Goal: Contribute content: Contribute content

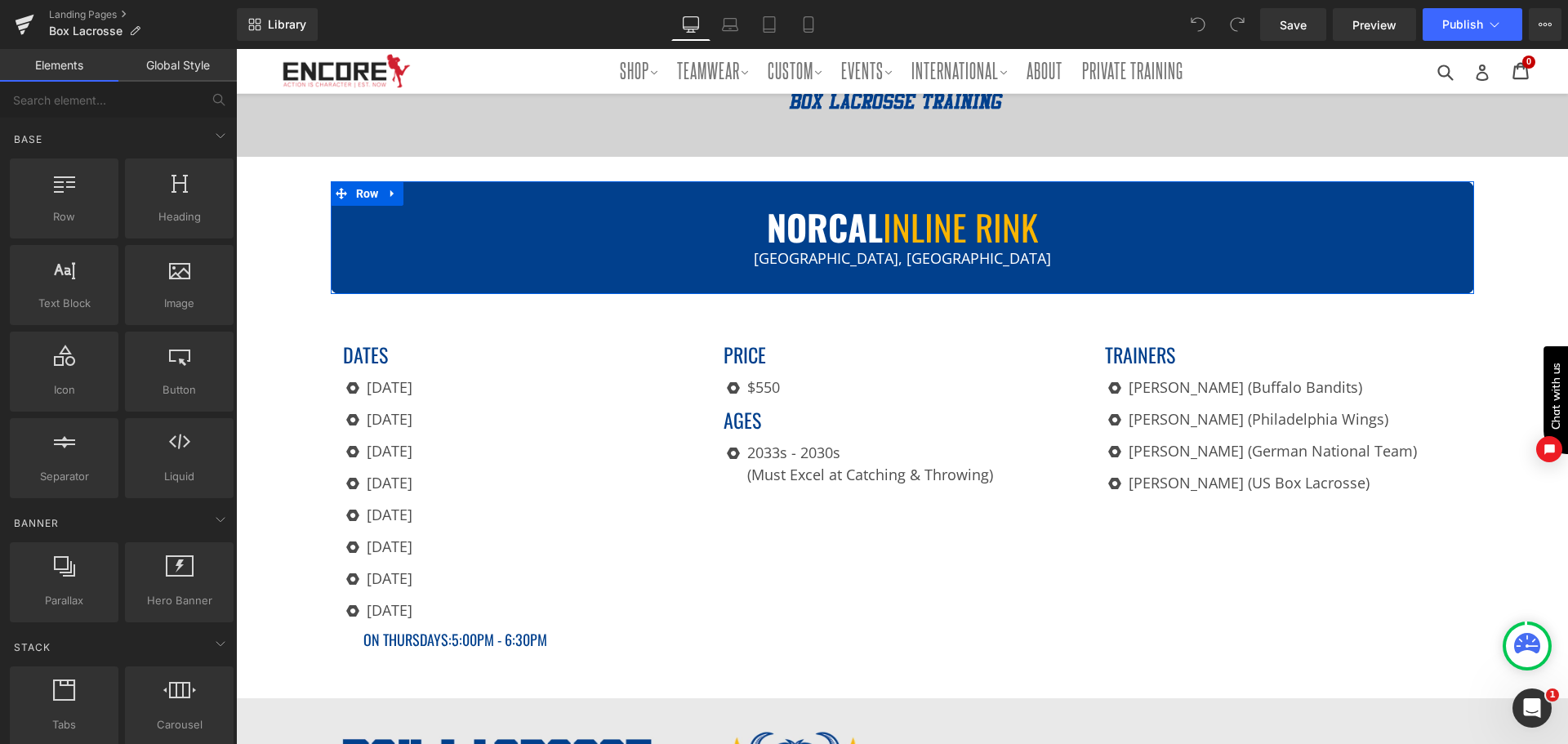
scroll to position [326, 0]
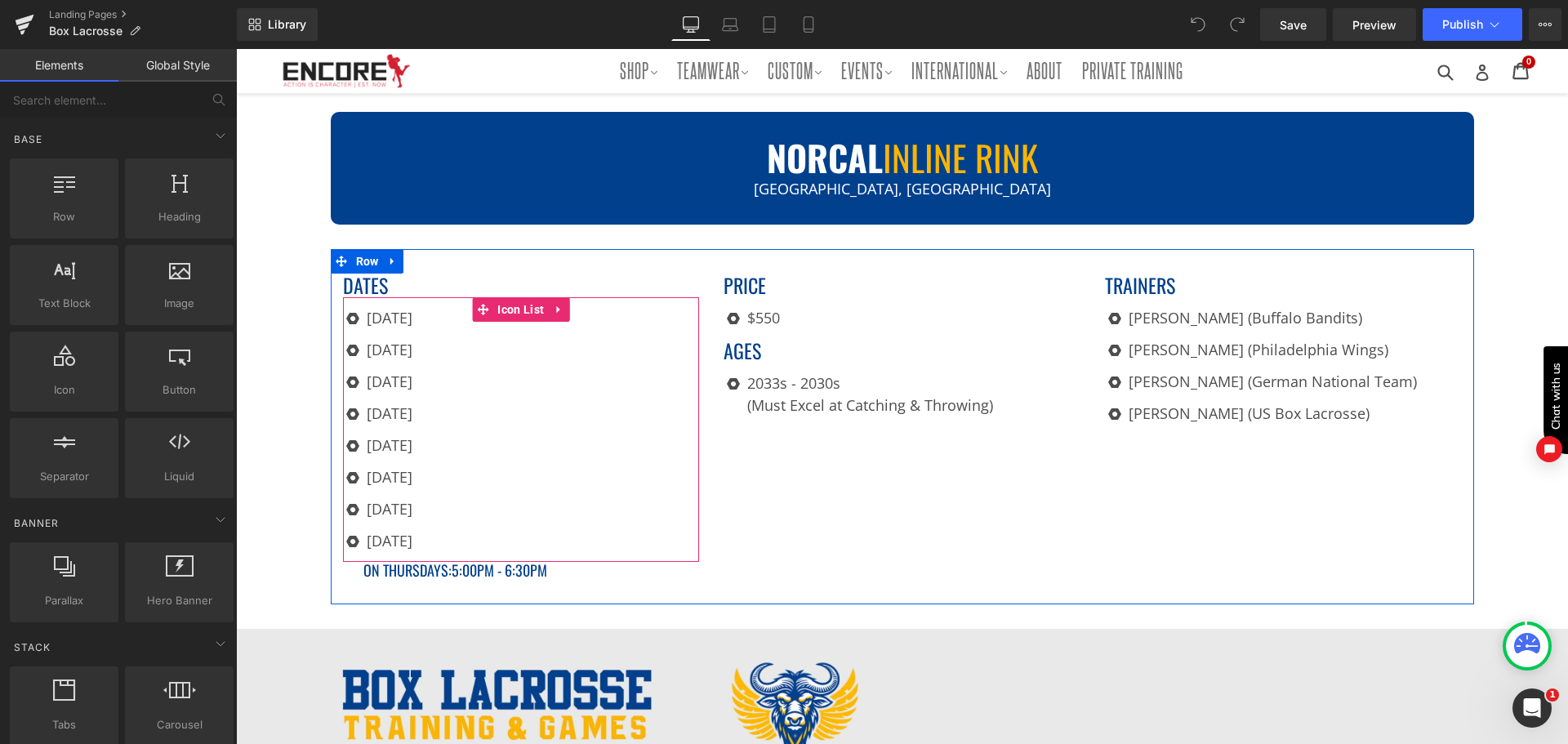
click at [509, 505] on div "Icon [DATE] Text Block Icon [DATE] Text Block Icon [DATE] Text Block Icon [DATE…" at bounding box center [521, 433] width 357 height 255
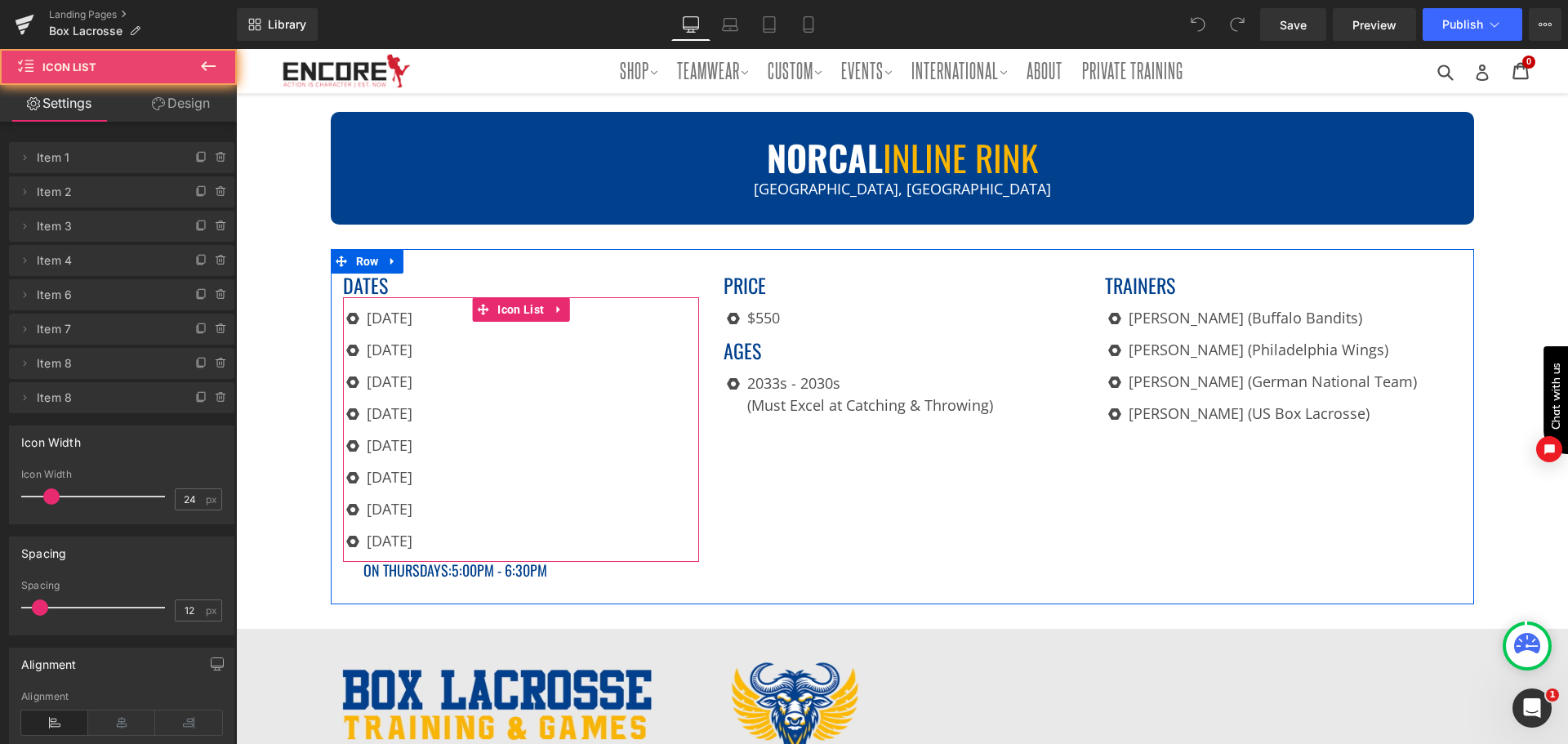
click at [504, 543] on div "Icon [DATE] Text Block Icon [DATE] Text Block Icon [DATE] Text Block Icon [DATE…" at bounding box center [521, 433] width 357 height 255
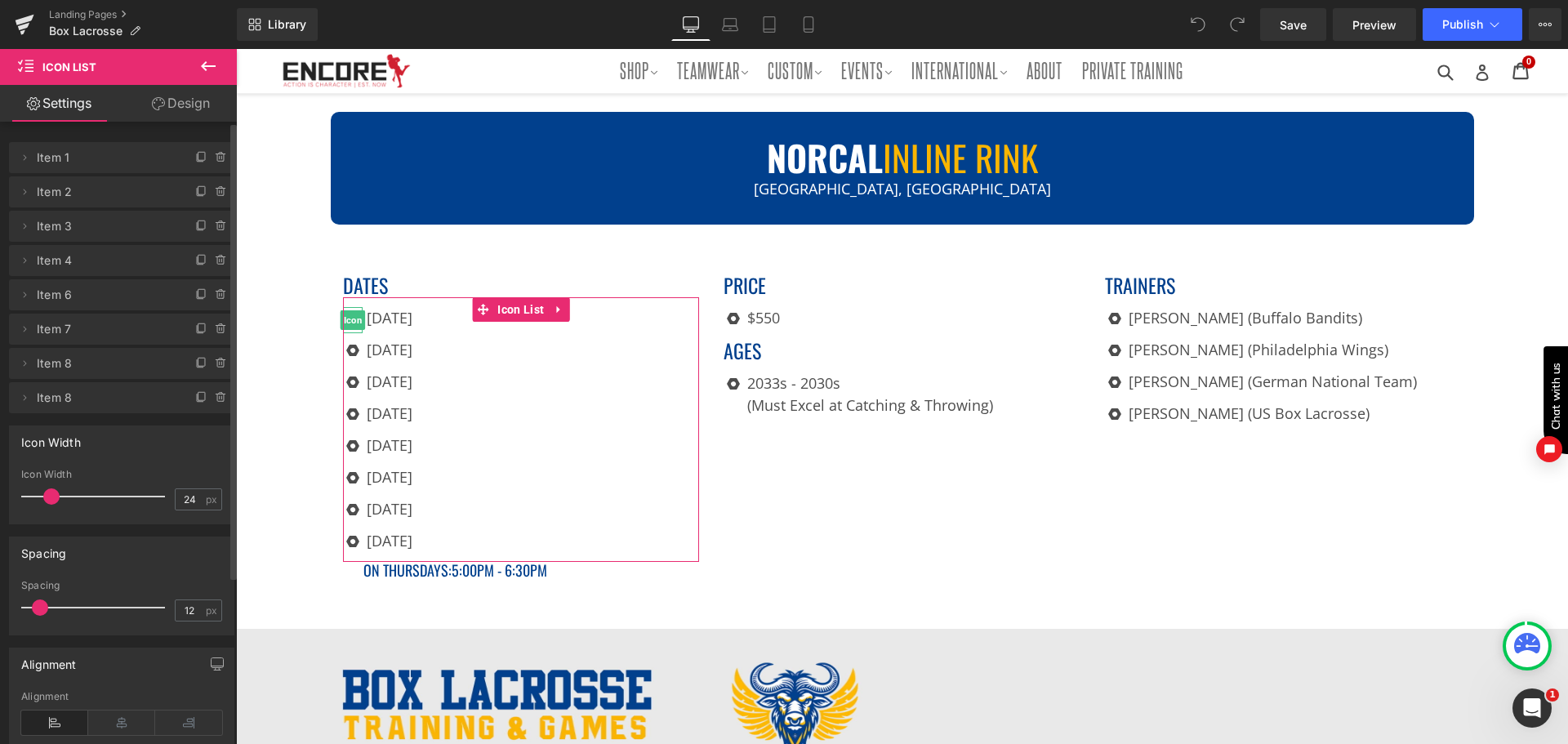
click at [48, 157] on span "Item 1" at bounding box center [105, 158] width 138 height 31
click at [28, 157] on icon at bounding box center [24, 157] width 13 height 13
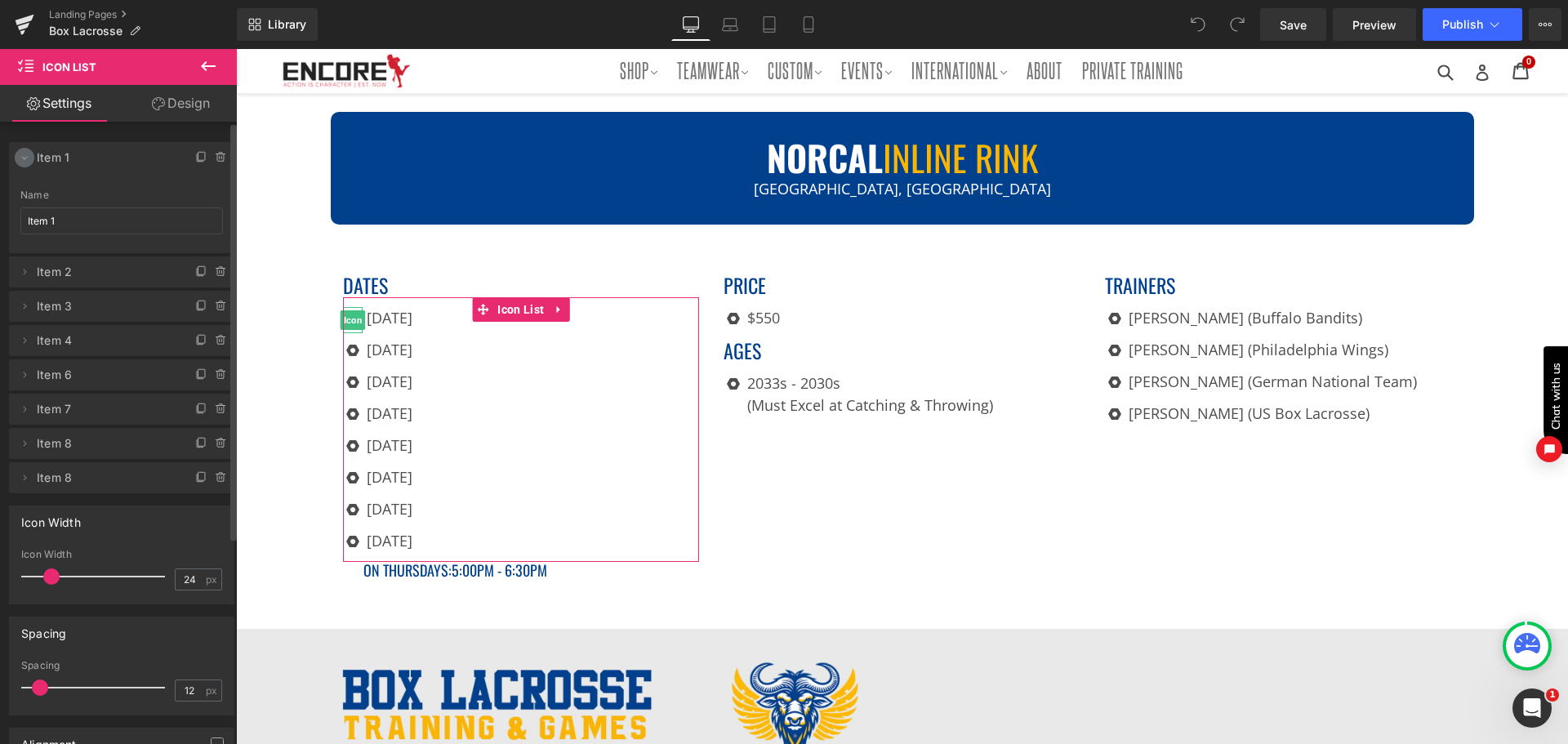
click at [16, 159] on span at bounding box center [25, 157] width 20 height 20
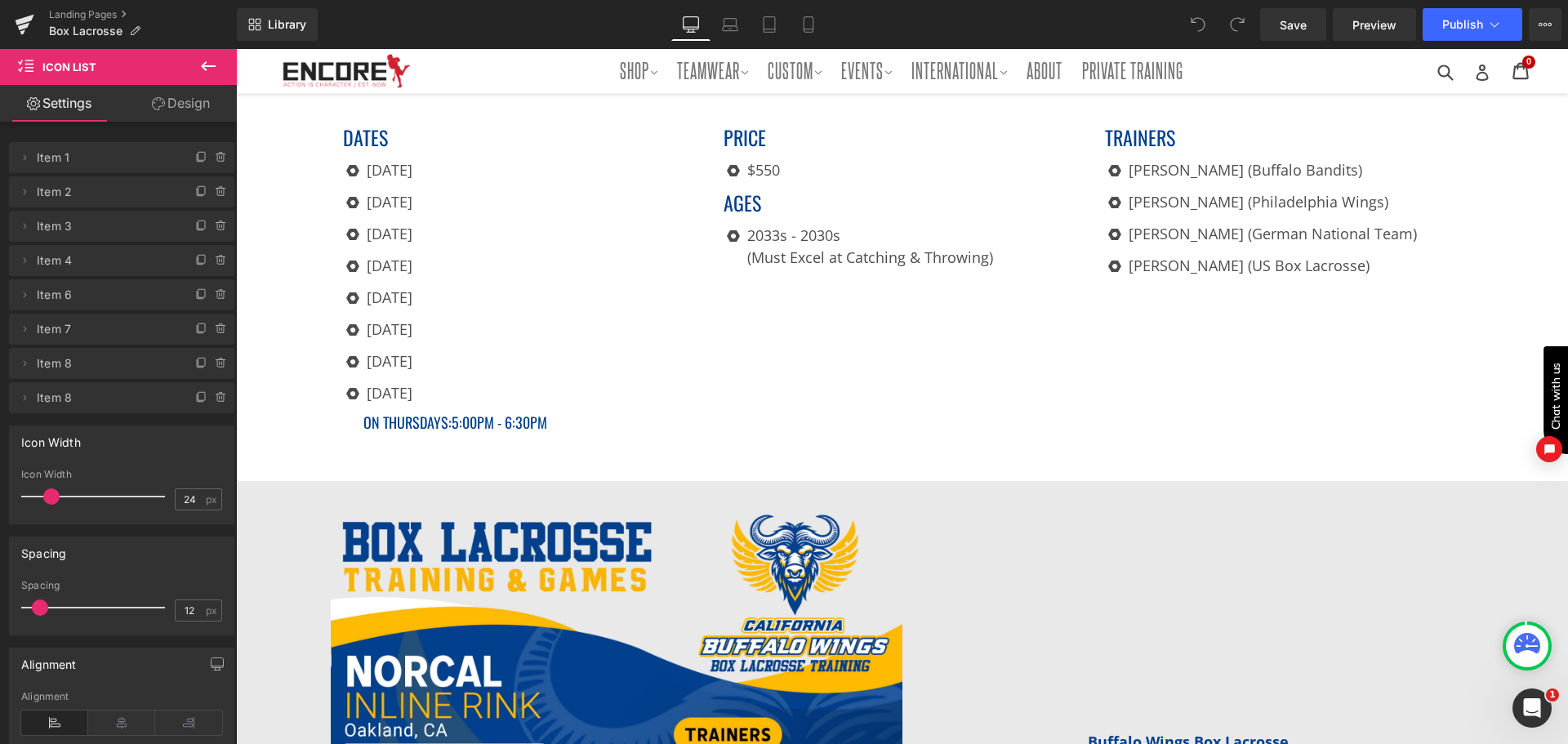
scroll to position [490, 0]
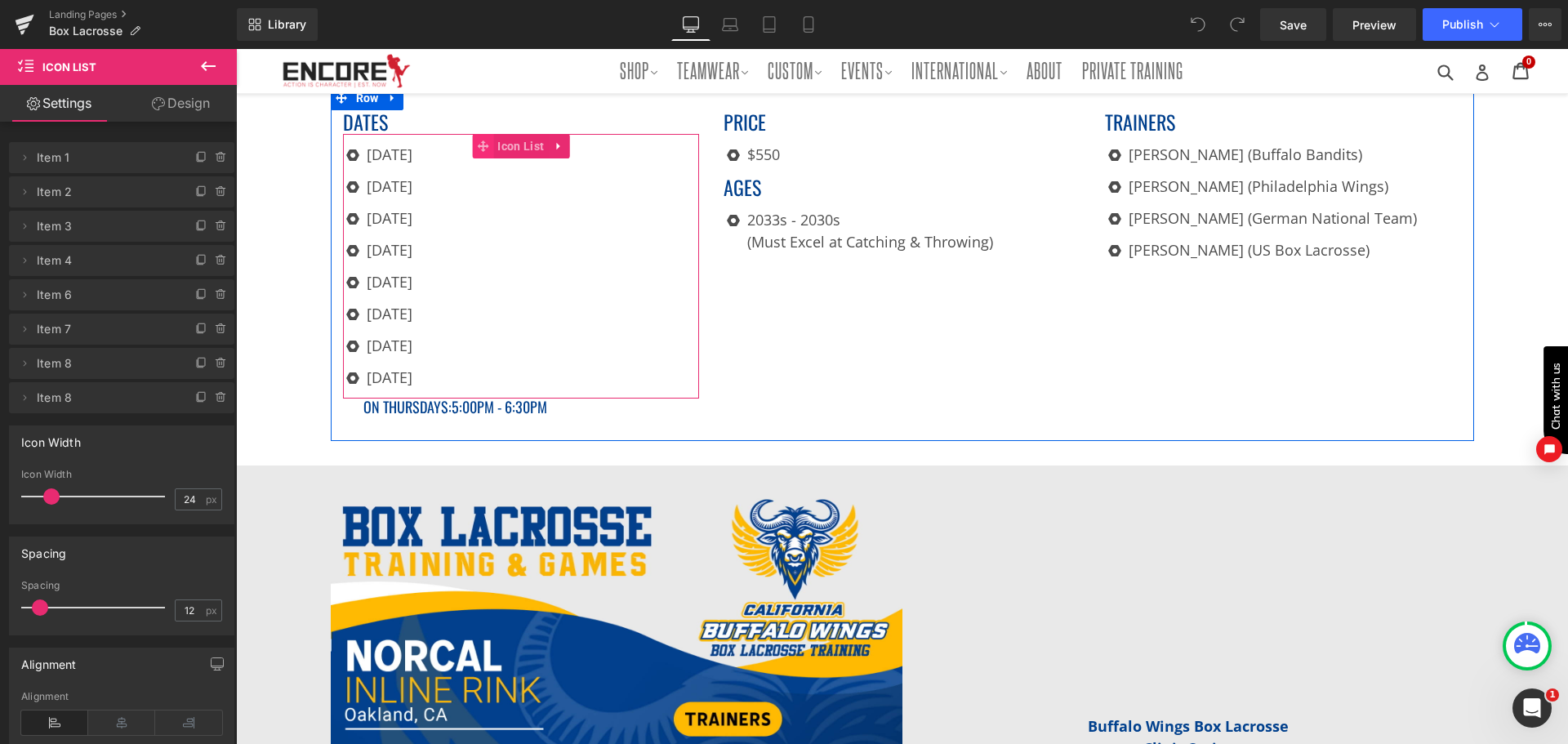
click at [477, 146] on icon at bounding box center [483, 146] width 12 height 12
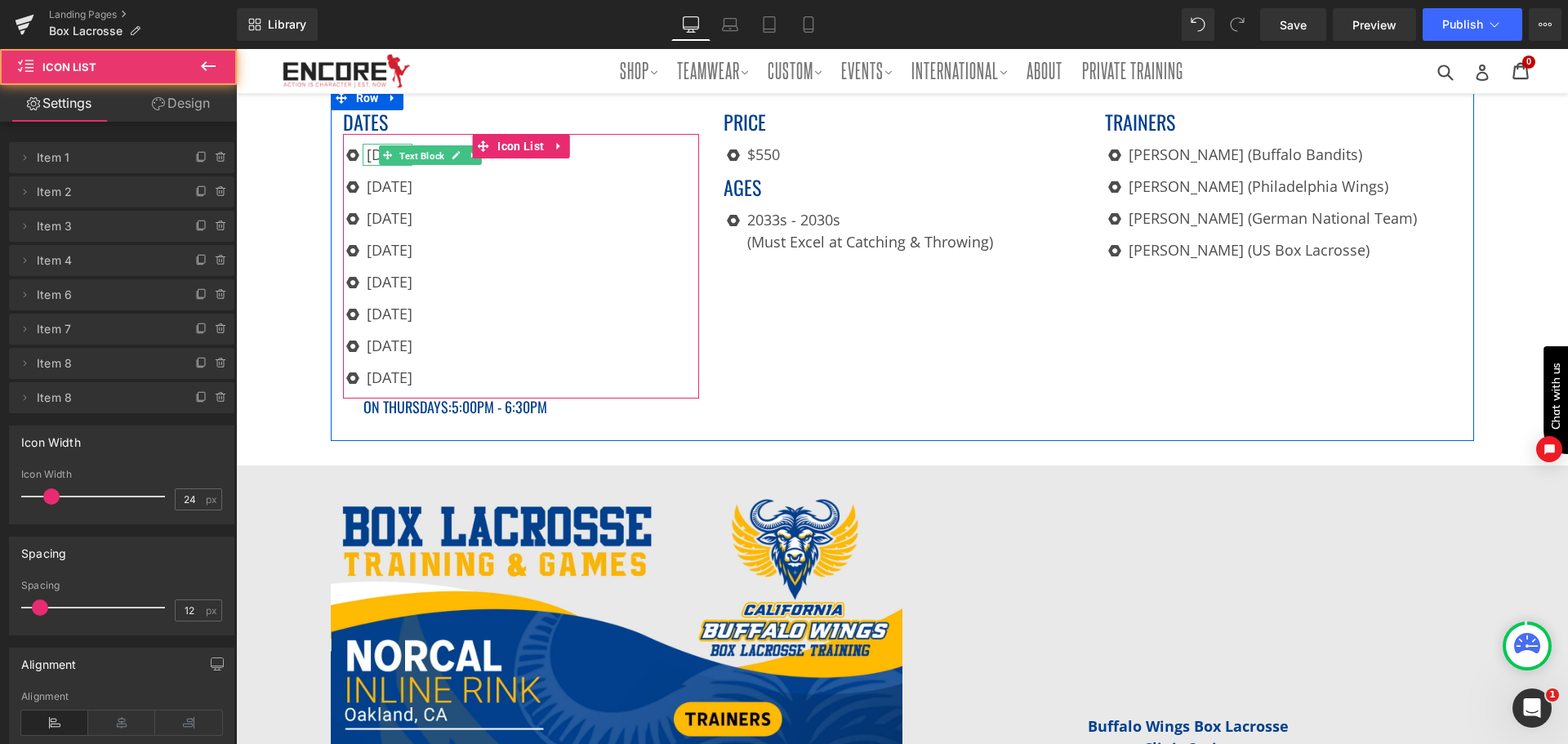
click at [424, 155] on span "Text Block" at bounding box center [422, 155] width 51 height 20
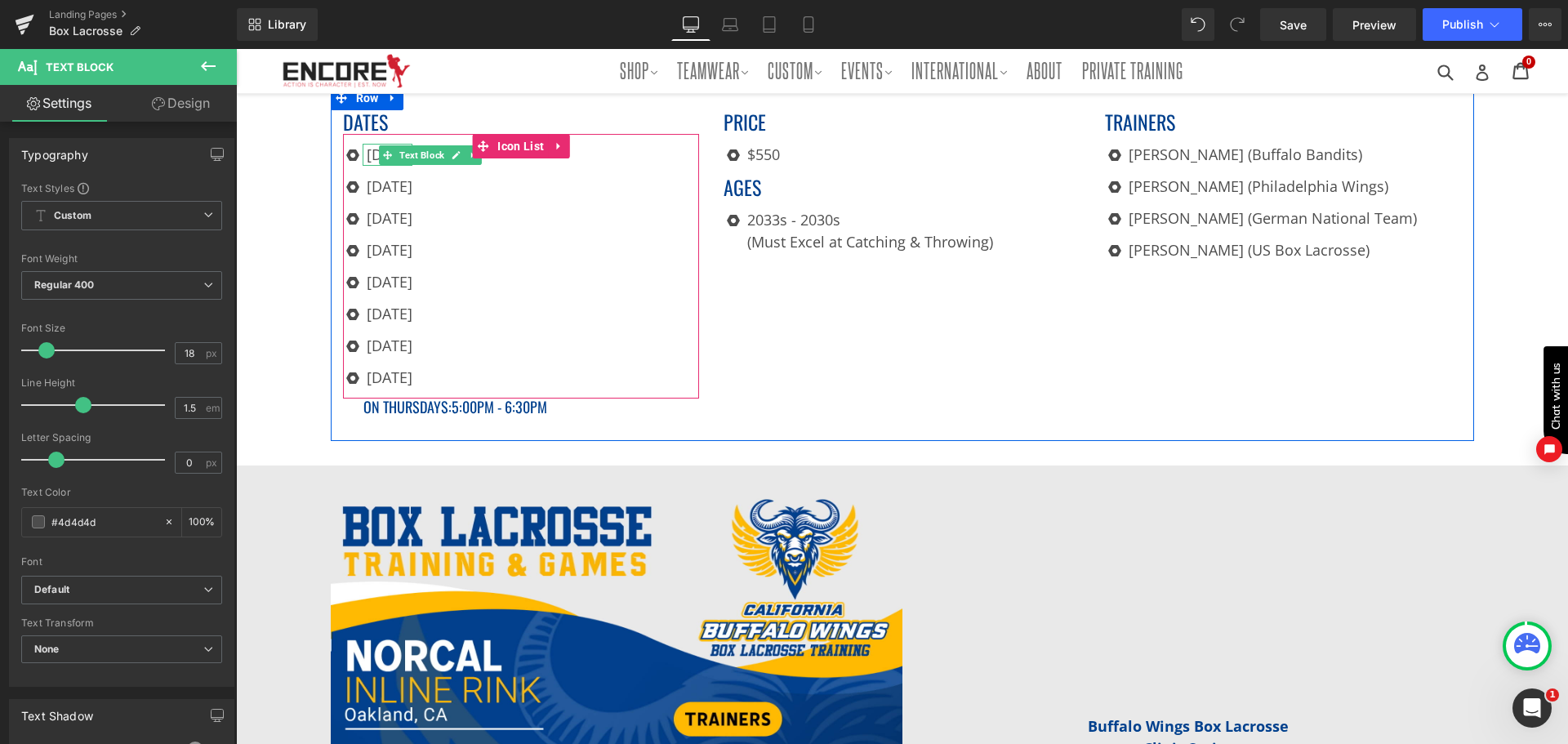
click at [424, 155] on span "Text Block" at bounding box center [422, 155] width 51 height 20
click at [449, 145] on link at bounding box center [456, 155] width 17 height 20
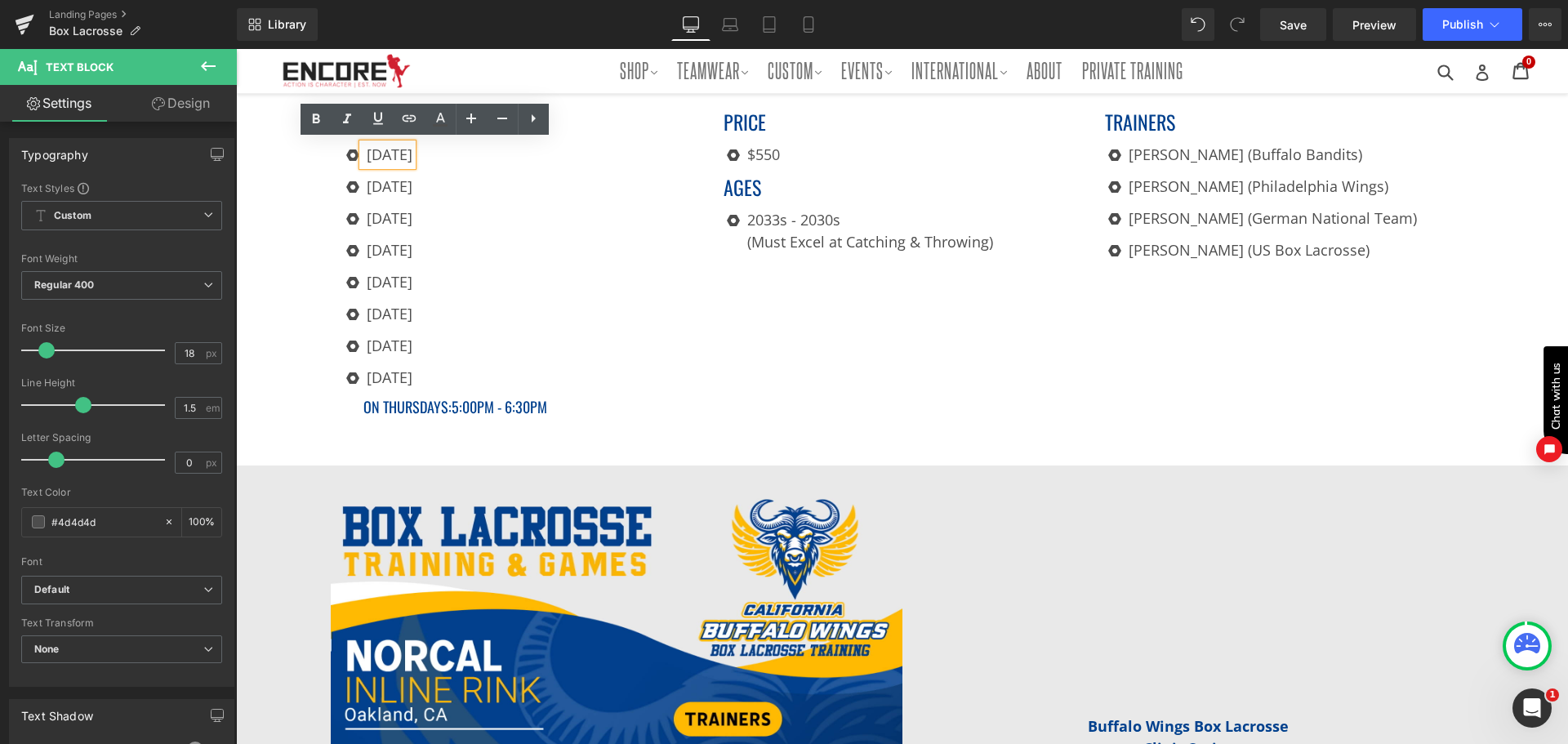
click at [413, 148] on p "[DATE]" at bounding box center [389, 154] width 46 height 22
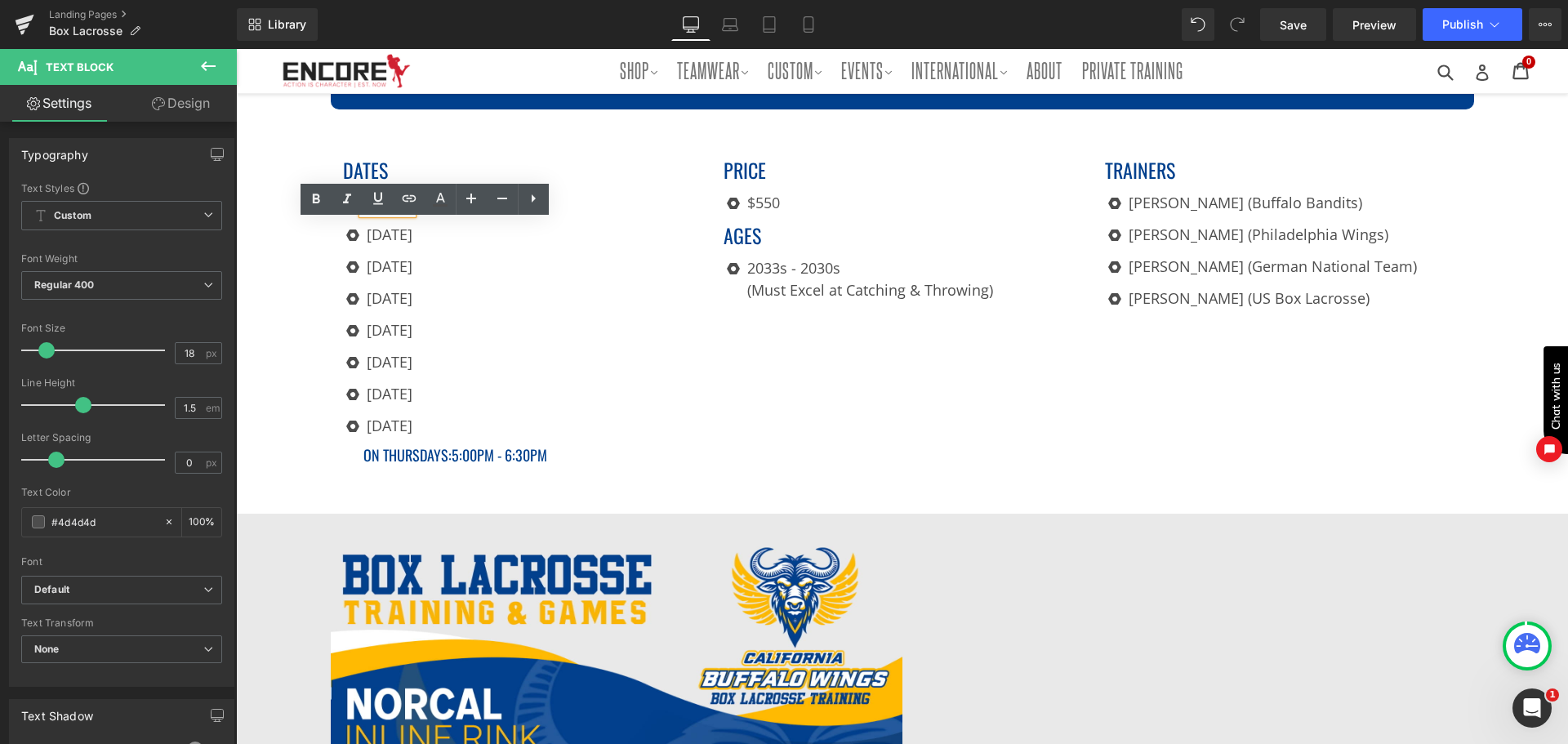
scroll to position [408, 0]
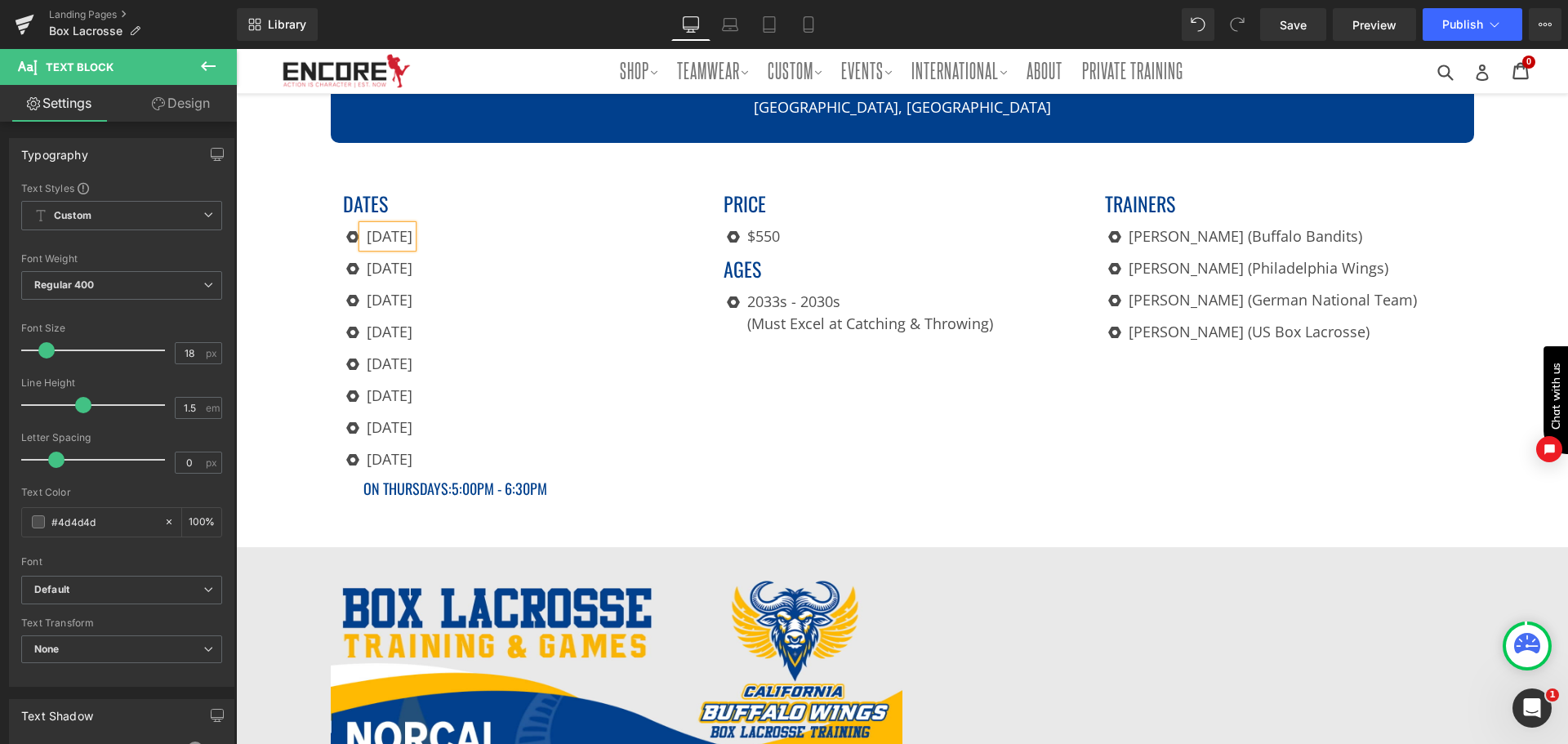
click at [413, 234] on p "[DATE]" at bounding box center [389, 236] width 46 height 22
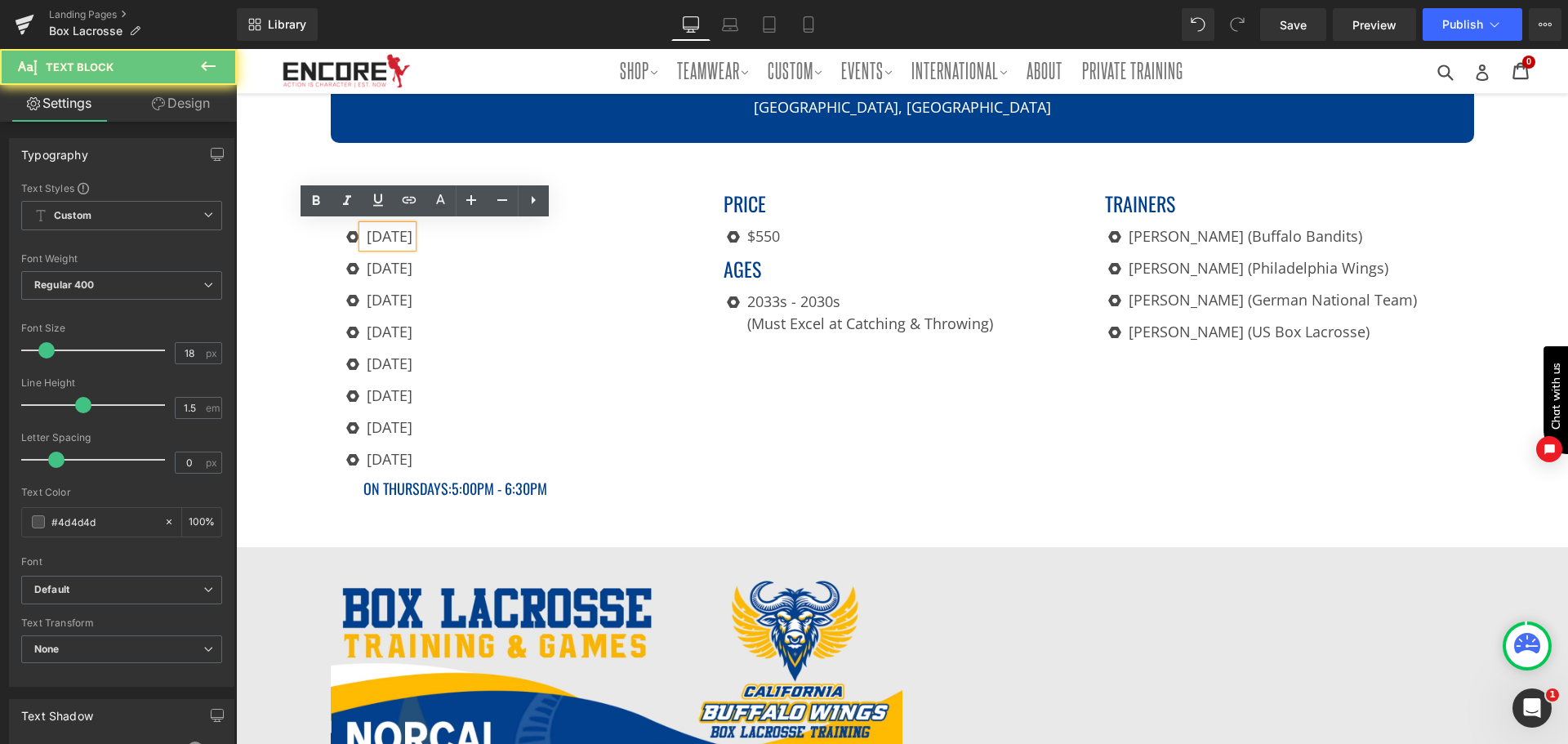
click at [413, 233] on p "[DATE]" at bounding box center [389, 236] width 46 height 22
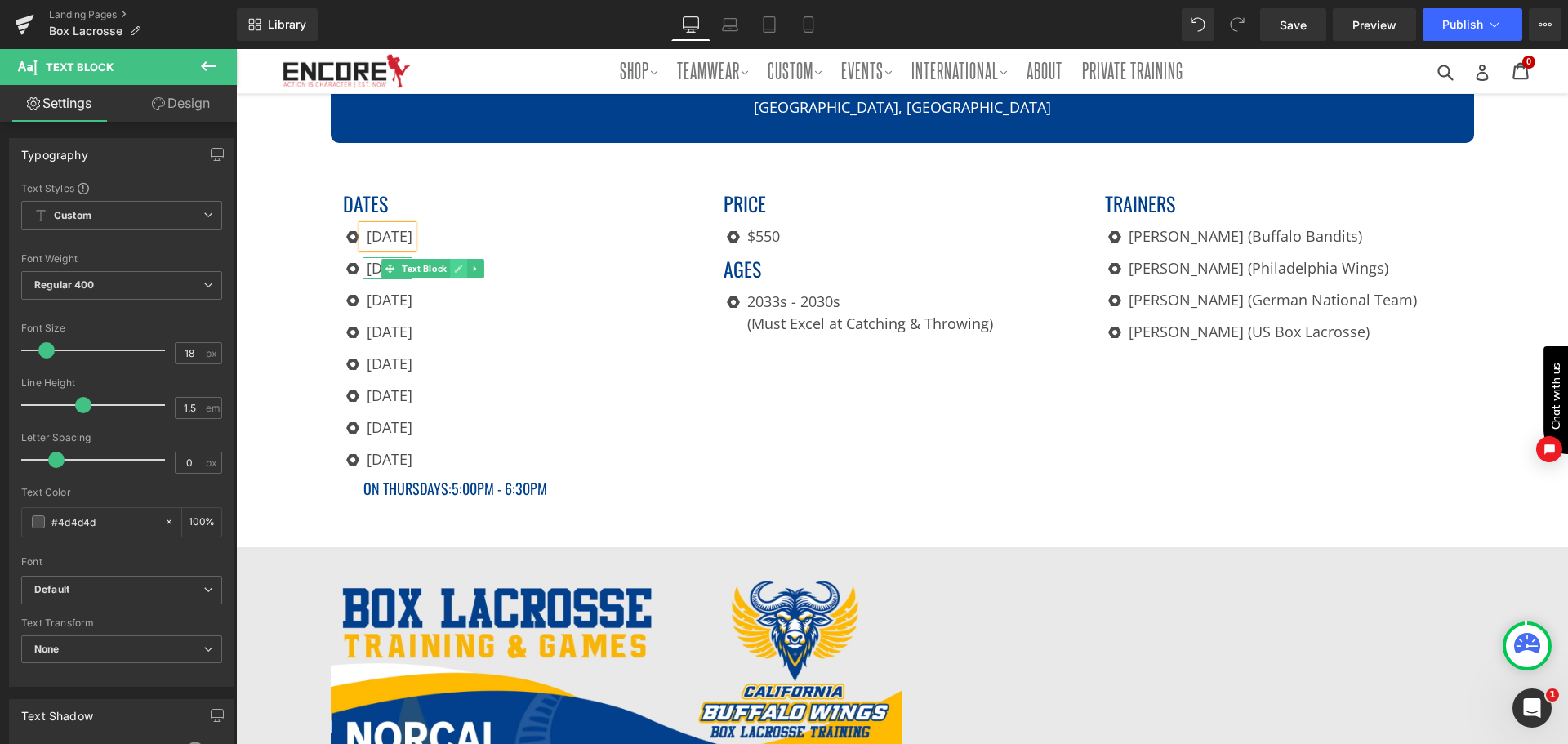
click at [456, 268] on icon at bounding box center [458, 268] width 9 height 10
drag, startPoint x: 450, startPoint y: 266, endPoint x: 472, endPoint y: 263, distance: 22.2
click at [413, 265] on p "[DATE]" at bounding box center [389, 268] width 46 height 22
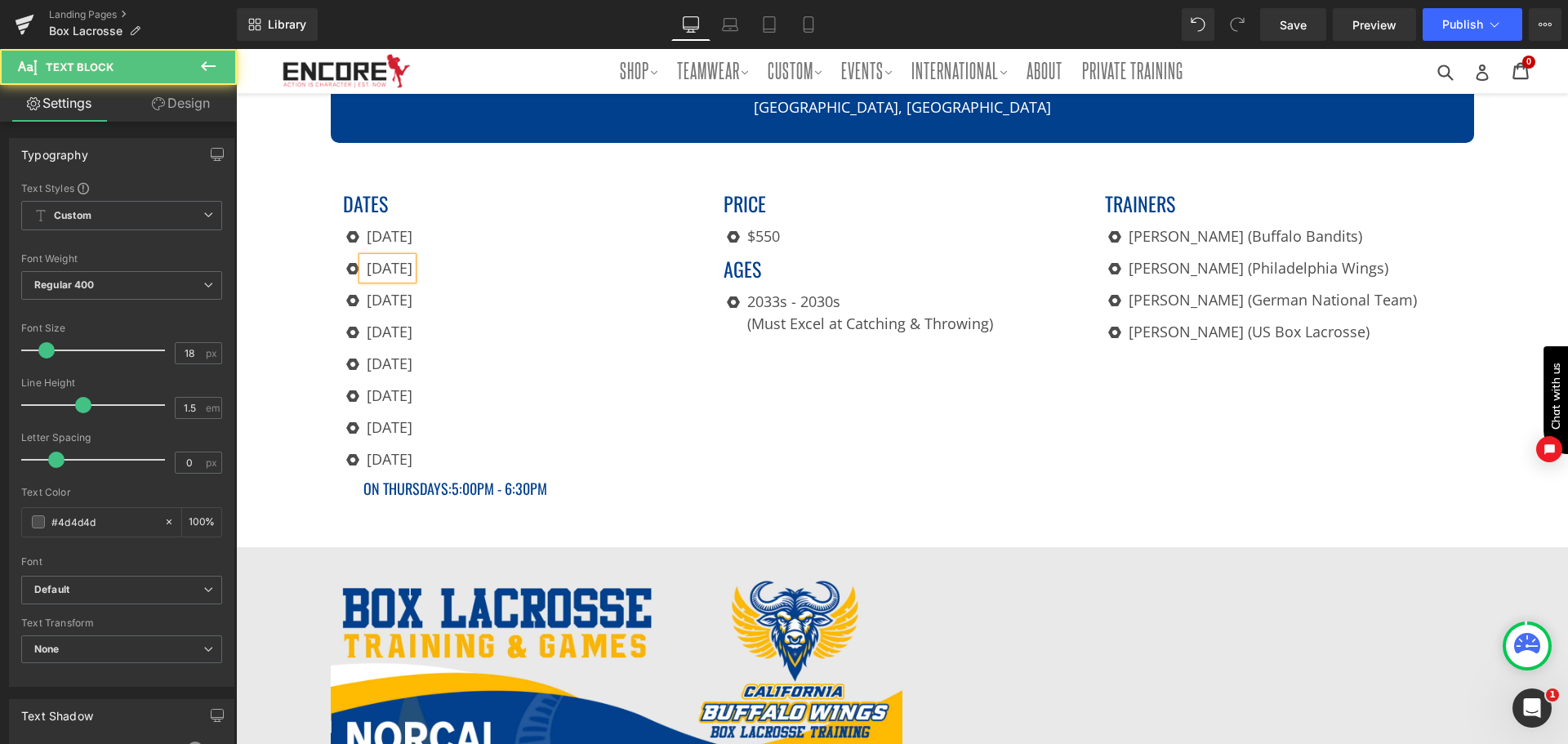
drag, startPoint x: 477, startPoint y: 260, endPoint x: 319, endPoint y: 260, distance: 158.0
click at [319, 260] on div "Image Hero Banner NORCAL INLINE RINK Heading [GEOGRAPHIC_DATA], [GEOGRAPHIC_DAT…" at bounding box center [901, 534] width 1332 height 1697
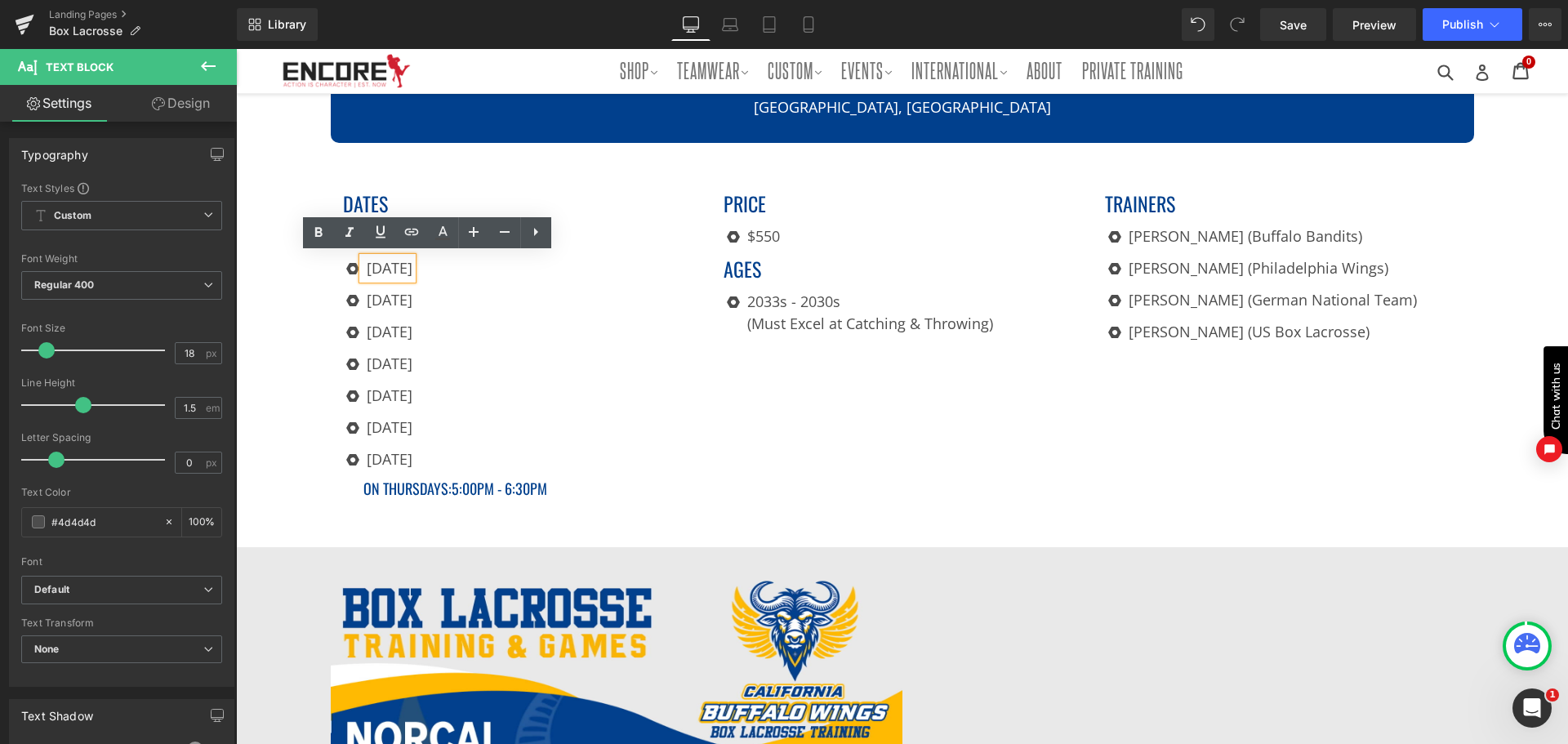
copy p "[DATE]"
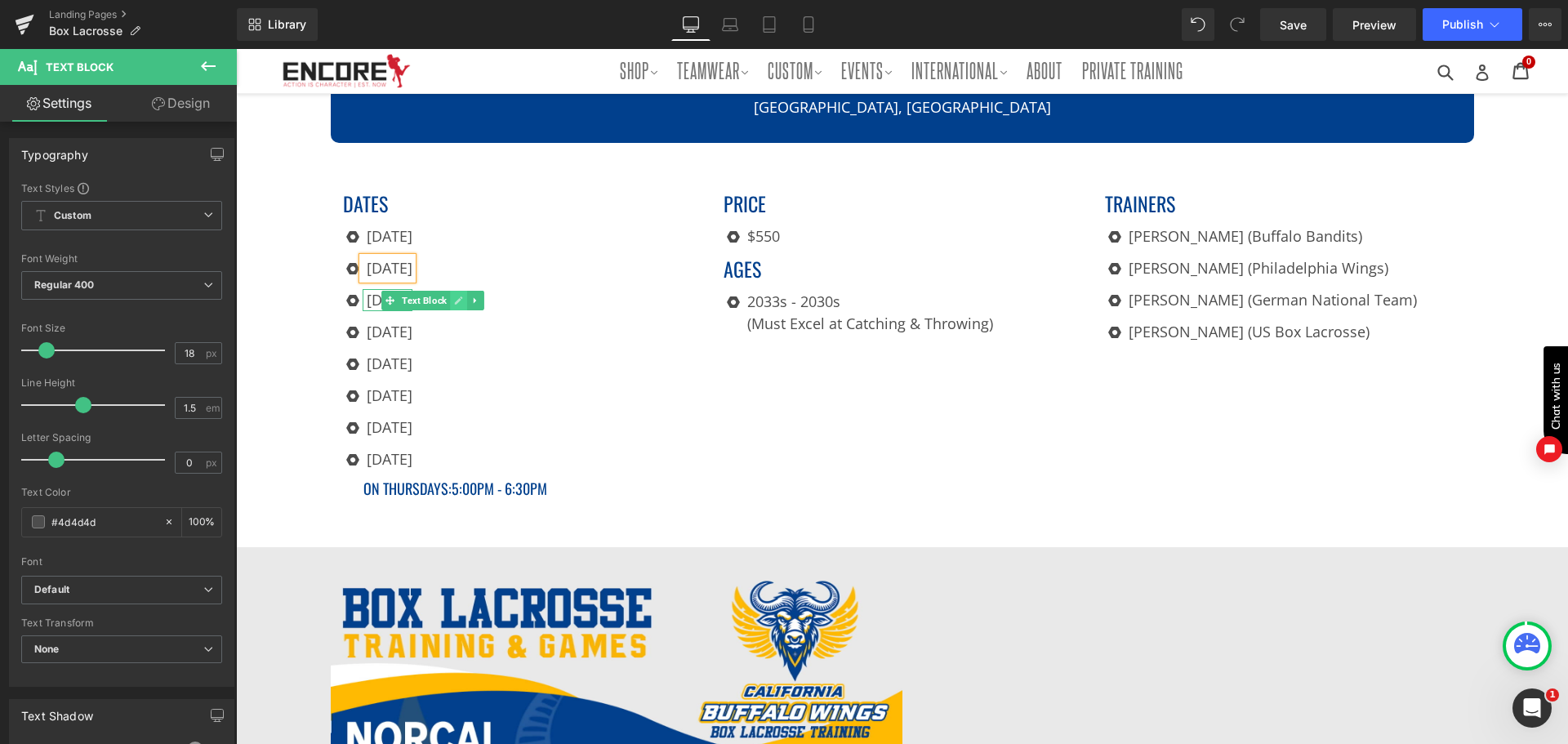
click at [450, 296] on link at bounding box center [458, 301] width 17 height 20
click at [413, 296] on p "[DATE]" at bounding box center [389, 300] width 46 height 22
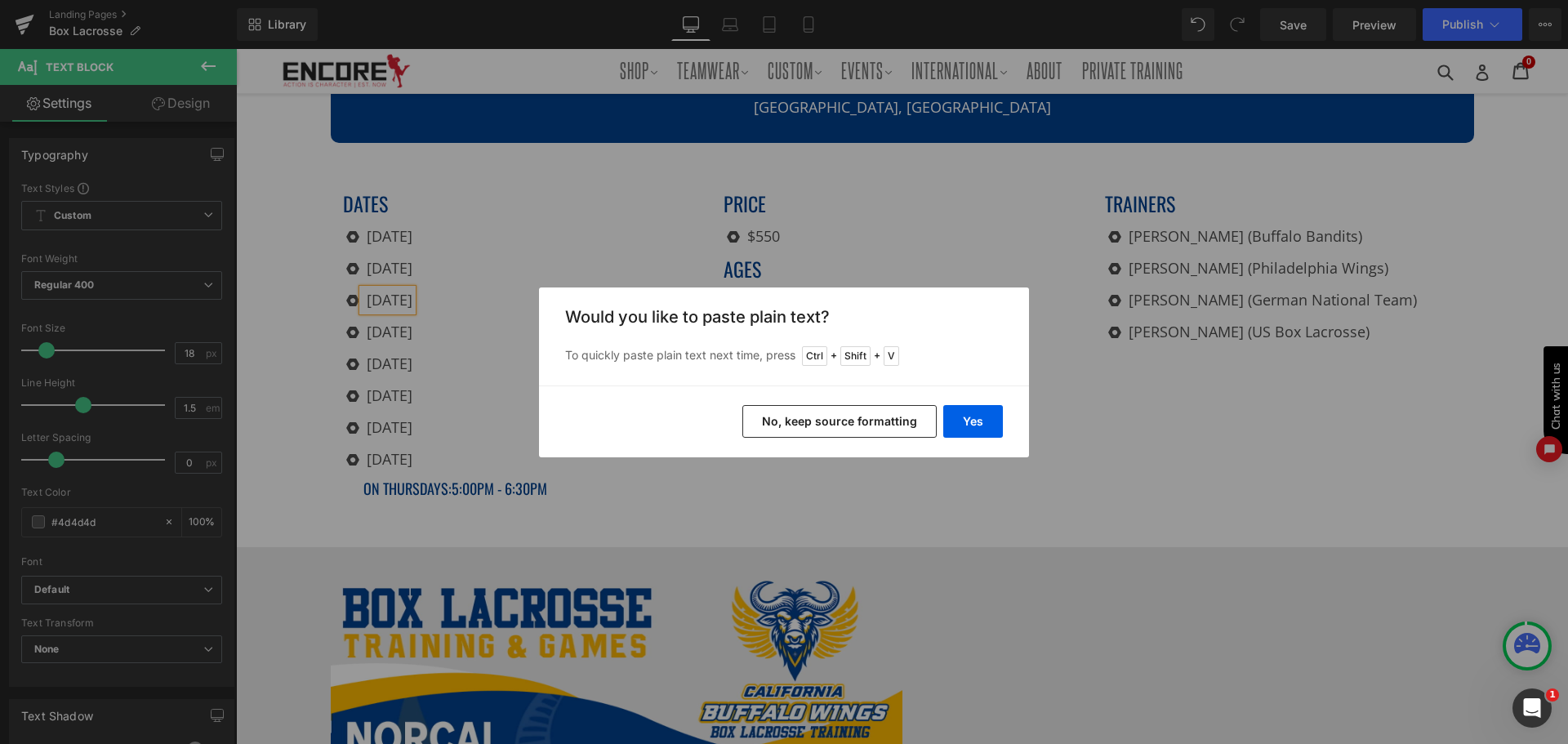
click at [883, 427] on button "No, keep source formatting" at bounding box center [840, 421] width 195 height 32
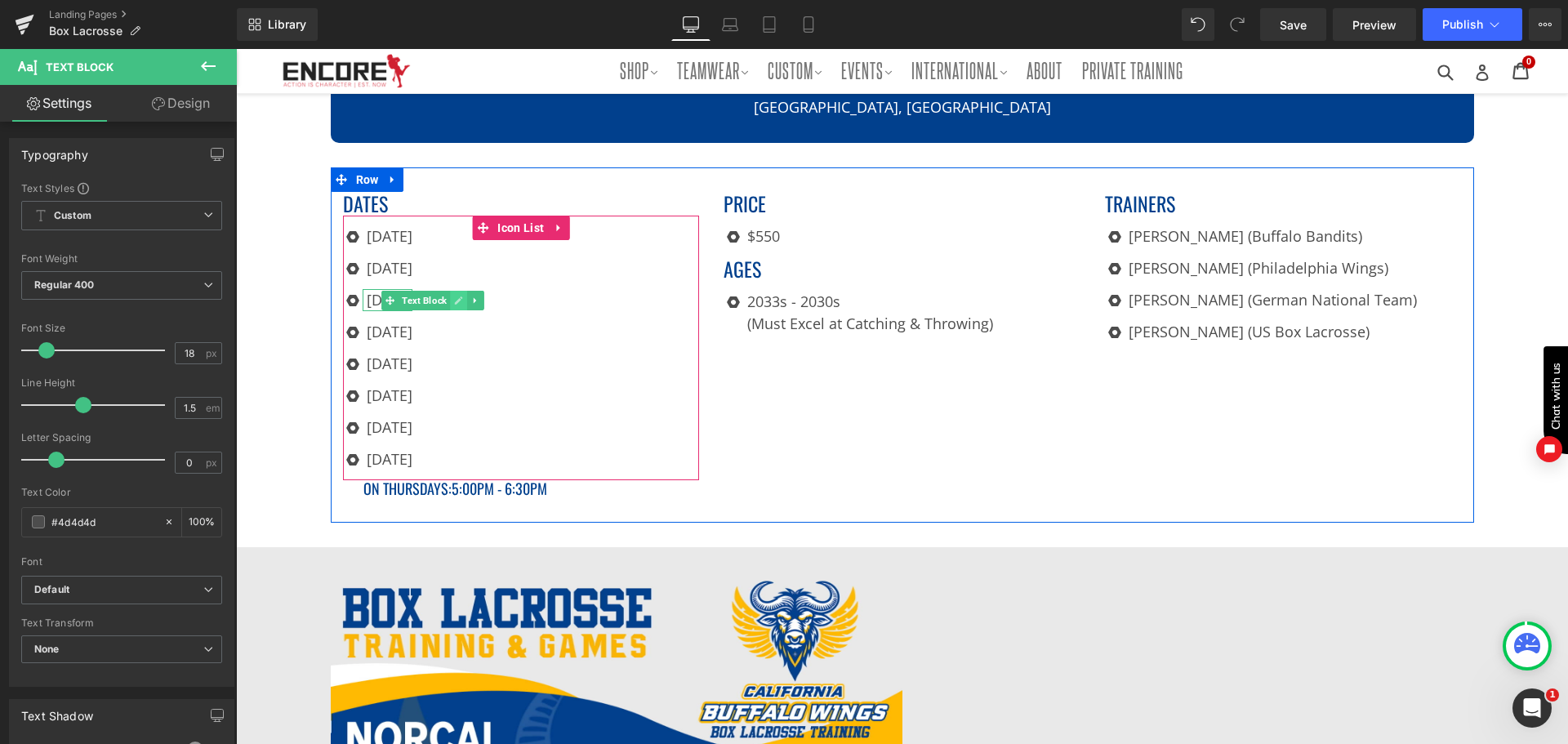
click at [461, 296] on link at bounding box center [458, 301] width 17 height 20
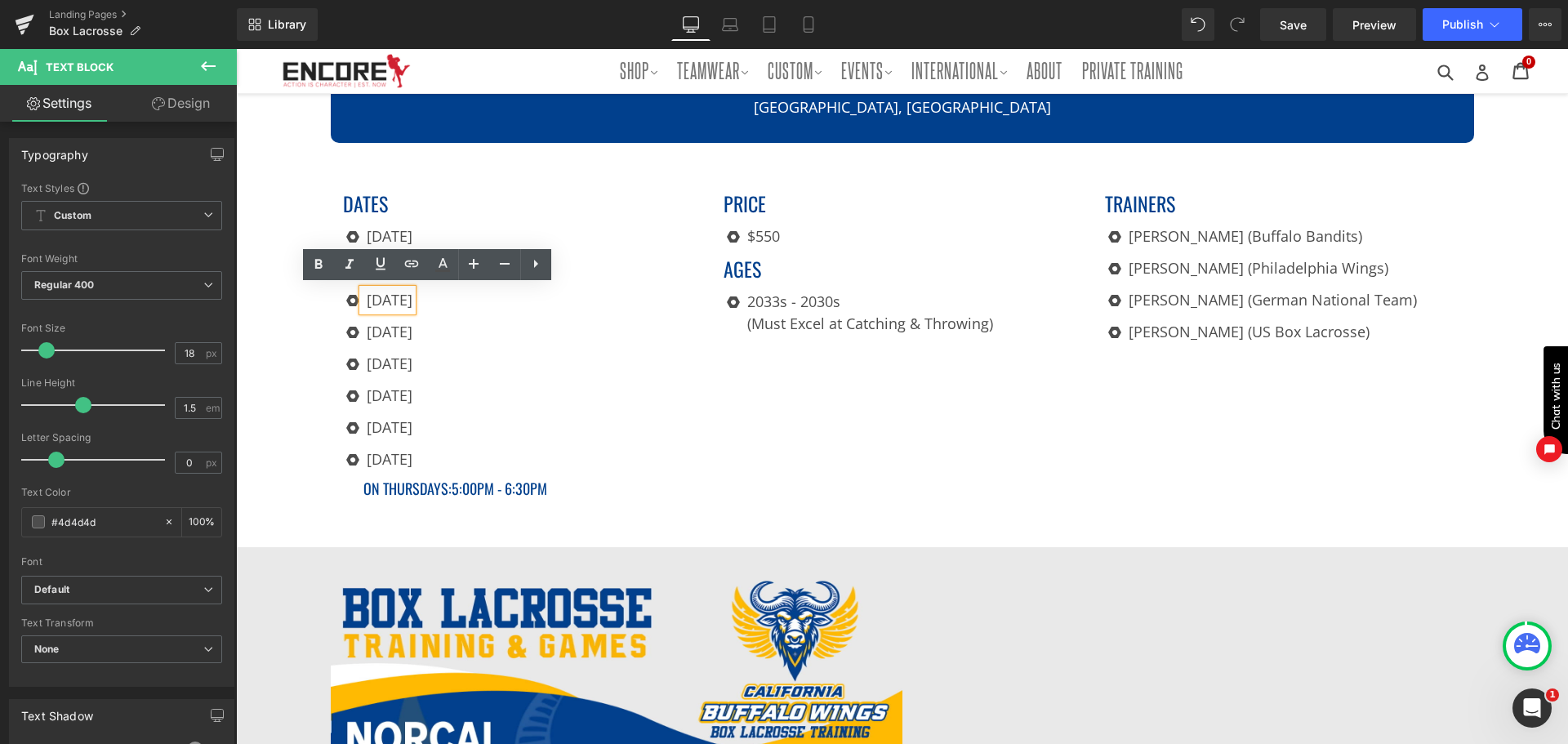
click at [413, 296] on p "[DATE]" at bounding box center [389, 300] width 46 height 22
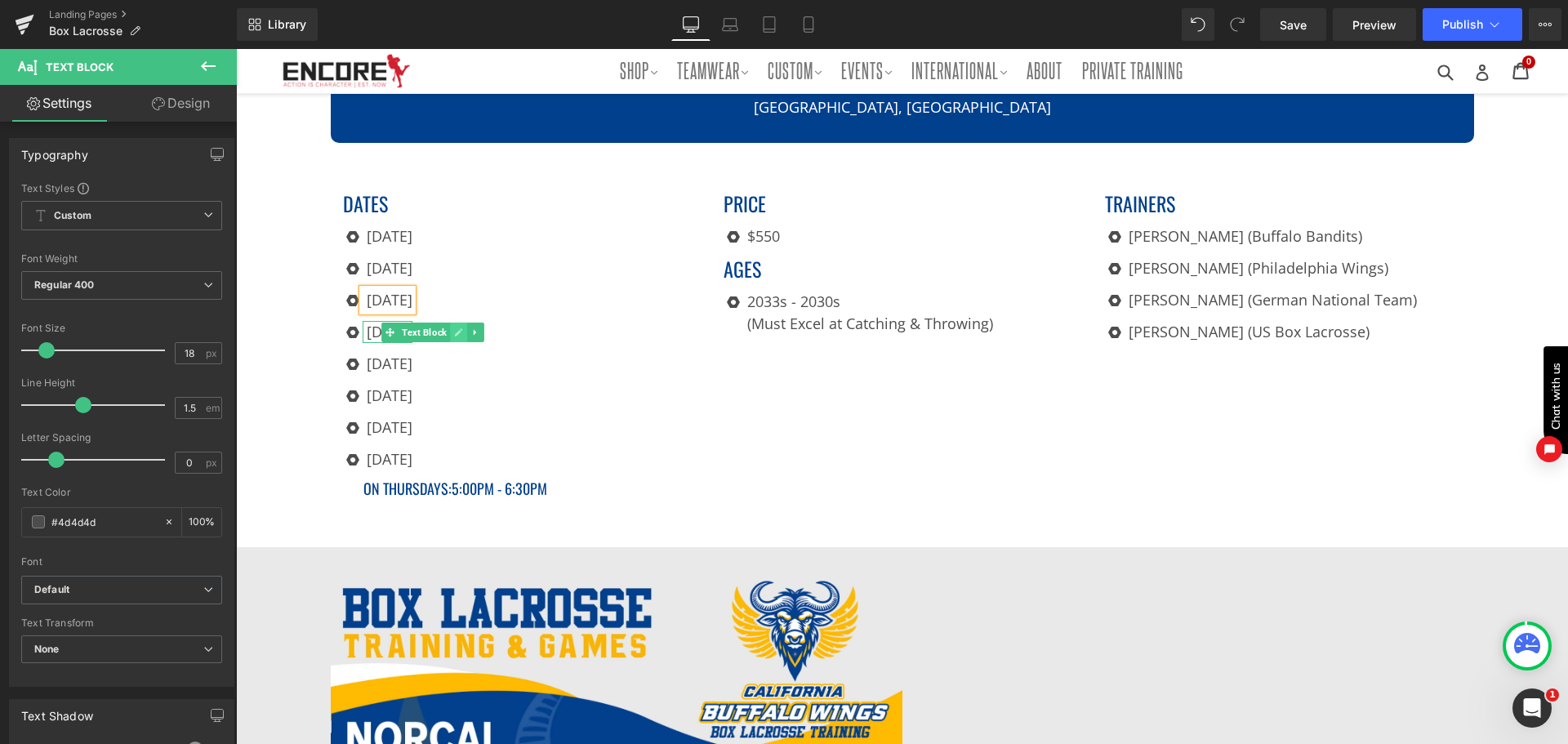
click at [454, 327] on icon at bounding box center [458, 332] width 9 height 10
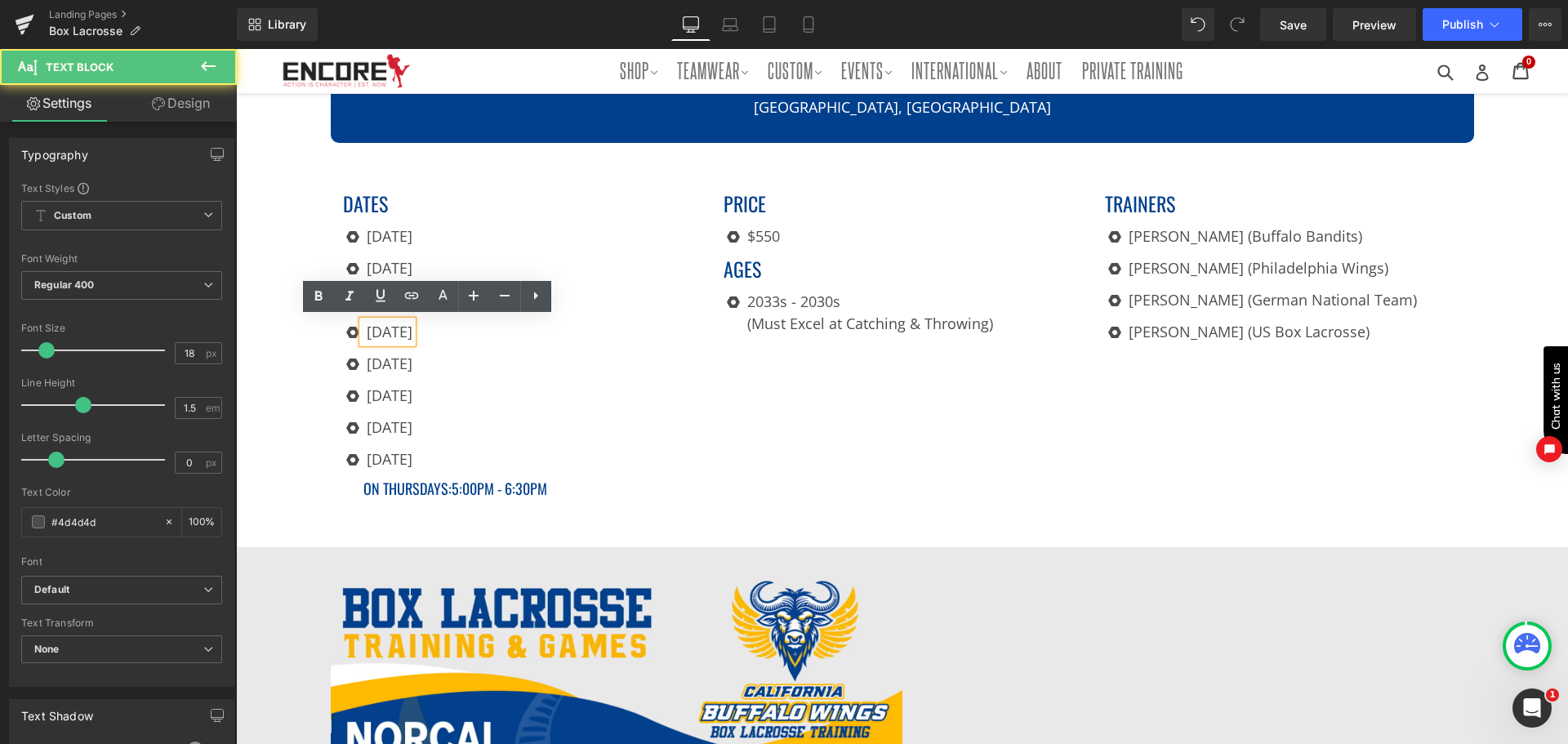
drag, startPoint x: 475, startPoint y: 328, endPoint x: 312, endPoint y: 336, distance: 163.2
click at [312, 336] on div "Image Hero Banner NORCAL INLINE RINK Heading [GEOGRAPHIC_DATA], [GEOGRAPHIC_DAT…" at bounding box center [901, 534] width 1332 height 1697
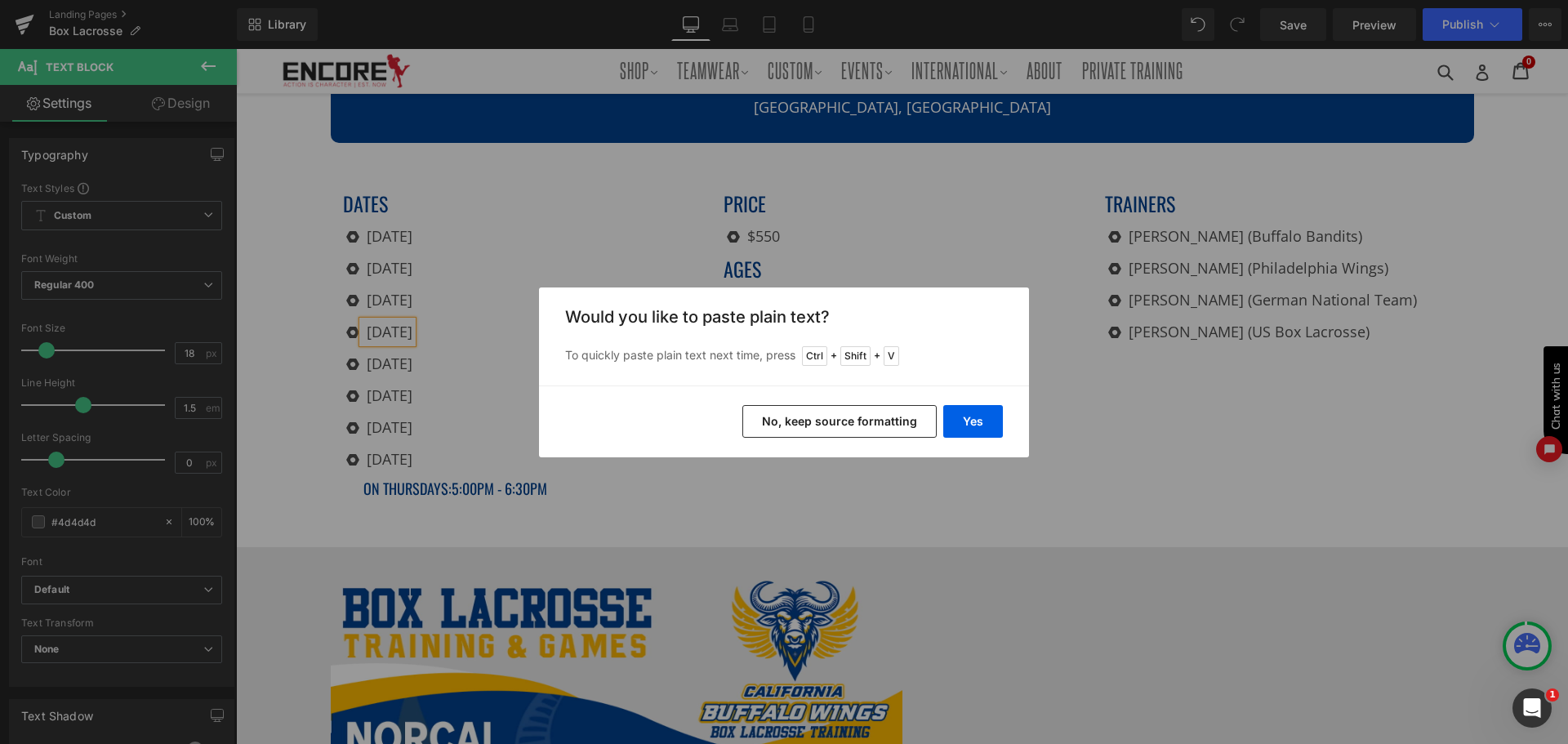
click at [813, 417] on button "No, keep source formatting" at bounding box center [840, 421] width 195 height 32
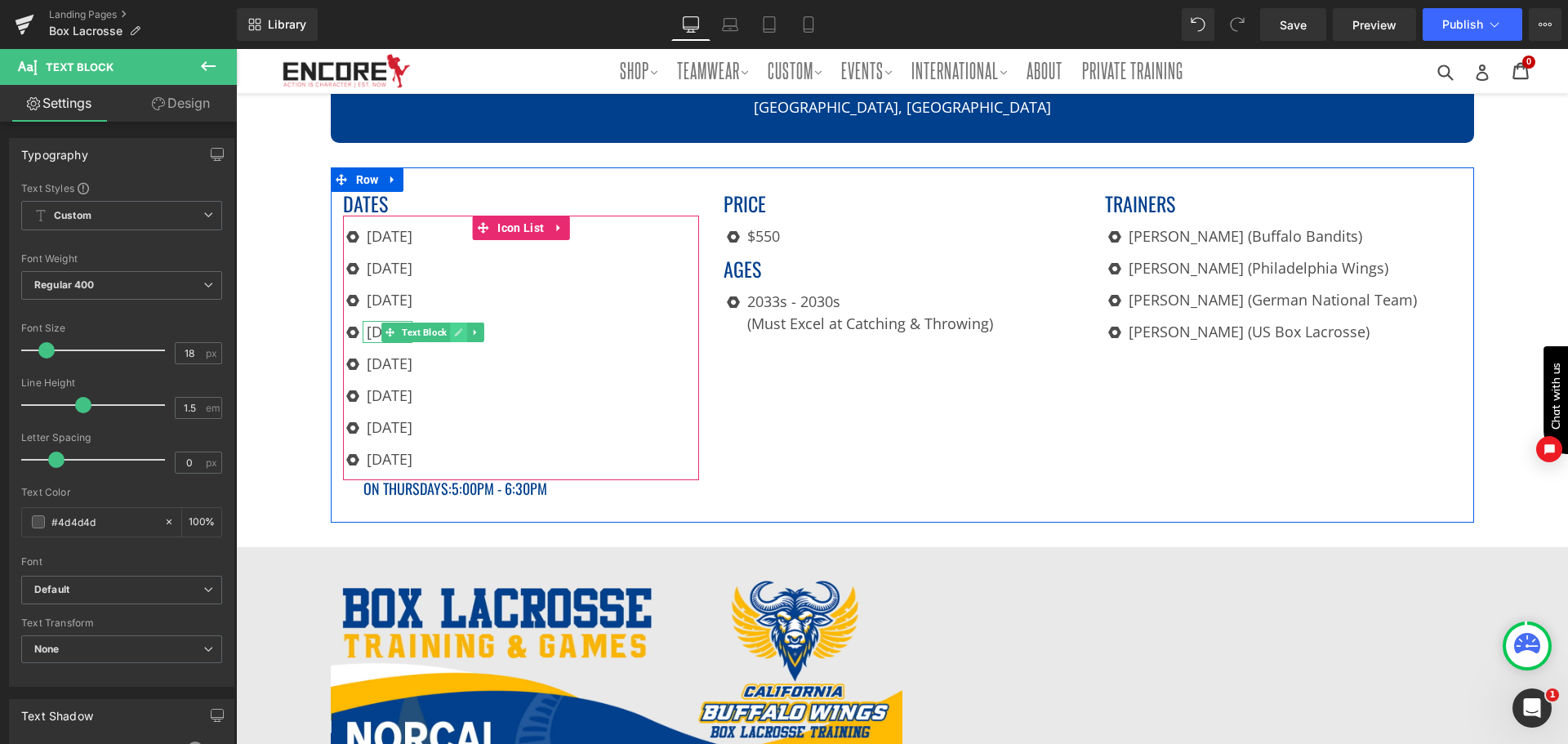
click at [444, 324] on ul "Text Block" at bounding box center [433, 332] width 103 height 20
click at [450, 324] on link at bounding box center [458, 332] width 17 height 20
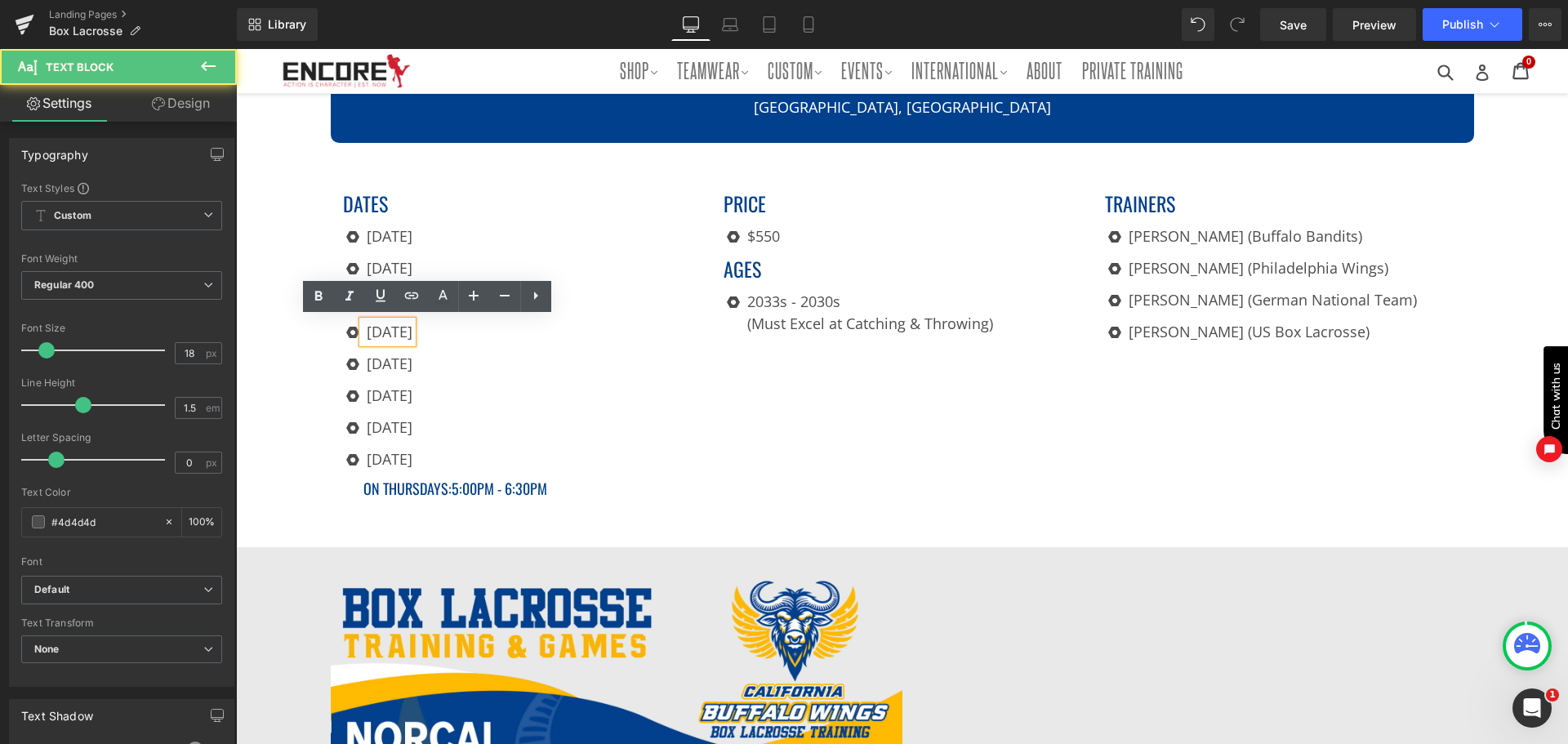
click at [413, 330] on p "[DATE]" at bounding box center [389, 332] width 46 height 22
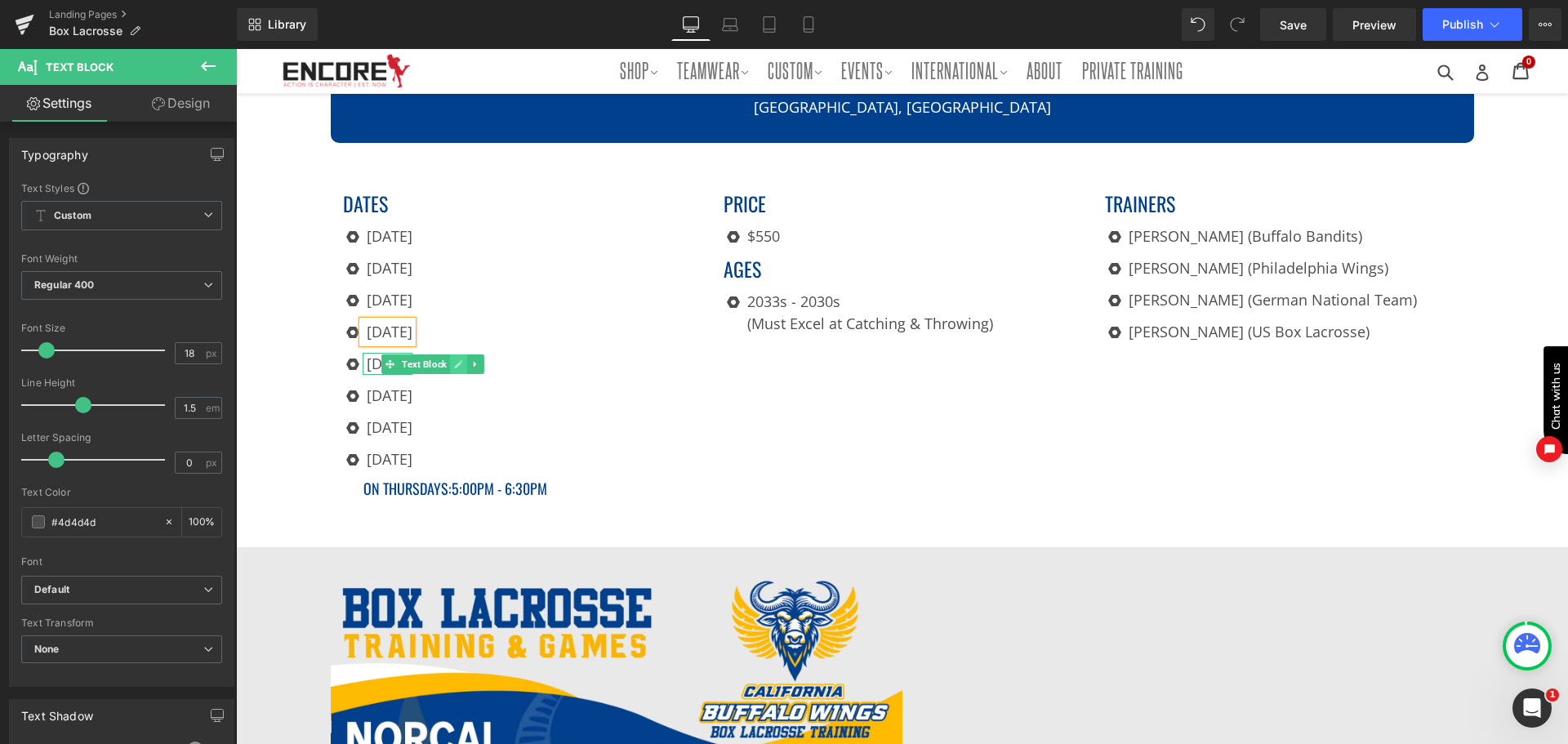
click at [458, 357] on link at bounding box center [458, 365] width 17 height 20
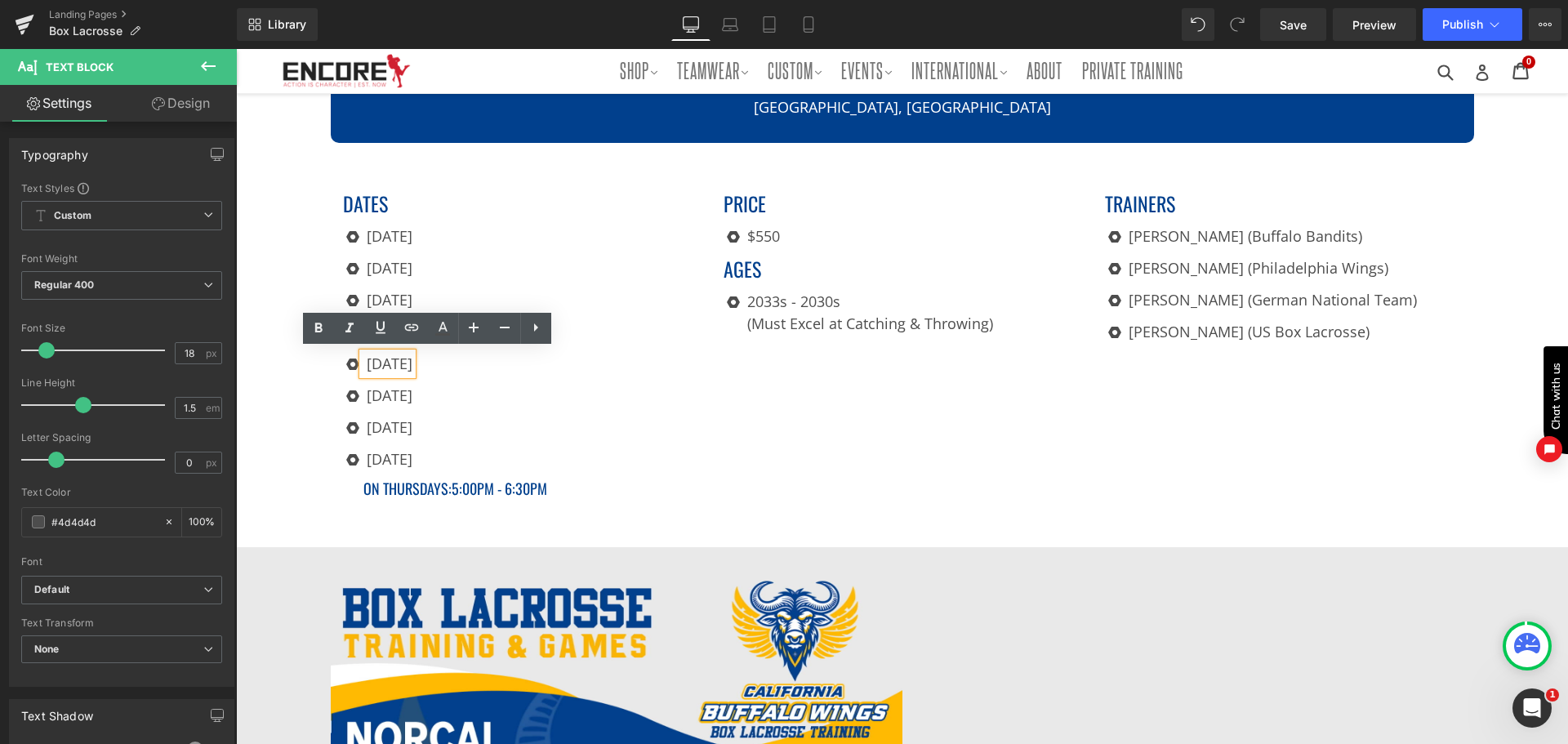
click at [413, 361] on p "[DATE]" at bounding box center [389, 364] width 46 height 22
drag, startPoint x: 476, startPoint y: 360, endPoint x: 328, endPoint y: 350, distance: 148.3
click at [331, 350] on div "Dates Heading Icon [DATE] Text Block Icon [DATE] Text Block Icon [DATE] Text Bl…" at bounding box center [522, 344] width 381 height 306
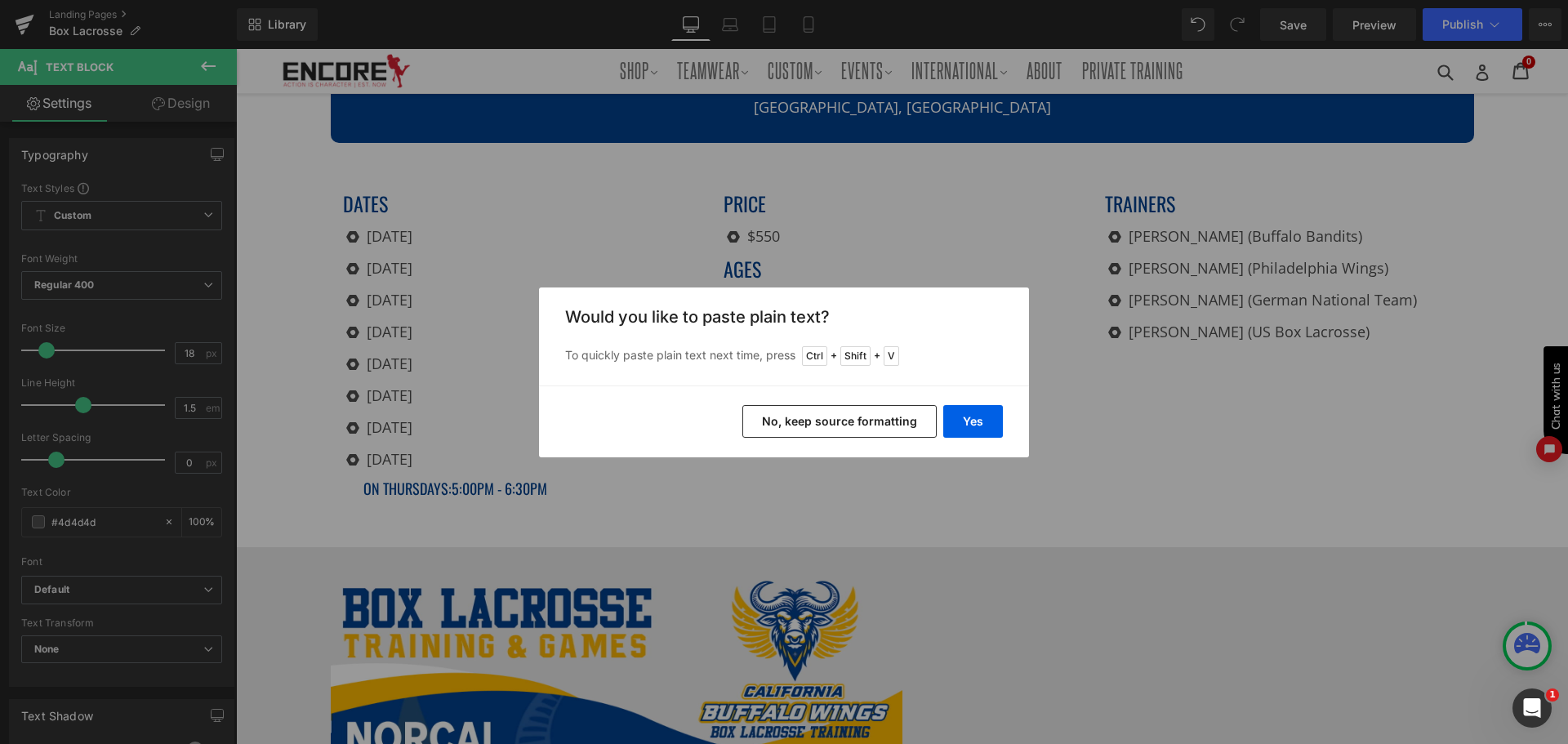
click at [812, 424] on button "No, keep source formatting" at bounding box center [840, 421] width 195 height 32
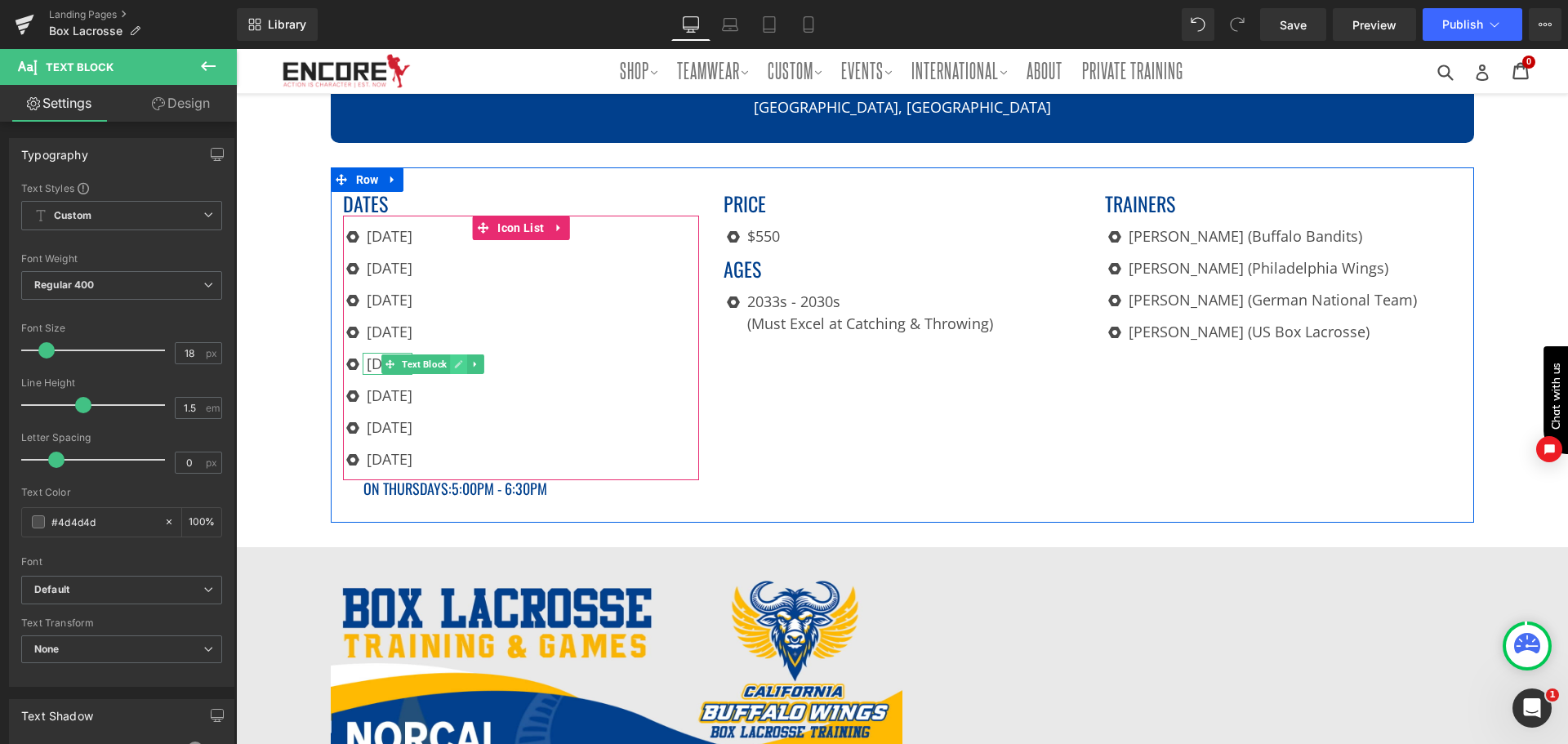
click at [457, 364] on icon at bounding box center [458, 365] width 9 height 10
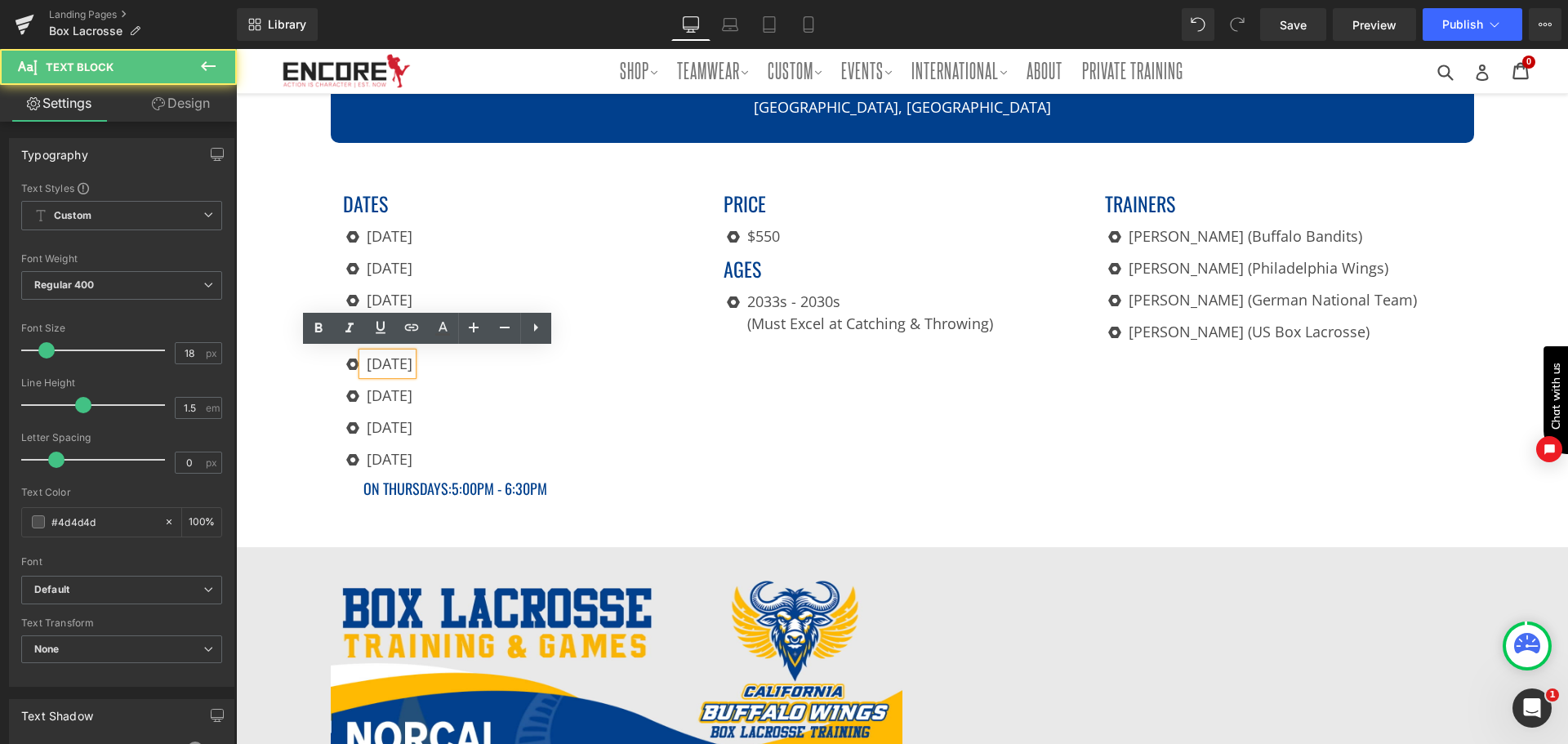
click at [413, 360] on p "[DATE]" at bounding box center [389, 364] width 46 height 22
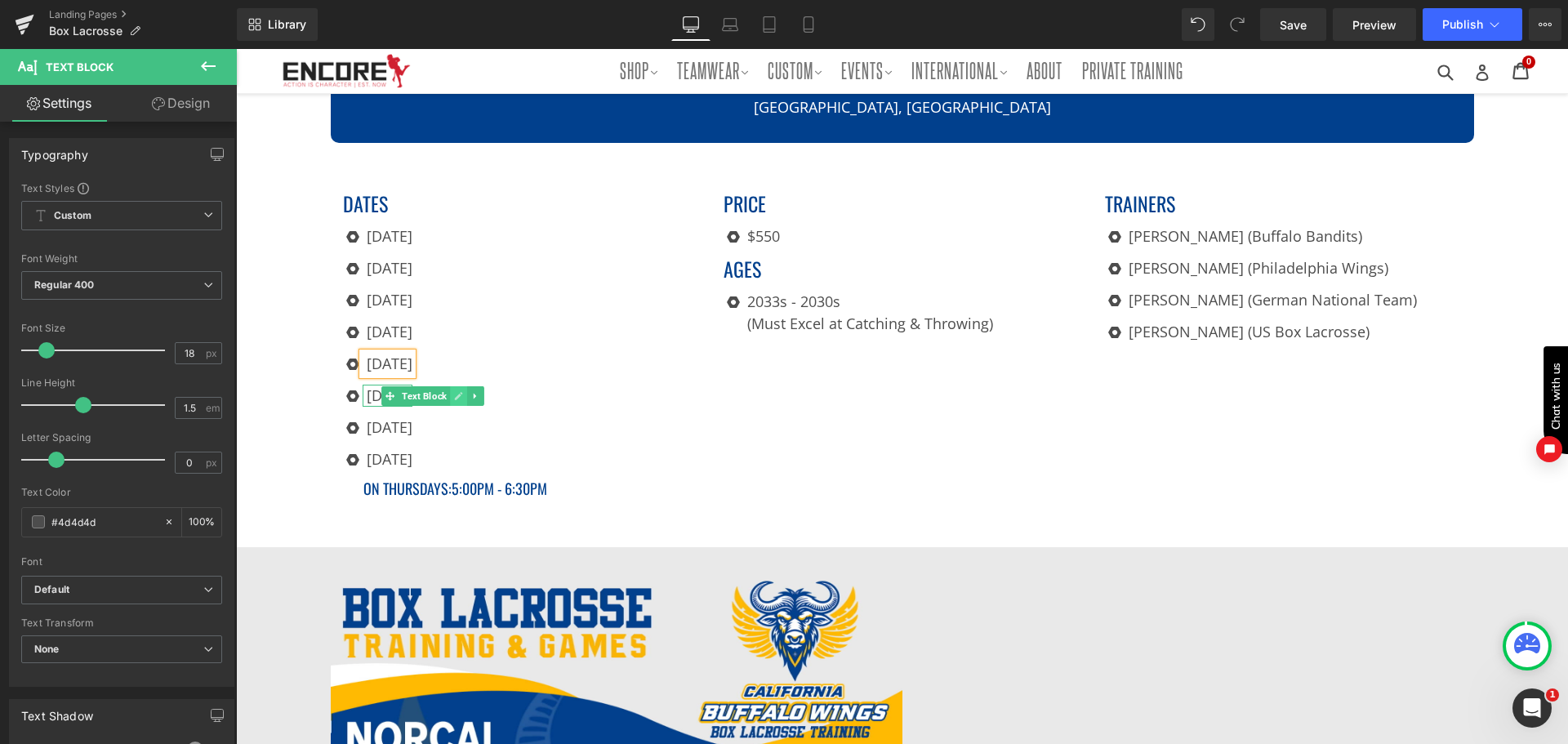
click at [451, 386] on link at bounding box center [458, 396] width 17 height 20
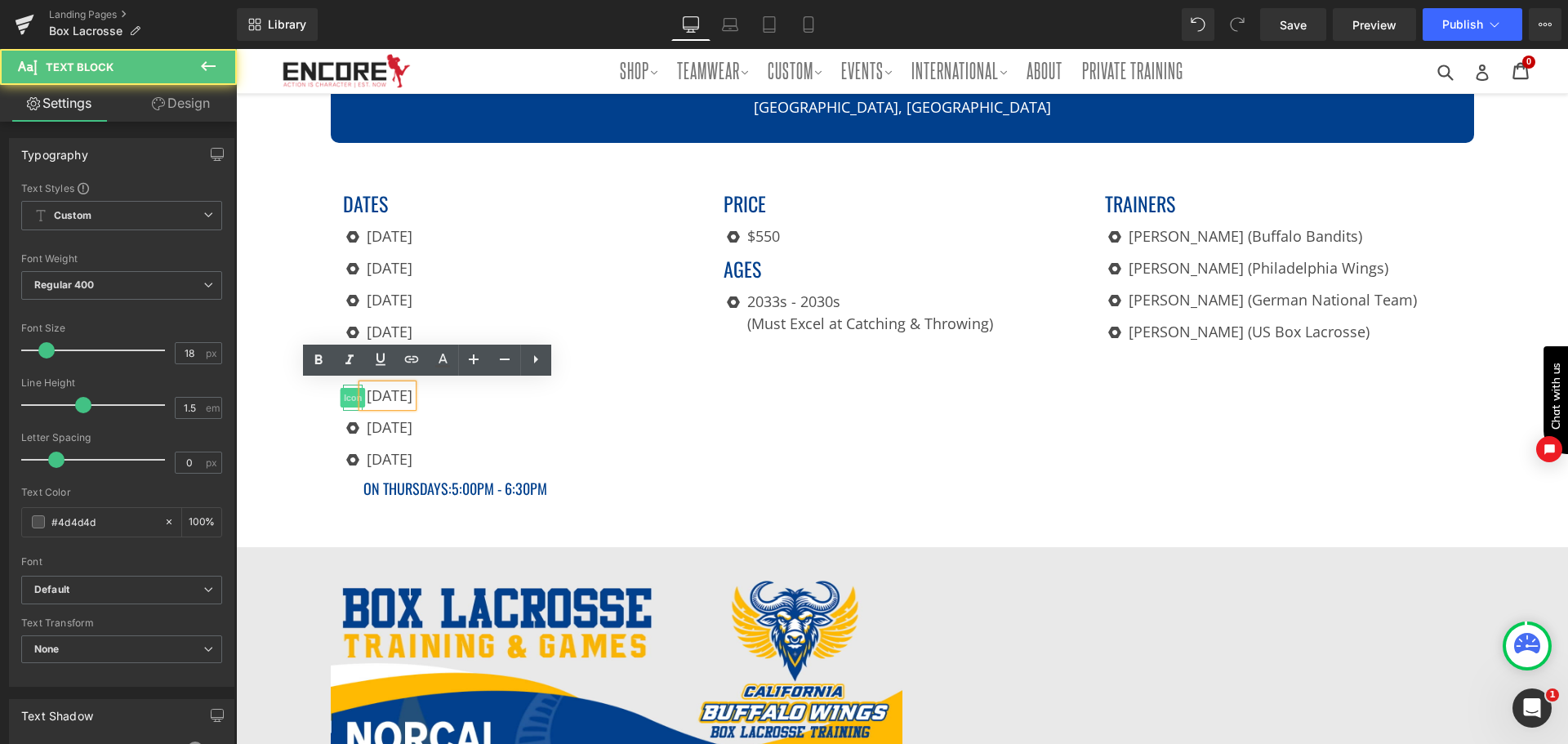
drag, startPoint x: 481, startPoint y: 390, endPoint x: 335, endPoint y: 390, distance: 146.0
click at [343, 391] on li "Icon [DATE] Text Block" at bounding box center [377, 395] width 70 height 22
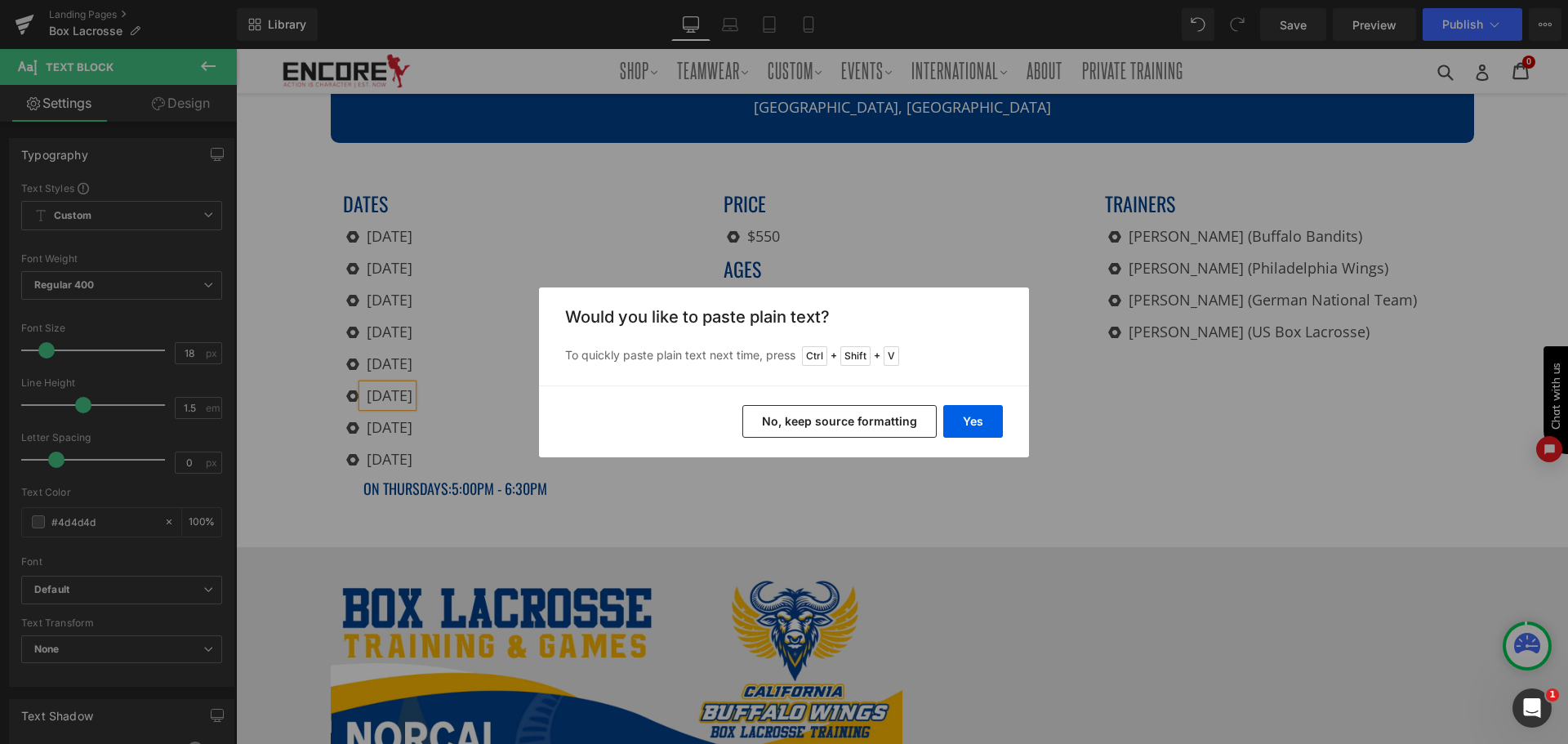
click at [781, 418] on button "No, keep source formatting" at bounding box center [840, 421] width 195 height 32
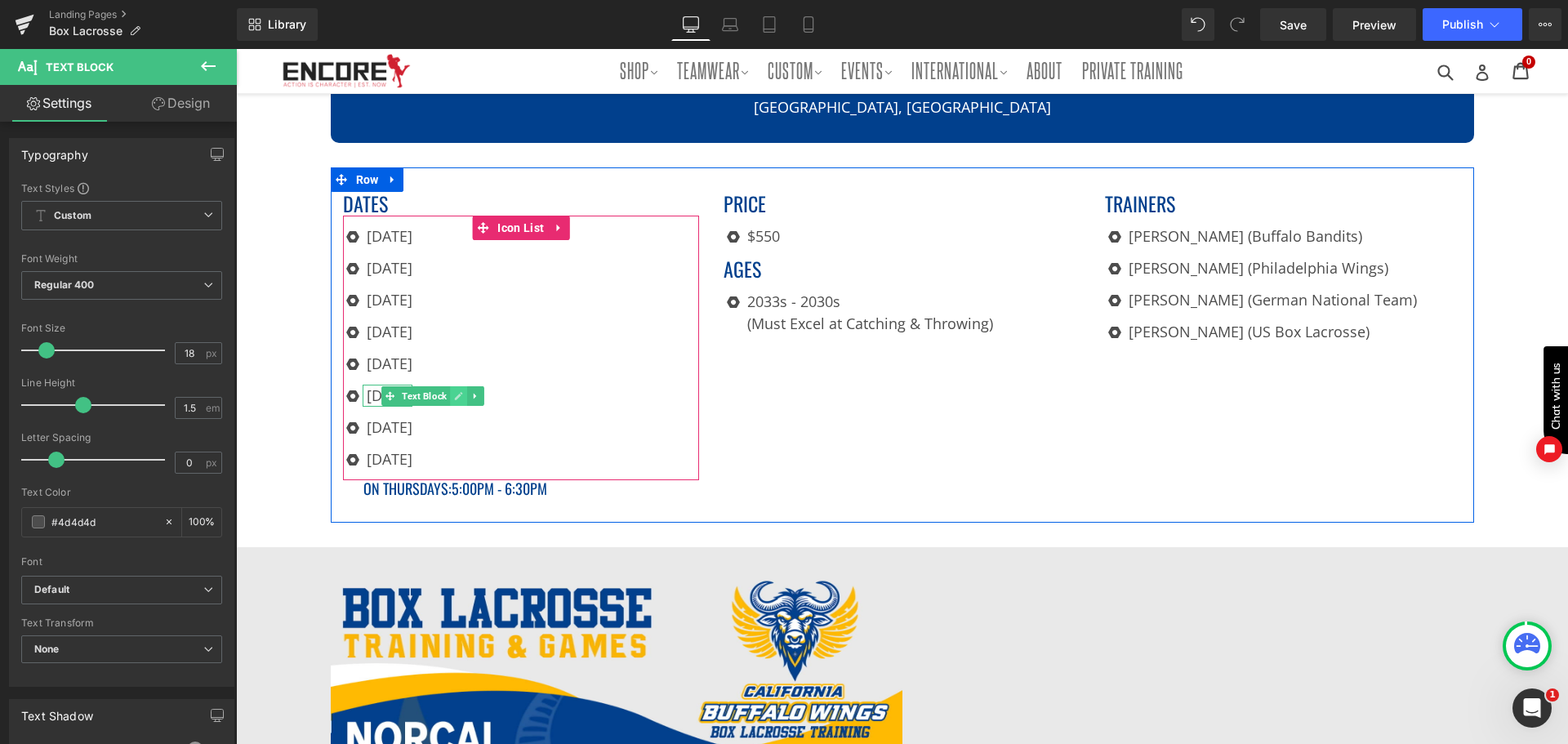
click at [454, 391] on icon at bounding box center [458, 396] width 9 height 10
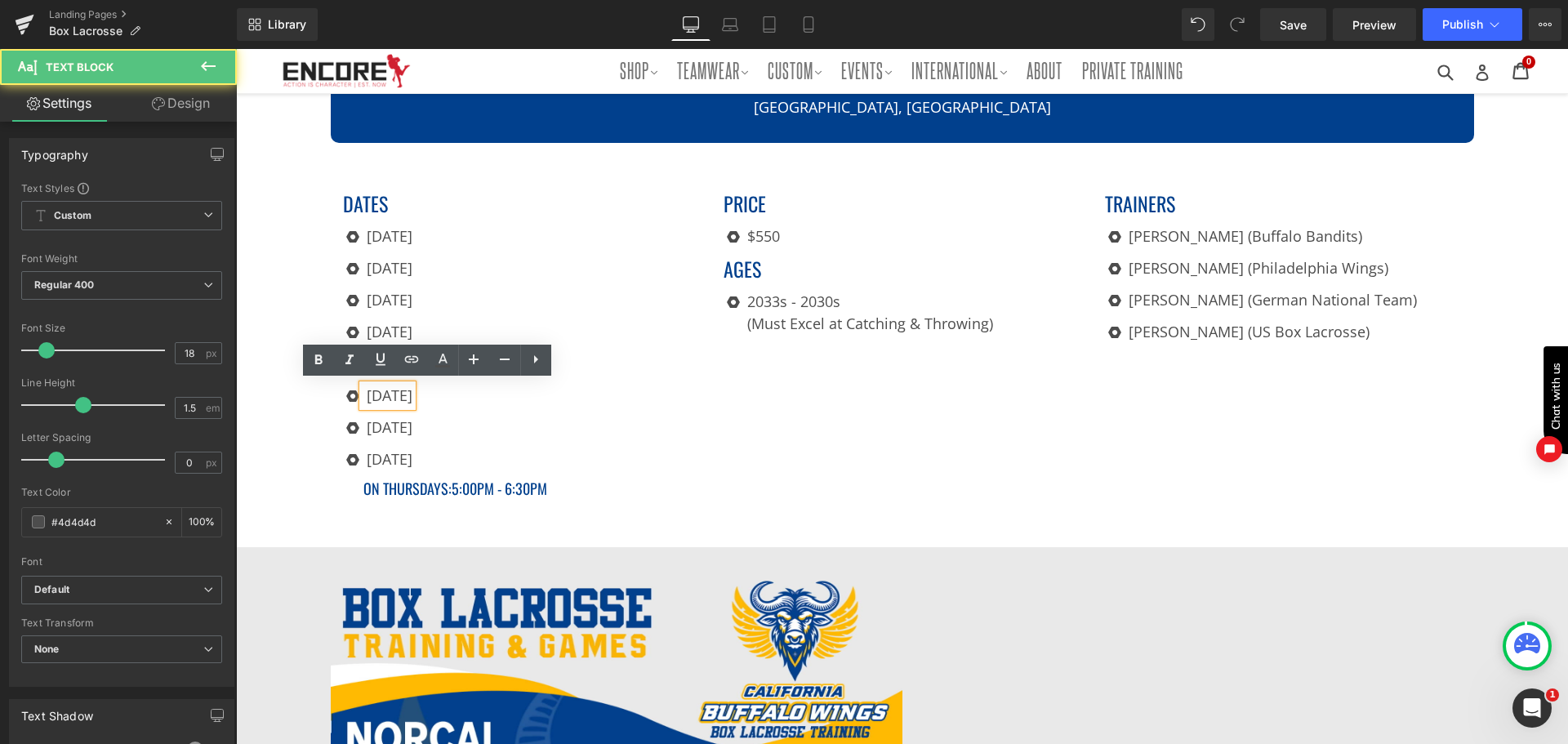
click at [413, 389] on p "[DATE]" at bounding box center [389, 395] width 46 height 22
drag, startPoint x: 418, startPoint y: 389, endPoint x: 363, endPoint y: 390, distance: 55.0
click at [367, 390] on p "[DATE]" at bounding box center [389, 395] width 46 height 22
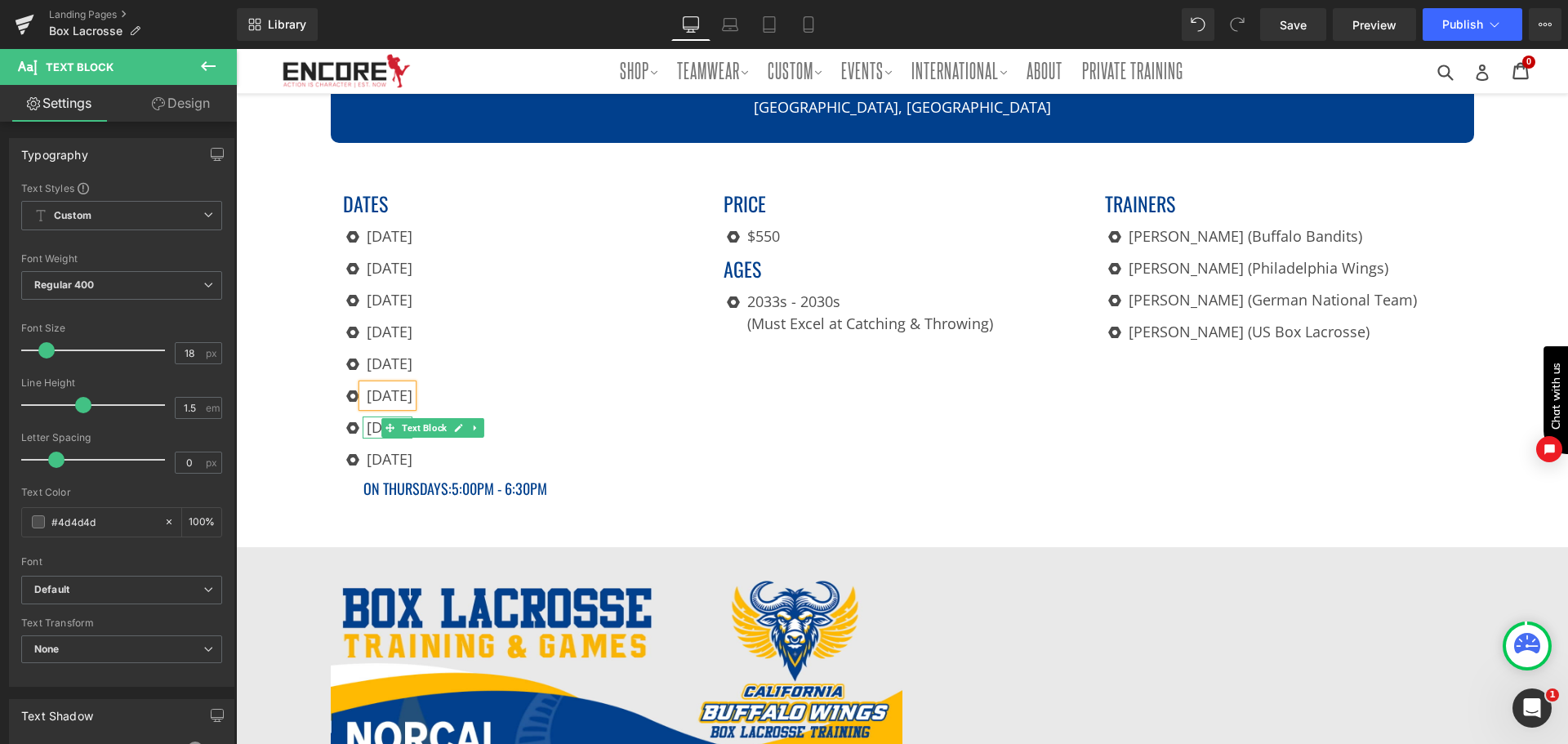
click at [367, 426] on p "[DATE]" at bounding box center [389, 428] width 46 height 22
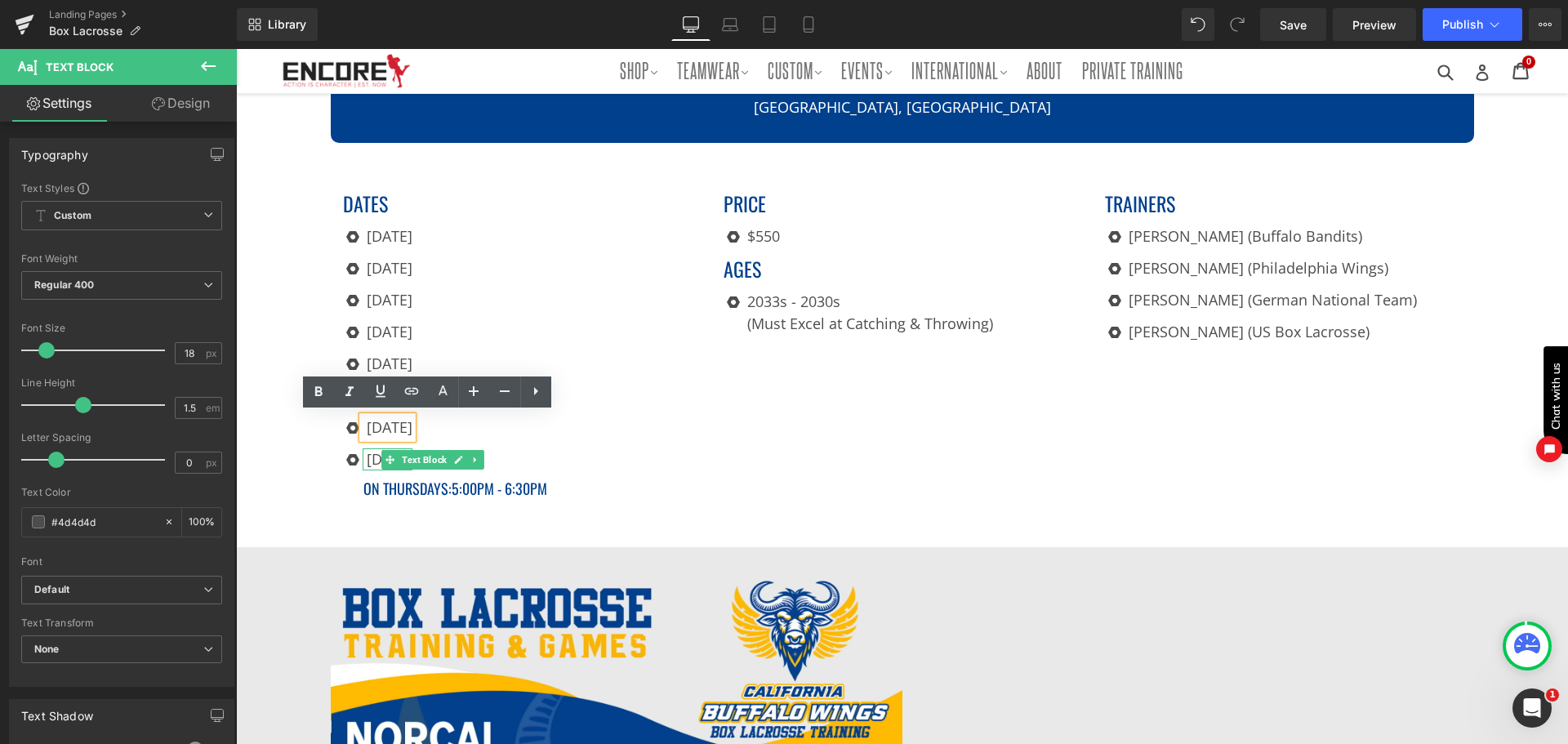
click at [553, 445] on div "Icon [DATE] Text Block Icon [DATE] Text Block Icon [DATE] Text Block Icon [DATE…" at bounding box center [521, 352] width 357 height 255
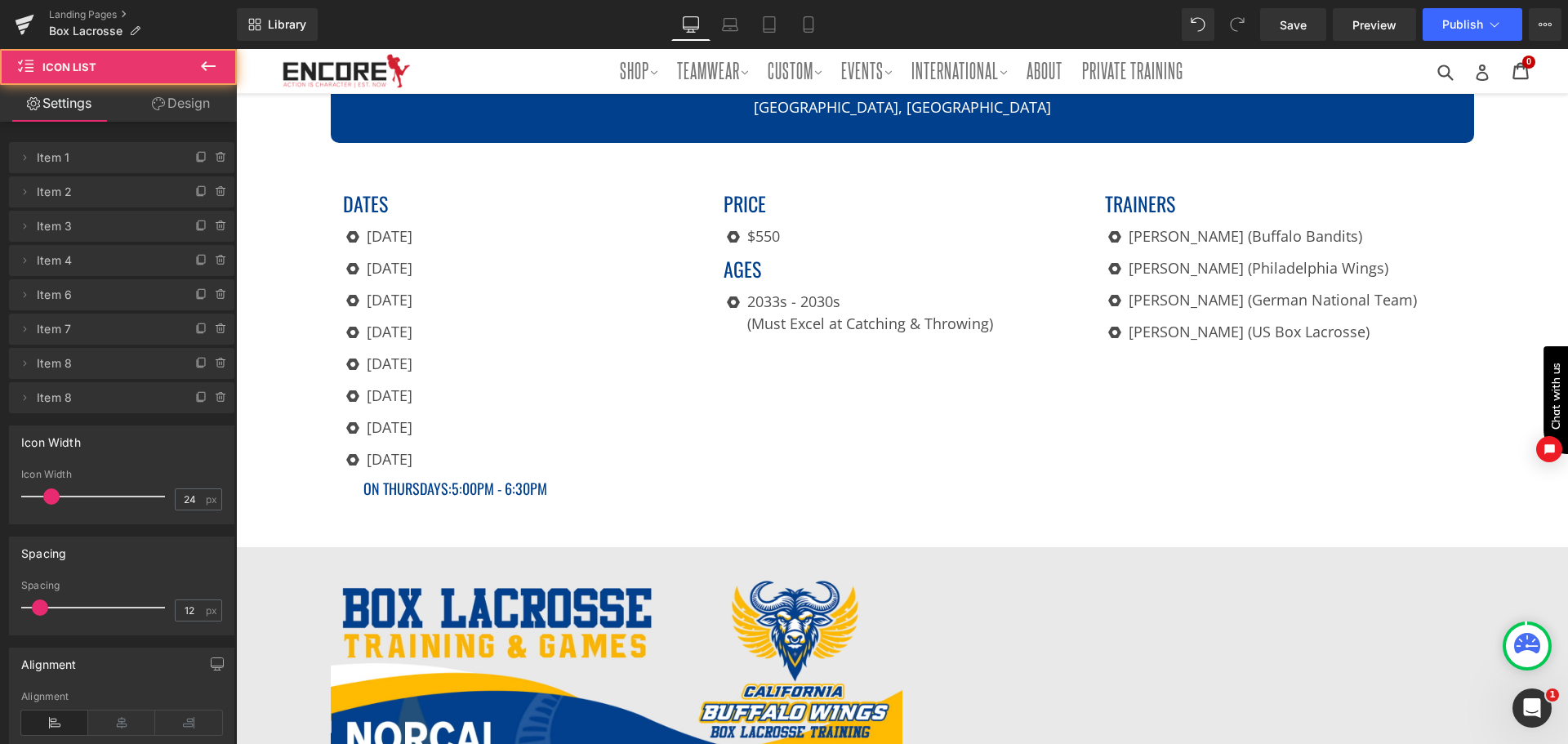
click at [517, 408] on div "Icon [DATE] Text Block Icon [DATE] Text Block Icon [DATE] Text Block Icon [DATE…" at bounding box center [521, 352] width 357 height 255
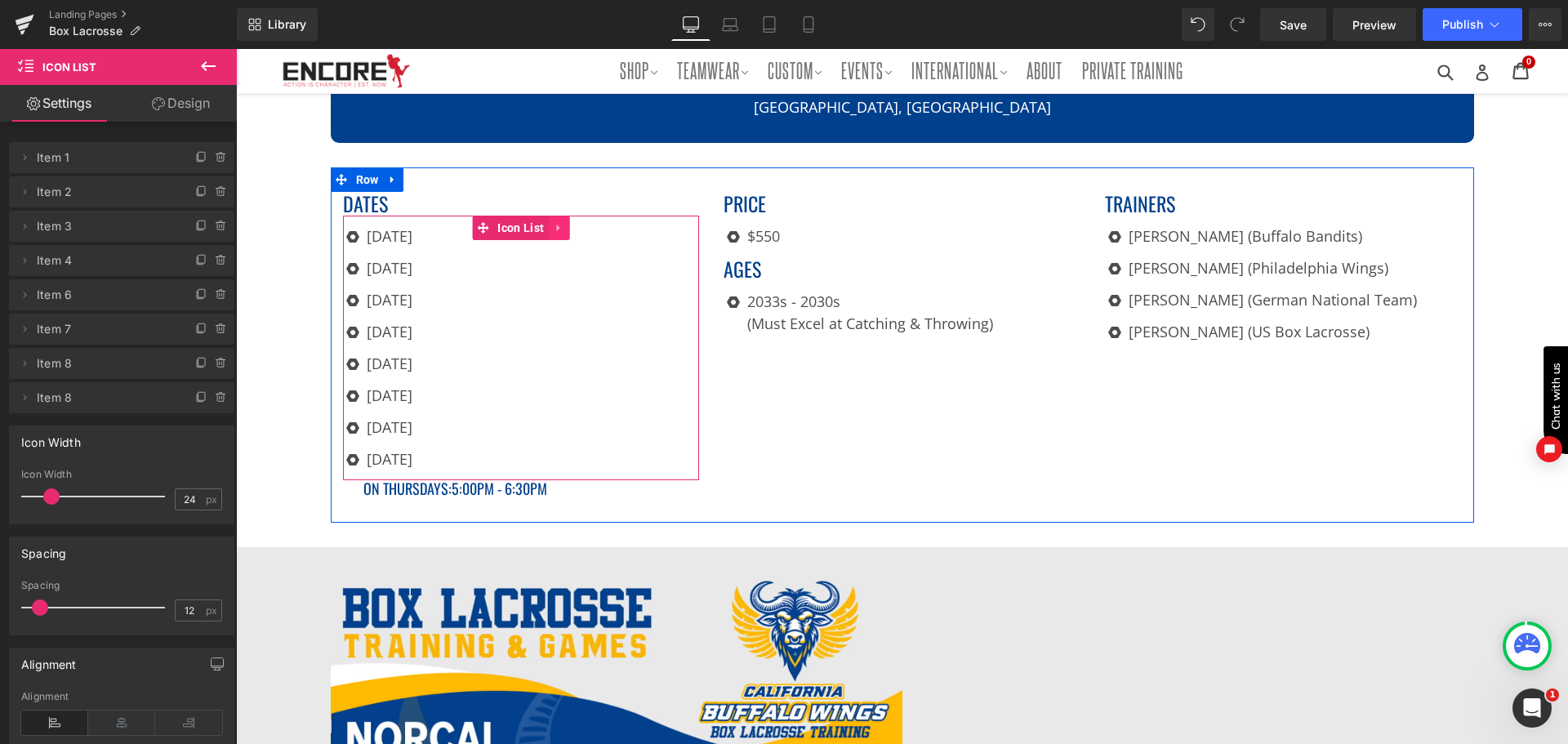
click at [549, 219] on link at bounding box center [559, 227] width 22 height 25
click at [546, 437] on div "Icon [DATE] Text Block Icon [DATE] Text Block Icon [DATE] Text Block Icon [DATE…" at bounding box center [521, 352] width 357 height 255
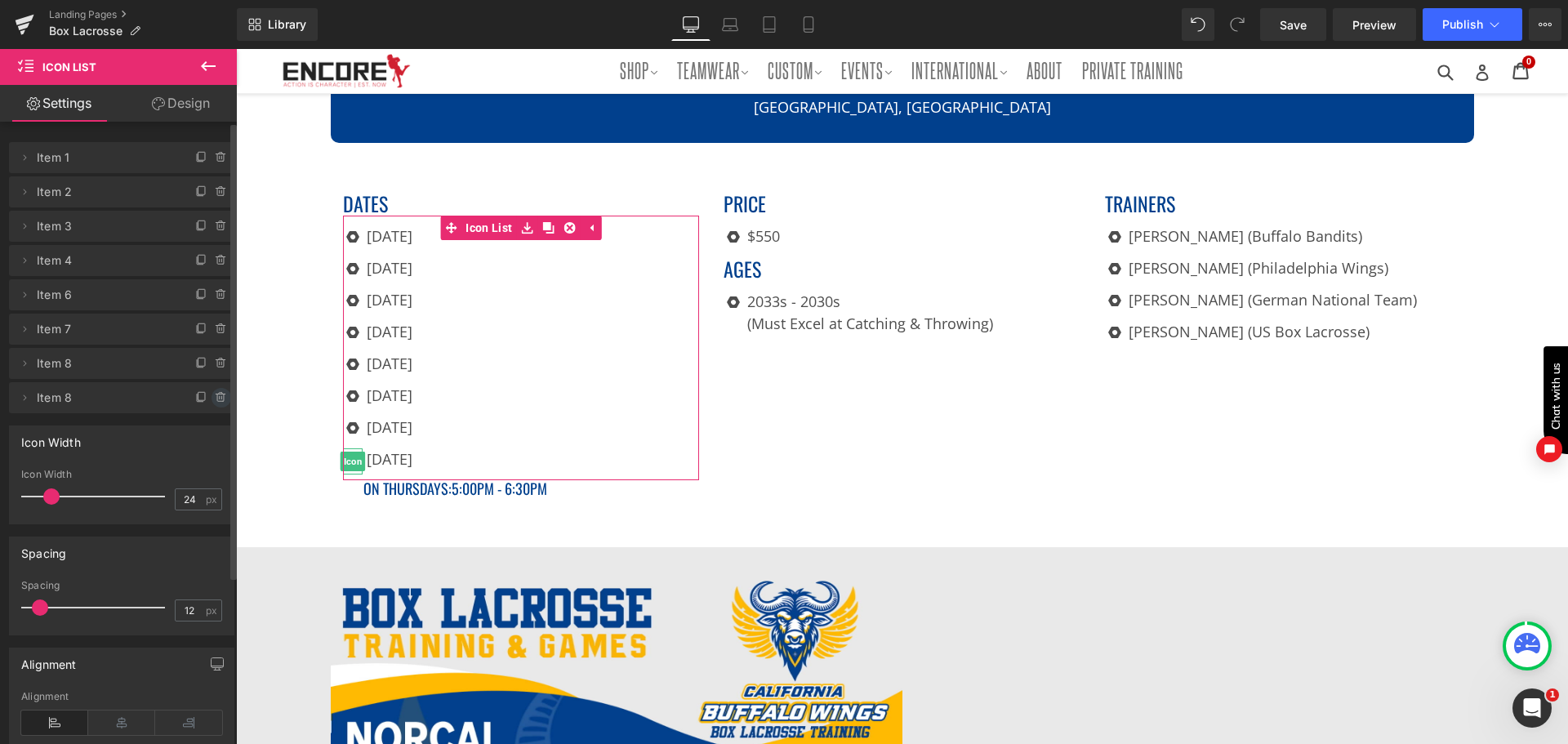
click at [215, 397] on icon at bounding box center [221, 397] width 13 height 13
click at [210, 397] on button "Delete" at bounding box center [203, 399] width 51 height 22
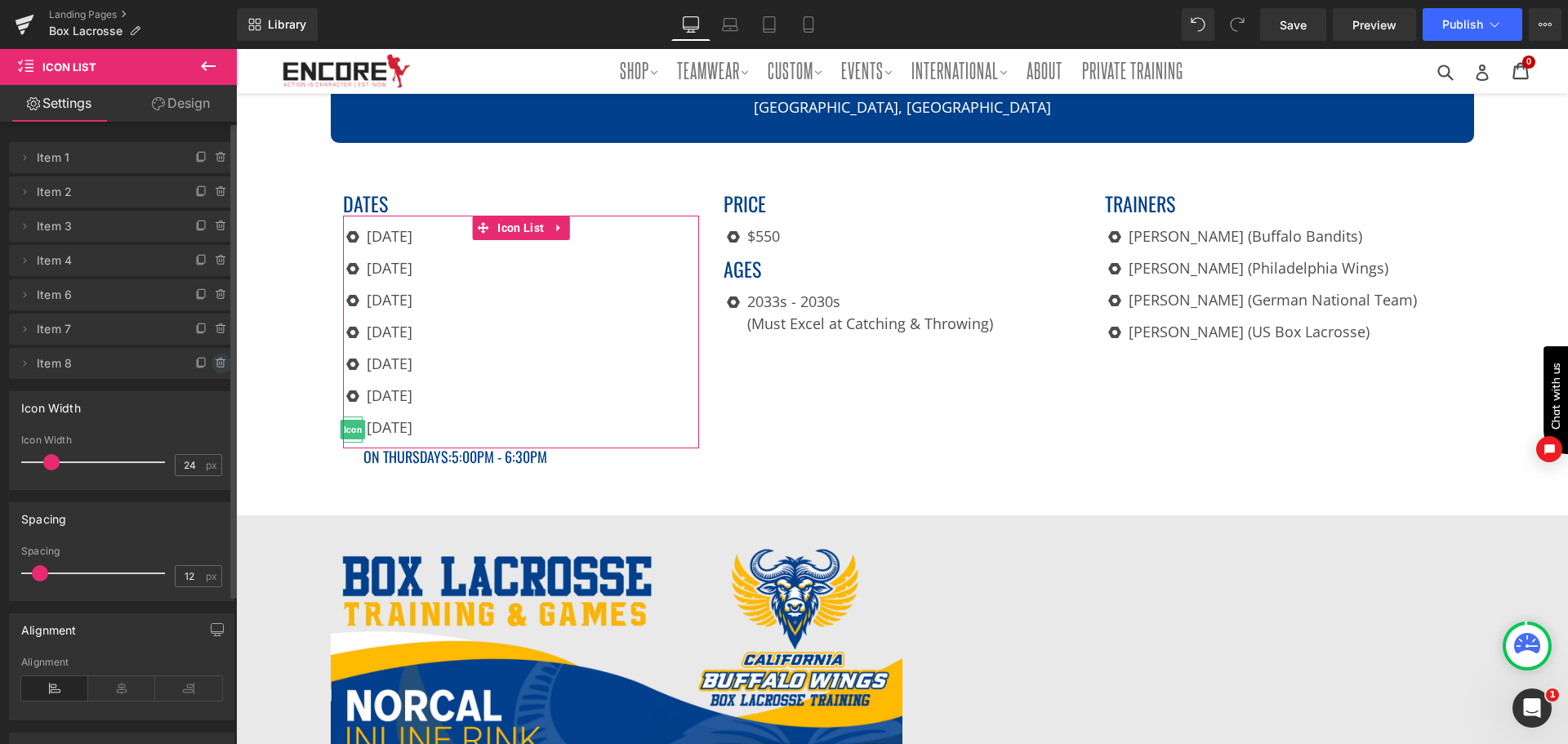
click at [220, 360] on icon at bounding box center [221, 363] width 13 height 13
click at [213, 359] on button "Delete" at bounding box center [203, 365] width 51 height 22
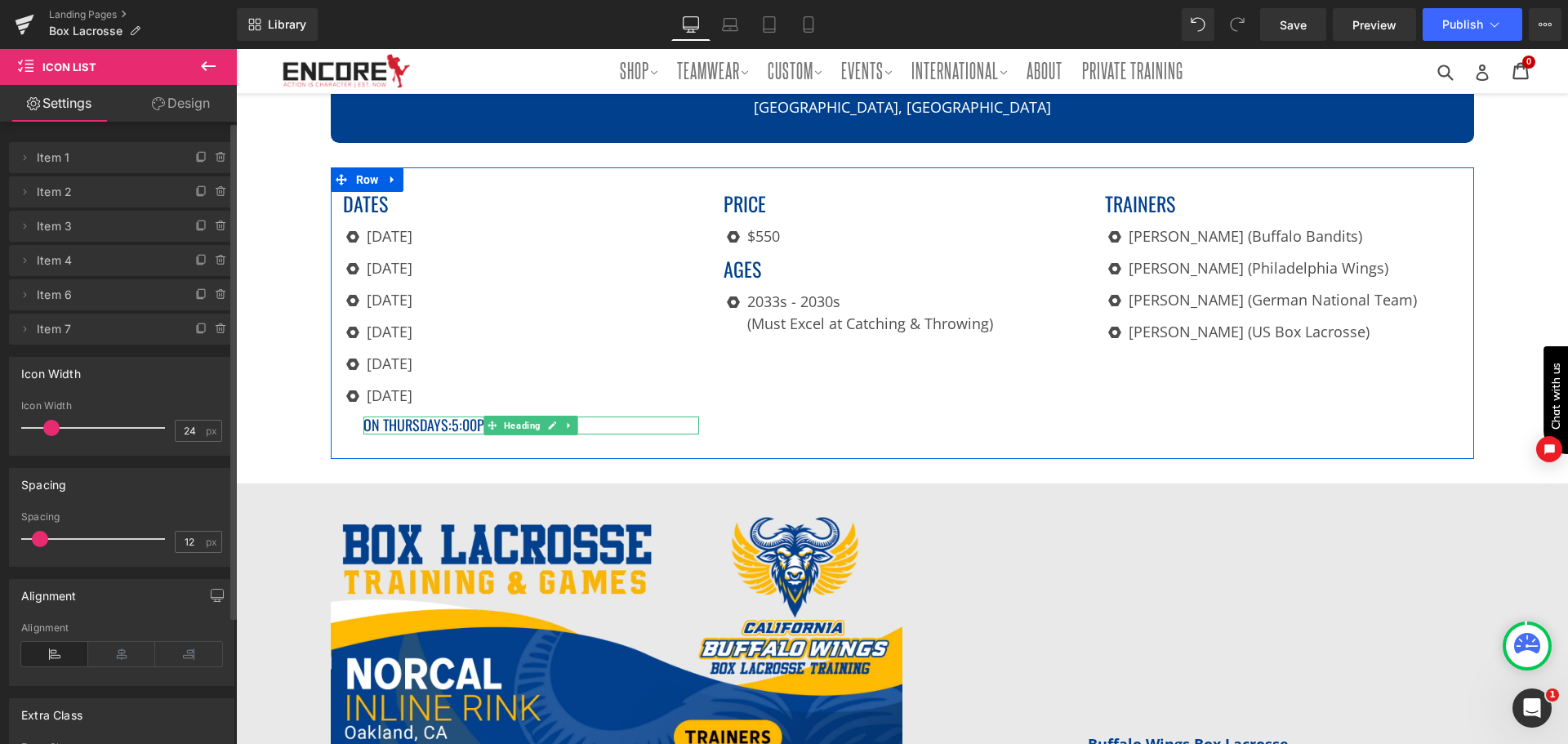
click at [461, 422] on span "5:00pm - 6:30pM" at bounding box center [498, 425] width 95 height 22
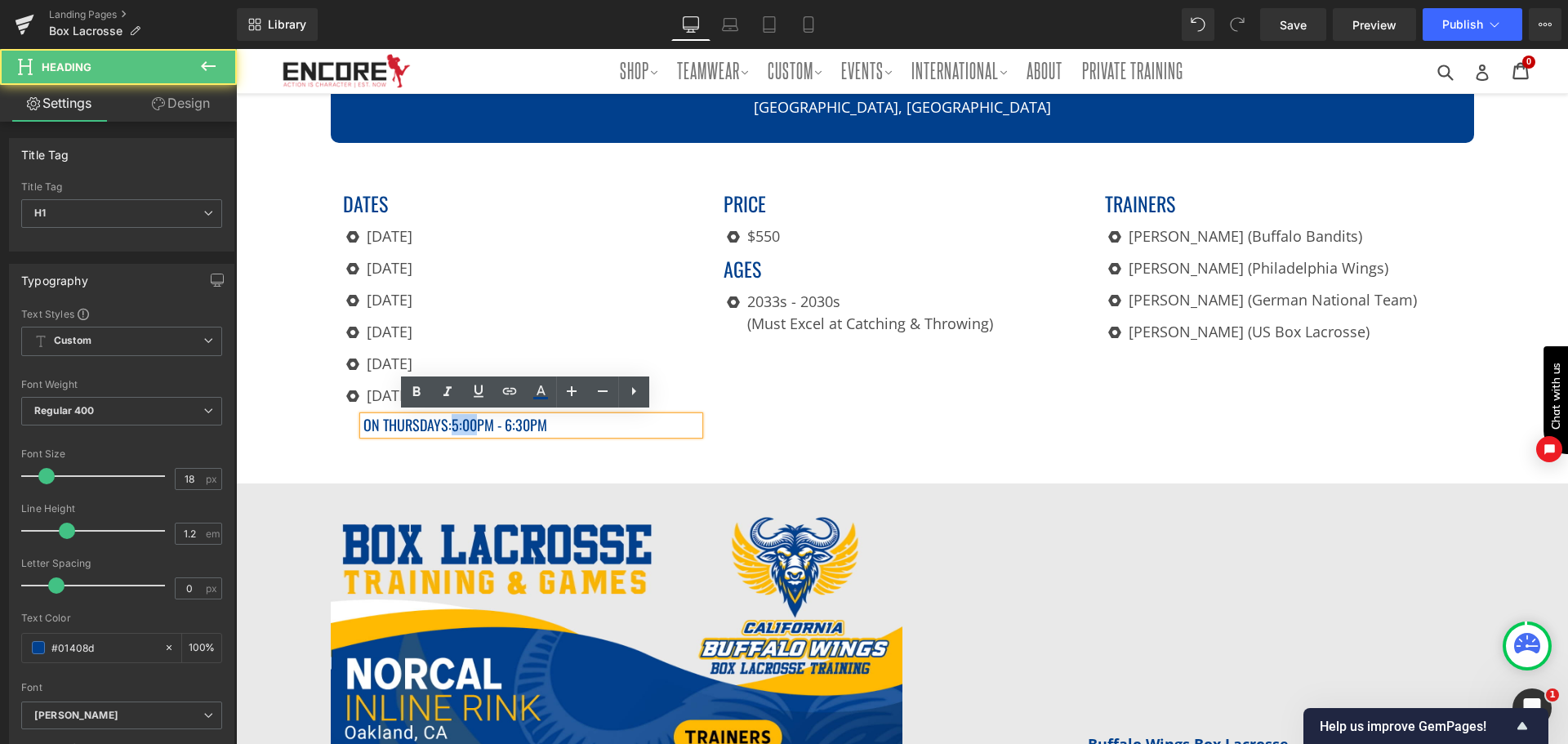
drag, startPoint x: 471, startPoint y: 420, endPoint x: 451, endPoint y: 426, distance: 20.9
click at [451, 426] on span "5:00pm - 6:30pM" at bounding box center [498, 425] width 95 height 22
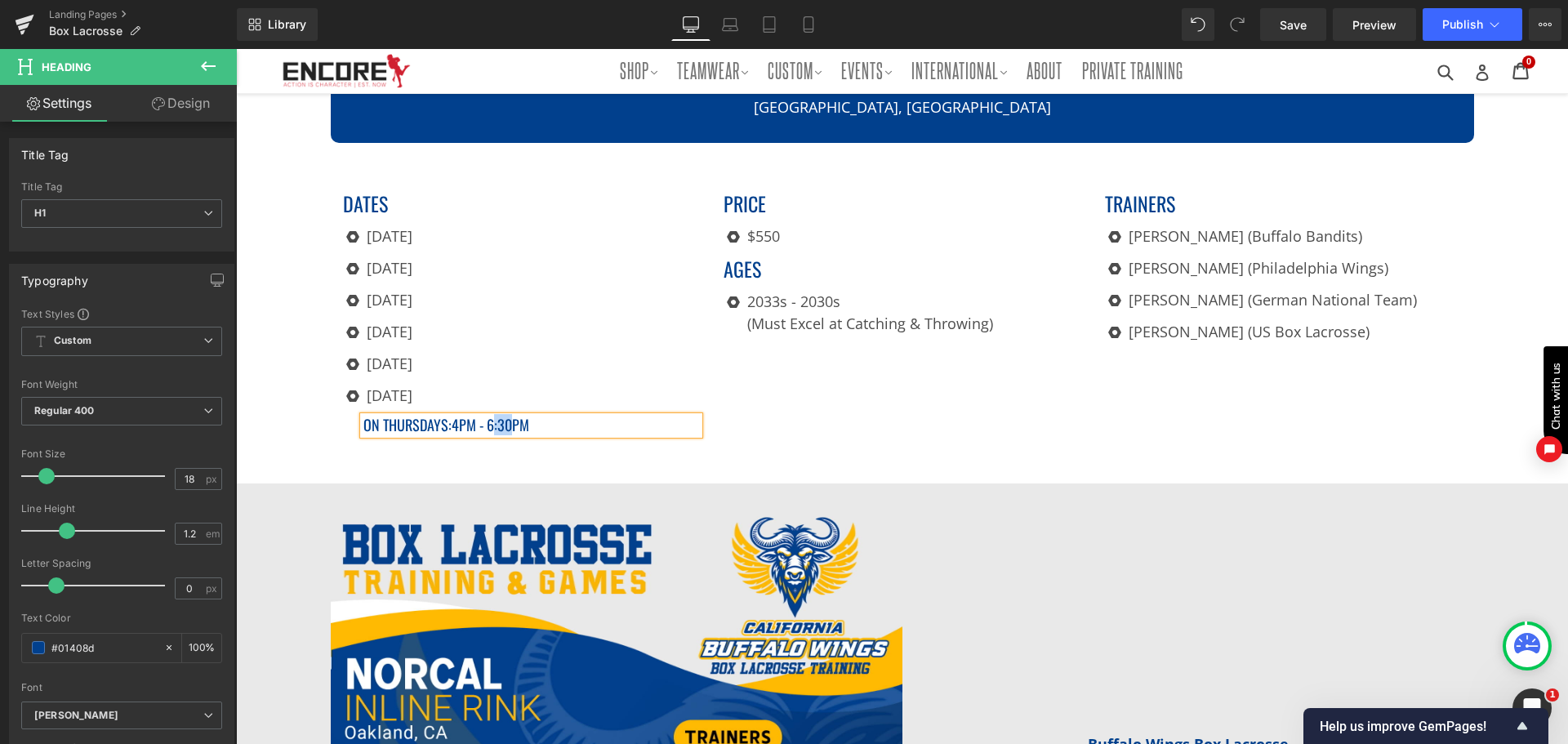
drag, startPoint x: 504, startPoint y: 421, endPoint x: 491, endPoint y: 423, distance: 13.2
click at [491, 423] on span "4pm - 6:30pM" at bounding box center [490, 425] width 78 height 22
click at [439, 426] on h1 "On Thursdays: 4pm - 6pM" at bounding box center [532, 426] width 336 height 18
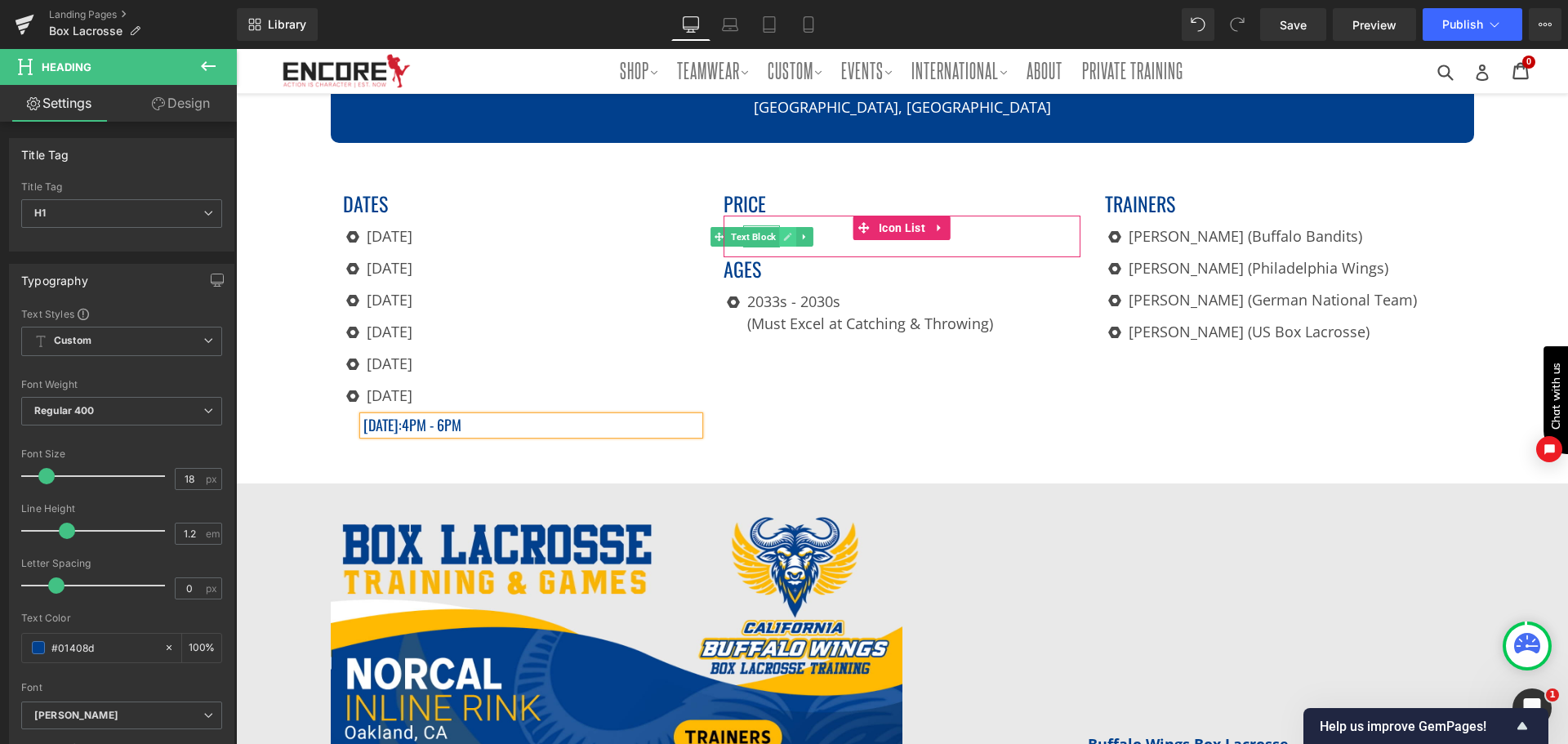
click at [780, 230] on link at bounding box center [787, 237] width 17 height 20
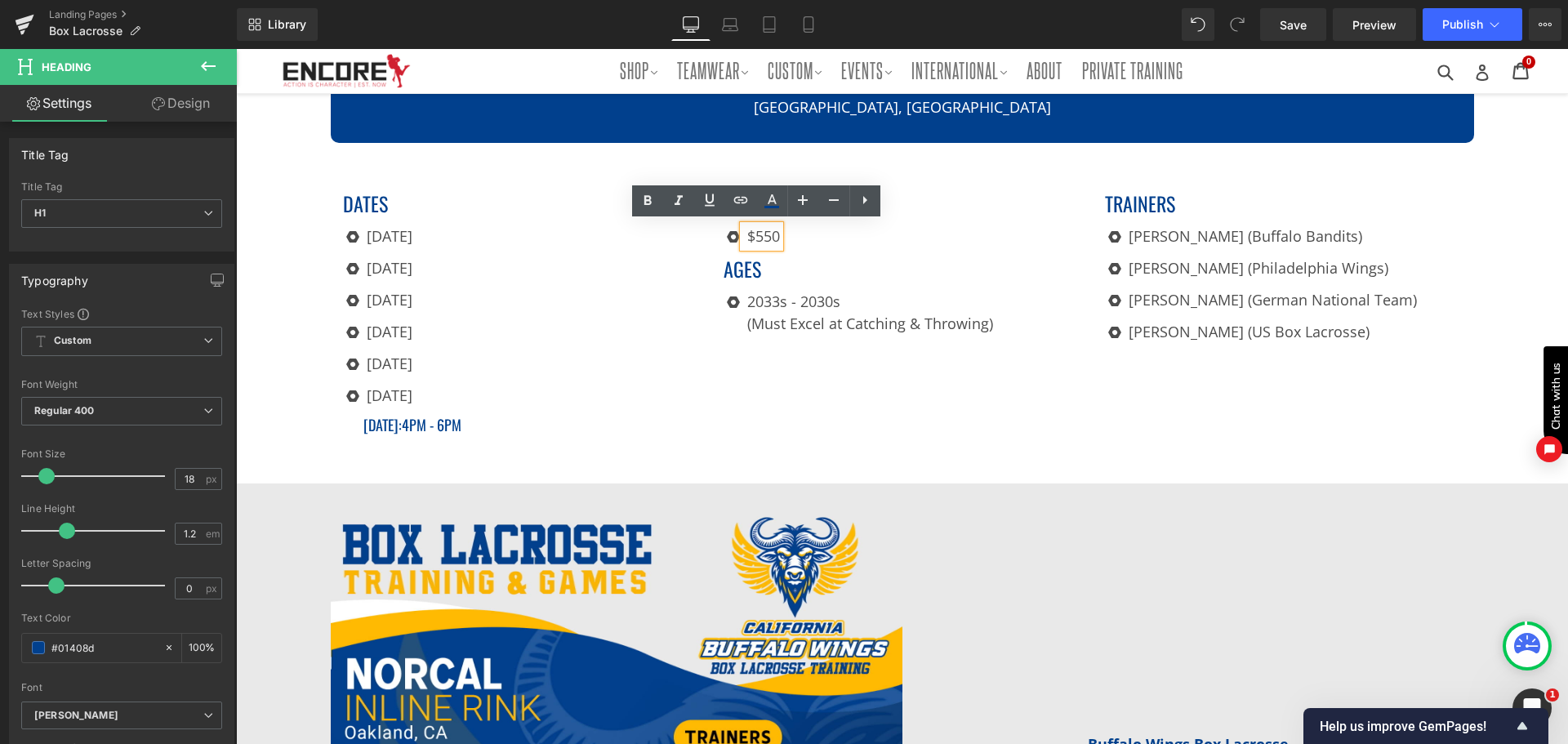
click at [767, 232] on p "$550" at bounding box center [763, 236] width 32 height 22
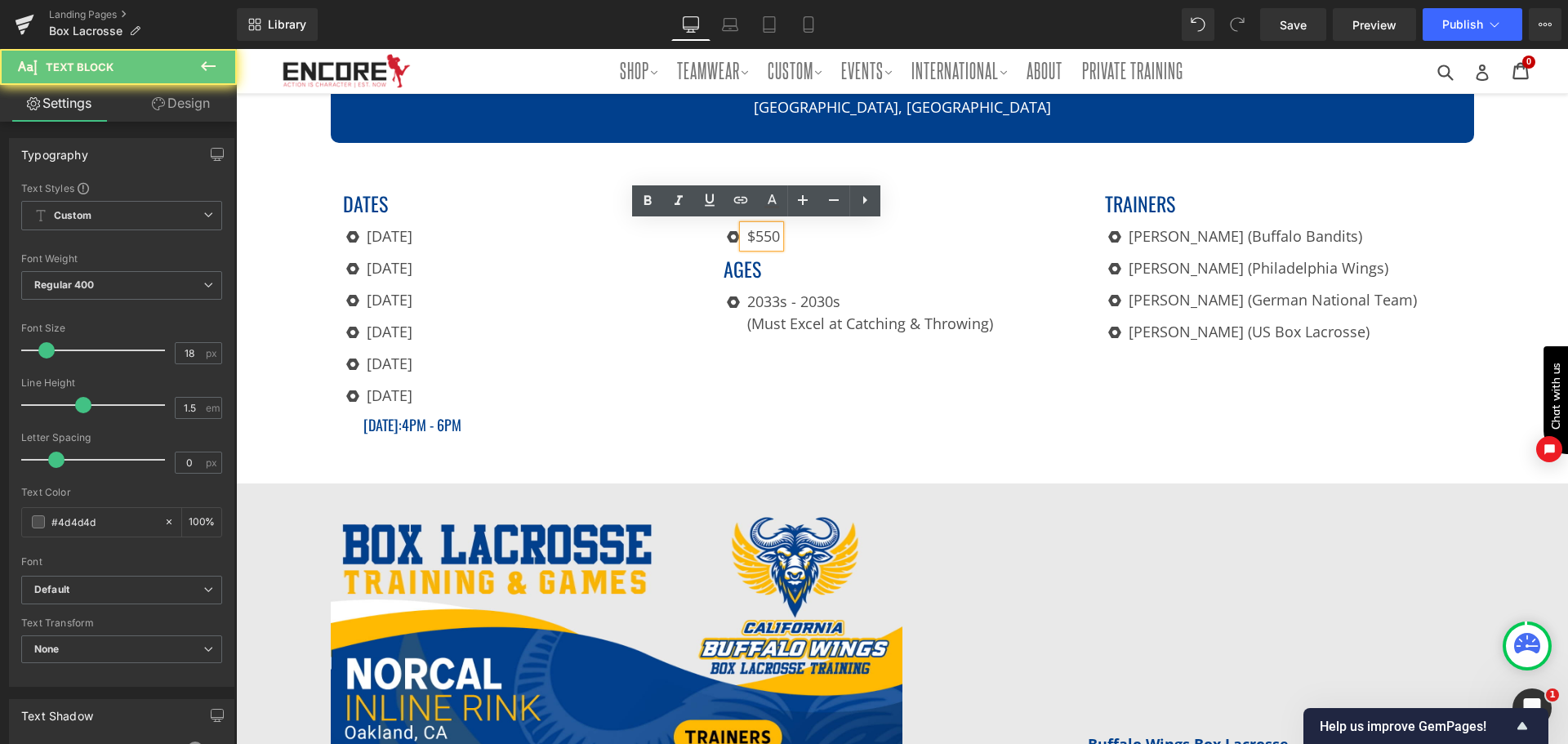
click at [774, 231] on p "$550" at bounding box center [763, 236] width 32 height 22
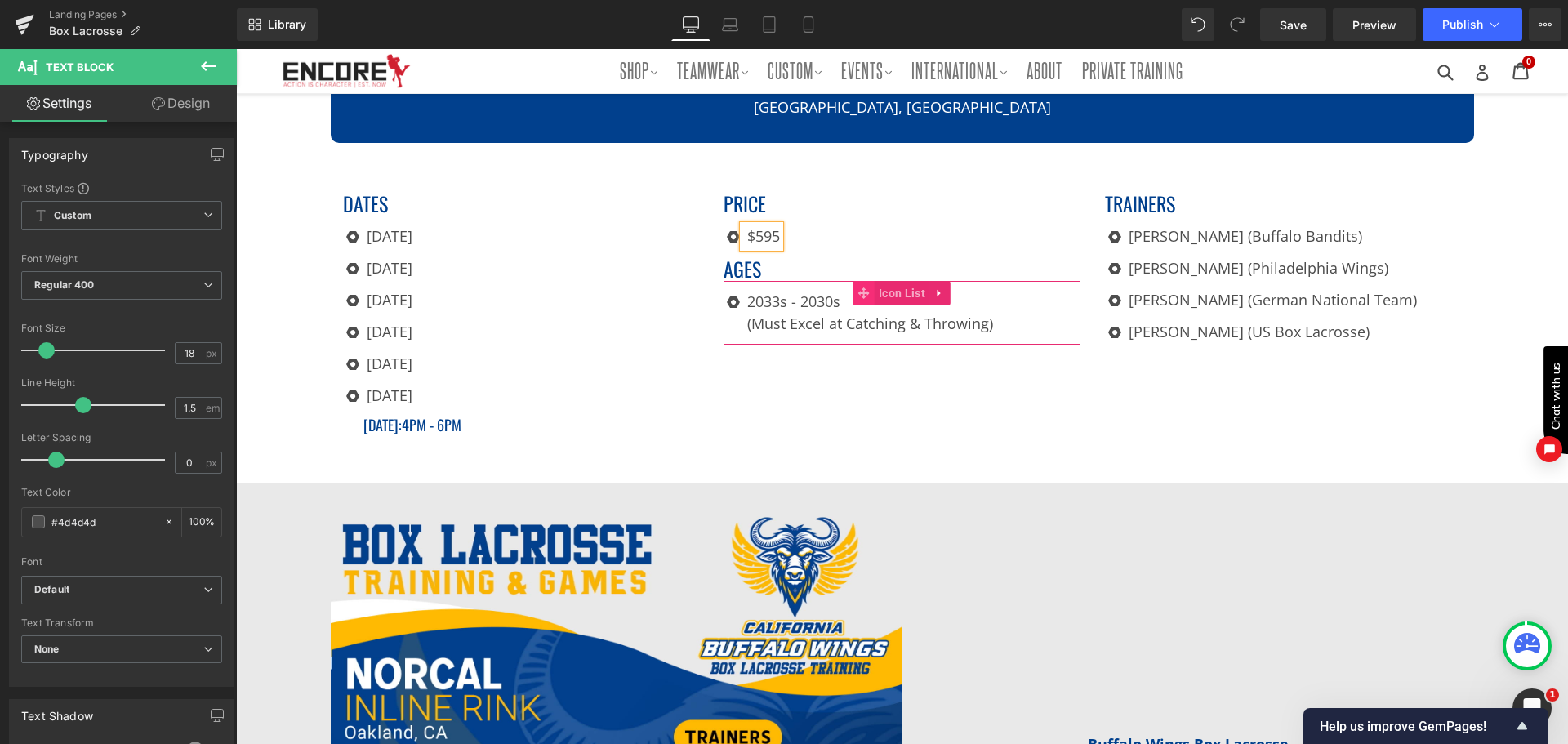
click at [866, 294] on span at bounding box center [864, 293] width 22 height 25
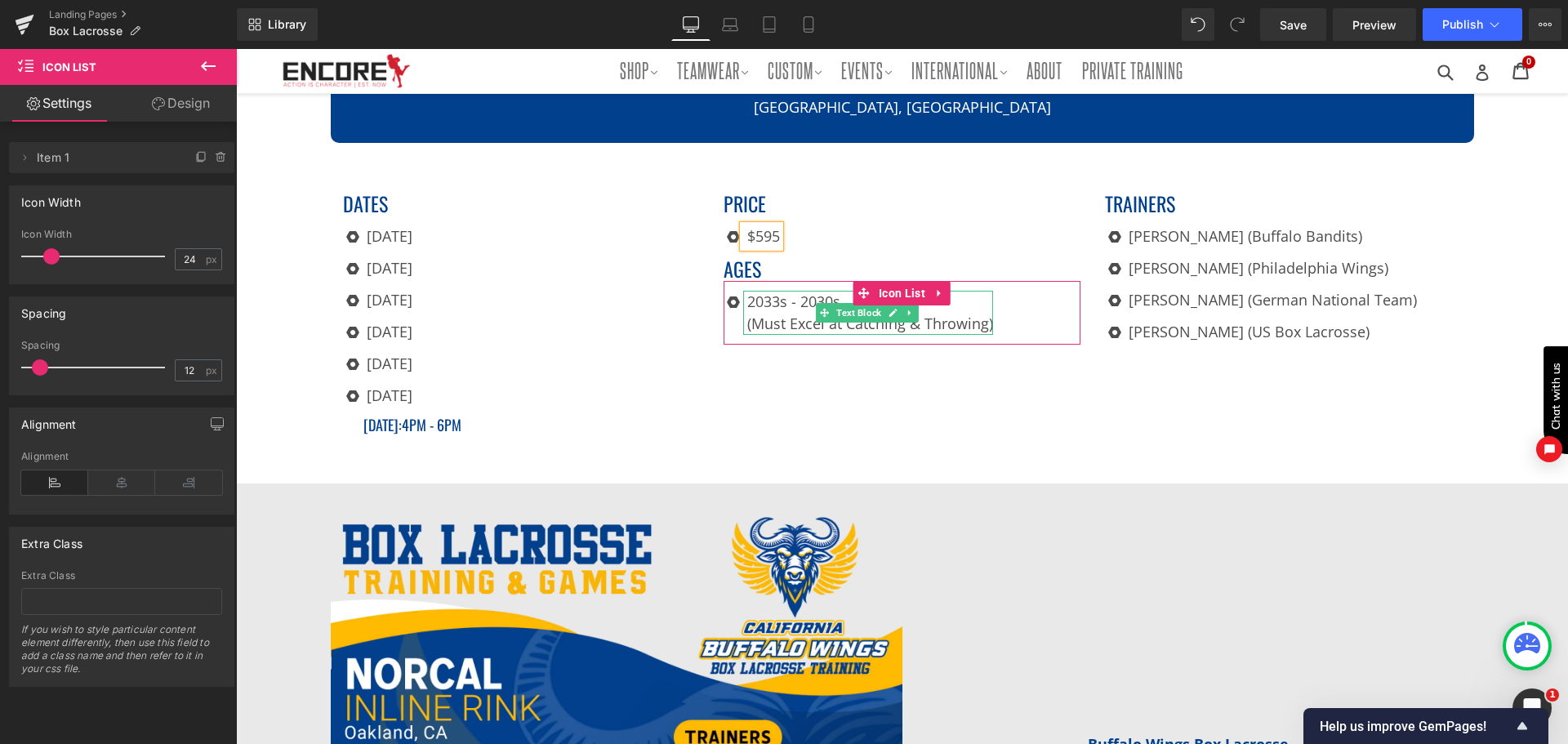
click at [772, 300] on p "2033s - 2030s" at bounding box center [870, 302] width 246 height 22
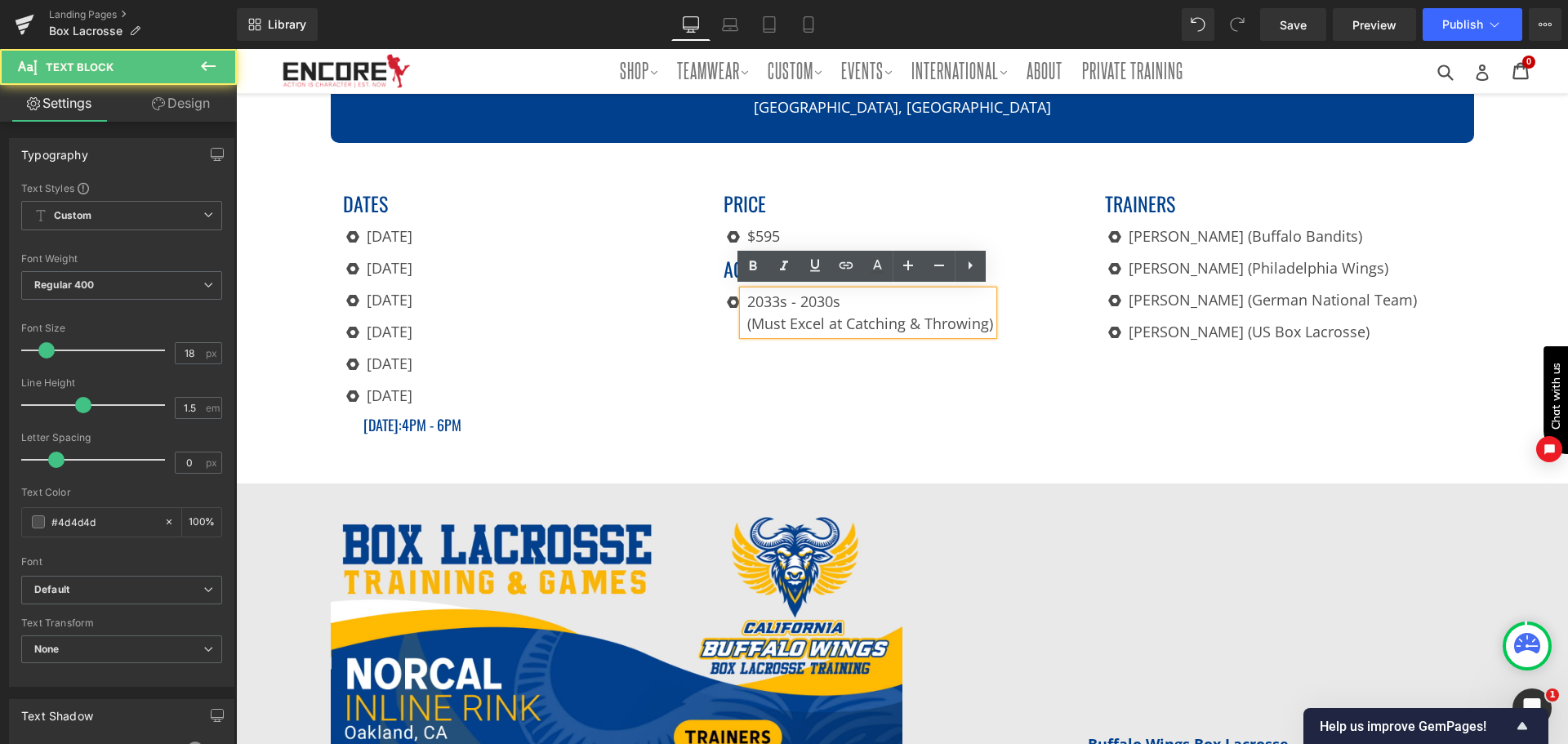
click at [773, 297] on p "2033s - 2030s" at bounding box center [870, 302] width 246 height 22
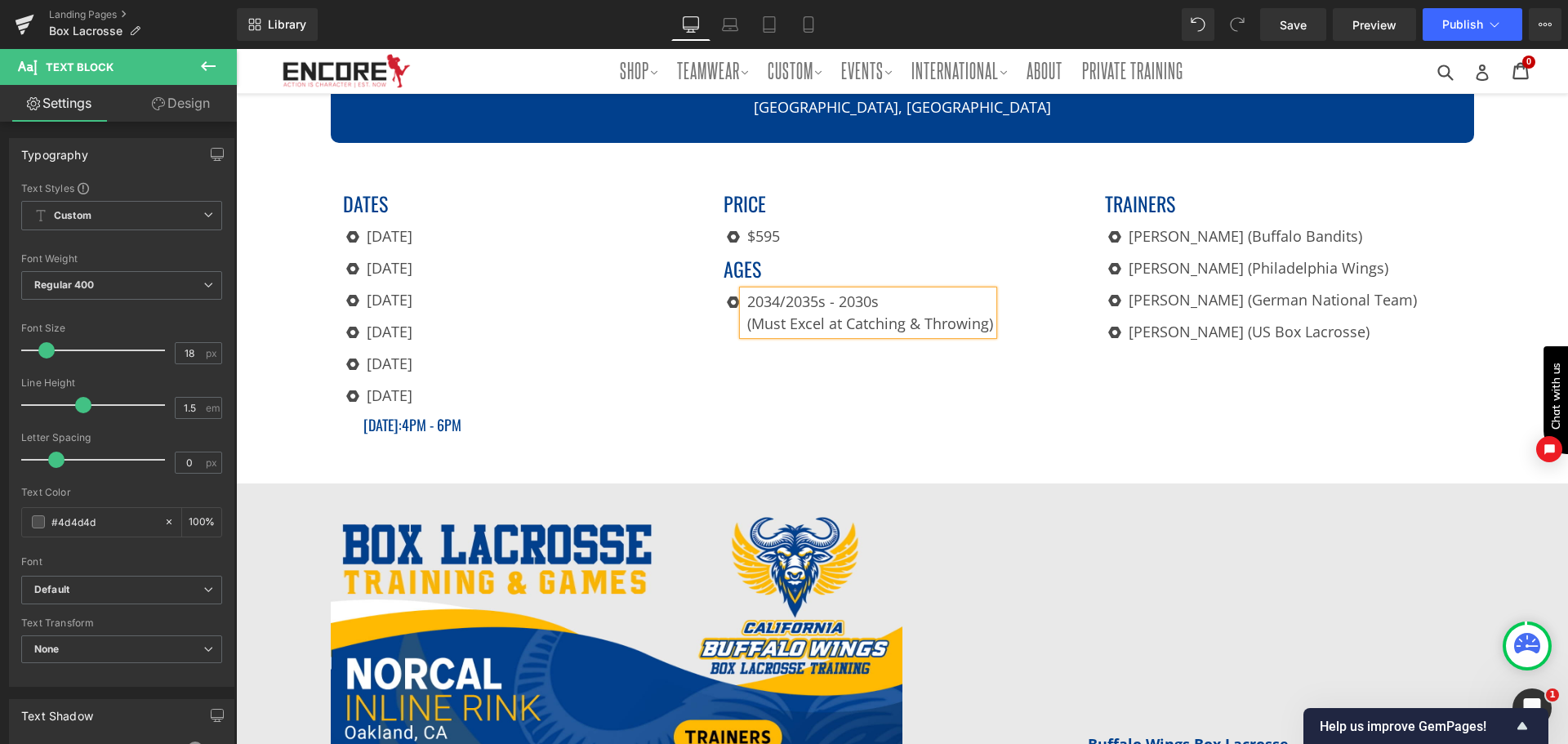
click at [1186, 400] on div "Dates Heading Icon [DATE] Text Block Icon [DATE] Text Block Icon [DATE] Text Bl…" at bounding box center [902, 313] width 1143 height 291
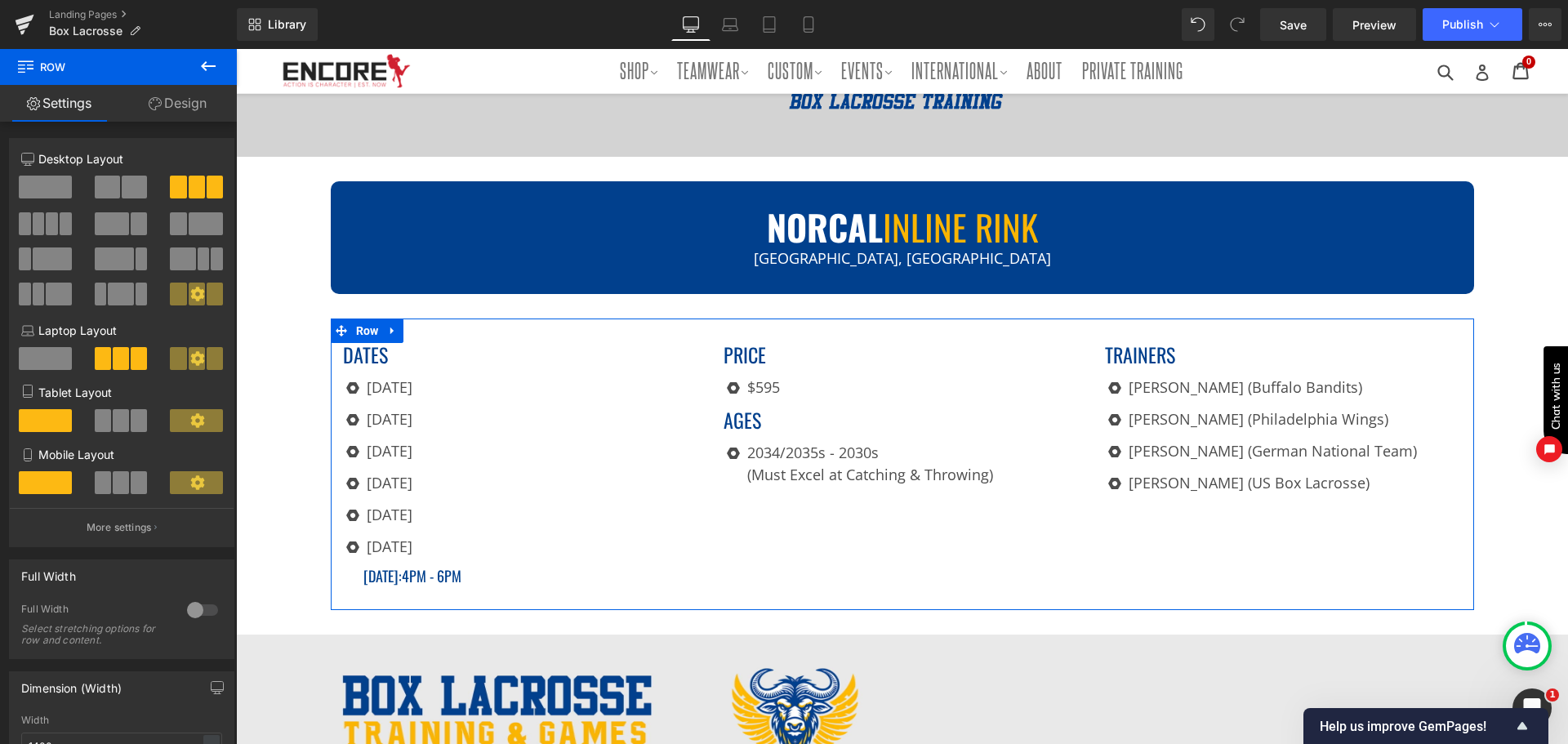
scroll to position [245, 0]
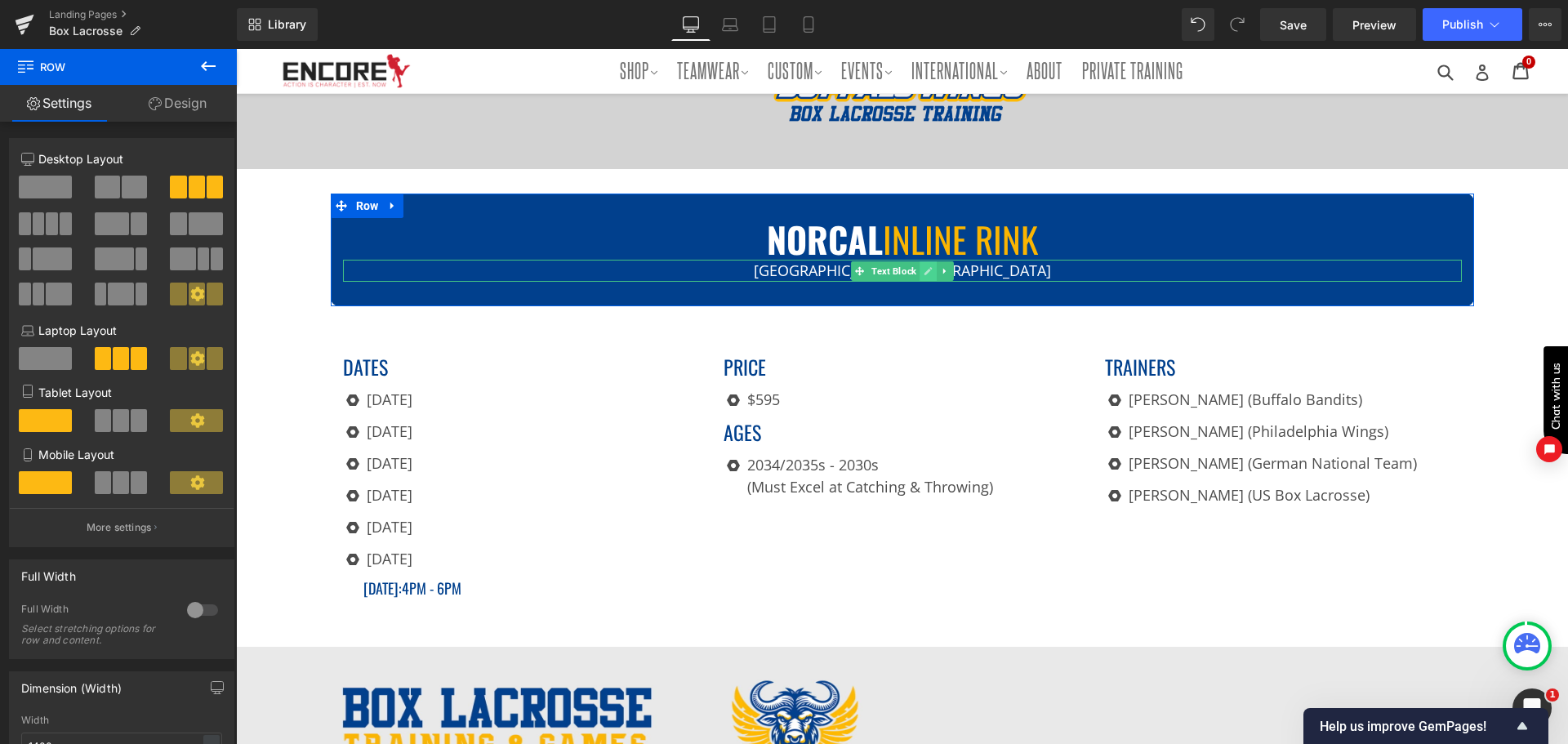
click at [924, 268] on icon at bounding box center [928, 271] width 8 height 8
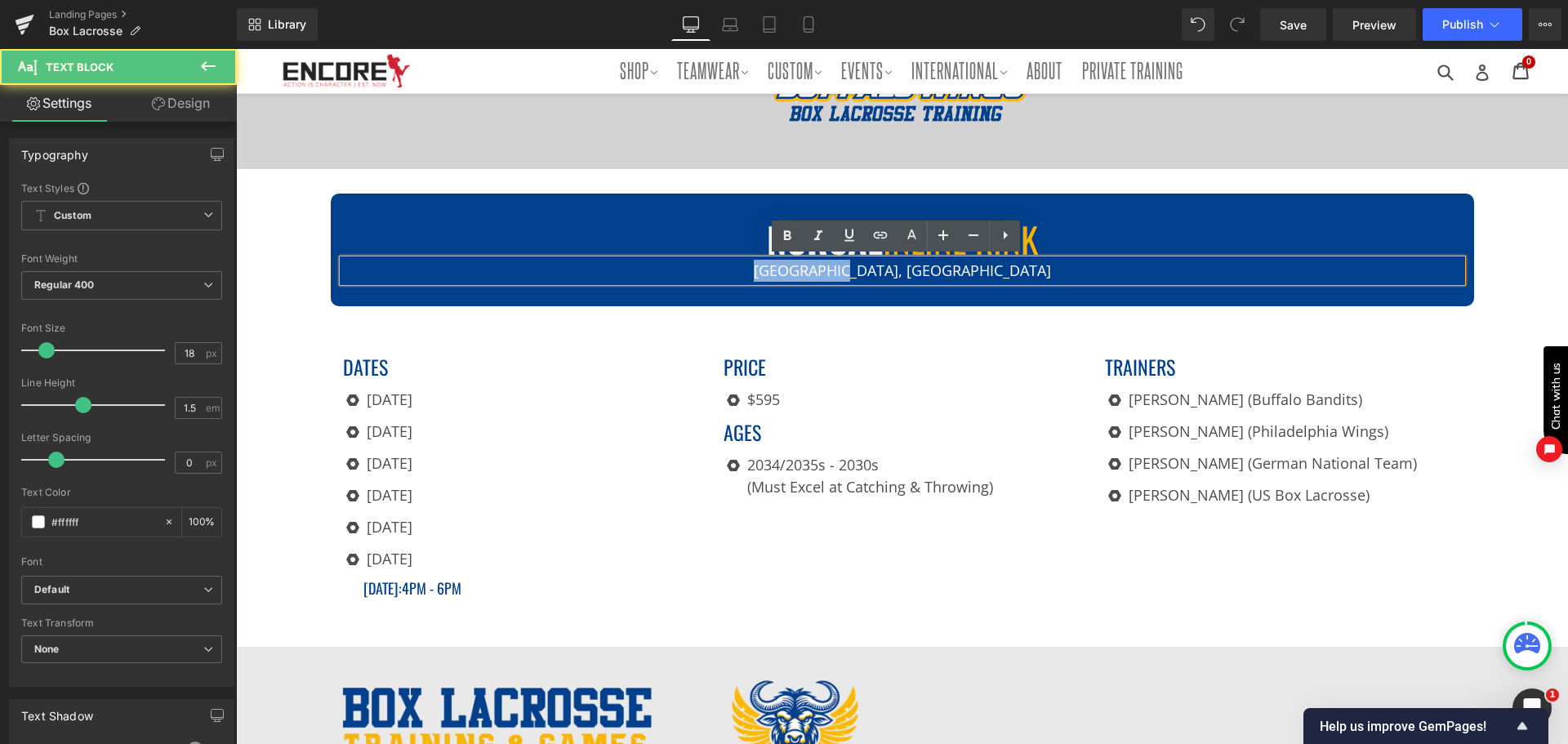
drag, startPoint x: 943, startPoint y: 265, endPoint x: 847, endPoint y: 270, distance: 96.1
click at [847, 270] on p "[GEOGRAPHIC_DATA], [GEOGRAPHIC_DATA]" at bounding box center [902, 270] width 1119 height 22
click at [873, 268] on p "[GEOGRAPHIC_DATA], [GEOGRAPHIC_DATA]" at bounding box center [902, 270] width 1119 height 22
drag, startPoint x: 910, startPoint y: 270, endPoint x: 857, endPoint y: 278, distance: 53.6
click at [857, 278] on p "[GEOGRAPHIC_DATA], [GEOGRAPHIC_DATA]" at bounding box center [902, 270] width 1119 height 22
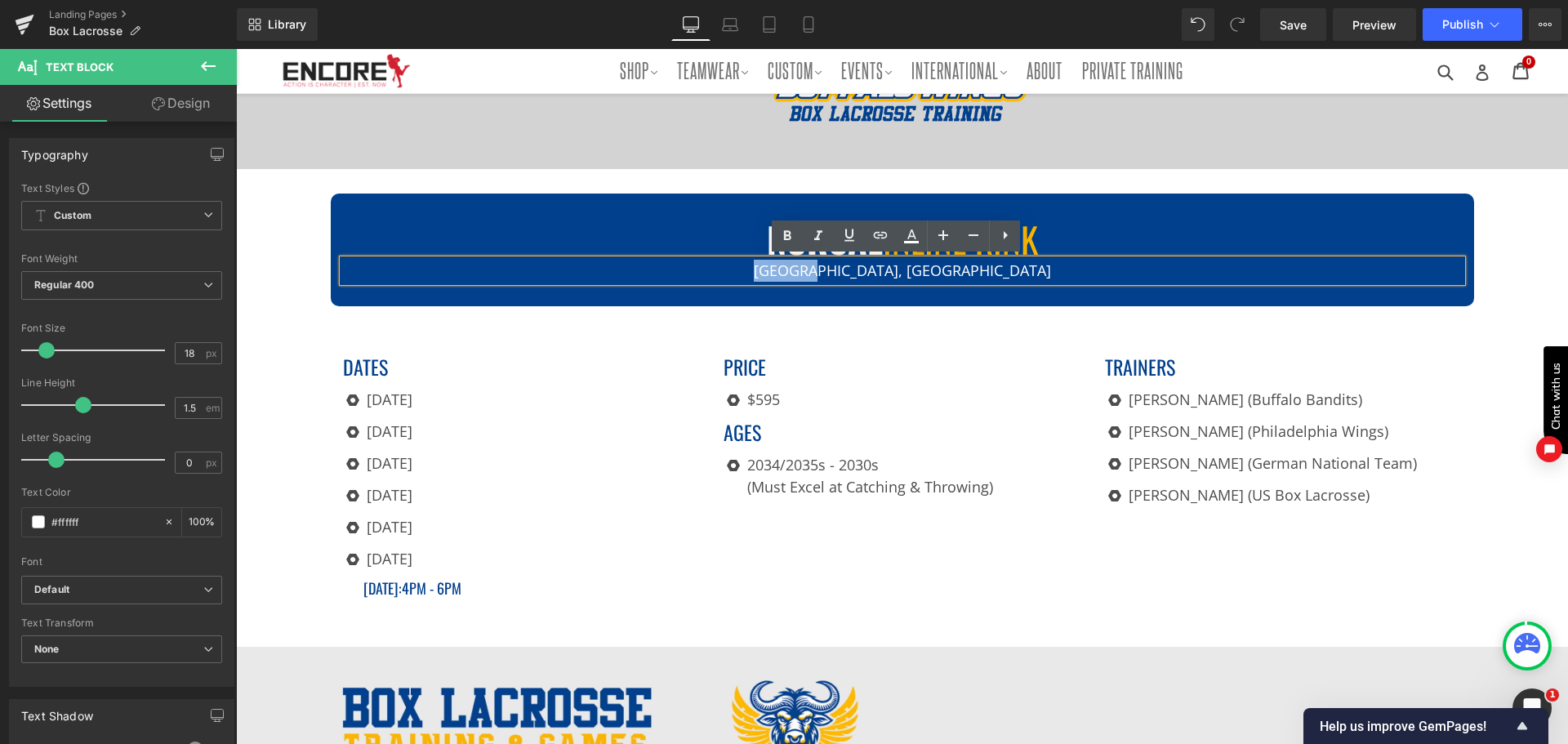
paste div
drag, startPoint x: 913, startPoint y: 268, endPoint x: 852, endPoint y: 264, distance: 61.1
click at [852, 264] on p "[GEOGRAPHIC_DATA], [GEOGRAPHIC_DATA]" at bounding box center [902, 270] width 1119 height 22
click at [1223, 229] on h1 "NORCAL INLINE RINK" at bounding box center [902, 239] width 1119 height 42
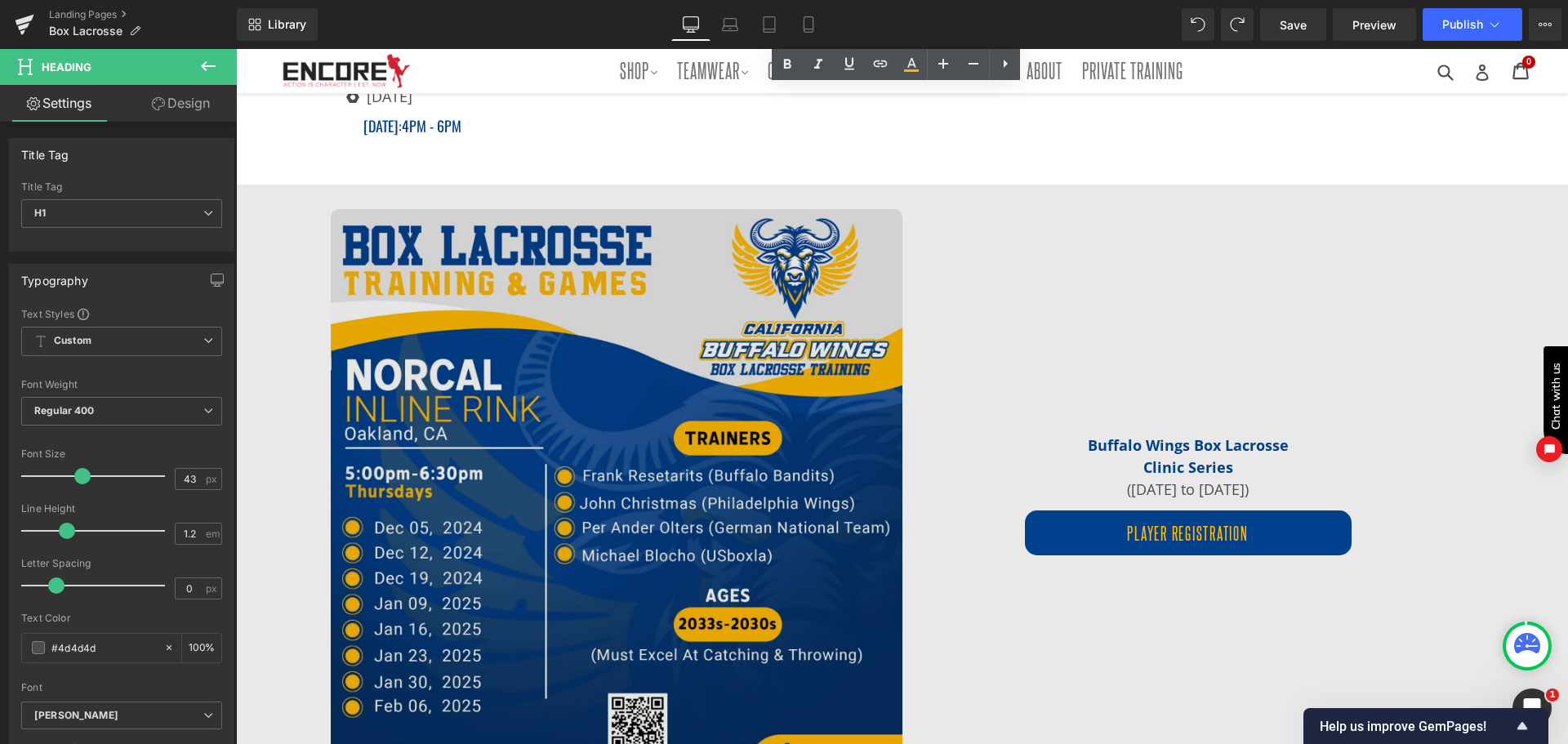
scroll to position [817, 0]
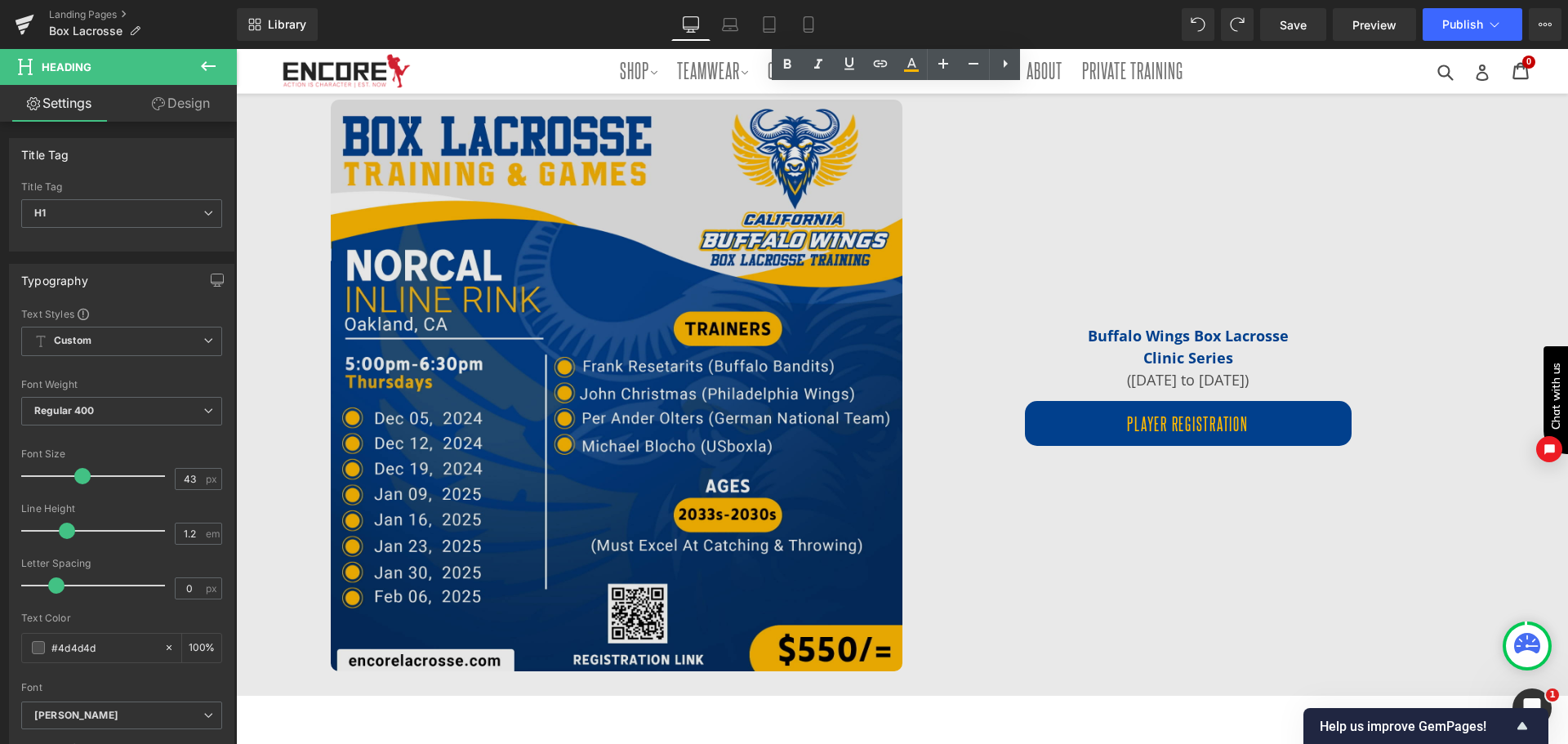
click at [852, 582] on img at bounding box center [617, 385] width 572 height 572
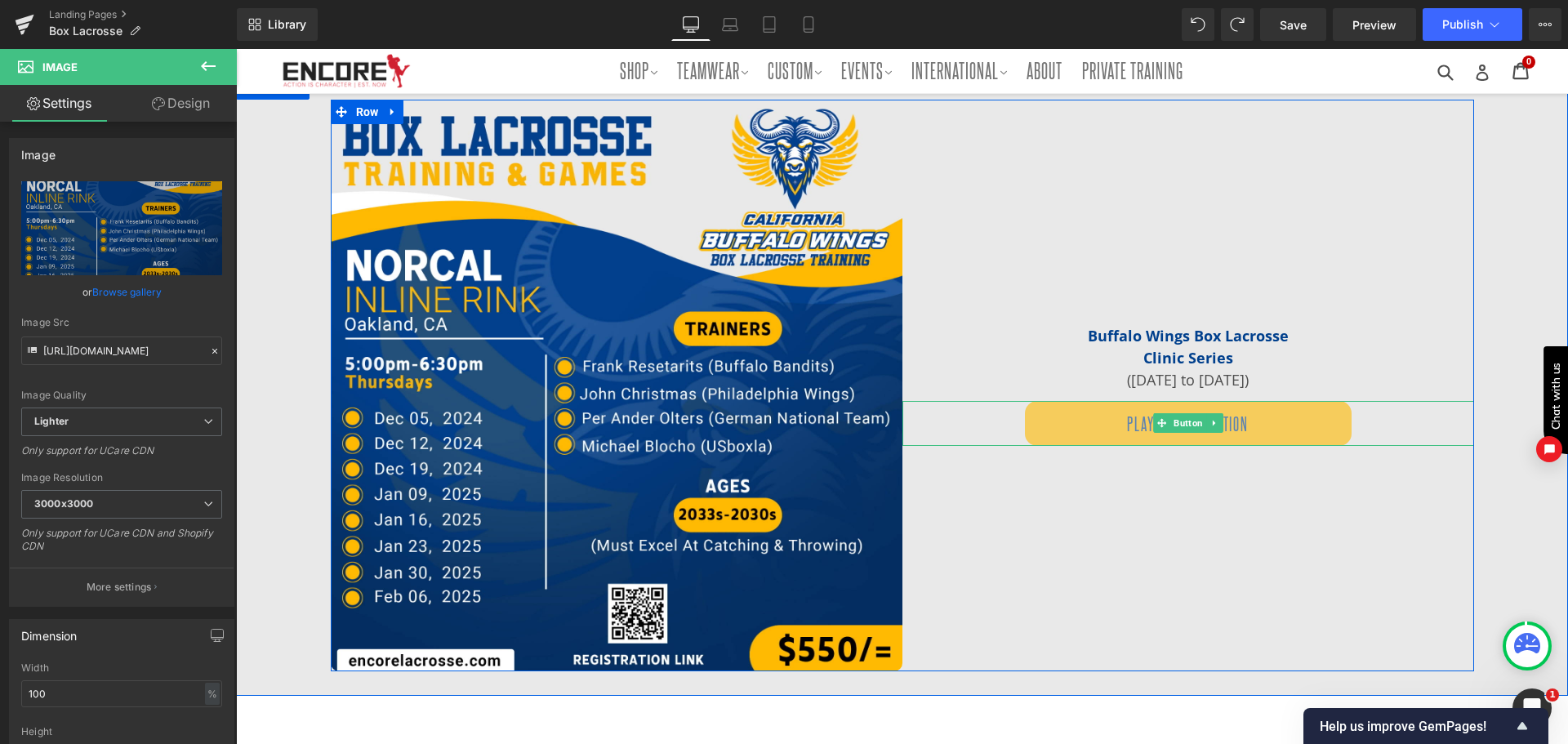
click at [1114, 427] on link "Player Registration" at bounding box center [1189, 424] width 326 height 45
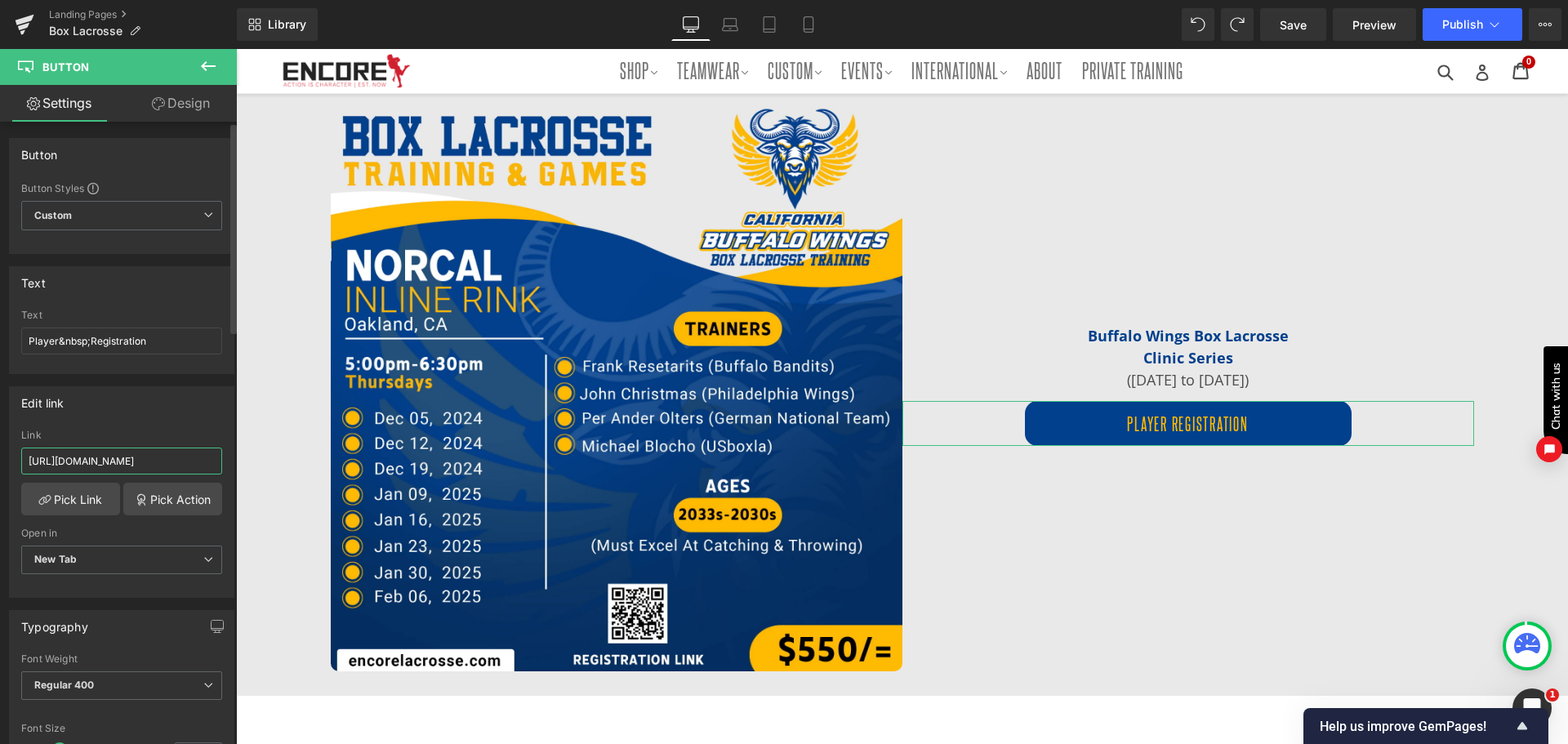
click at [156, 461] on input "[URL][DOMAIN_NAME]" at bounding box center [122, 460] width 201 height 27
type input "[URL][DOMAIN_NAME]"
click at [255, 405] on div "Image Buffalo Wings Box Lacrosse Clinic Series ([DATE] to [DATE]) Text Block Pl…" at bounding box center [901, 384] width 1332 height 620
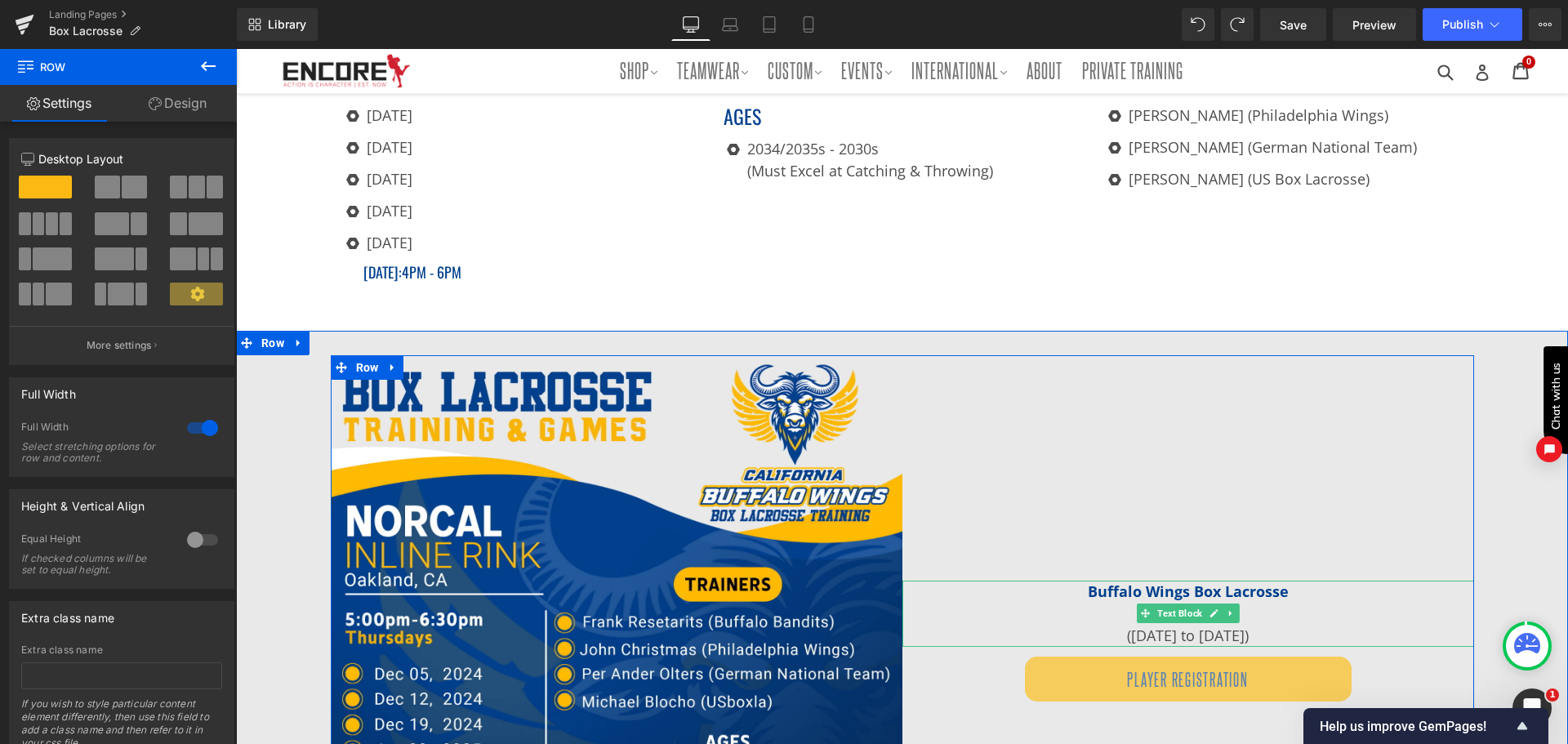
scroll to position [572, 0]
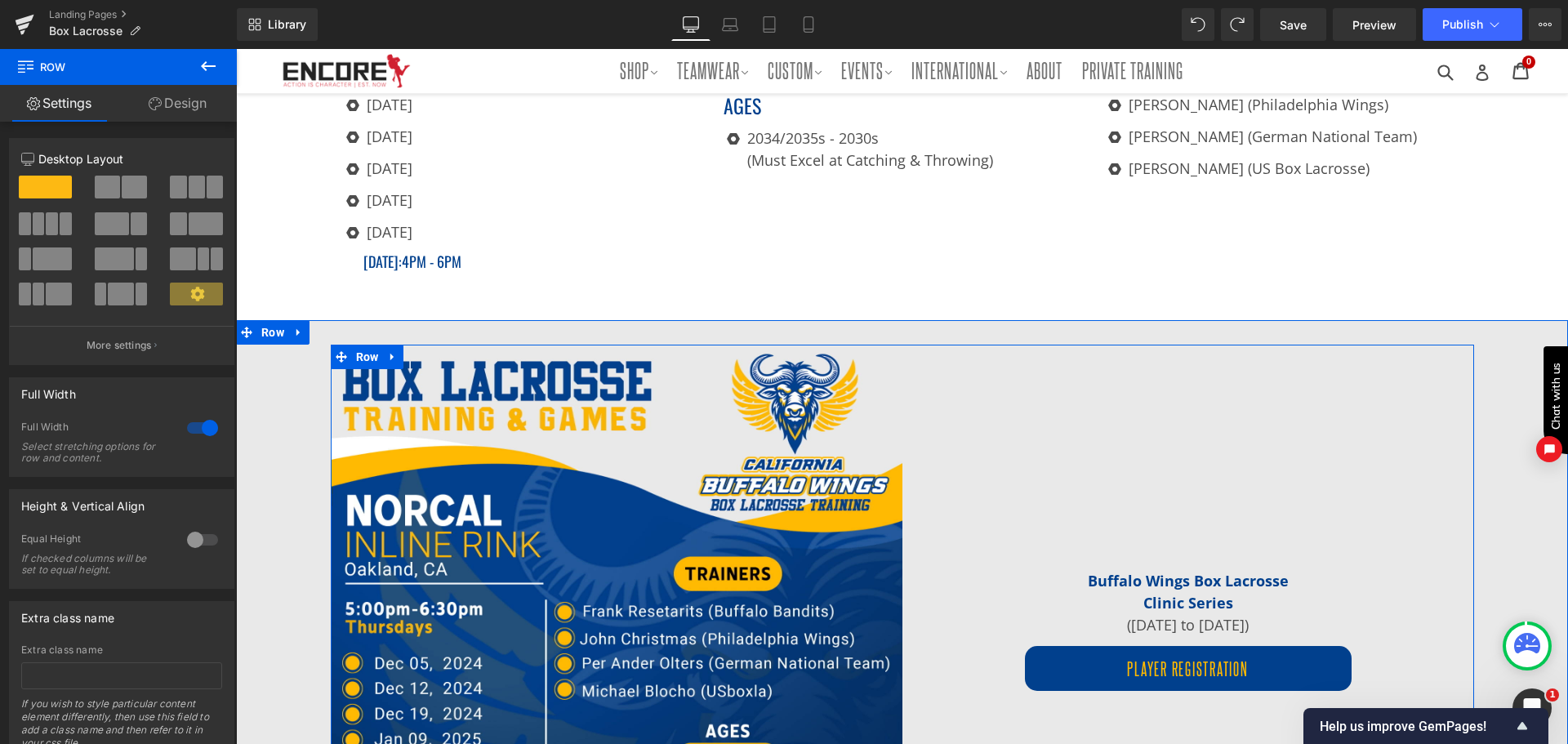
click at [1128, 618] on p "([DATE] to [DATE])" at bounding box center [1189, 625] width 572 height 22
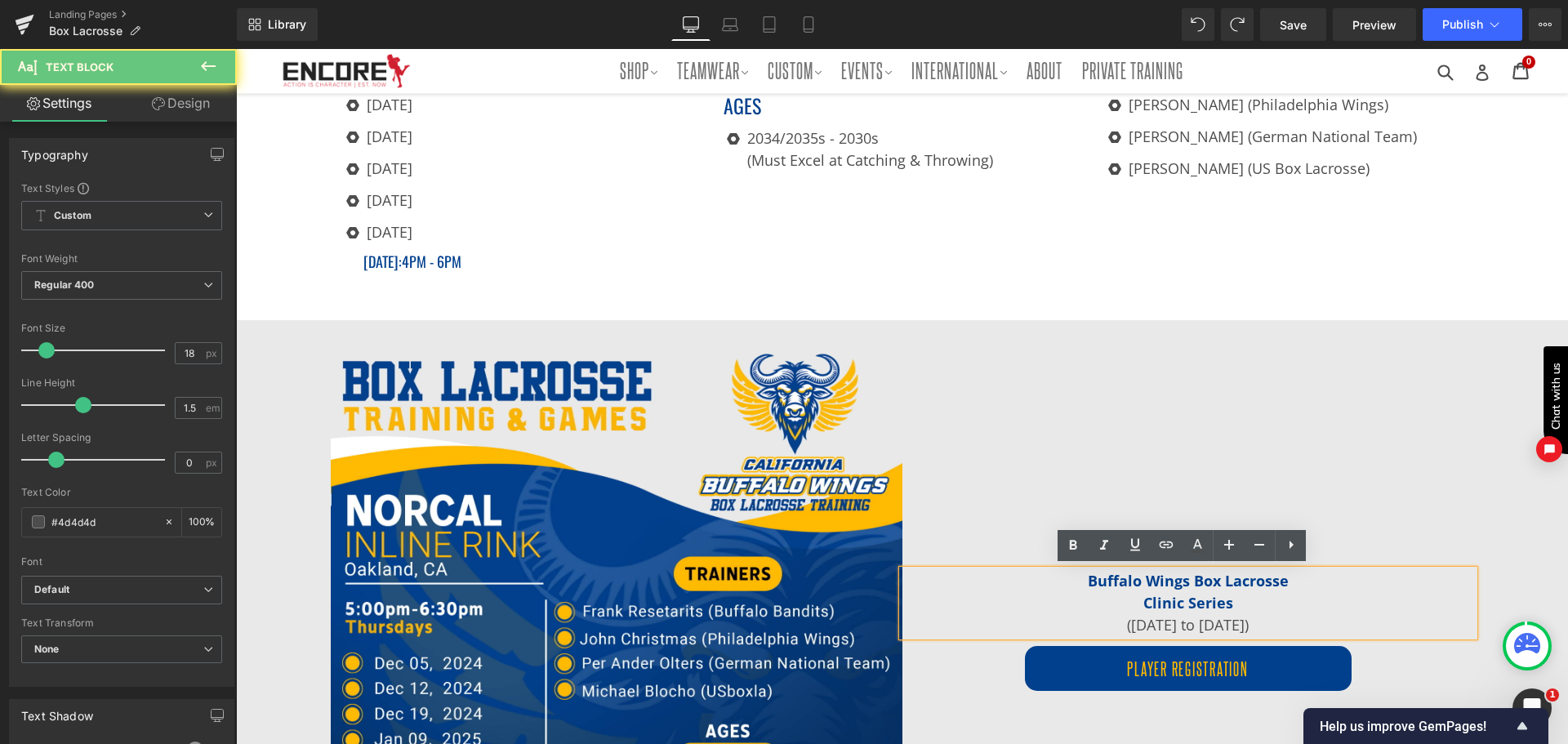
click at [1129, 620] on p "([DATE] to [DATE])" at bounding box center [1189, 625] width 572 height 22
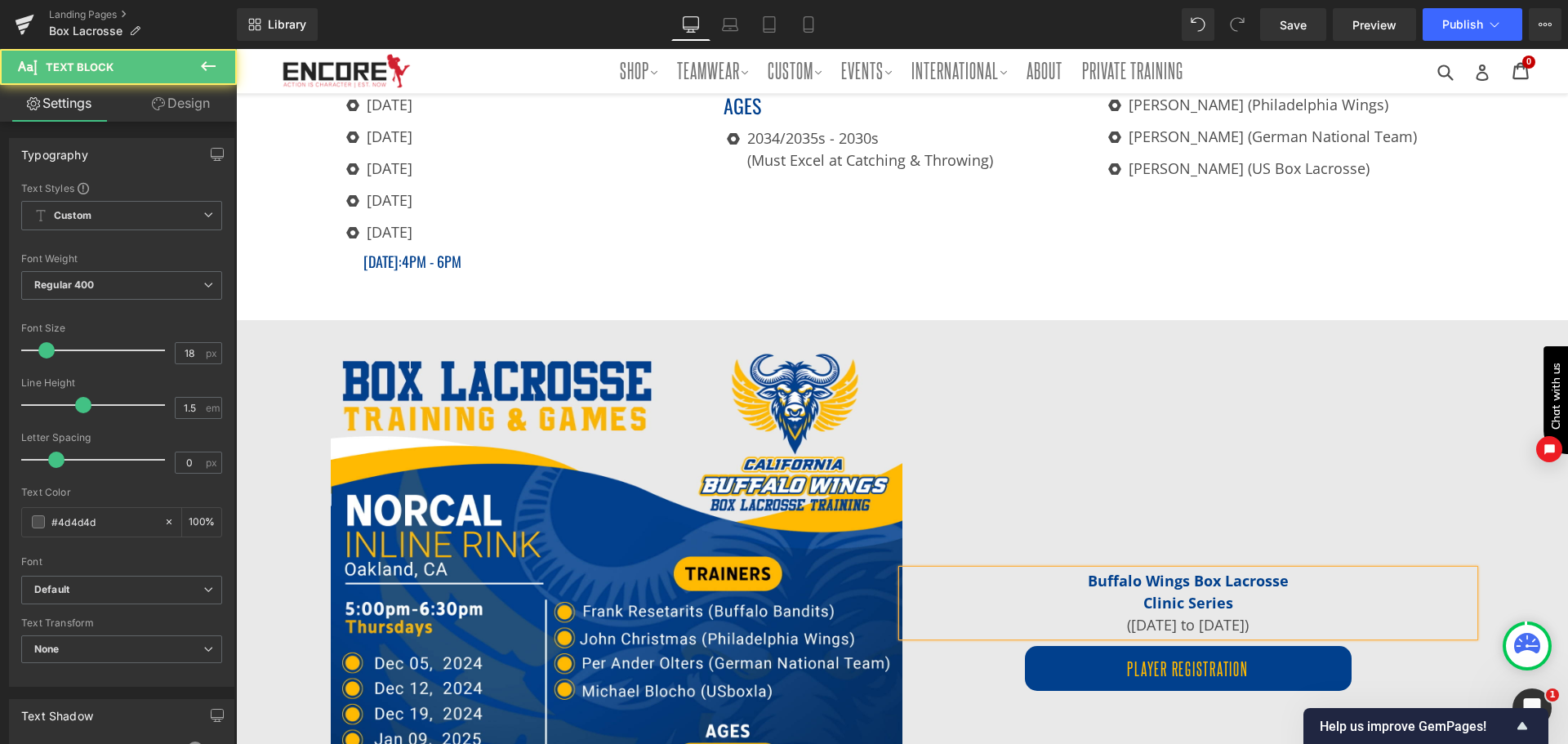
click at [1168, 618] on p "([DATE] to [DATE])" at bounding box center [1189, 625] width 572 height 22
click at [1205, 620] on p "([DATE] to [DATE])" at bounding box center [1189, 625] width 572 height 22
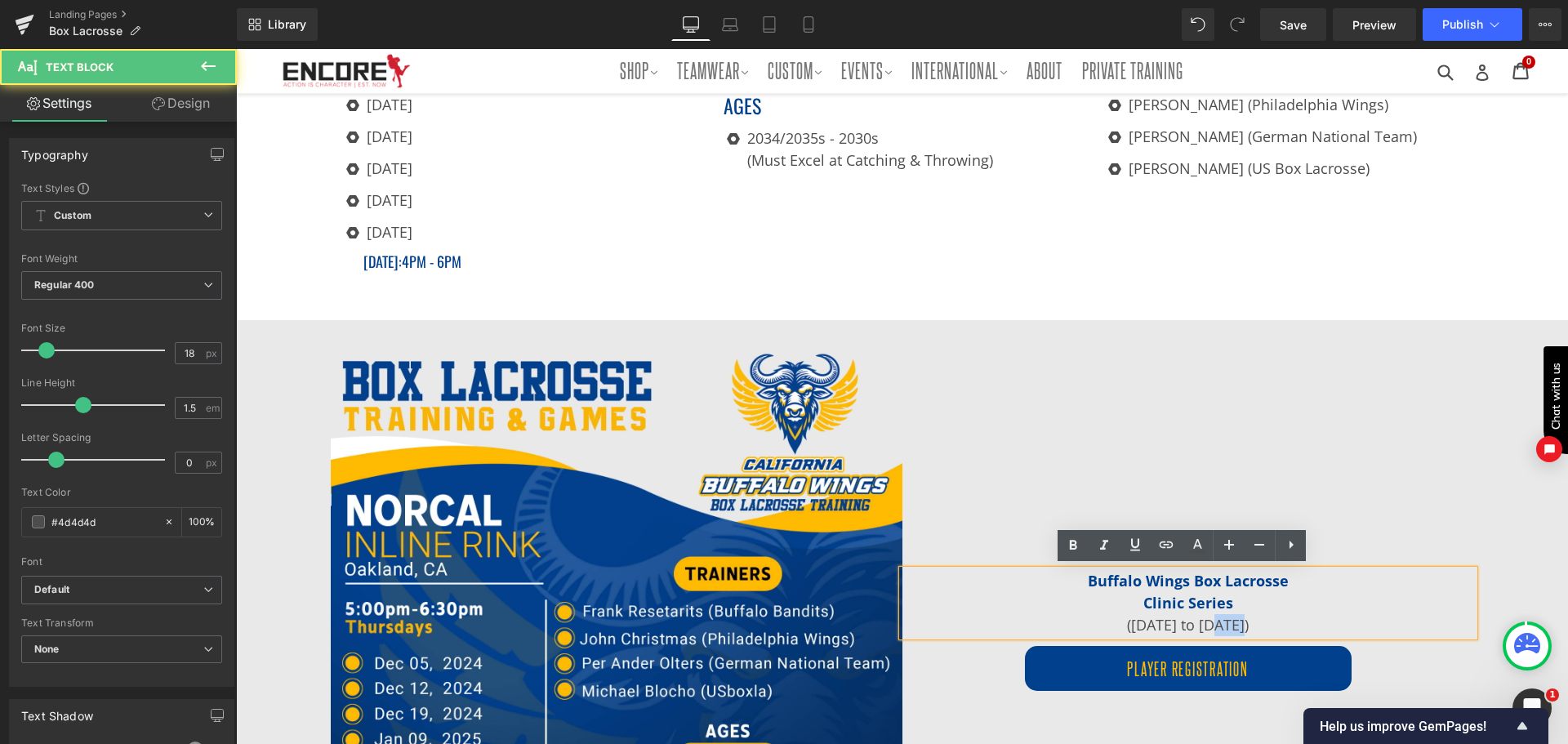
click at [1205, 620] on p "([DATE] to [DATE])" at bounding box center [1189, 625] width 572 height 22
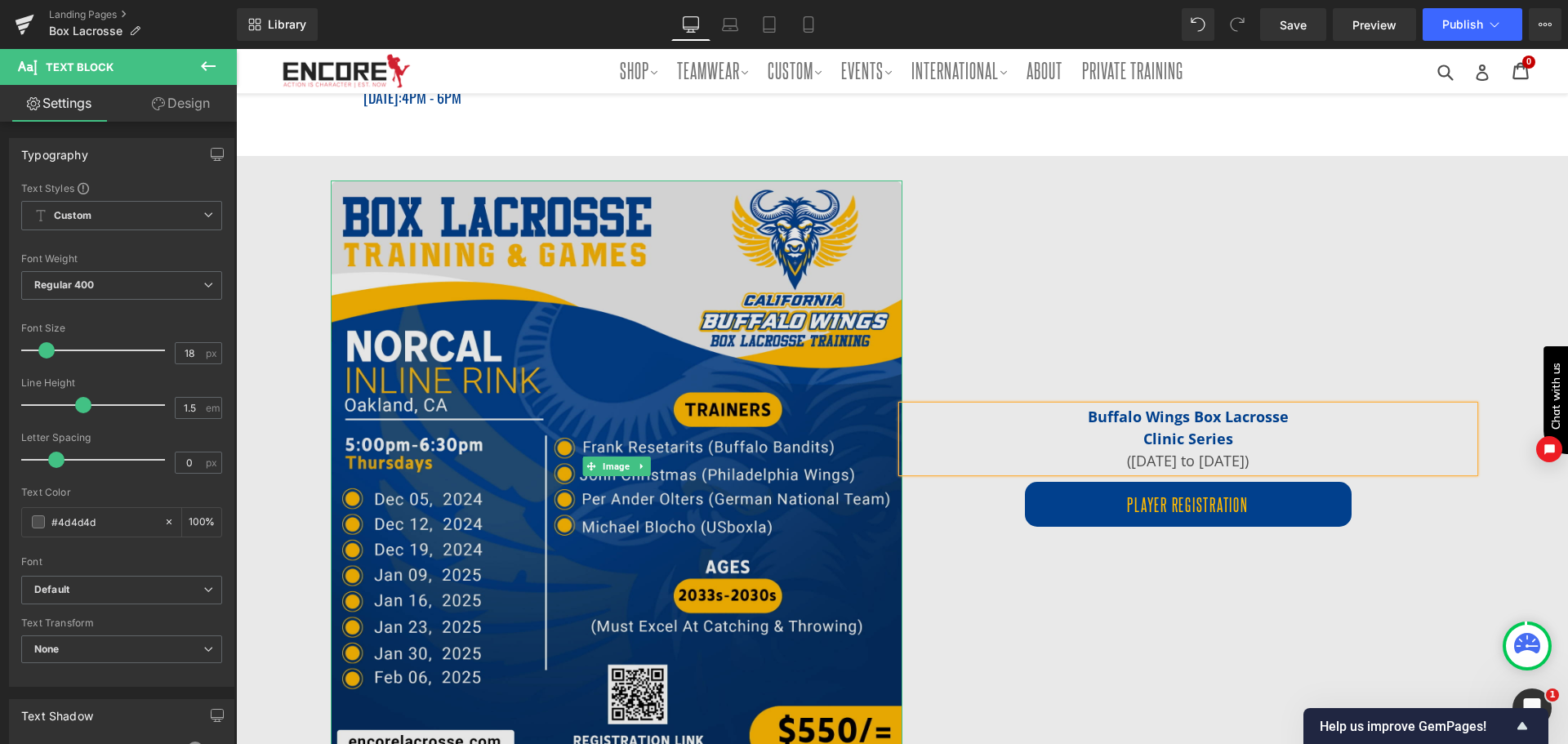
scroll to position [735, 0]
click at [646, 486] on img at bounding box center [617, 467] width 572 height 572
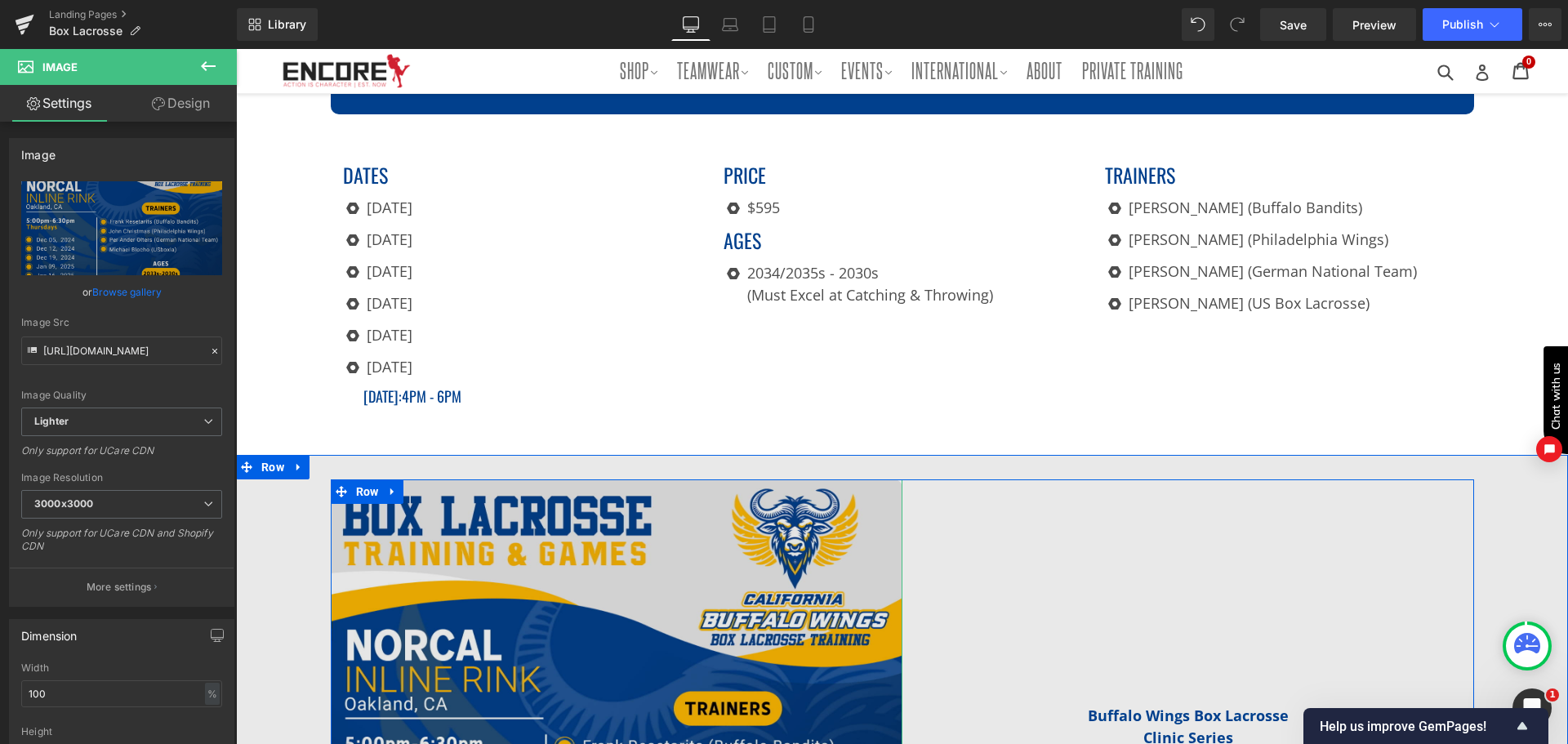
scroll to position [408, 0]
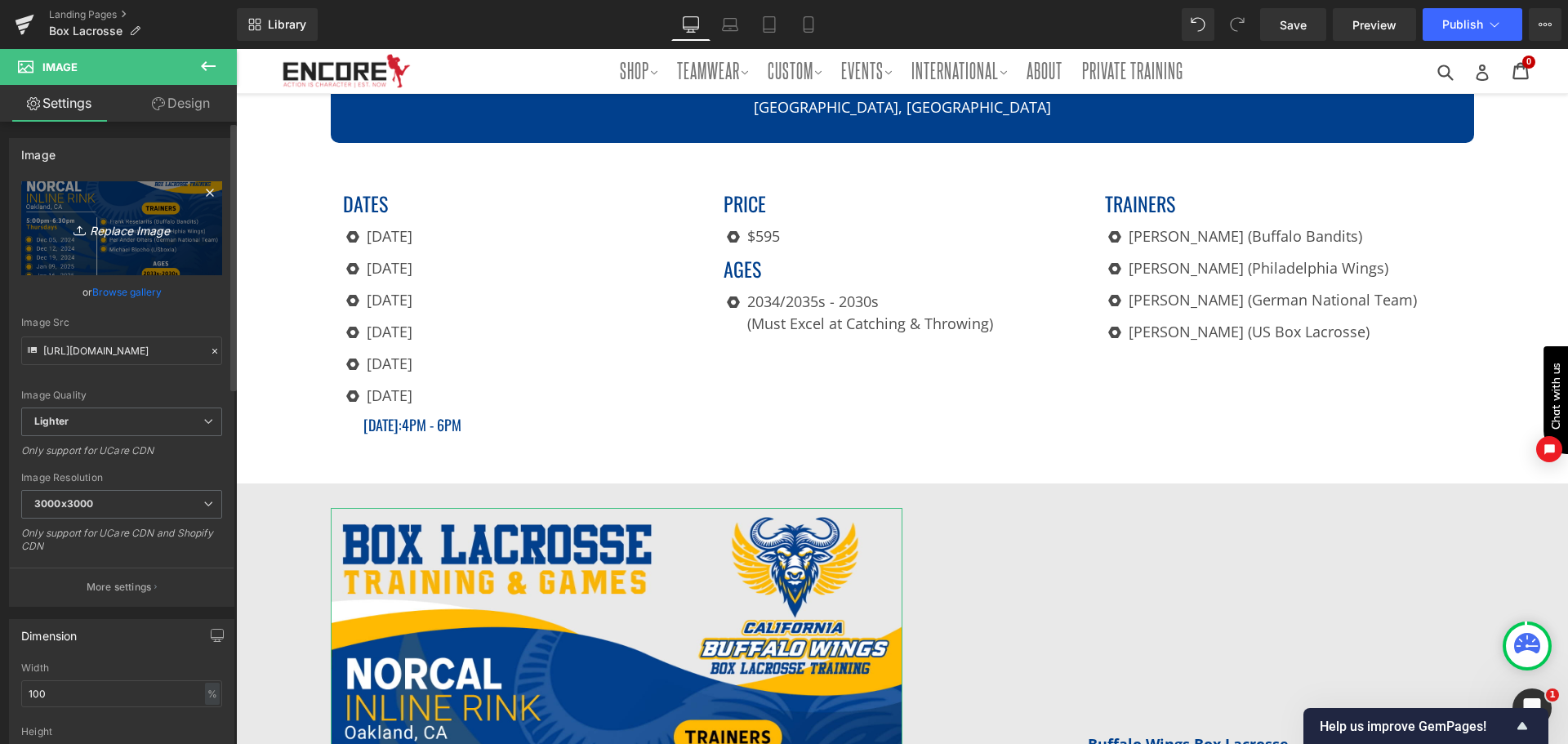
click at [158, 218] on icon "Replace Image" at bounding box center [121, 228] width 131 height 21
type input "C:\fakepath\[US_STATE] Buffalo Wings-EastBay.jpg"
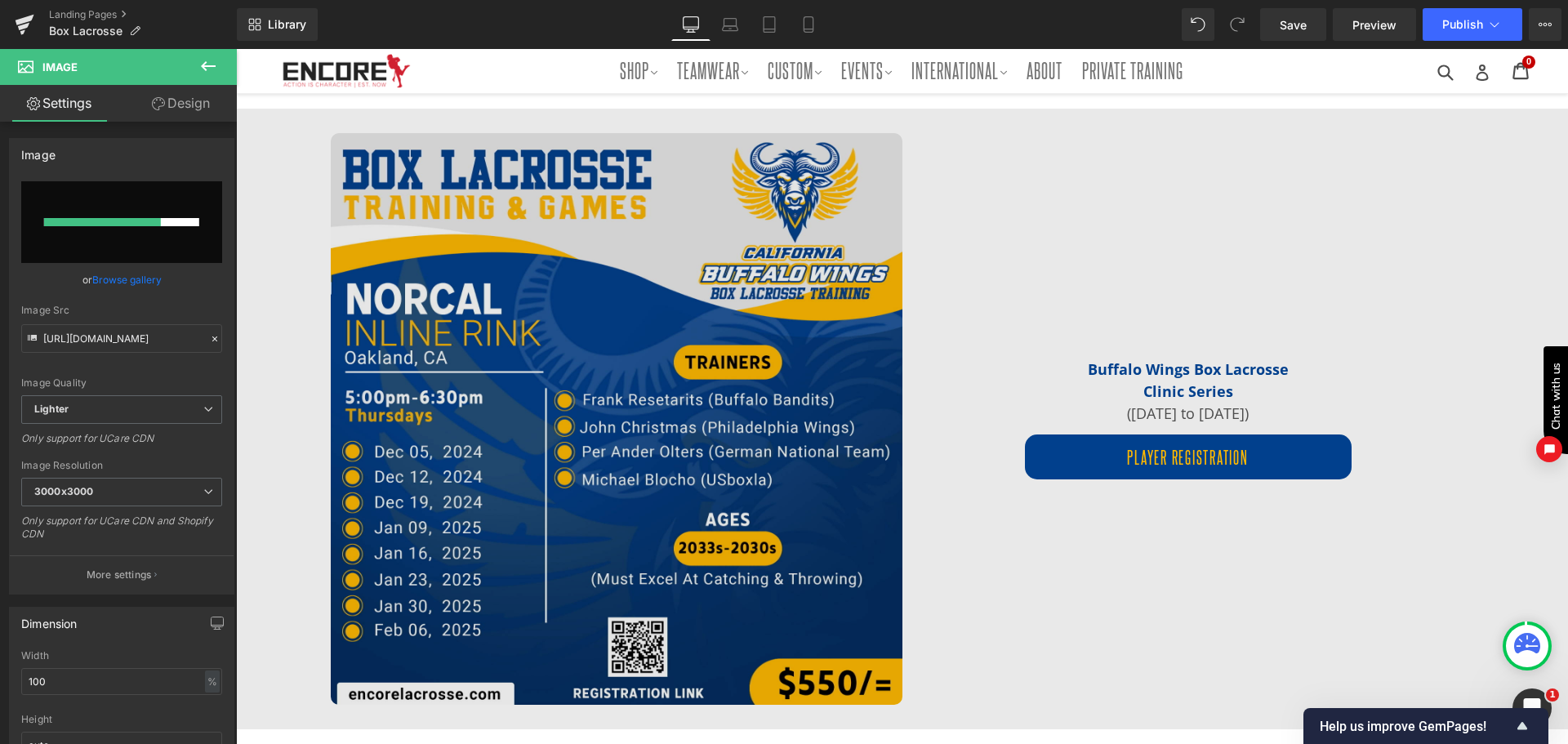
scroll to position [817, 0]
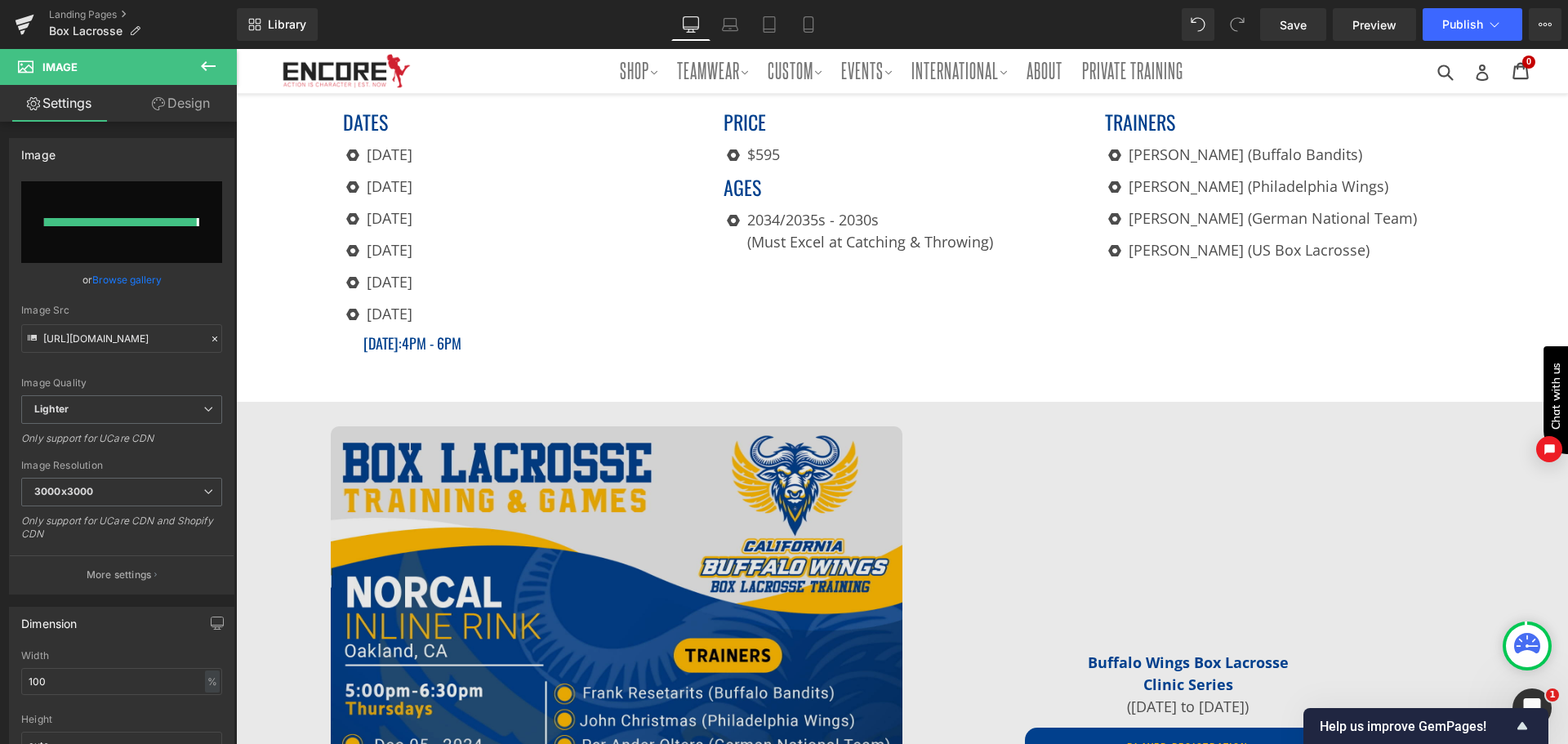
type input "[URL][DOMAIN_NAME][US_STATE]"
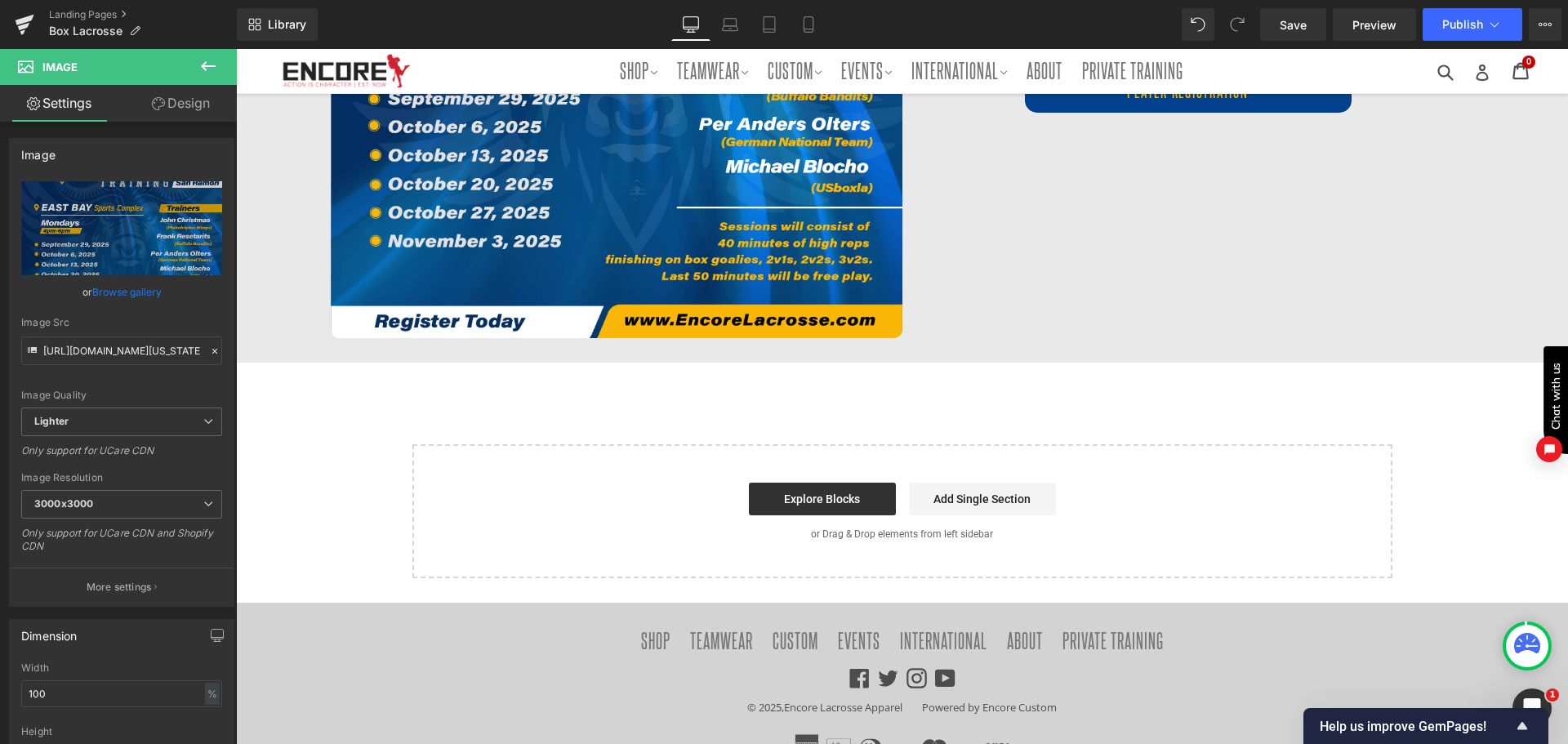
scroll to position [1182, 0]
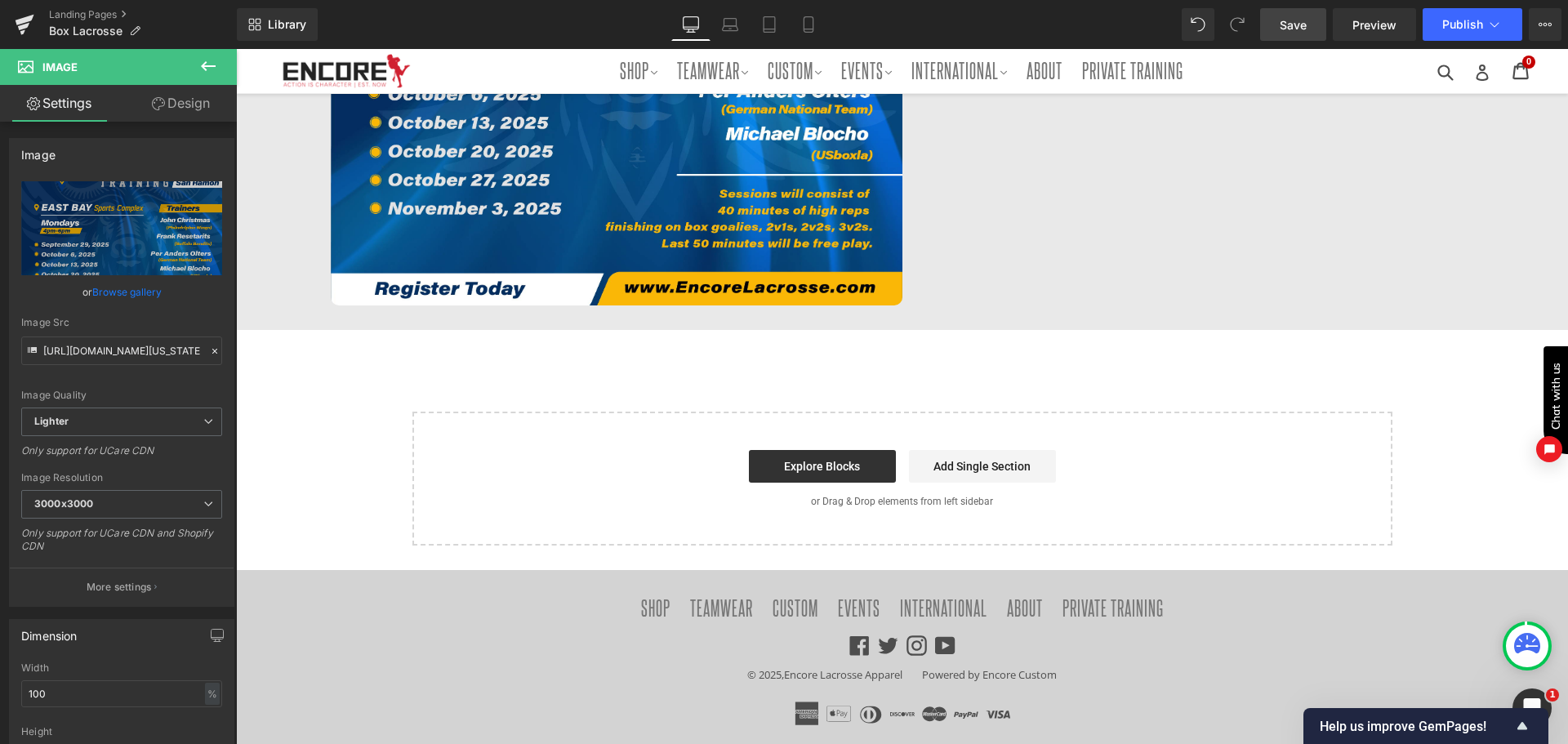
click at [1303, 17] on span "Save" at bounding box center [1293, 25] width 27 height 17
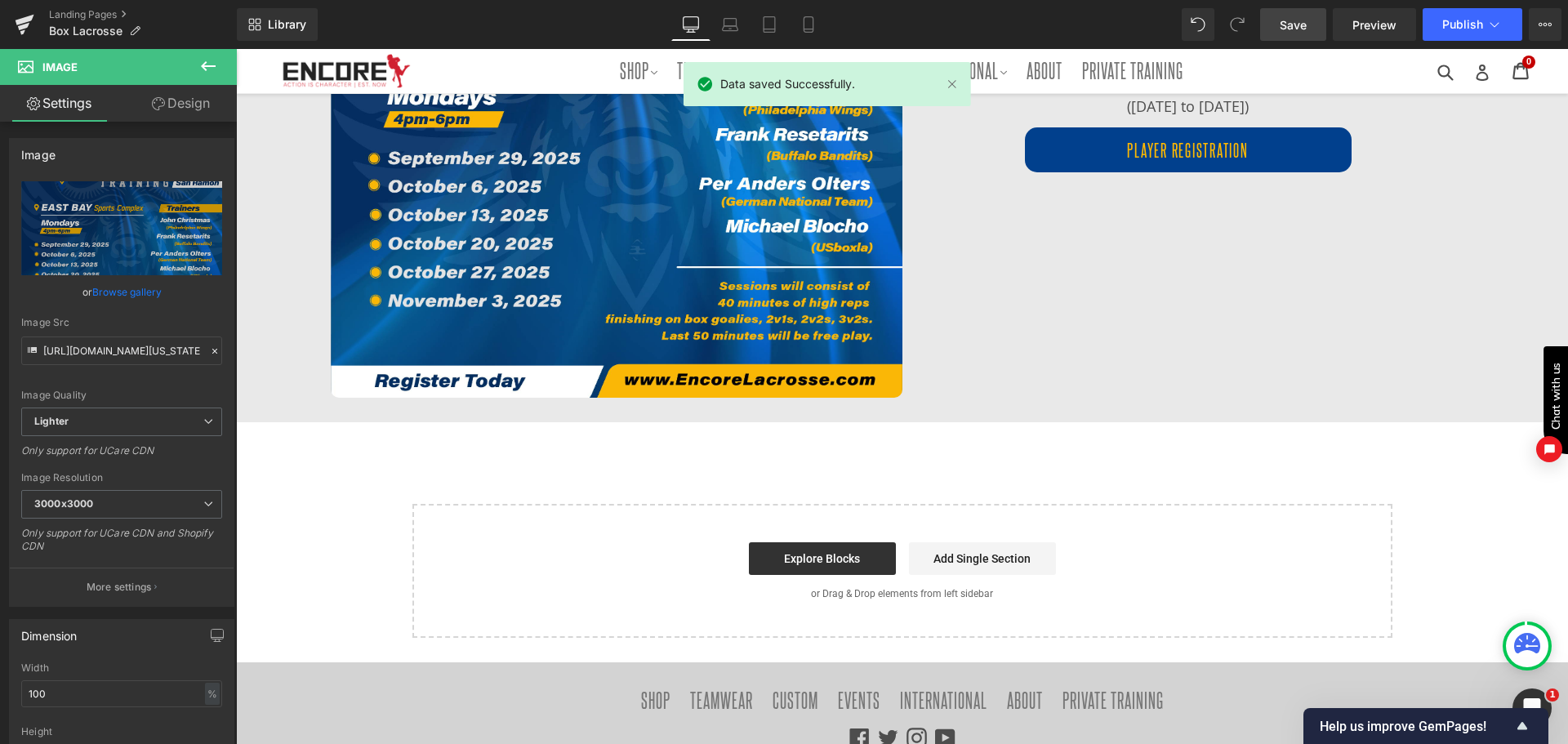
scroll to position [1101, 0]
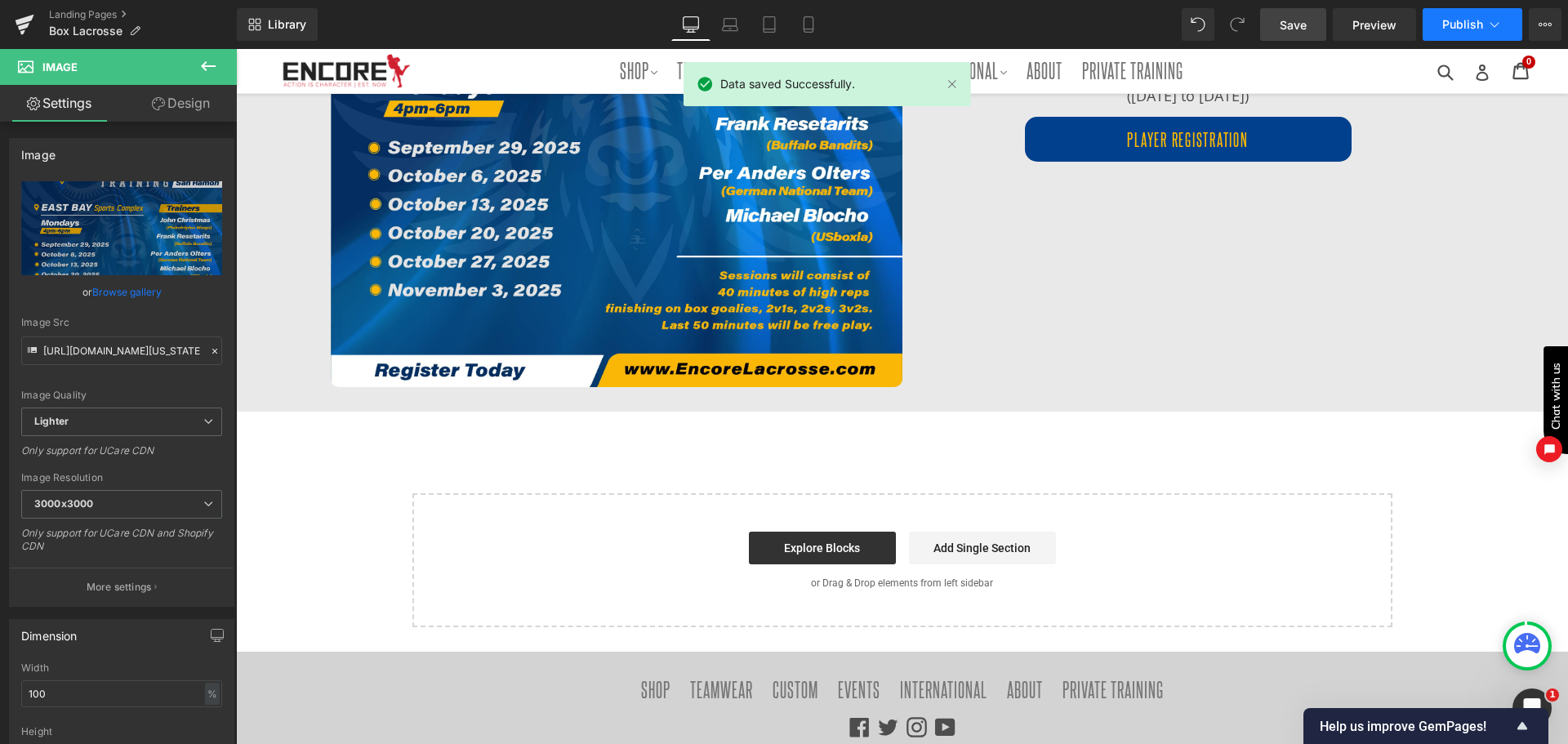
click at [1454, 28] on span "Publish" at bounding box center [1463, 24] width 41 height 13
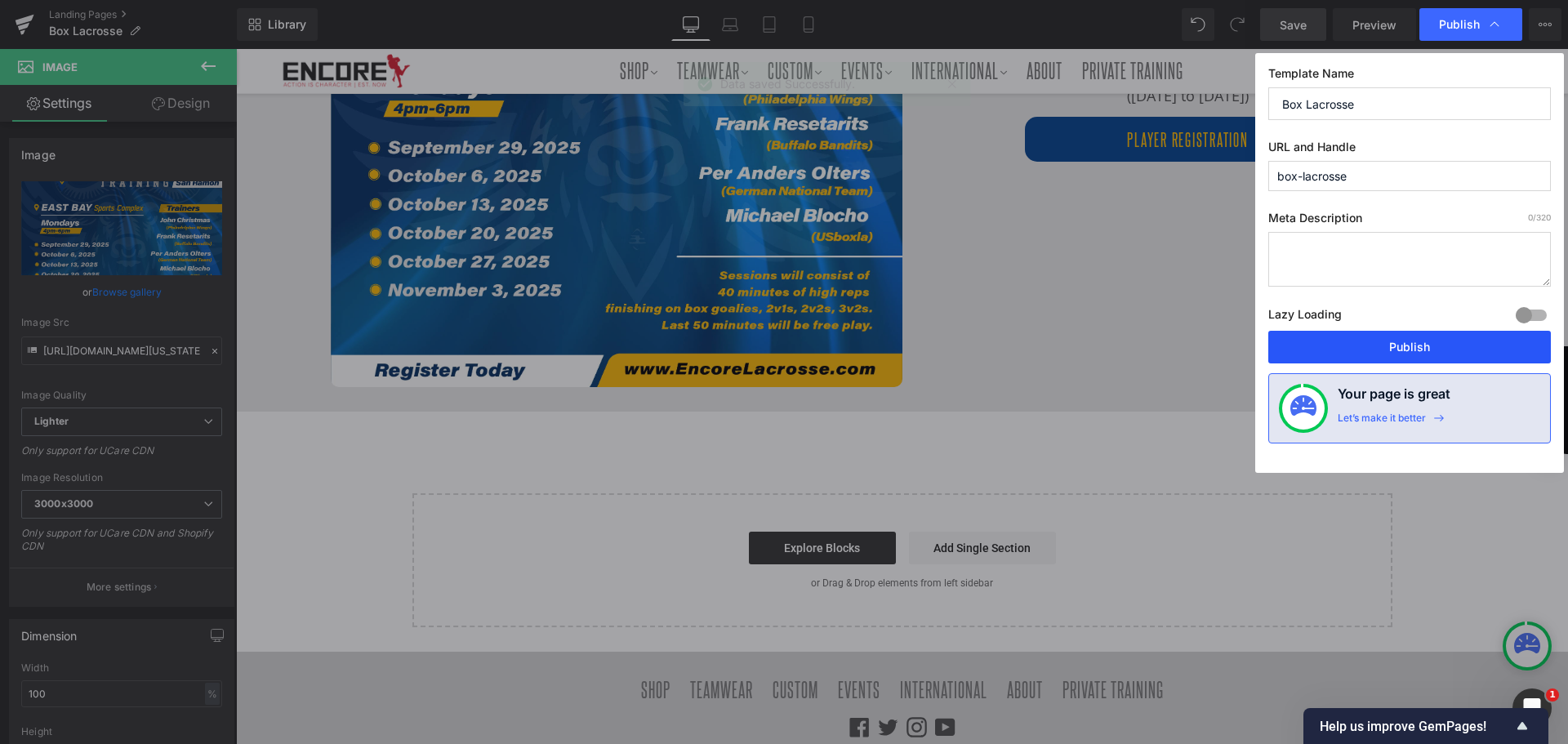
click at [1354, 345] on button "Publish" at bounding box center [1409, 347] width 282 height 32
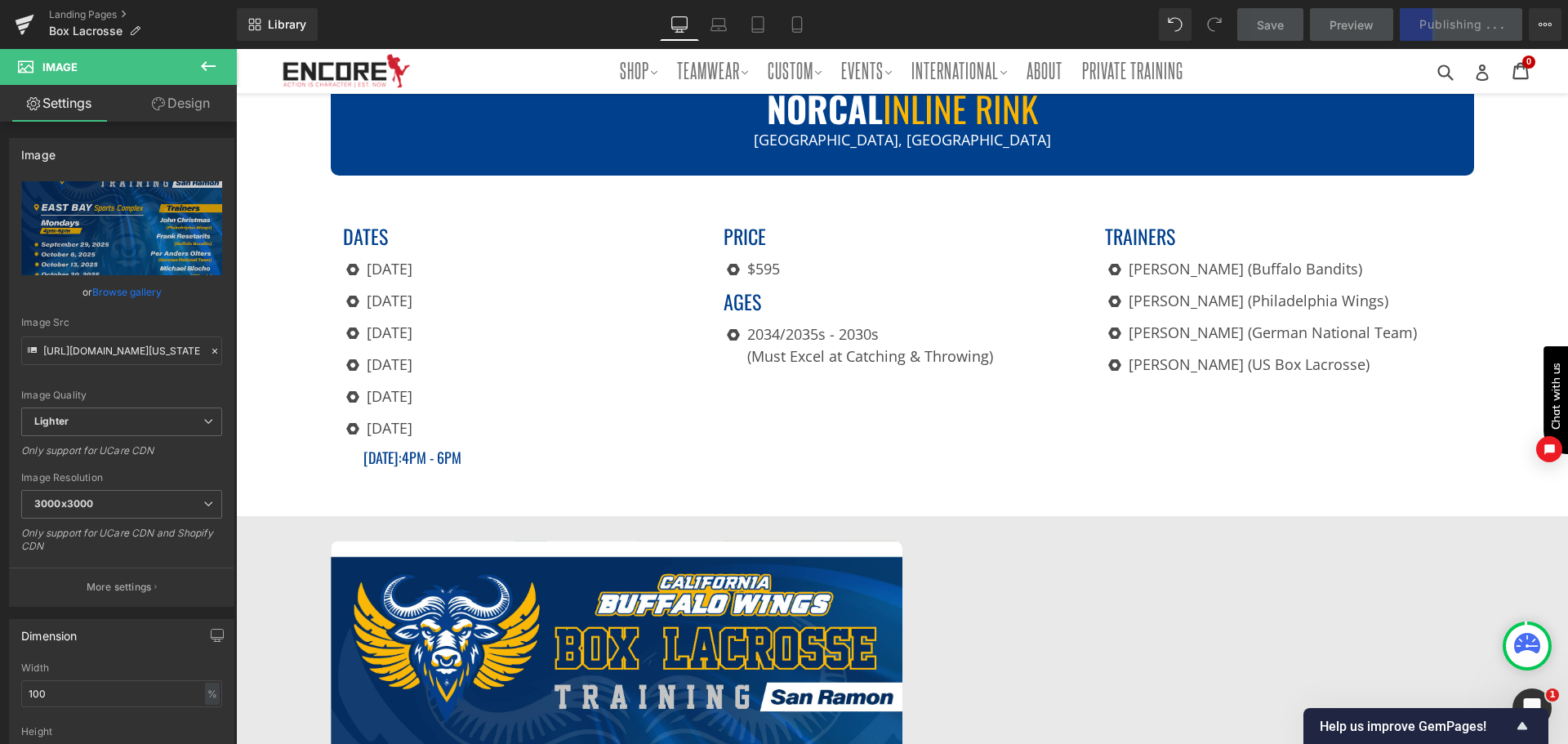
scroll to position [366, 0]
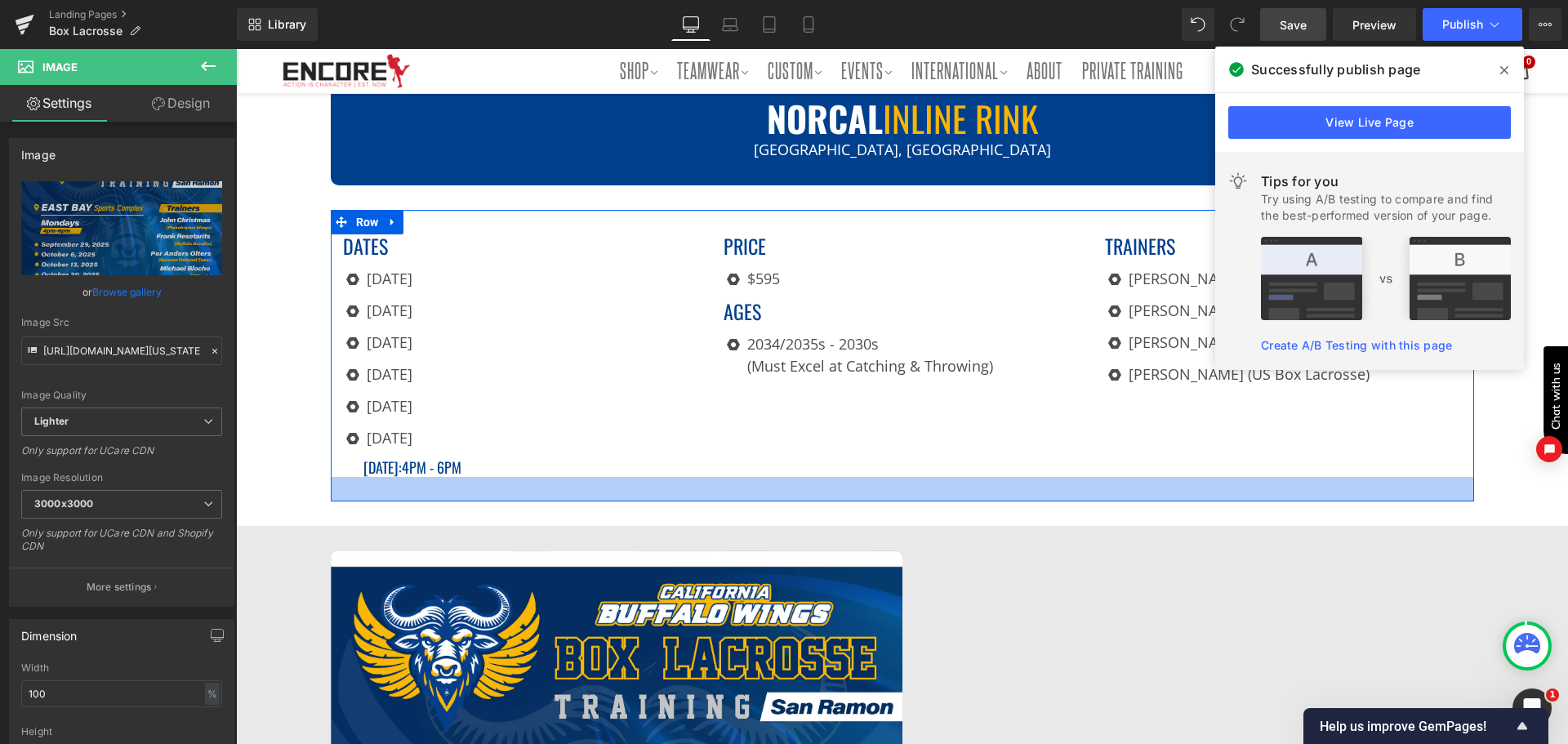
click at [1407, 481] on div at bounding box center [902, 488] width 1143 height 25
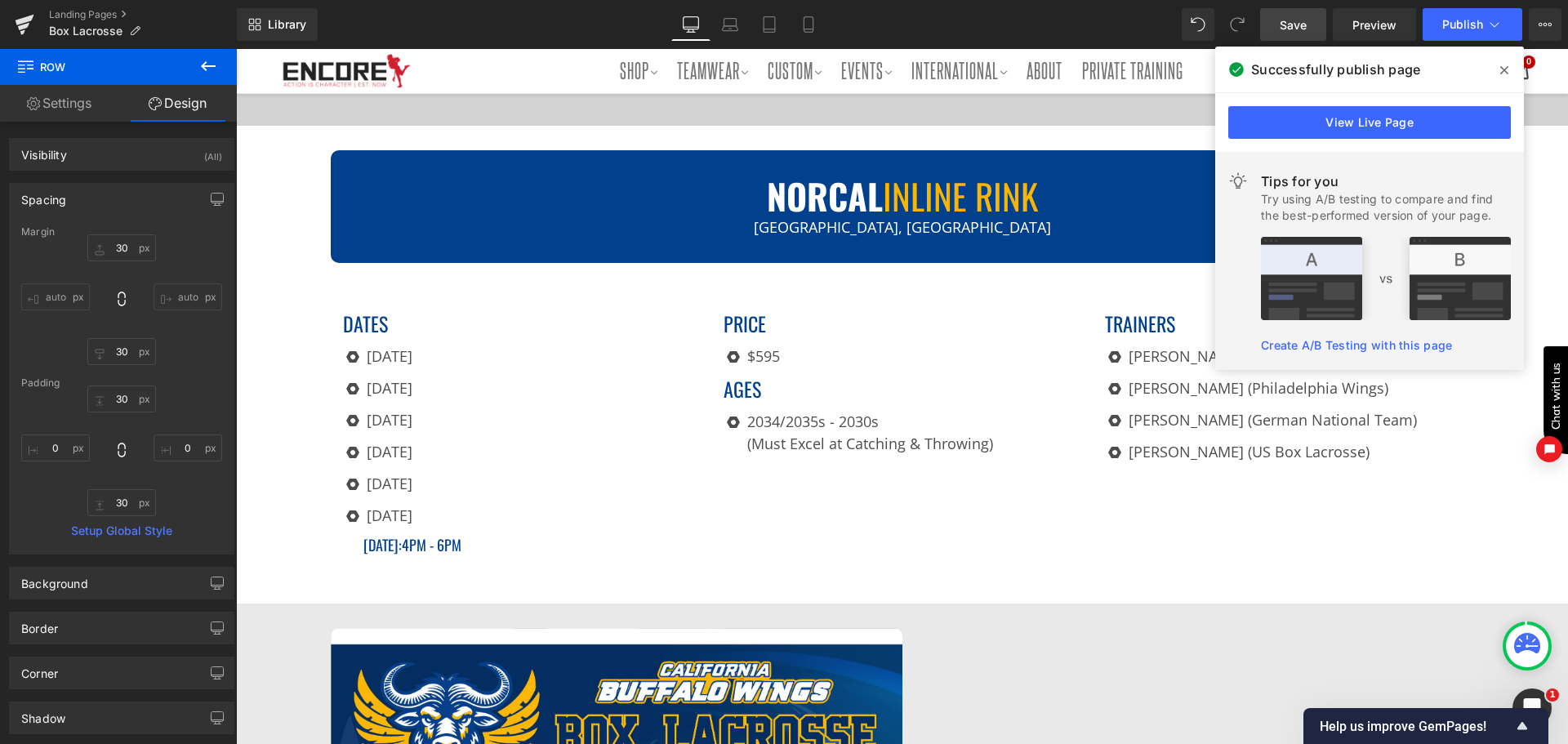
scroll to position [284, 0]
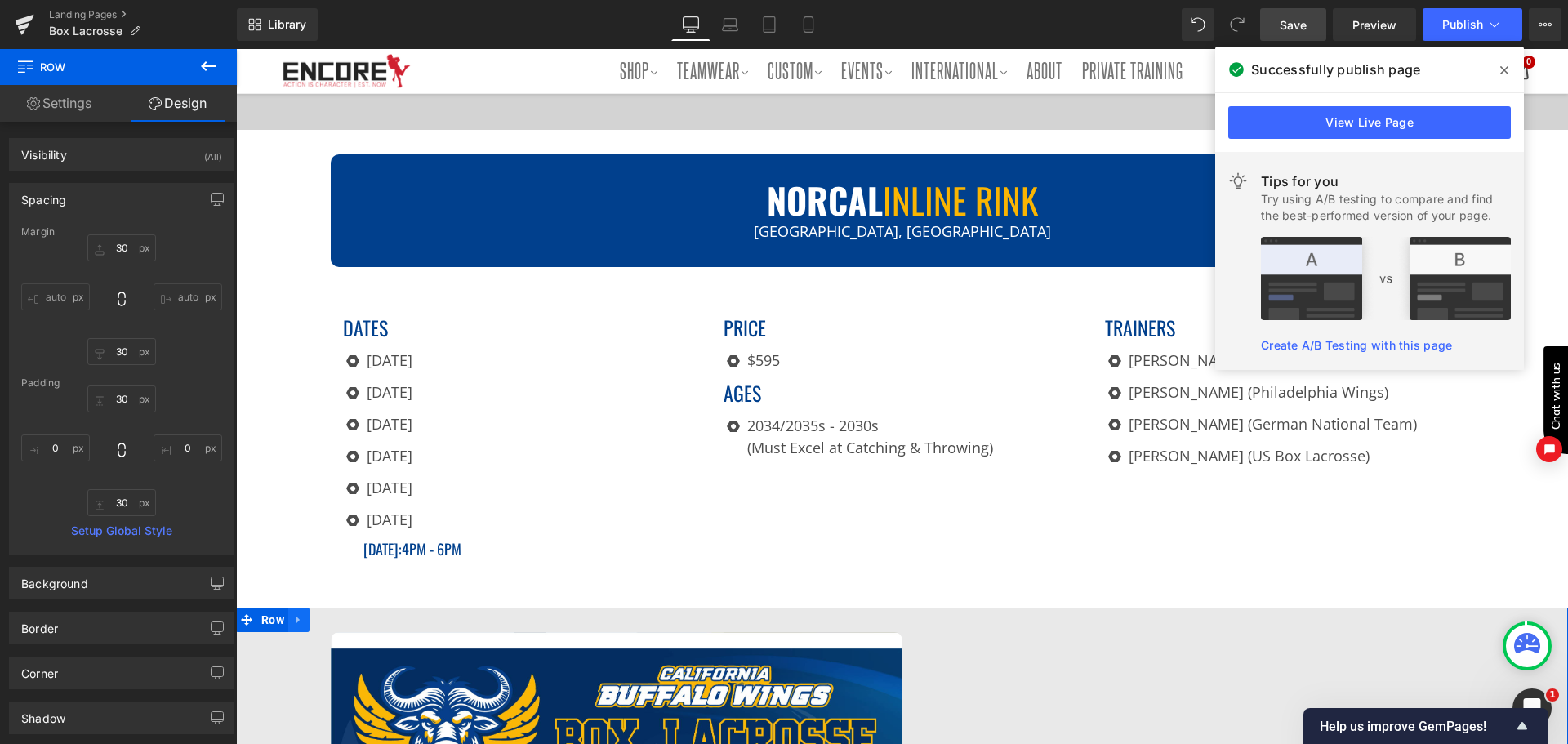
click at [297, 620] on icon at bounding box center [298, 618] width 3 height 7
click at [315, 617] on icon at bounding box center [320, 620] width 12 height 12
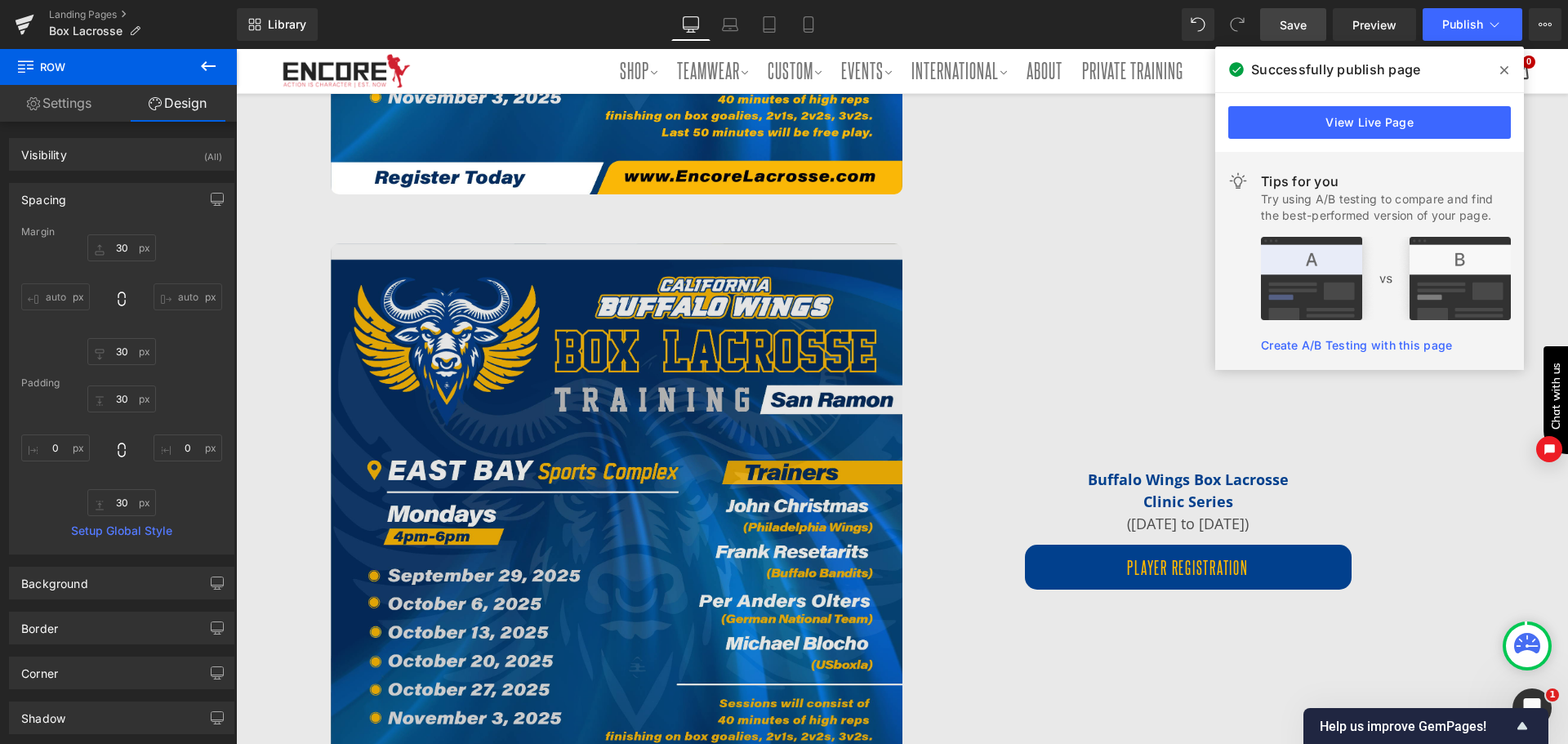
scroll to position [1396, 0]
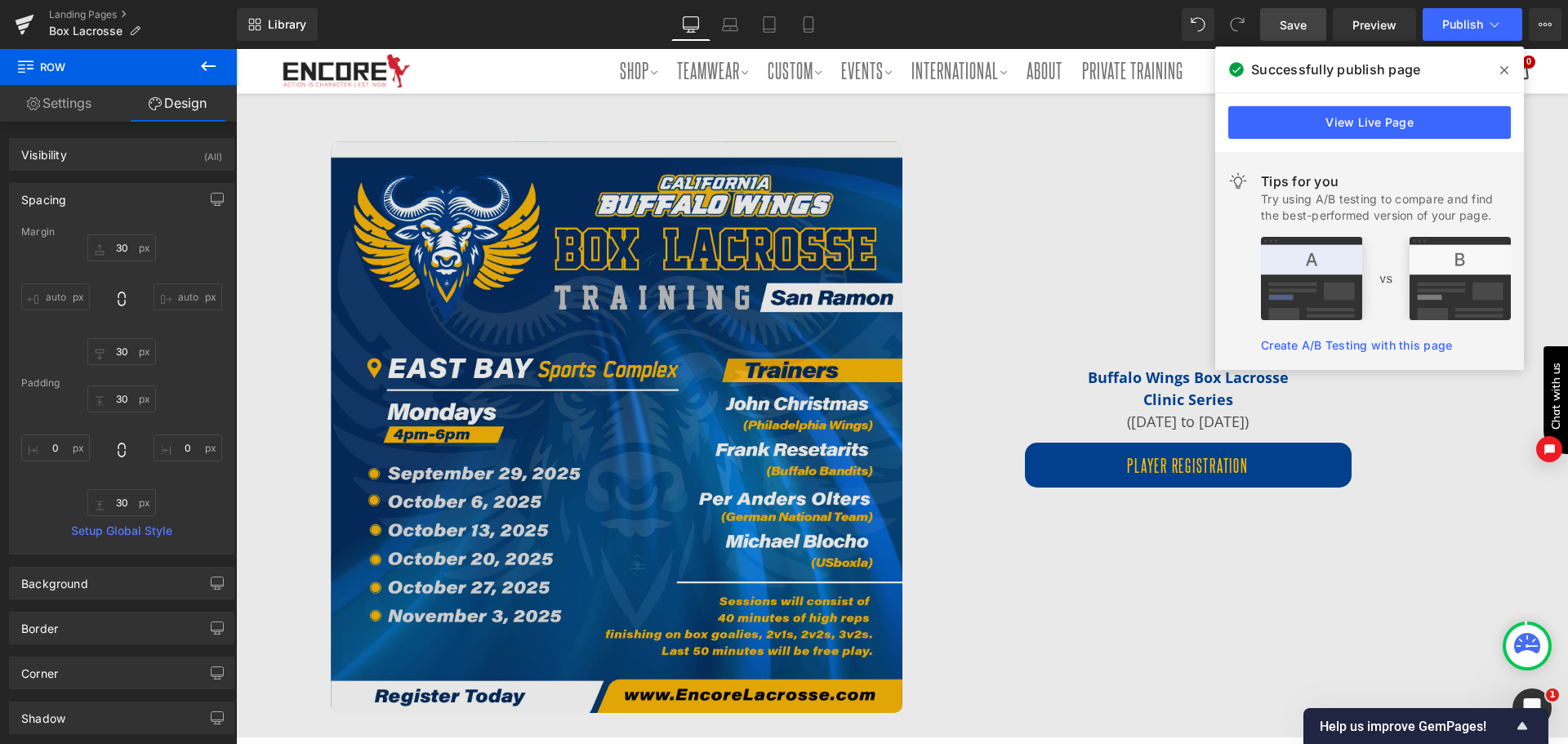
click at [487, 434] on img at bounding box center [617, 428] width 572 height 572
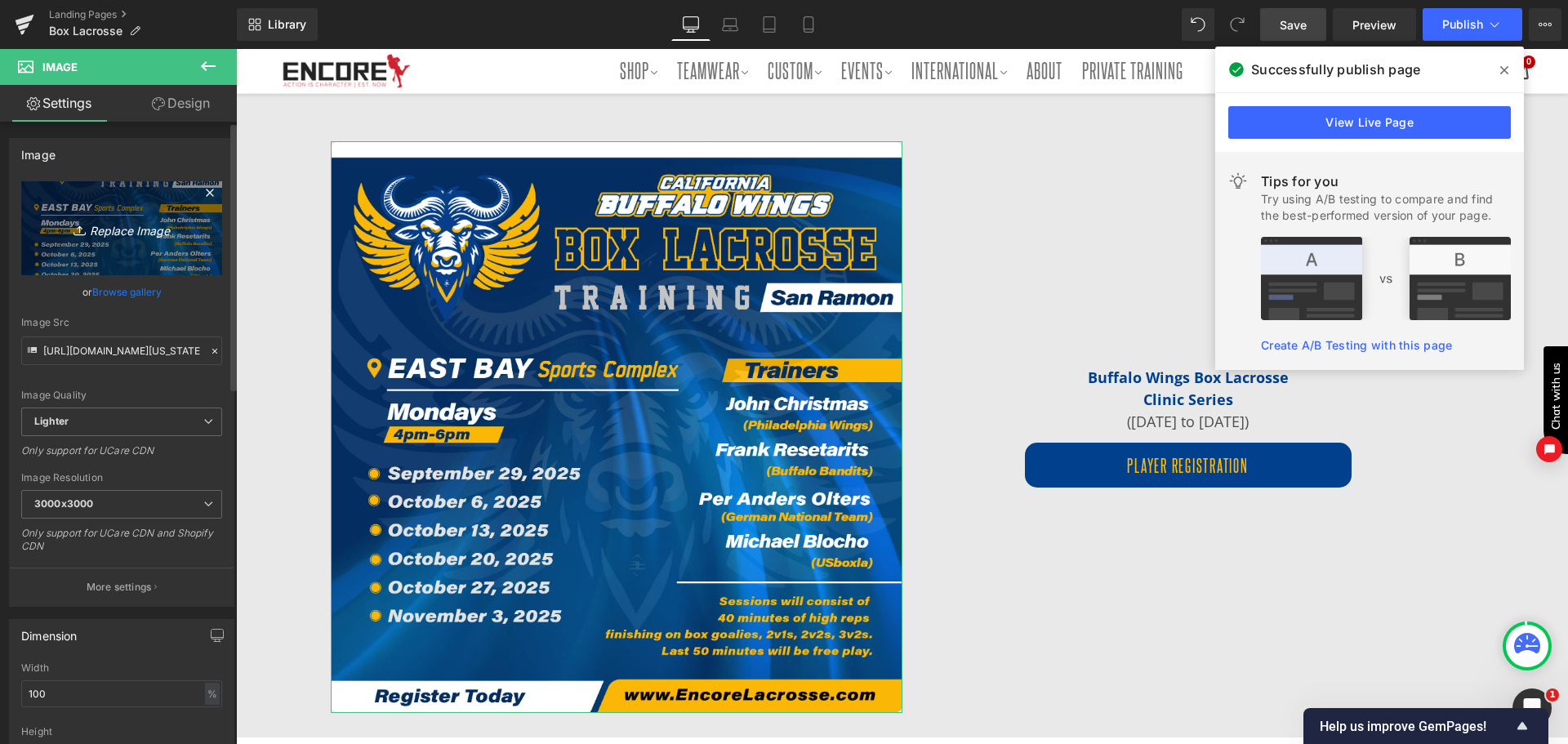
click at [153, 229] on icon "Replace Image" at bounding box center [121, 228] width 131 height 21
type input "C:\fakepath\[US_STATE] Buffalo Wings_Norcal_R.jpg"
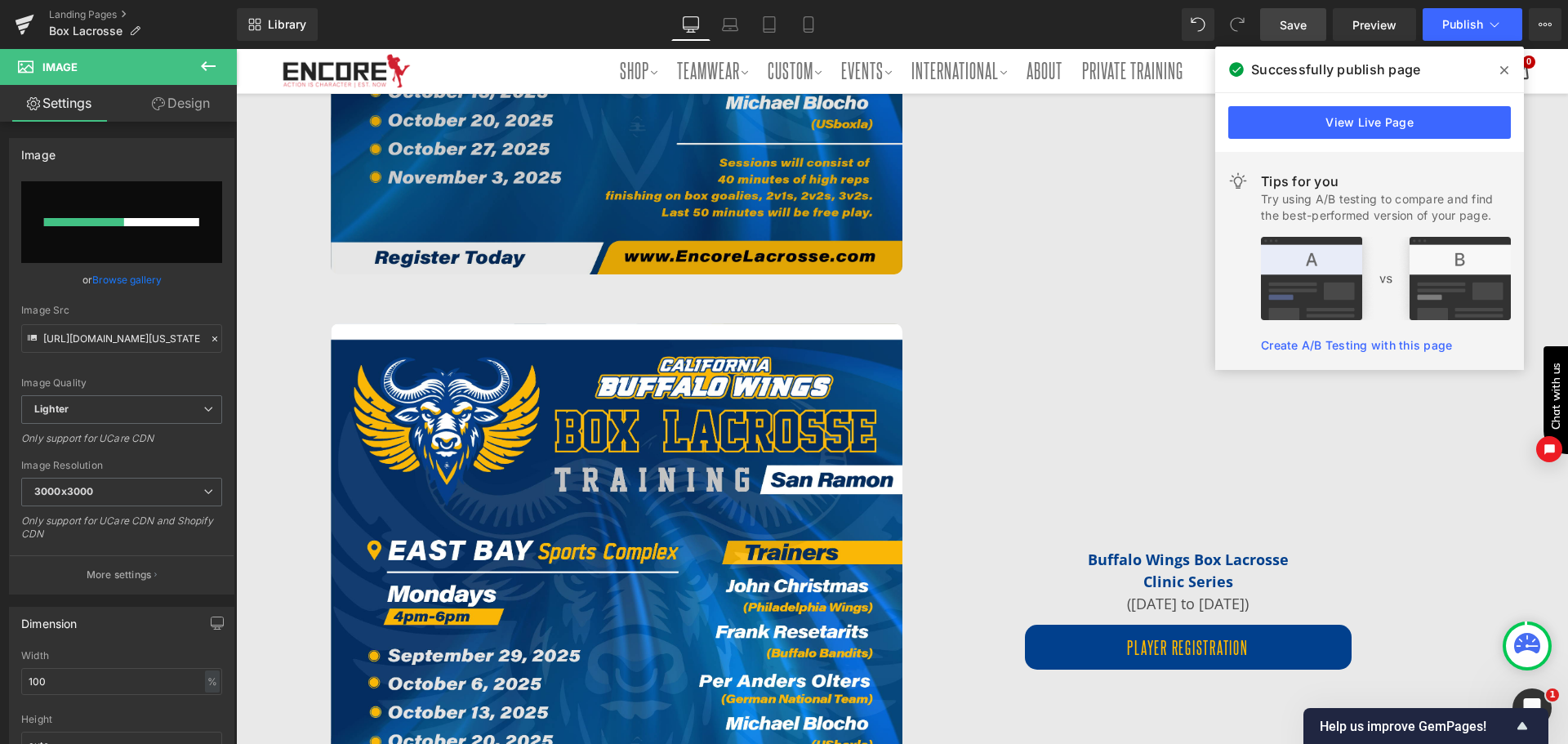
scroll to position [1232, 0]
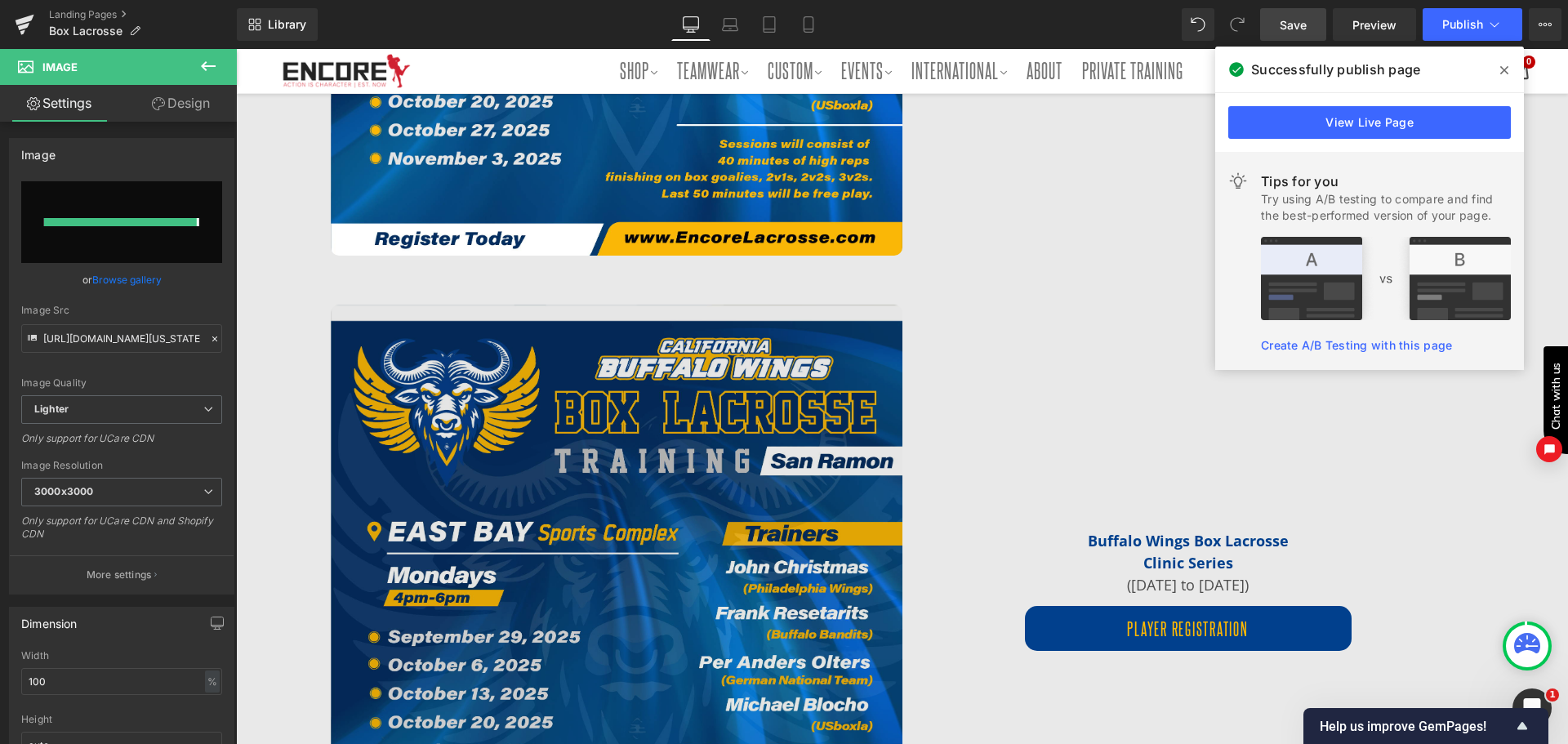
type input "[URL][DOMAIN_NAME][US_STATE]"
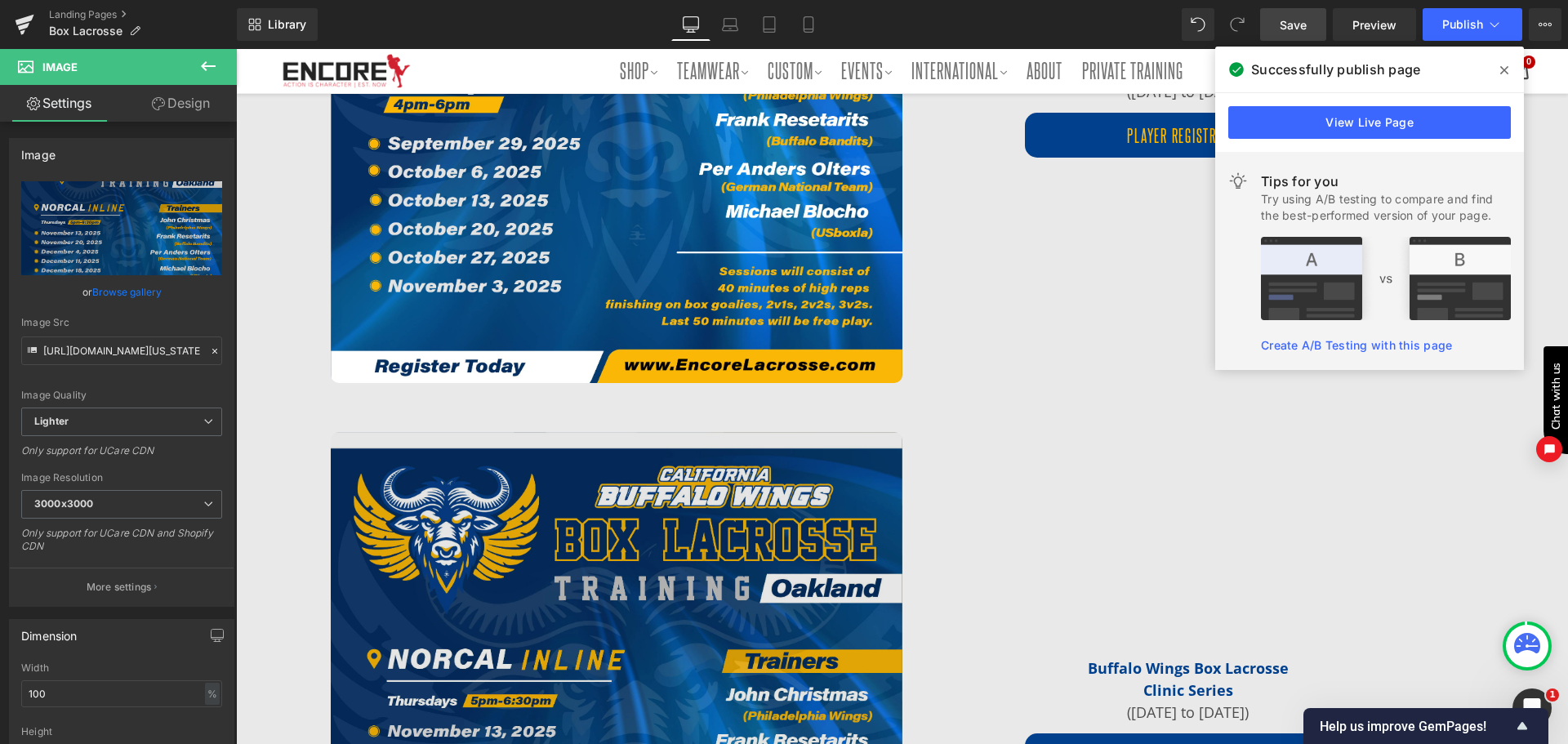
scroll to position [1314, 0]
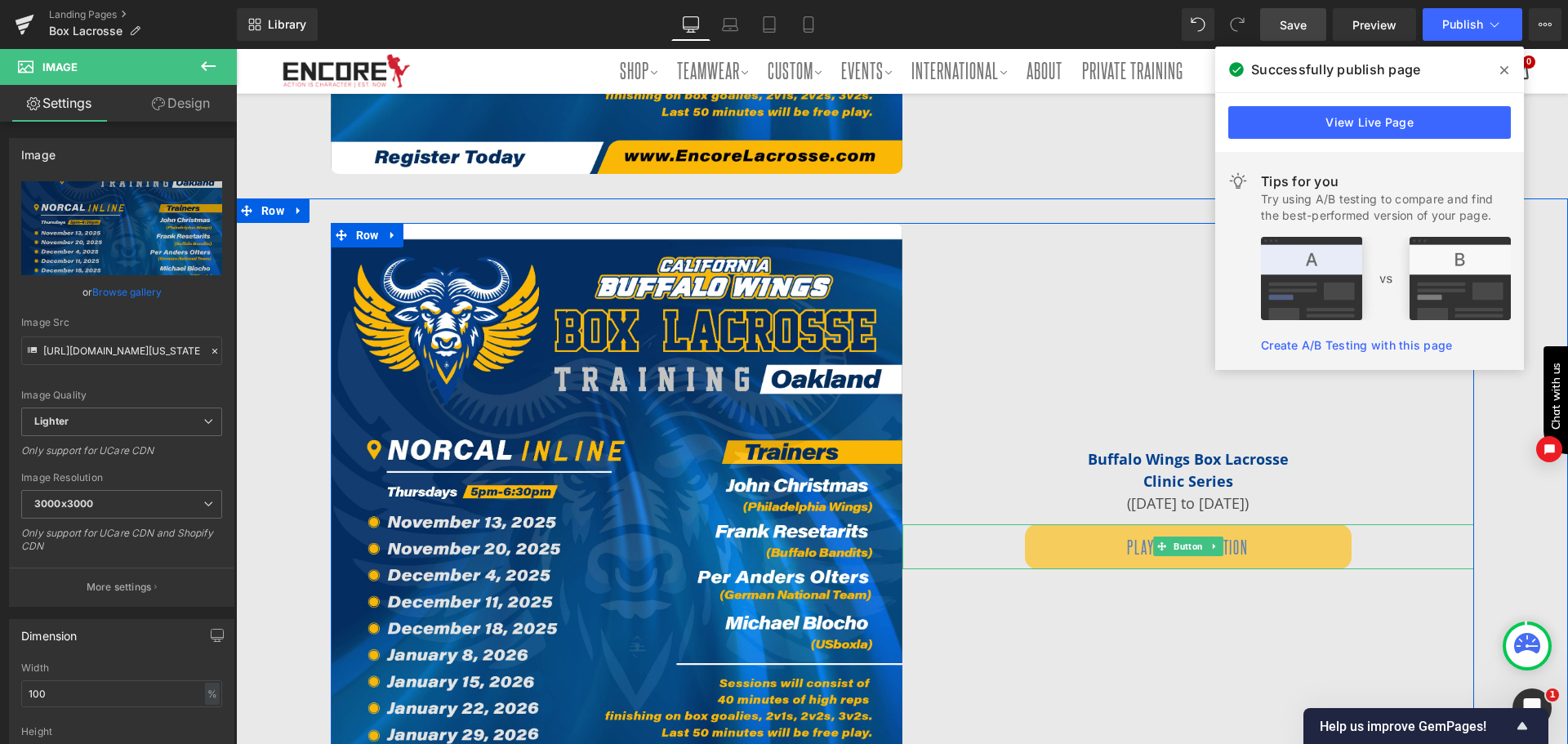
click at [1132, 542] on span "Player Registration" at bounding box center [1188, 546] width 121 height 27
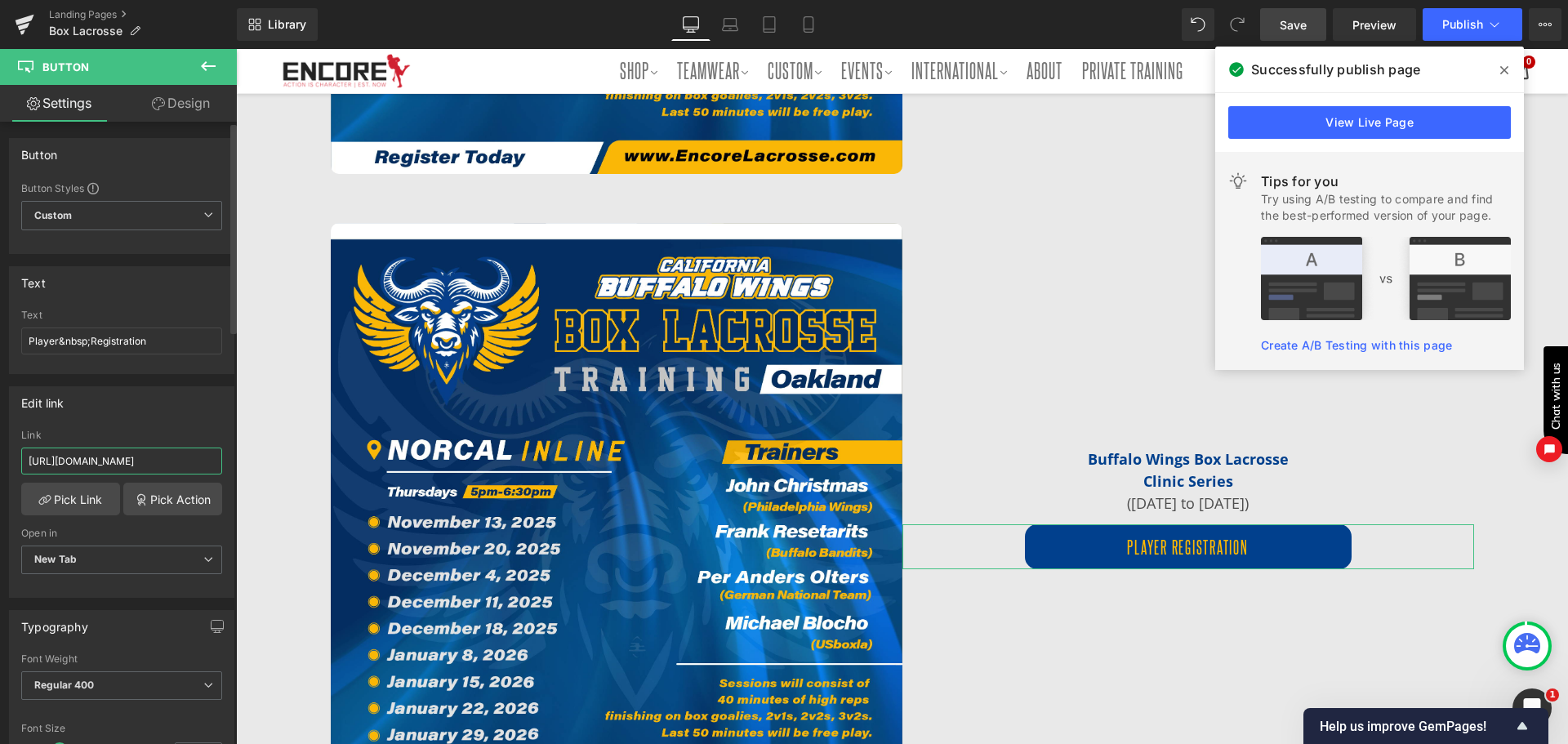
click at [183, 469] on input "[URL][DOMAIN_NAME]" at bounding box center [122, 460] width 201 height 27
type input "[URL][DOMAIN_NAME]"
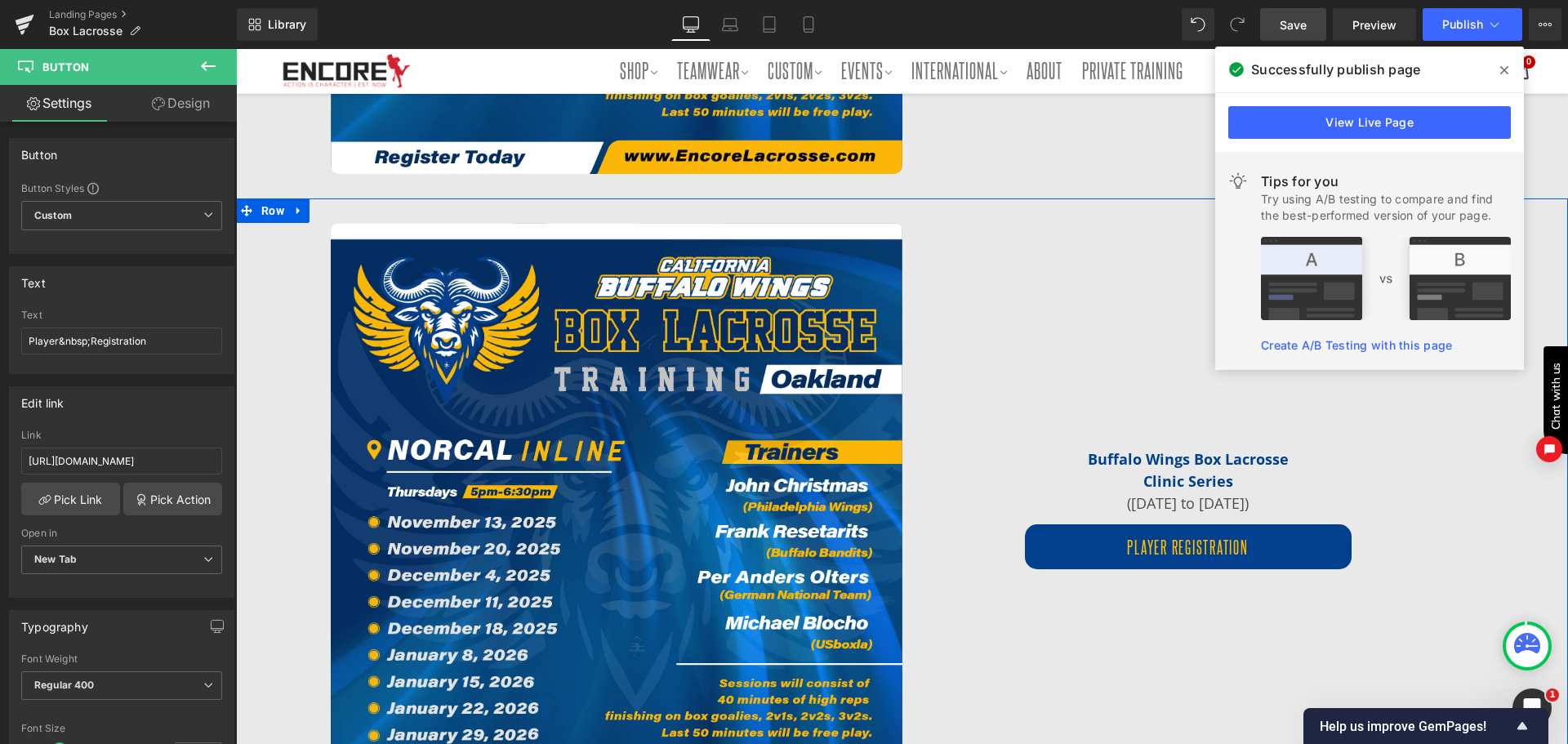
click at [1490, 522] on div "Image Buffalo Wings Box Lacrosse Clinic Series ([DATE] to [DATE]) Text Block Pl…" at bounding box center [901, 508] width 1332 height 620
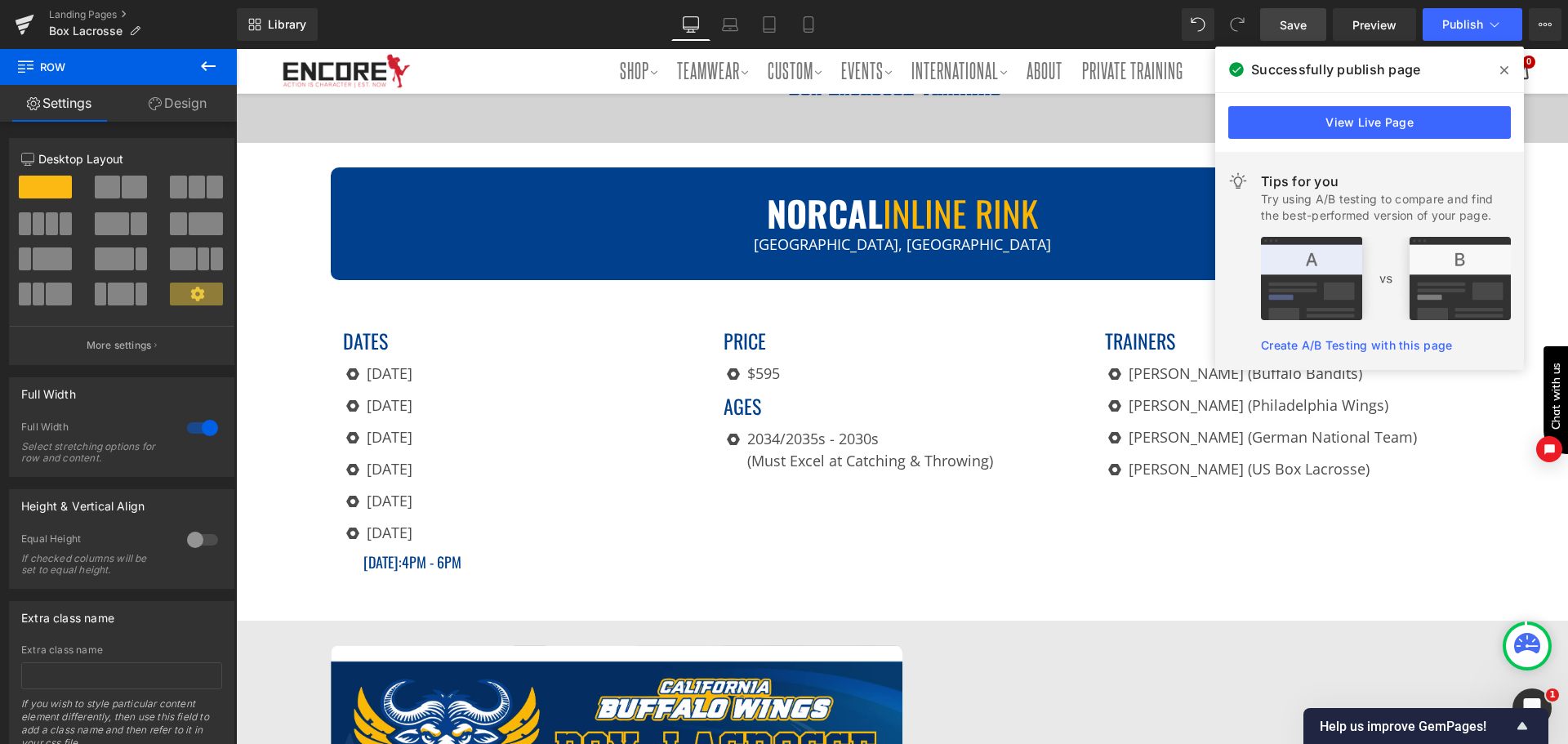
scroll to position [253, 0]
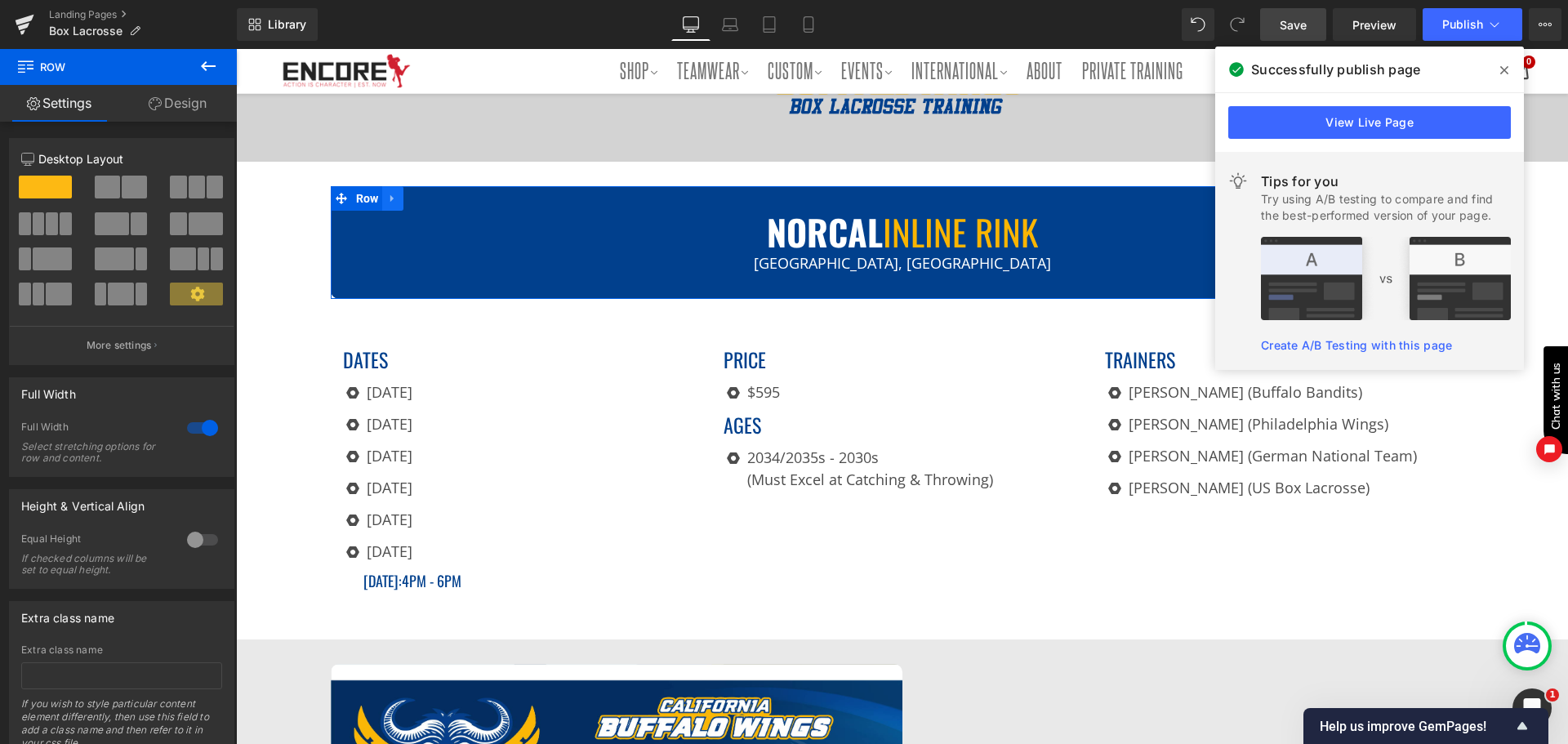
click at [388, 192] on icon at bounding box center [393, 198] width 12 height 12
click at [412, 192] on icon at bounding box center [414, 198] width 12 height 12
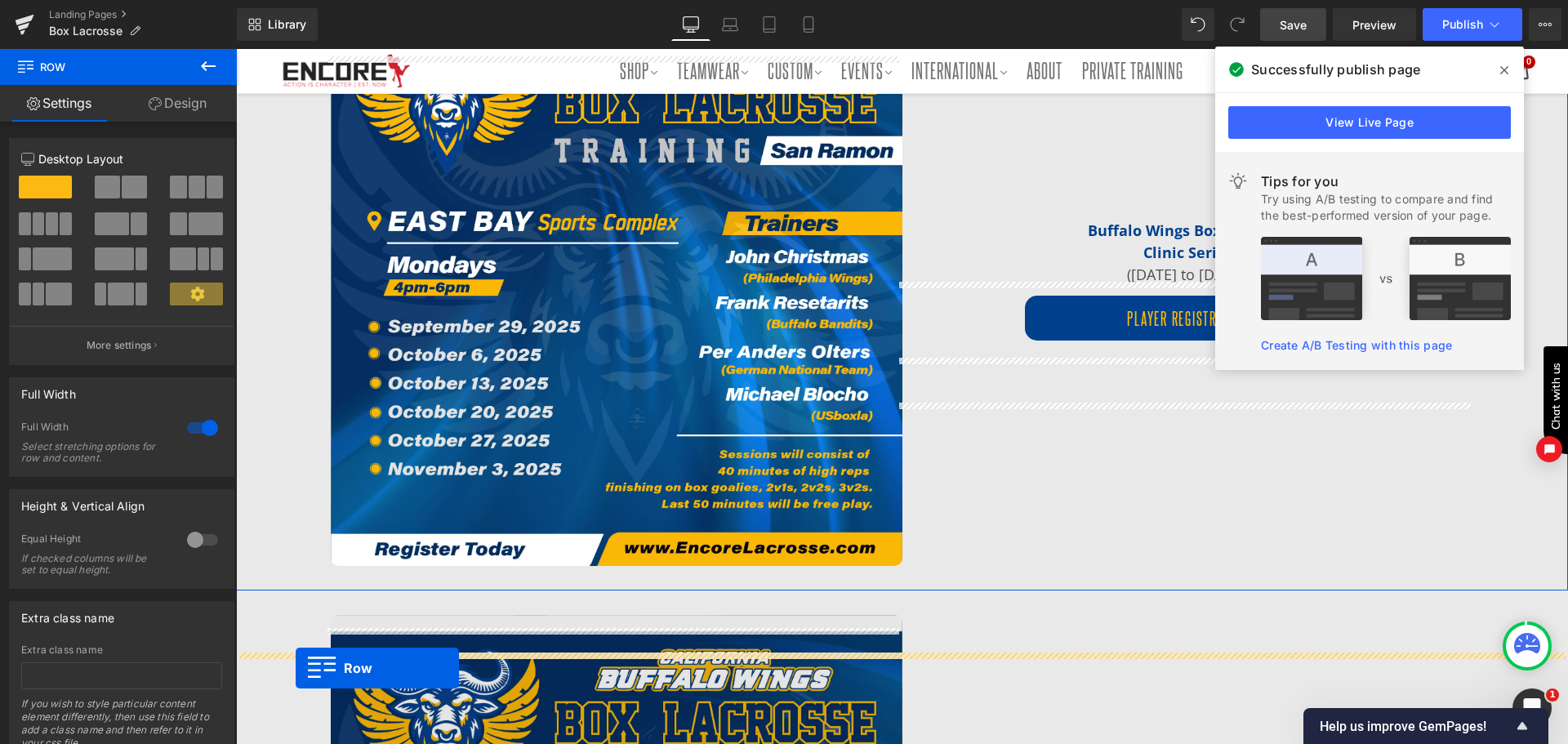
scroll to position [1003, 0]
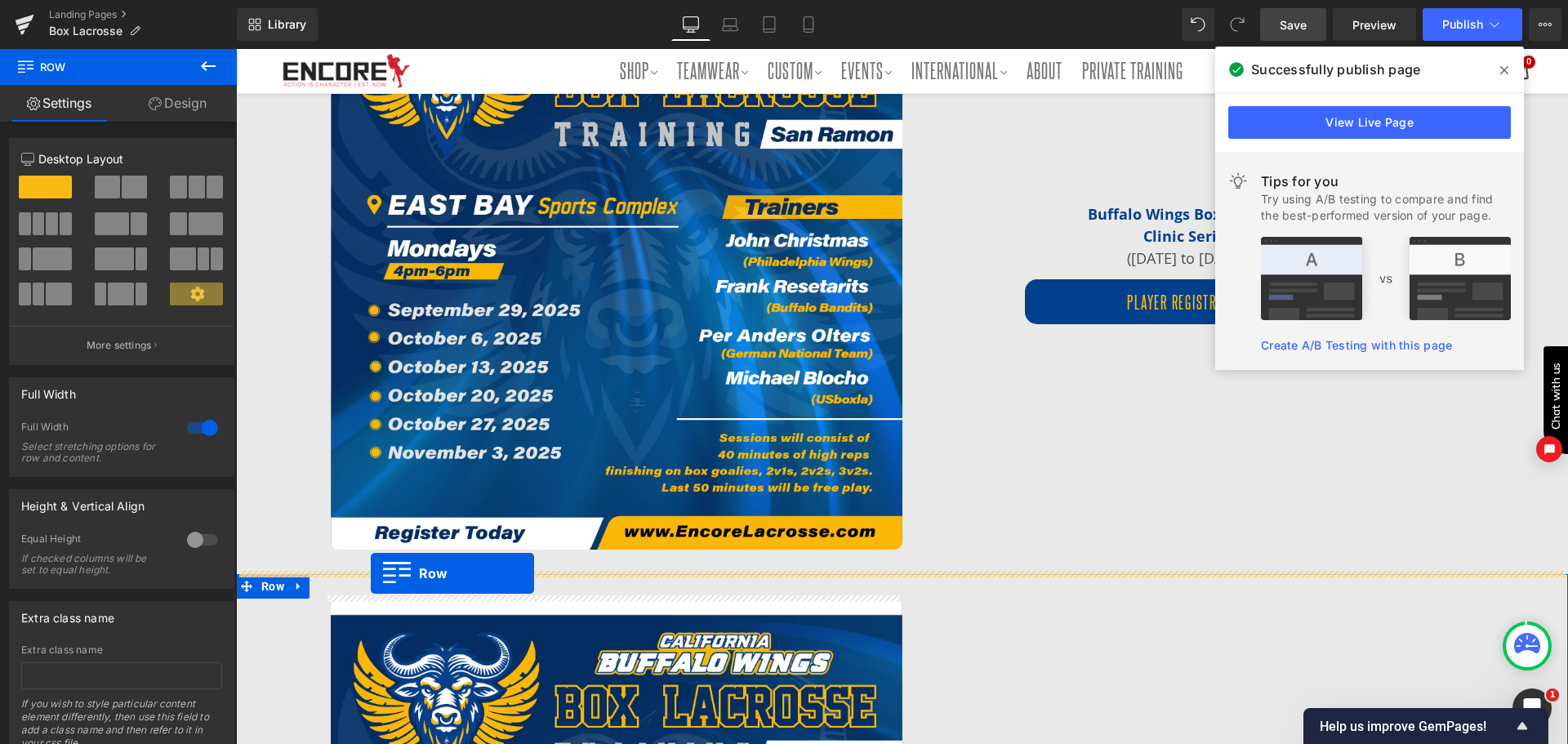
drag, startPoint x: 313, startPoint y: 384, endPoint x: 371, endPoint y: 573, distance: 197.7
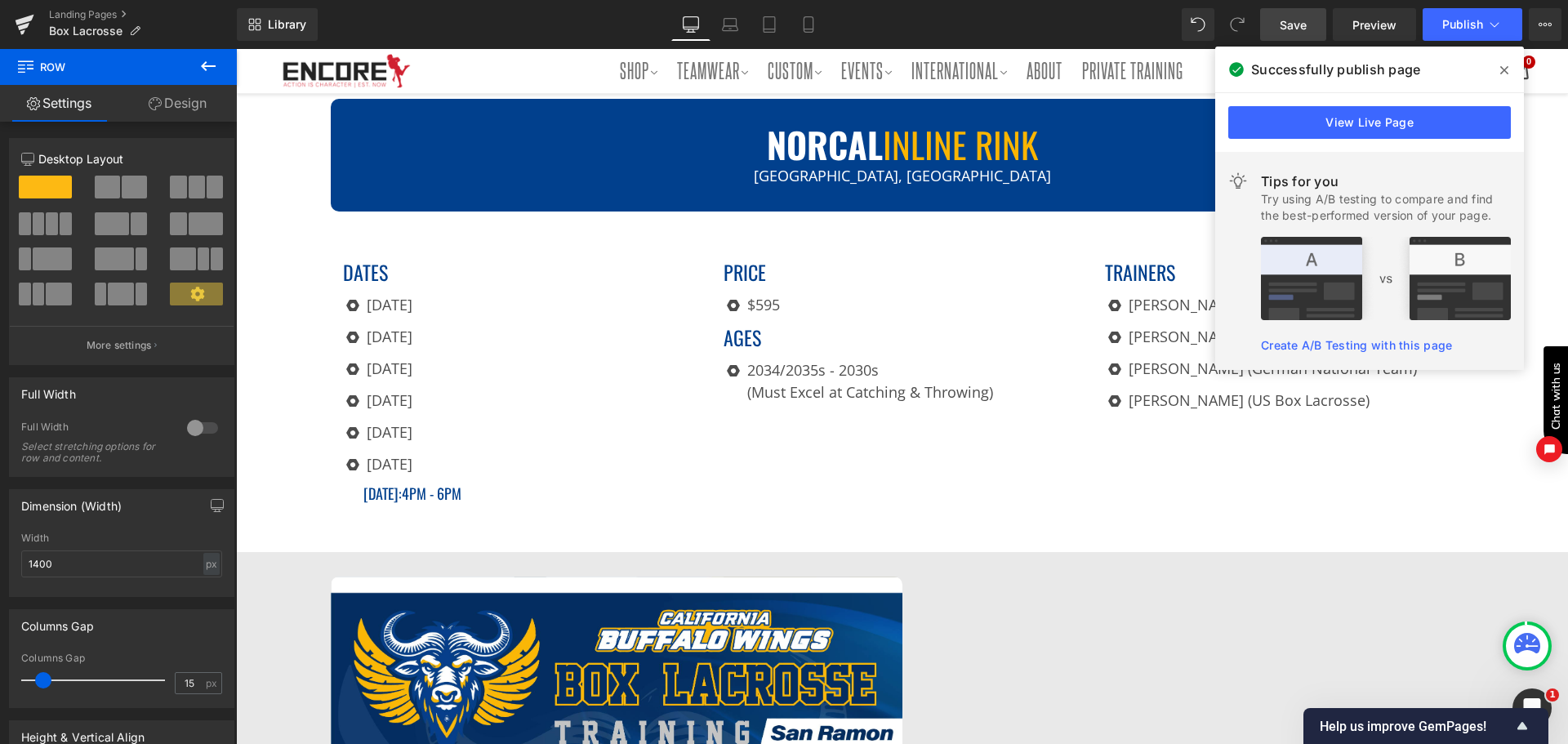
scroll to position [285, 0]
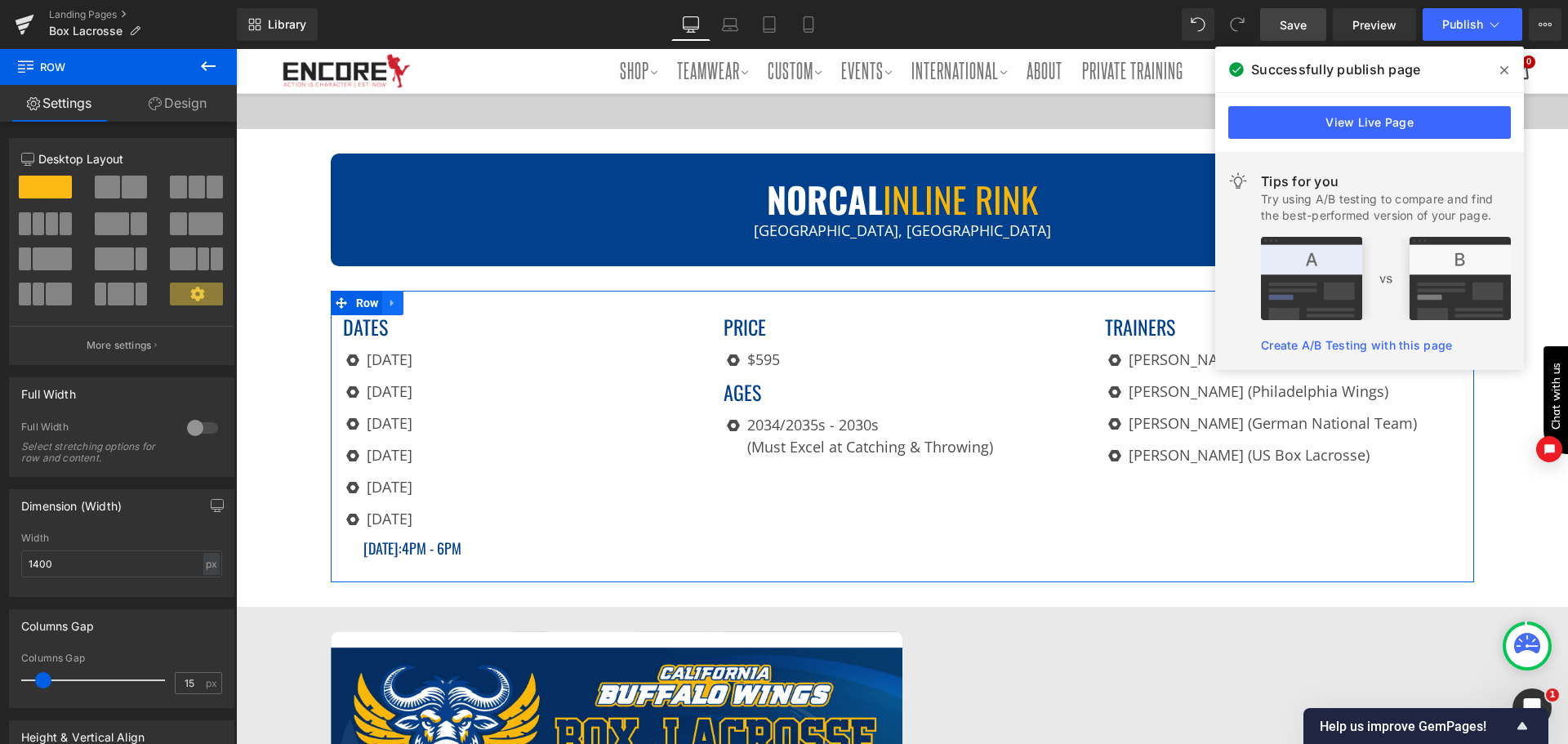
click at [387, 297] on icon at bounding box center [393, 303] width 12 height 12
click at [413, 297] on icon at bounding box center [414, 303] width 12 height 12
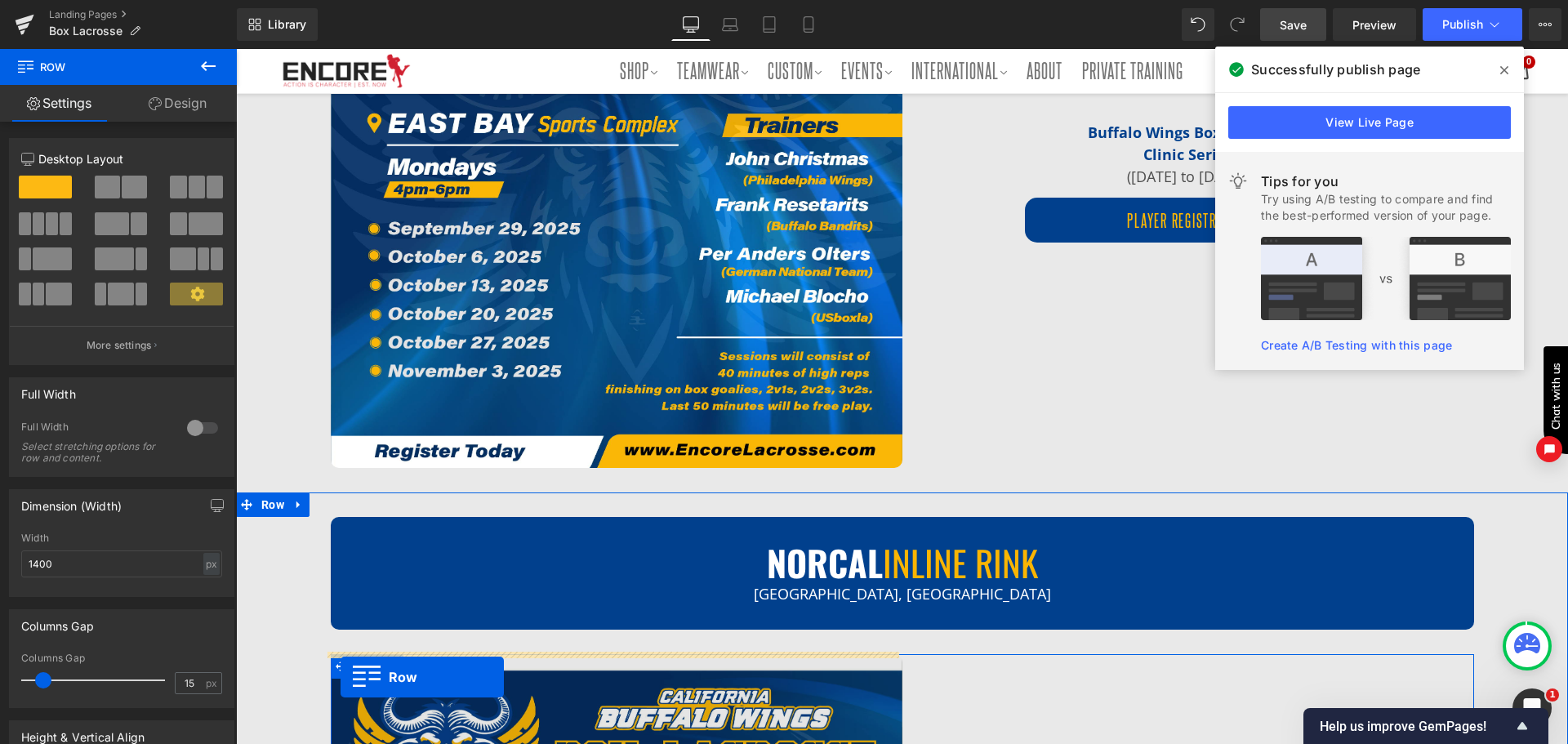
scroll to position [1191, 0]
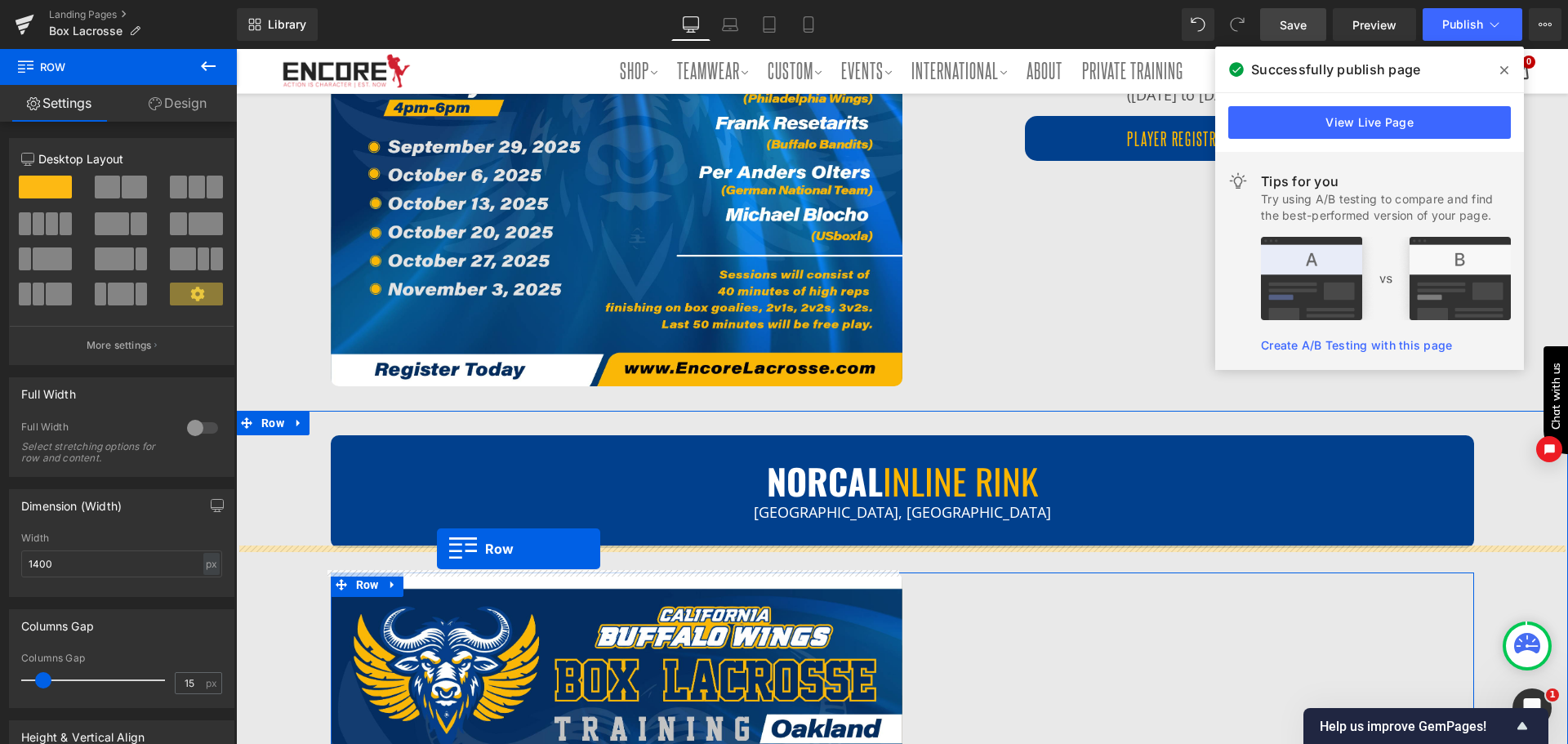
drag, startPoint x: 331, startPoint y: 292, endPoint x: 437, endPoint y: 548, distance: 277.1
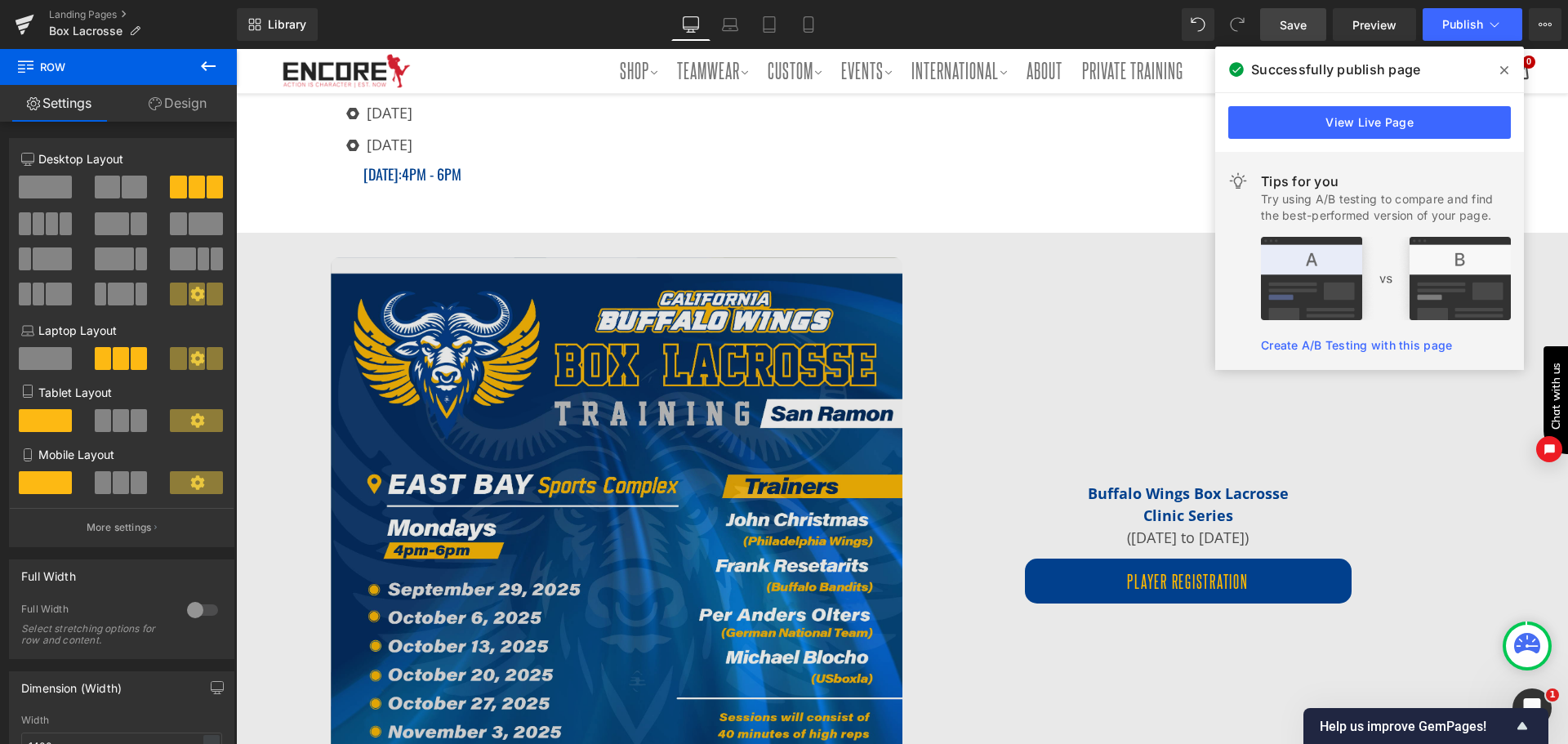
scroll to position [648, 0]
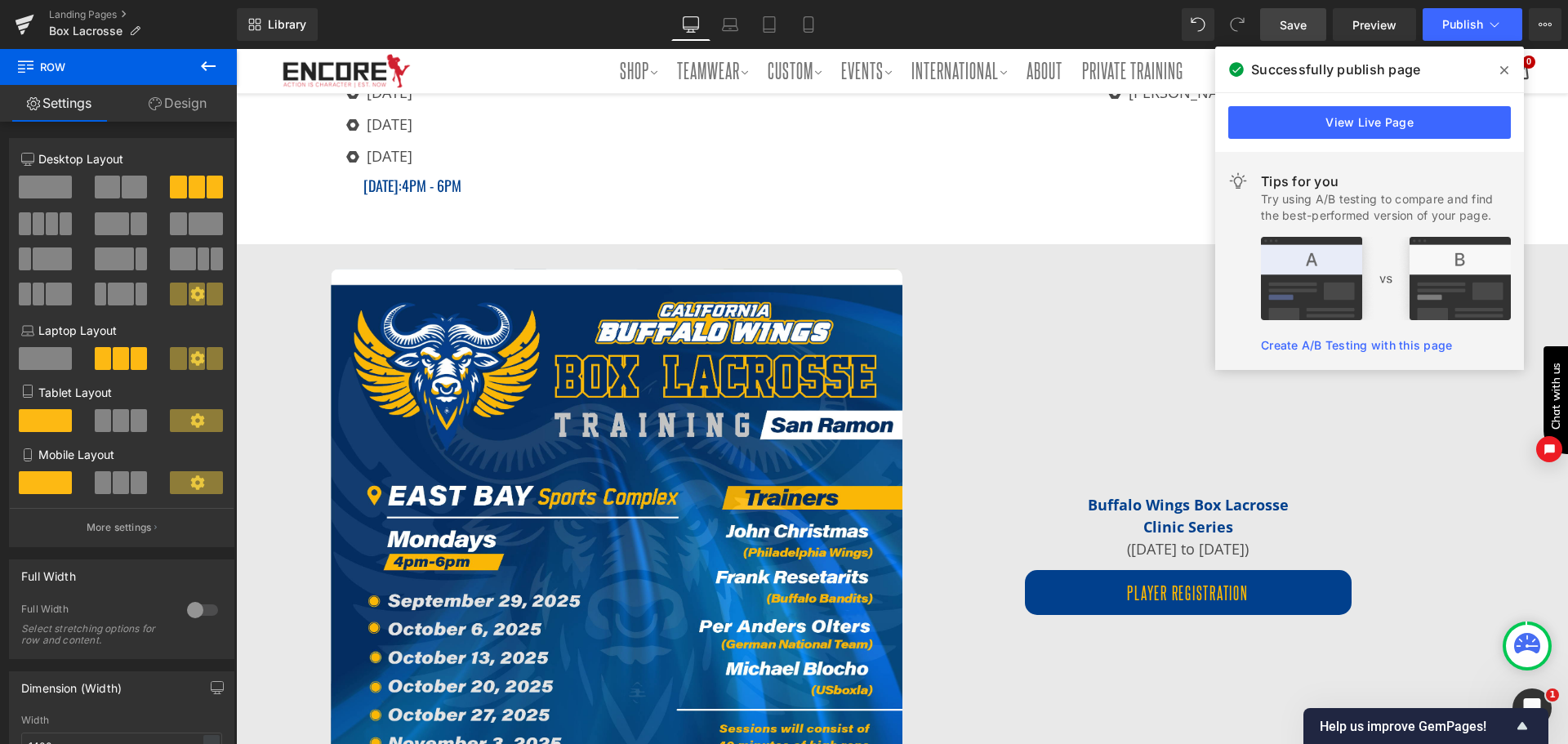
click at [1499, 70] on span at bounding box center [1504, 70] width 27 height 27
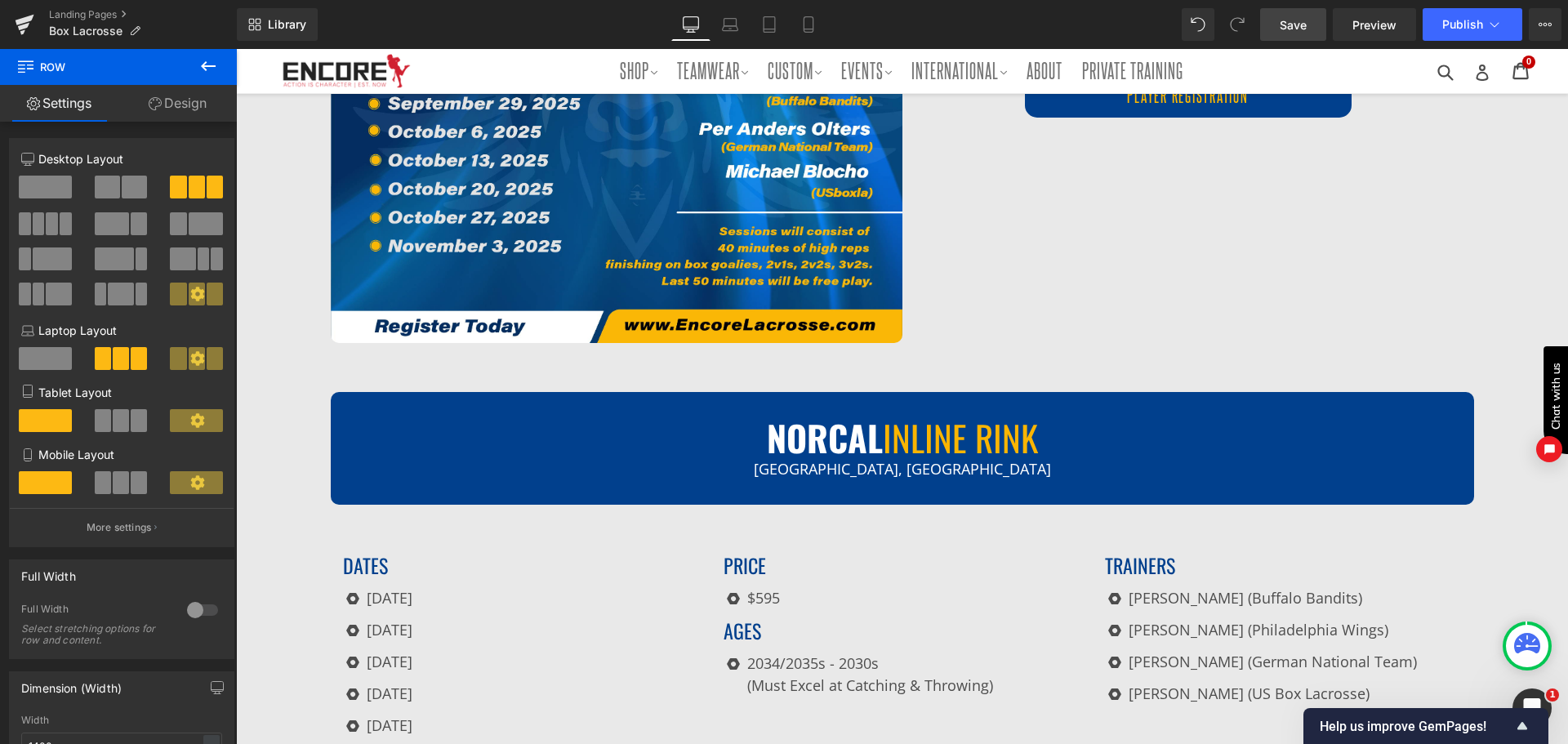
scroll to position [1137, 0]
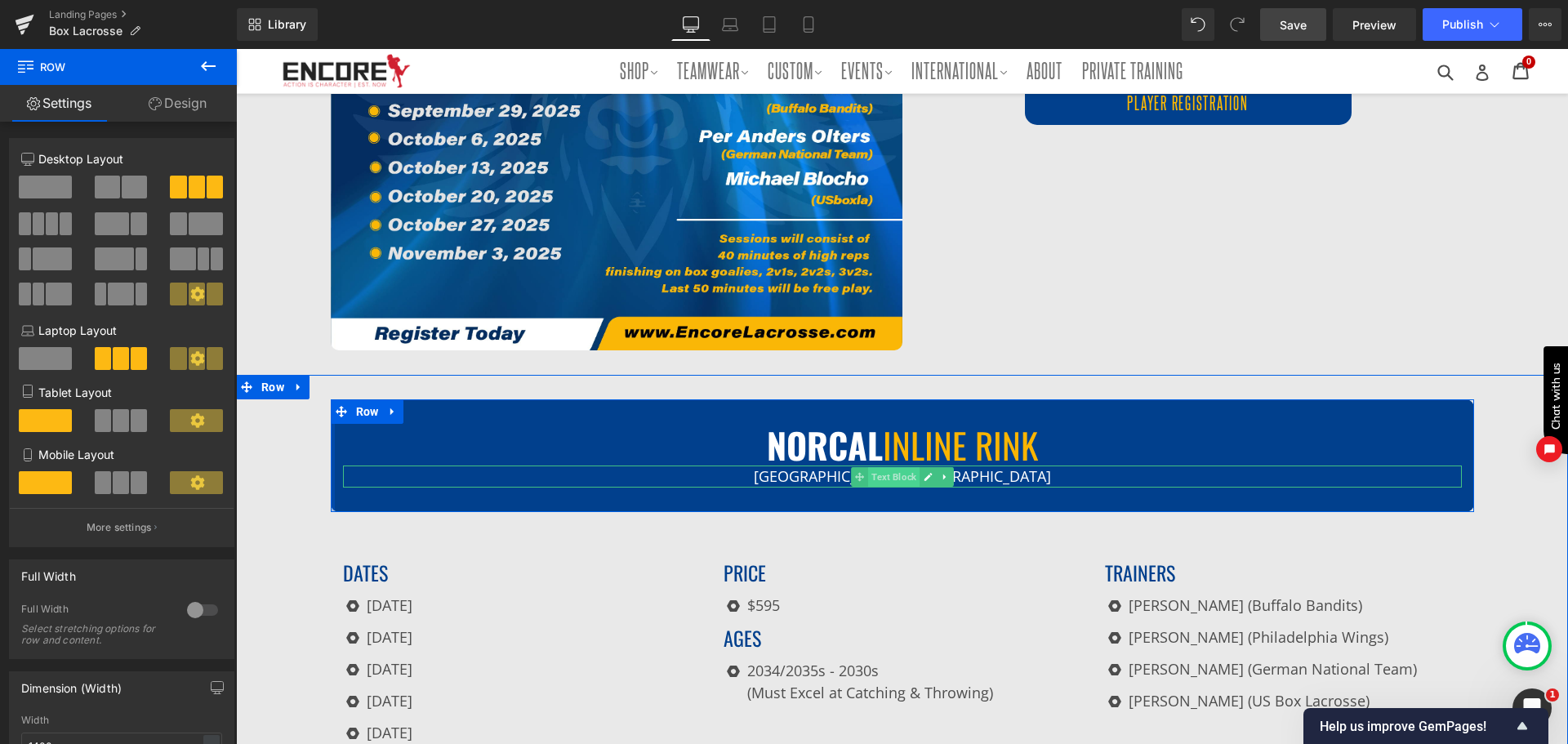
click at [900, 471] on span "Text Block" at bounding box center [894, 477] width 51 height 20
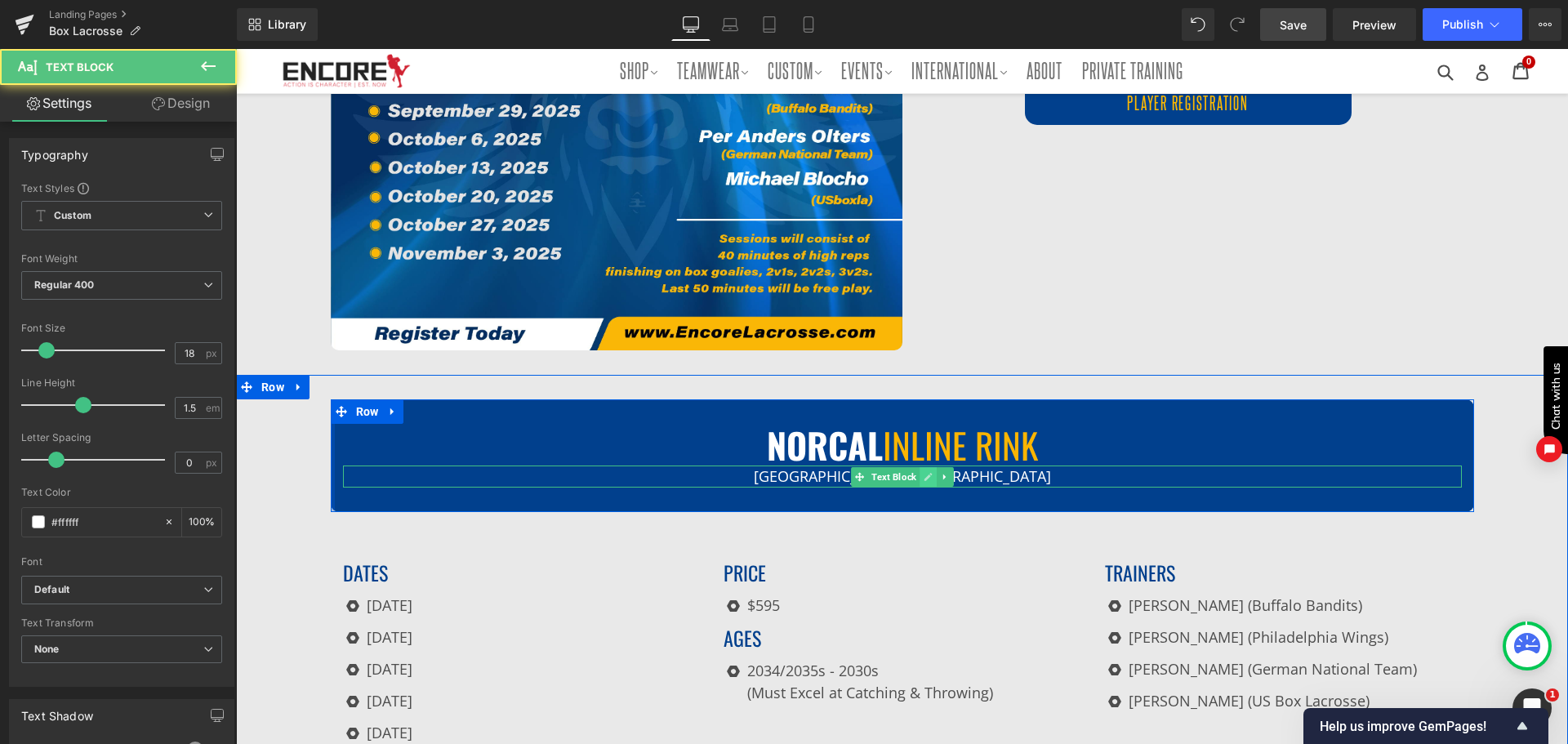
click at [920, 476] on link at bounding box center [928, 477] width 17 height 20
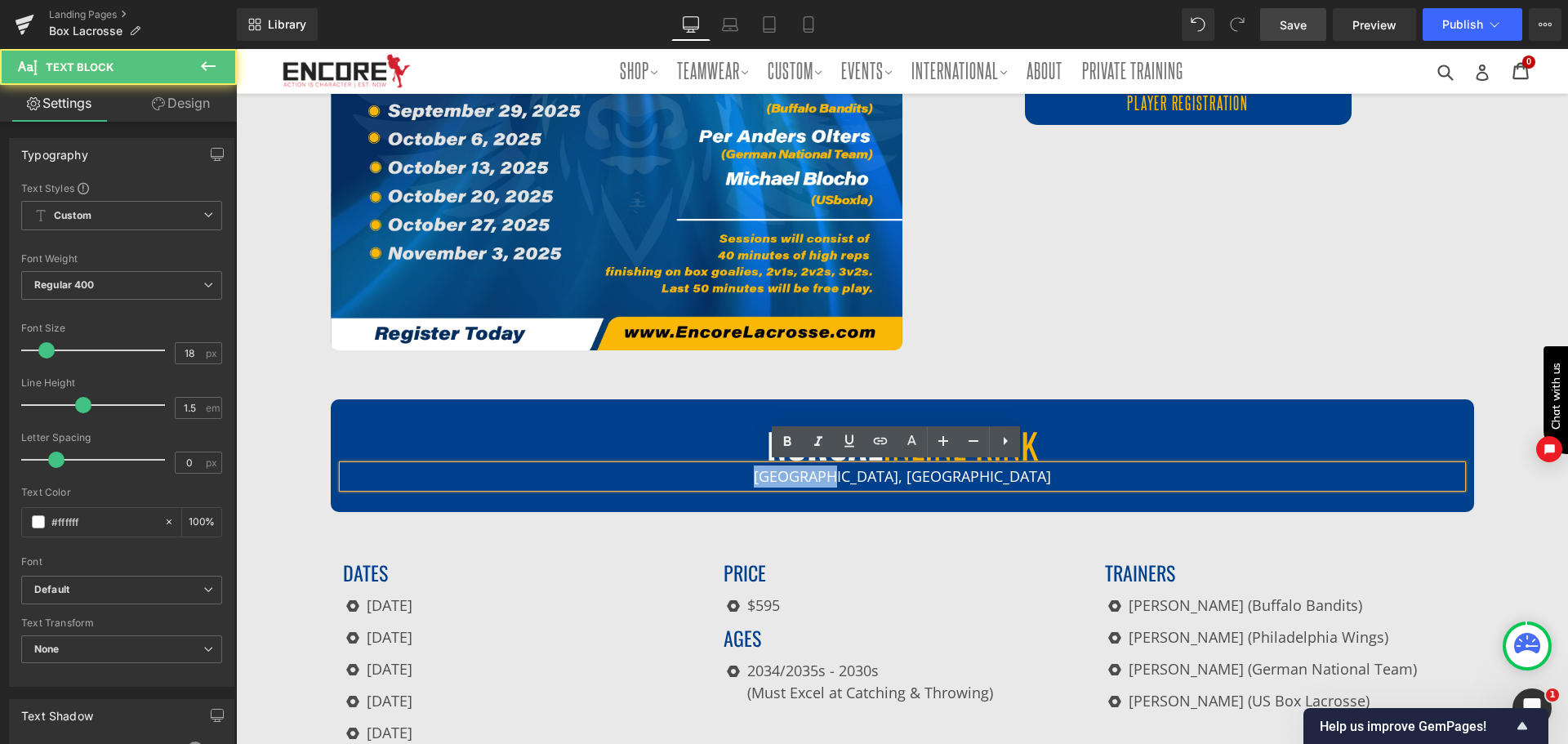
drag, startPoint x: 918, startPoint y: 477, endPoint x: 846, endPoint y: 481, distance: 72.1
click at [846, 481] on p "[GEOGRAPHIC_DATA], [GEOGRAPHIC_DATA]" at bounding box center [902, 477] width 1119 height 22
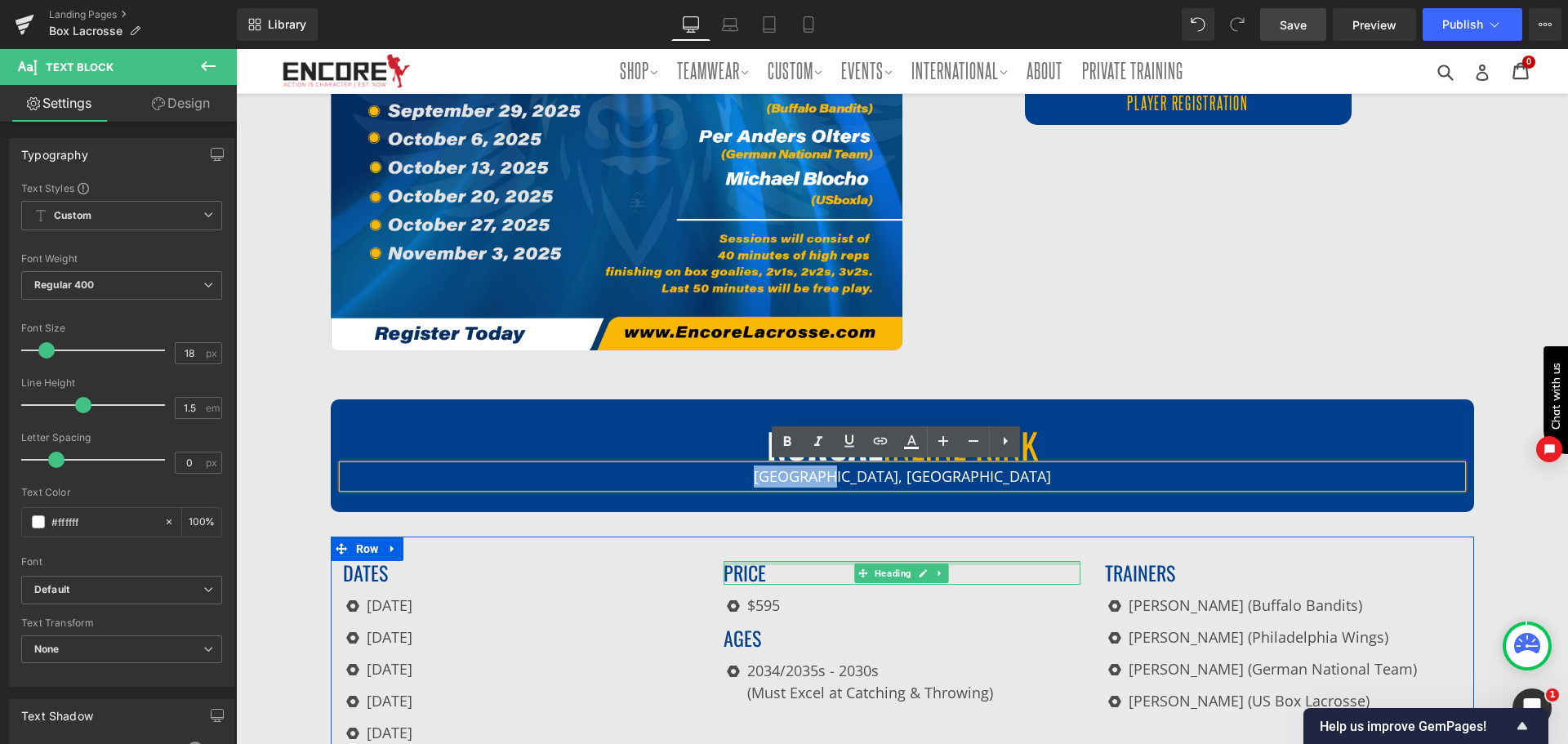
paste div
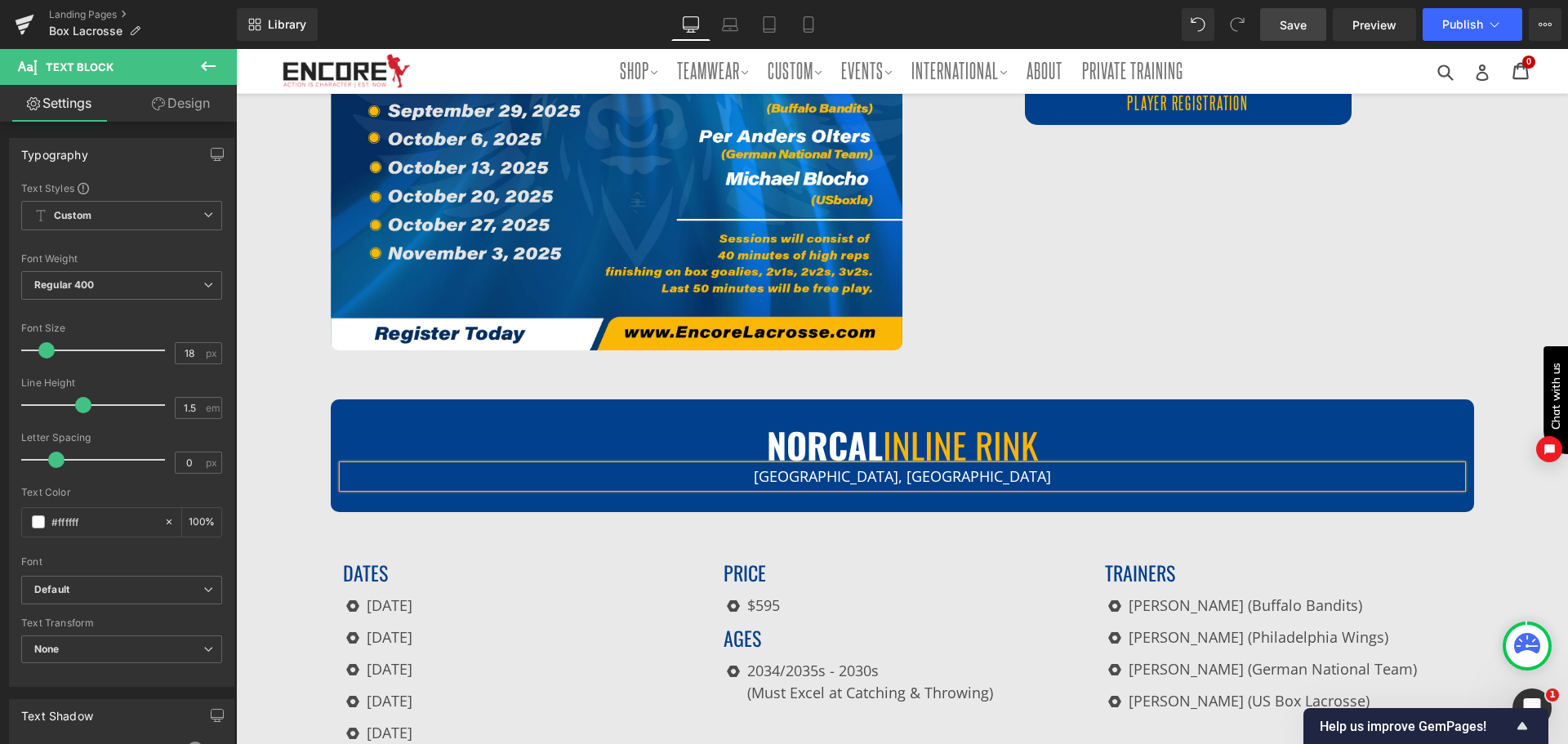
click at [1214, 407] on div "NORCAL INLINE RINK Heading [GEOGRAPHIC_DATA], [GEOGRAPHIC_DATA] Text Block Row" at bounding box center [902, 455] width 1143 height 113
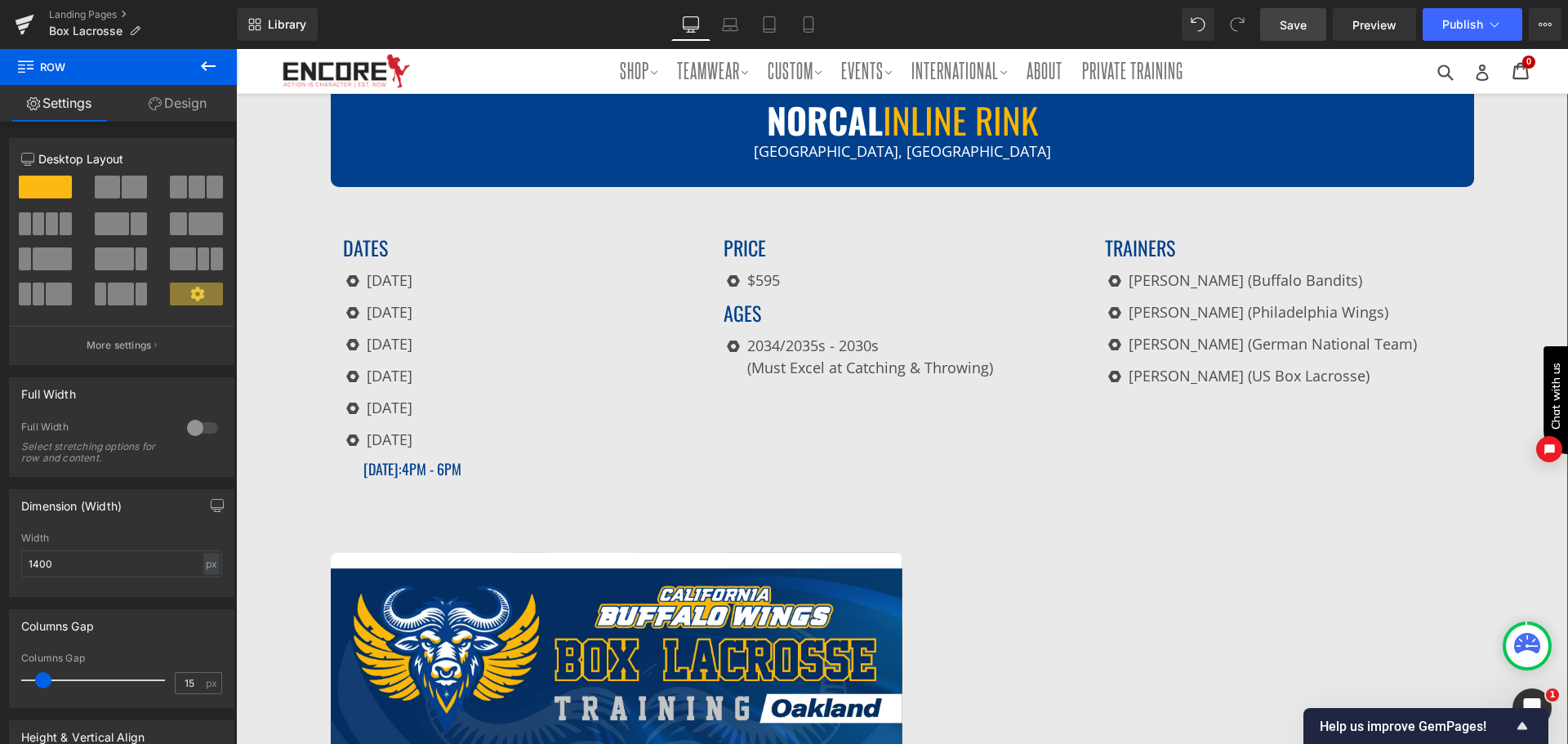
scroll to position [1464, 0]
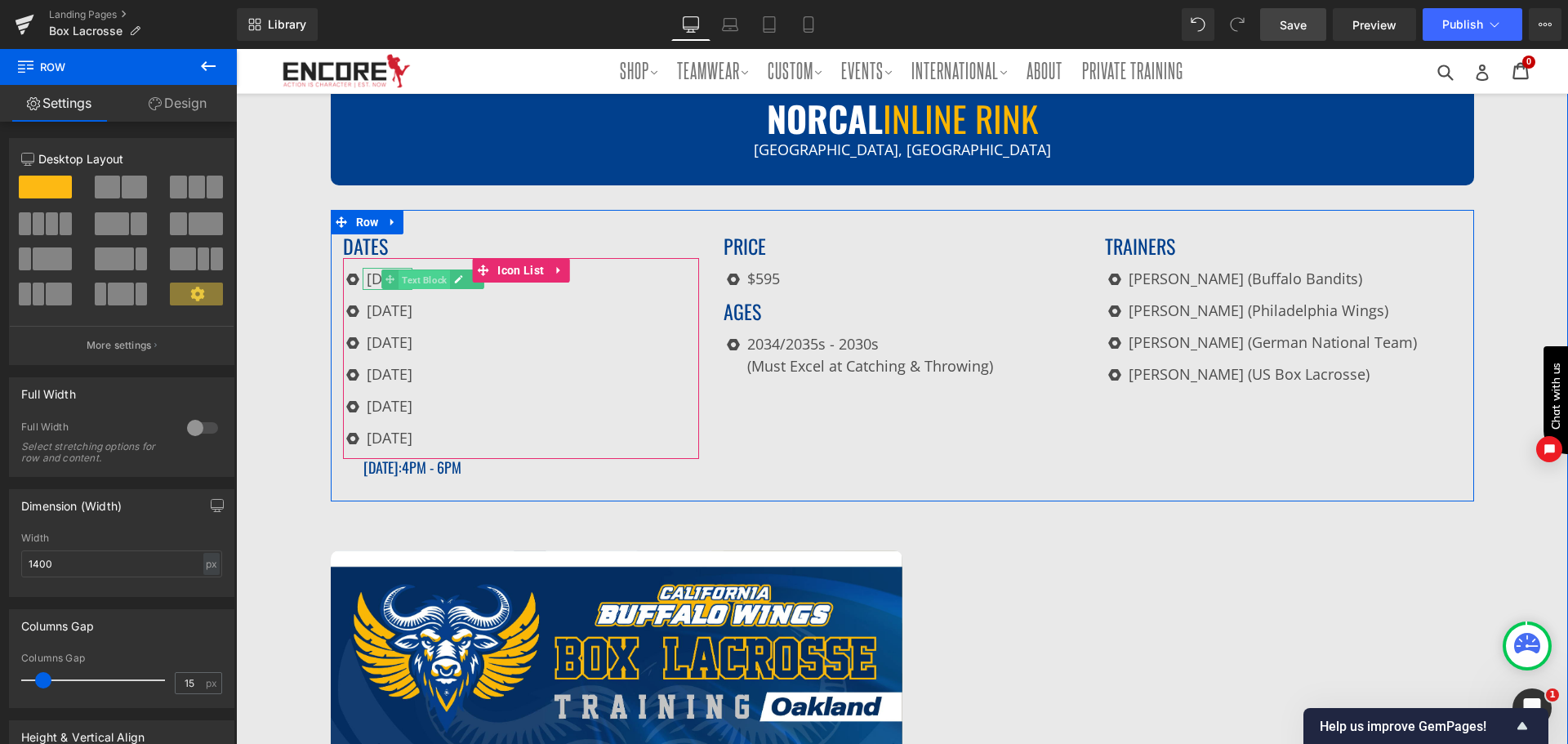
click at [408, 274] on span "Text Block" at bounding box center [424, 279] width 51 height 20
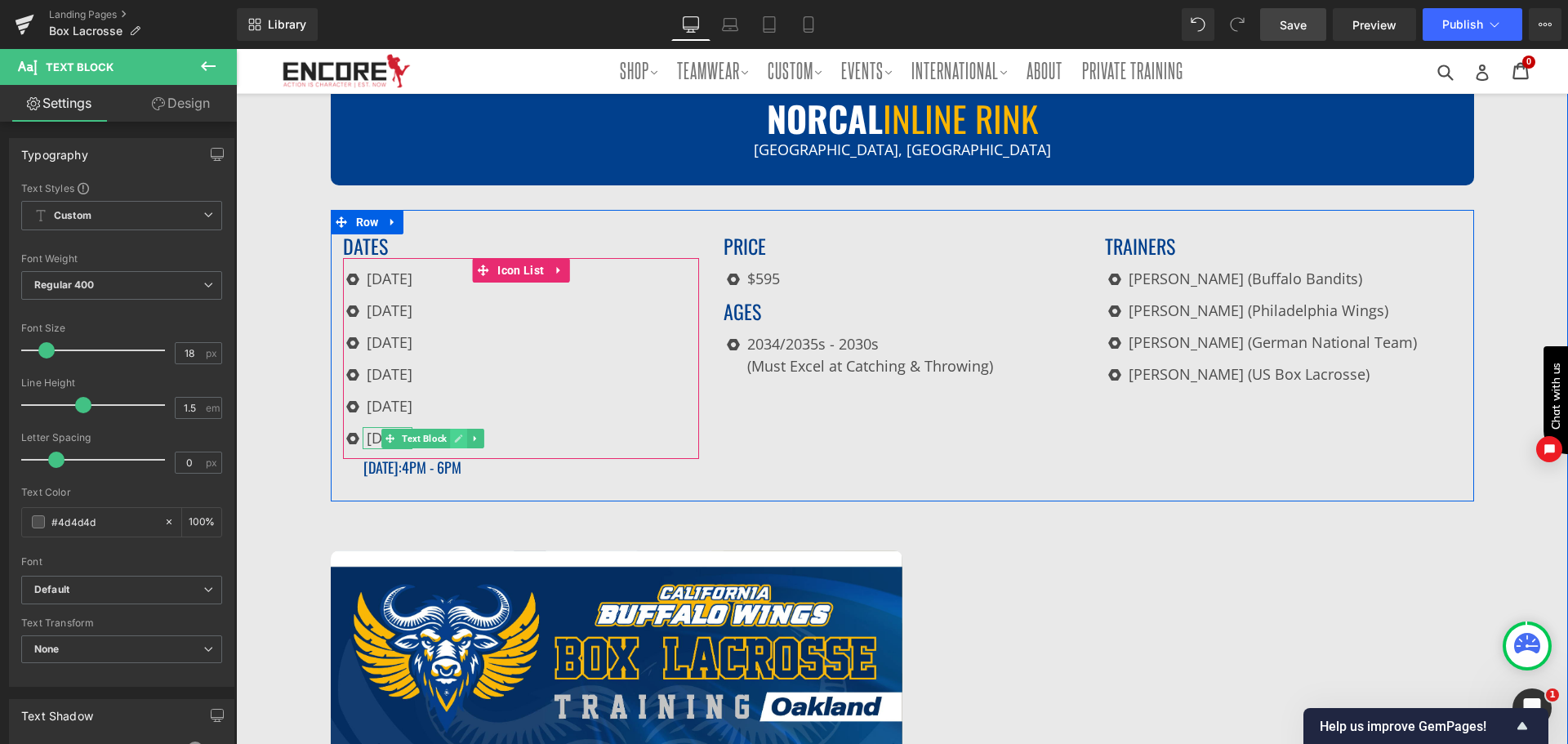
click at [456, 434] on icon at bounding box center [459, 438] width 8 height 8
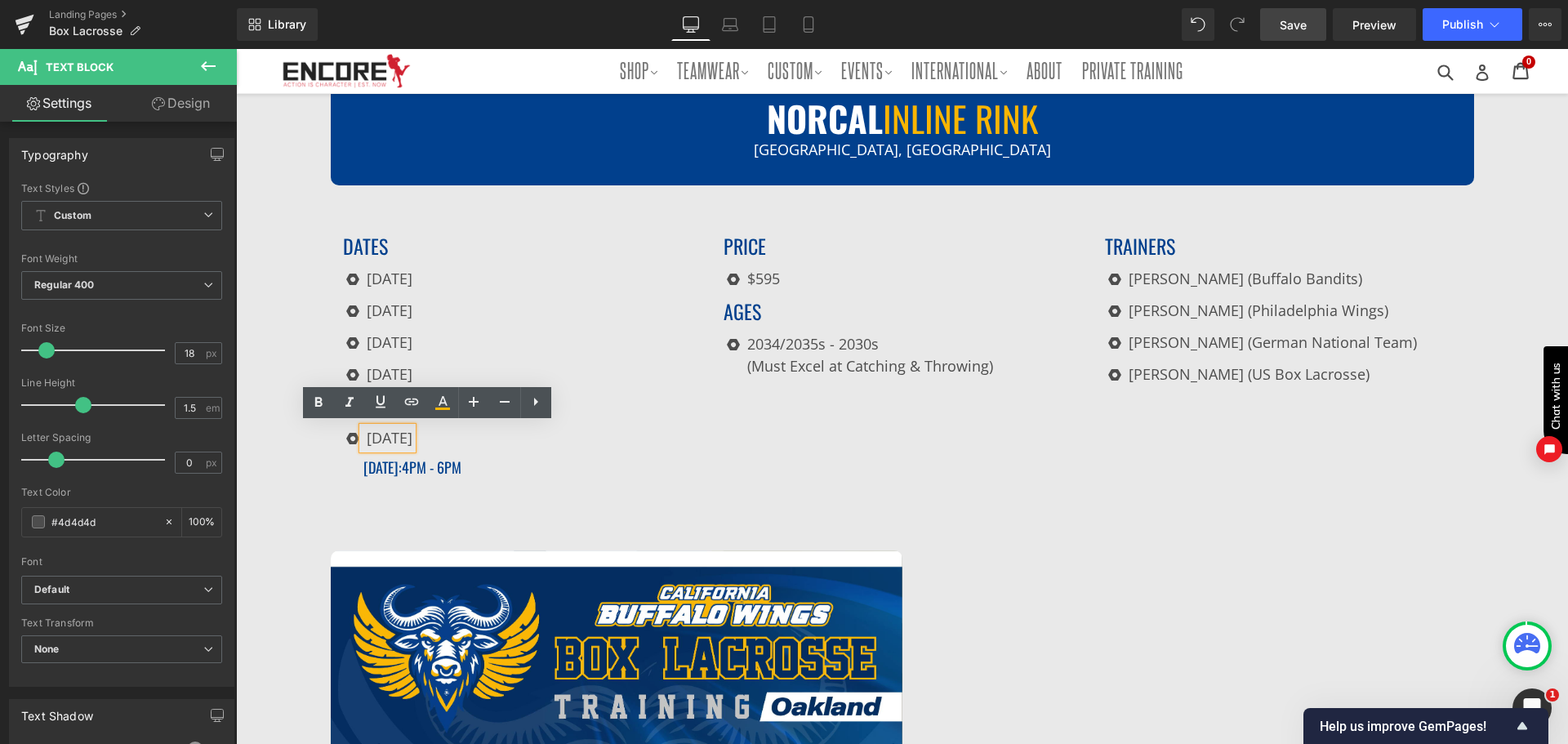
drag, startPoint x: 494, startPoint y: 434, endPoint x: 357, endPoint y: 431, distance: 137.0
click at [363, 431] on div "[DATE]" at bounding box center [387, 438] width 50 height 22
copy p "[DATE]"
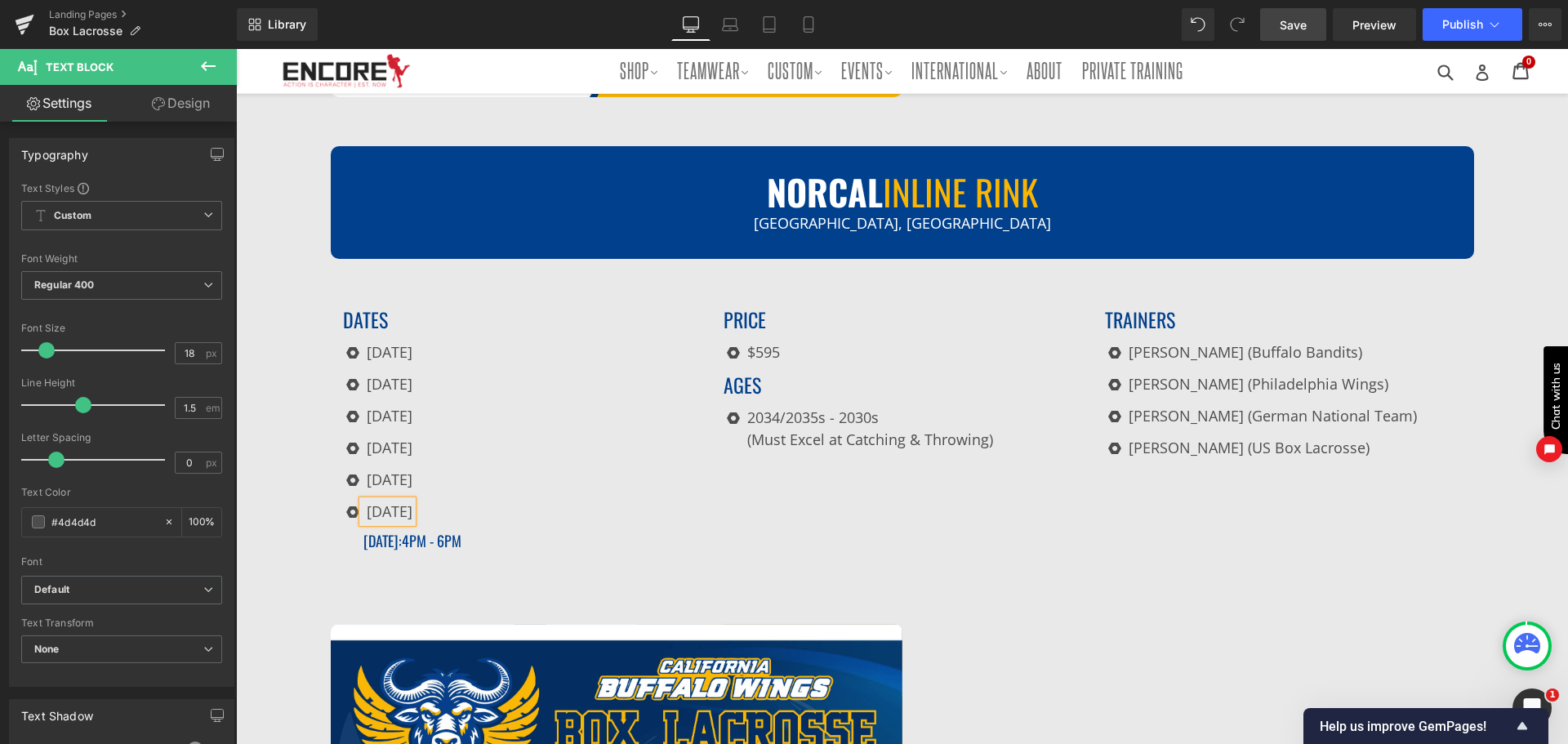
scroll to position [1301, 0]
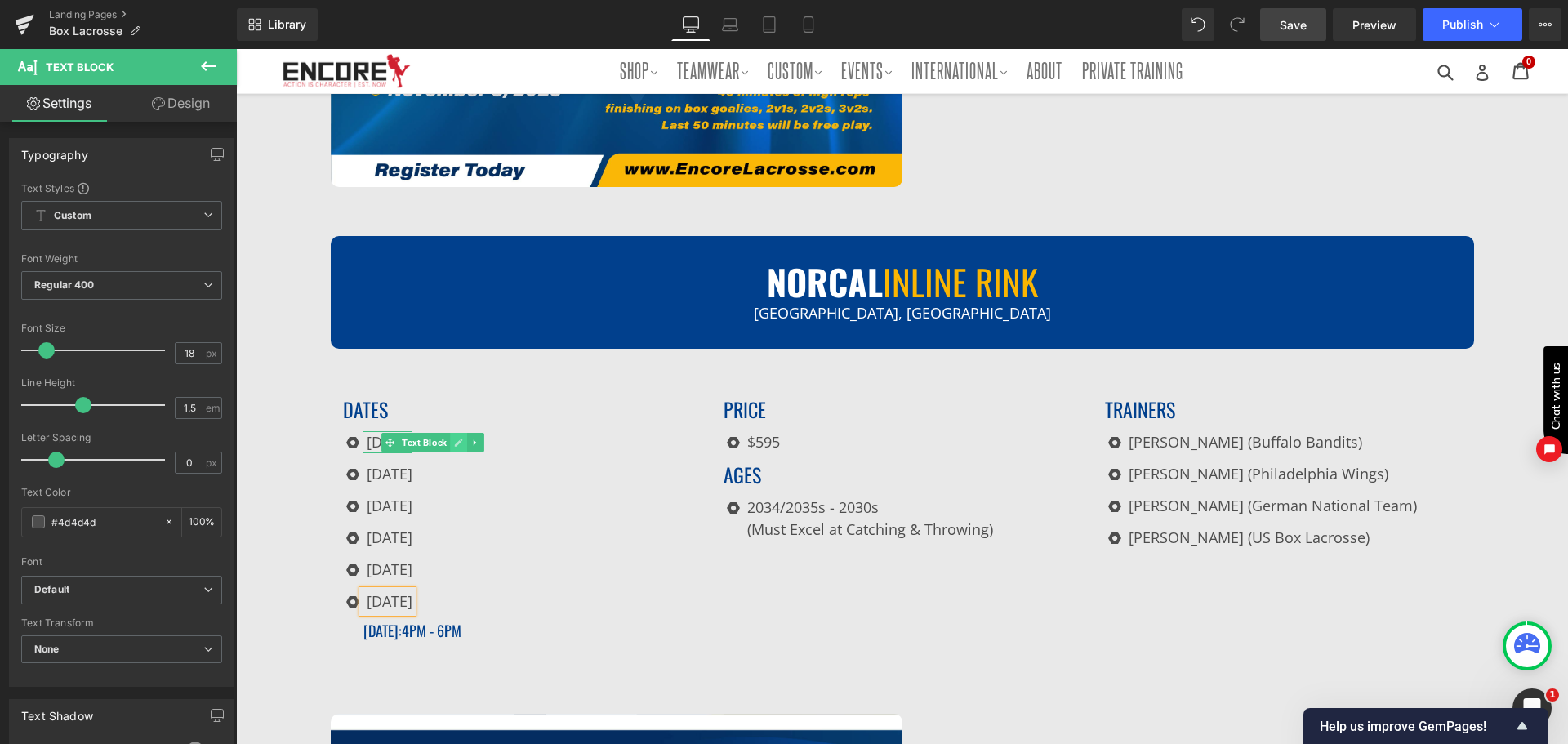
click at [454, 440] on icon at bounding box center [458, 442] width 9 height 10
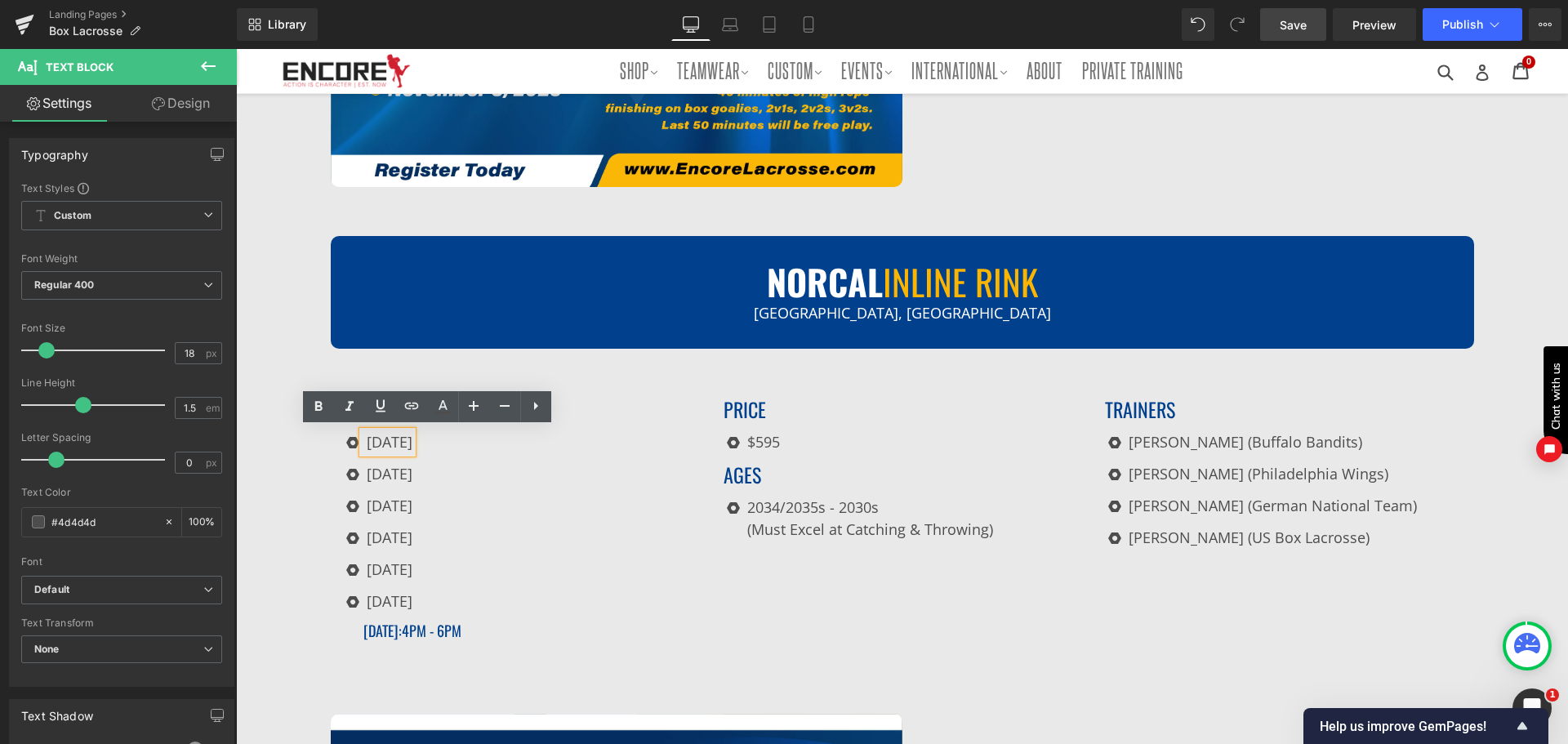
click at [413, 440] on p "[DATE]" at bounding box center [389, 442] width 46 height 22
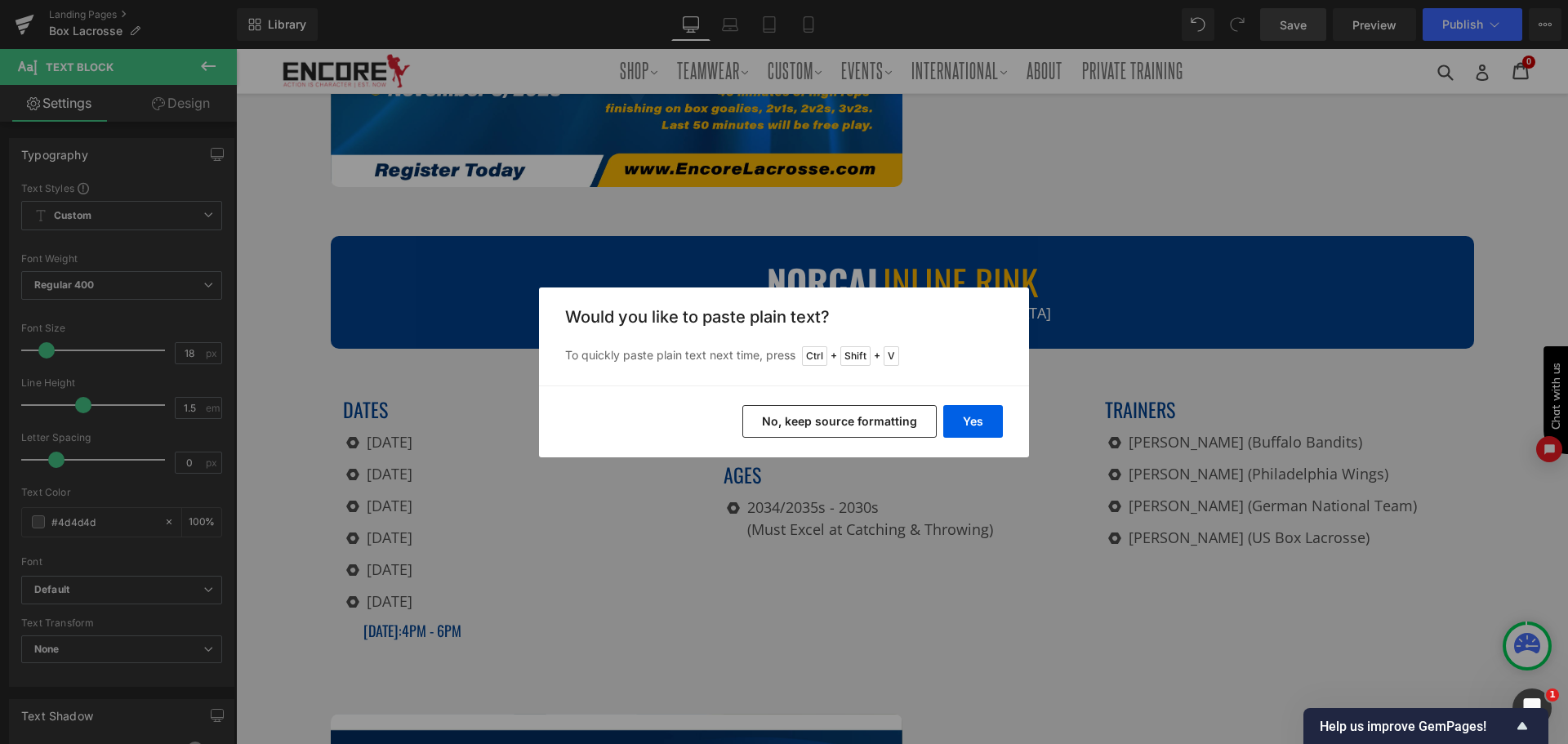
click at [835, 411] on button "No, keep source formatting" at bounding box center [840, 421] width 195 height 32
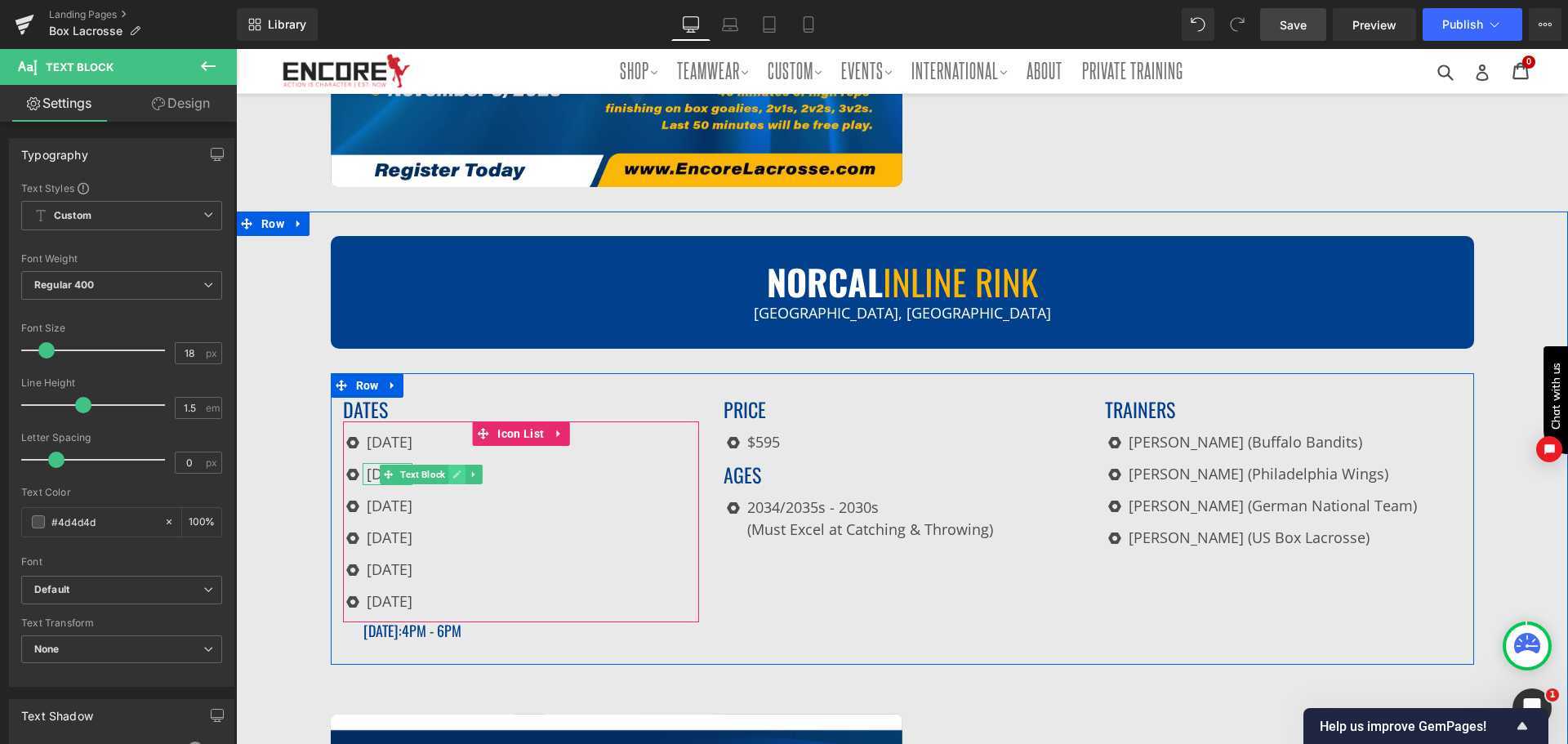
click at [452, 470] on icon at bounding box center [456, 475] width 9 height 10
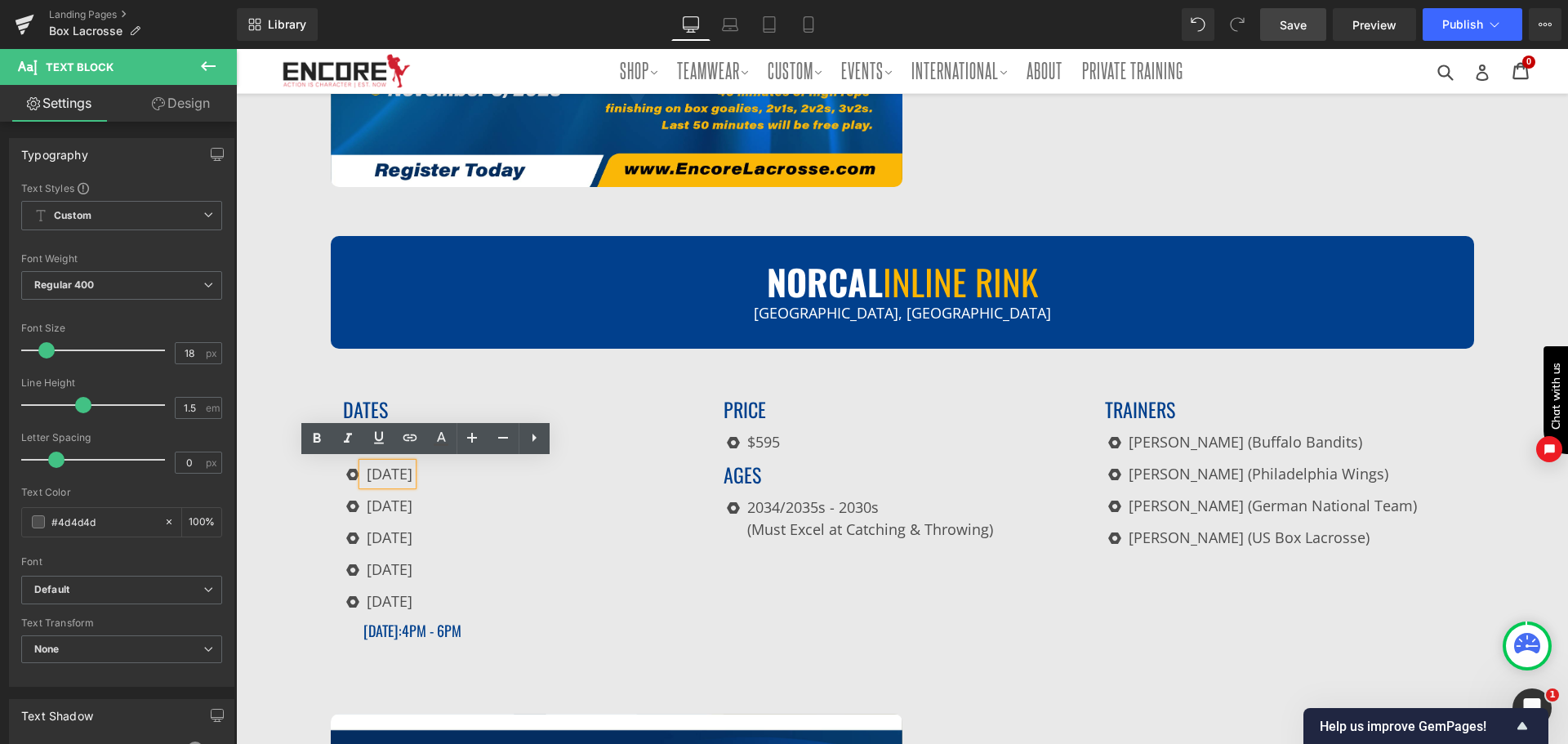
click at [413, 468] on p "[DATE]" at bounding box center [389, 474] width 46 height 22
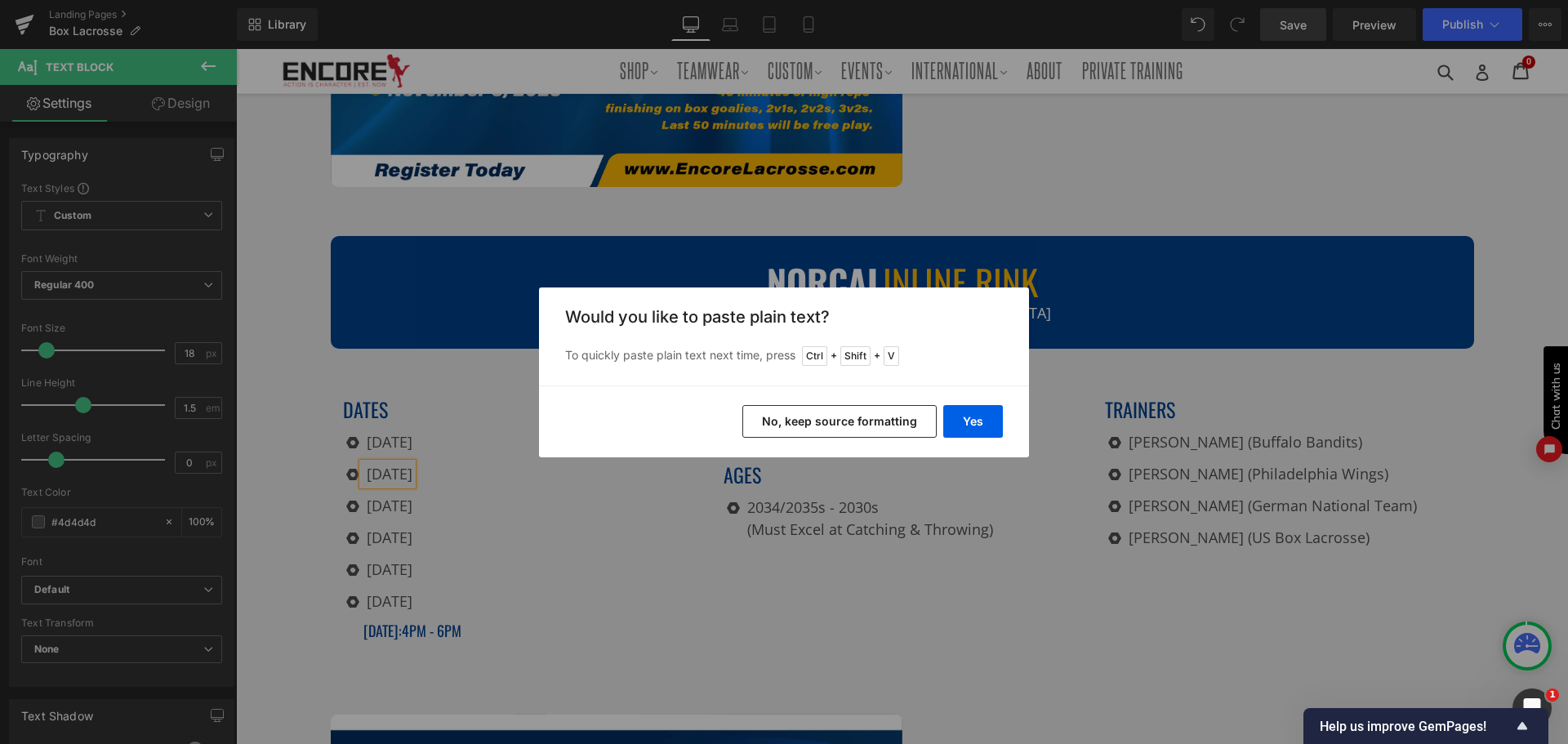
drag, startPoint x: 859, startPoint y: 428, endPoint x: 621, endPoint y: 378, distance: 243.2
click at [859, 428] on button "No, keep source formatting" at bounding box center [840, 421] width 195 height 32
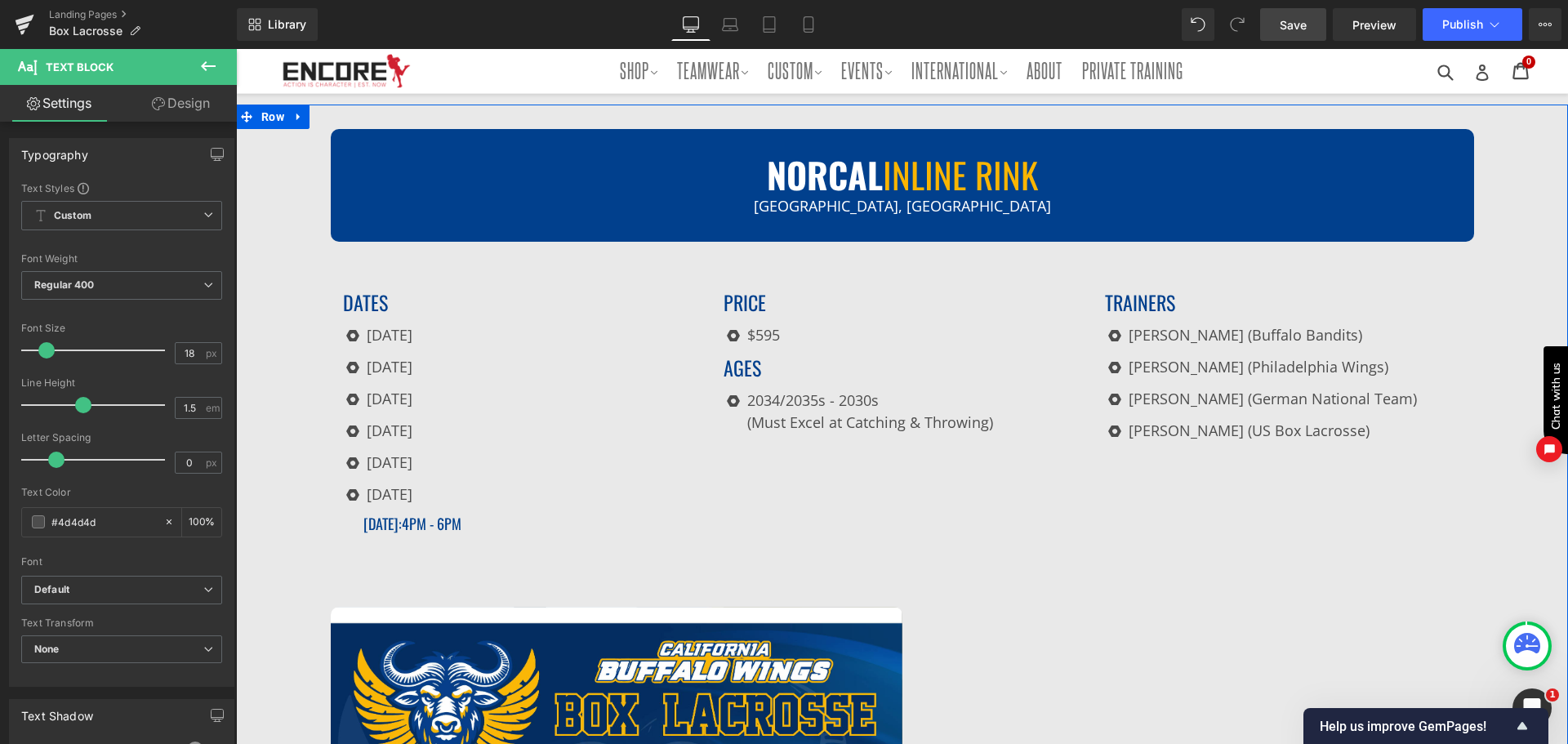
scroll to position [1383, 0]
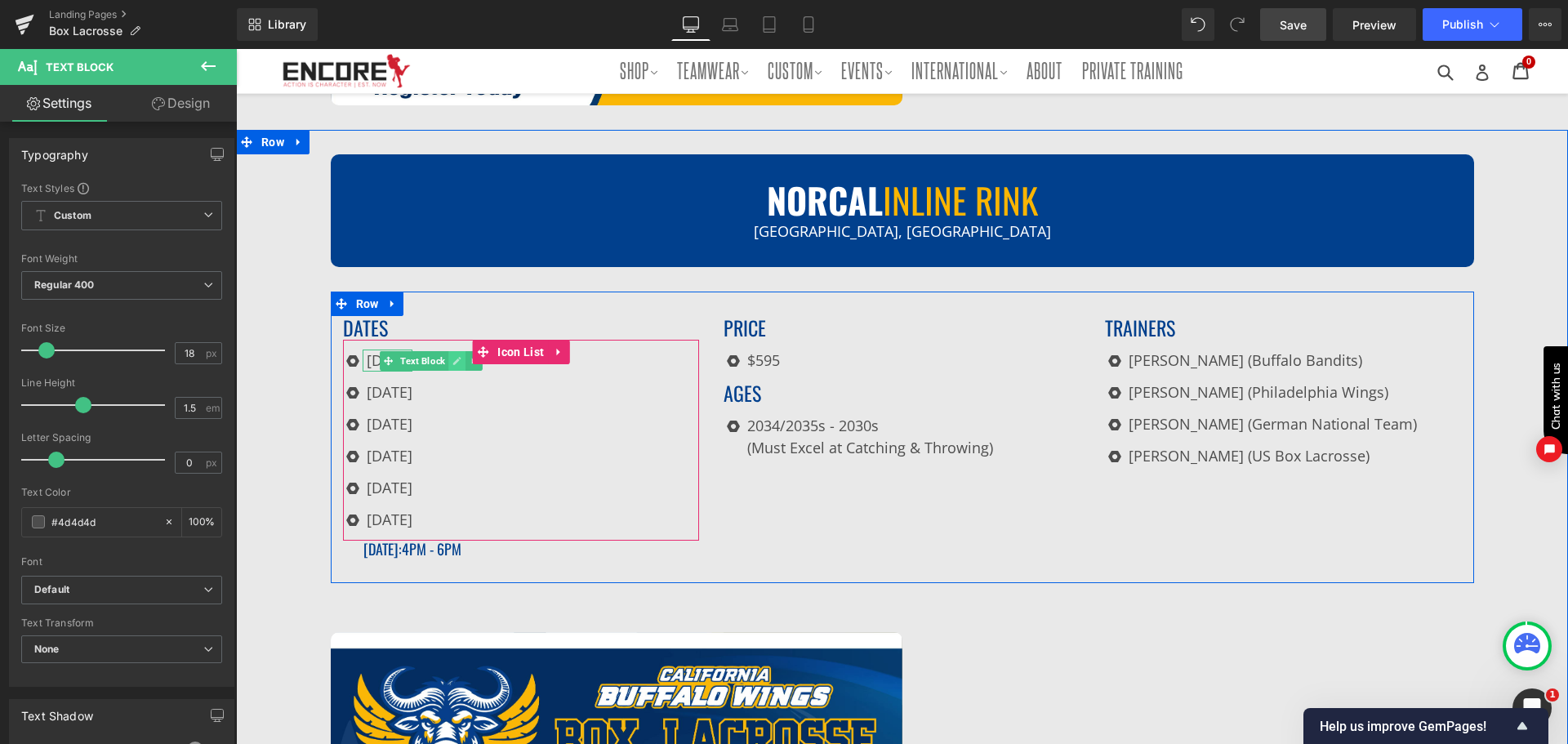
click at [452, 357] on icon at bounding box center [456, 361] width 9 height 10
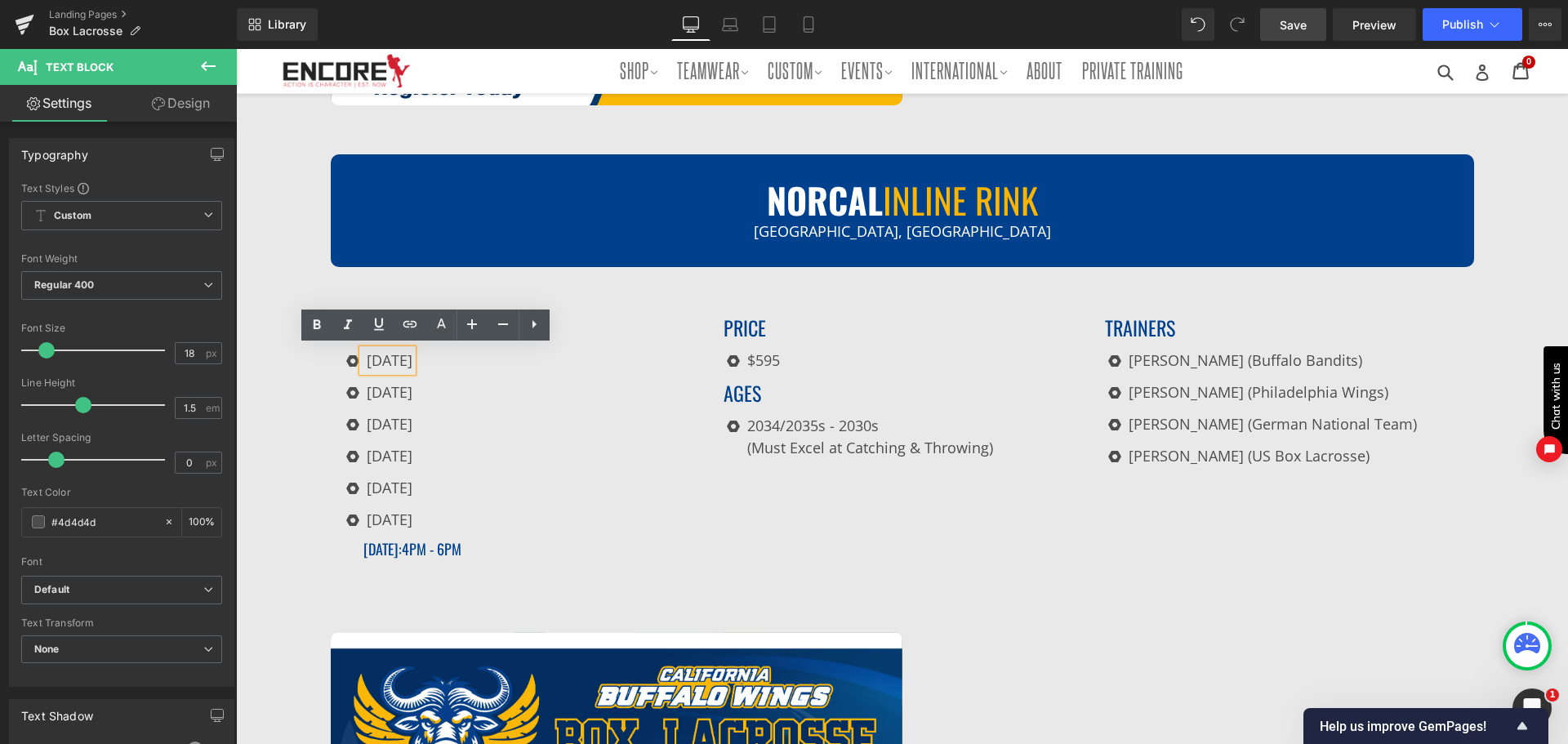
click at [413, 357] on p "[DATE]" at bounding box center [389, 361] width 46 height 22
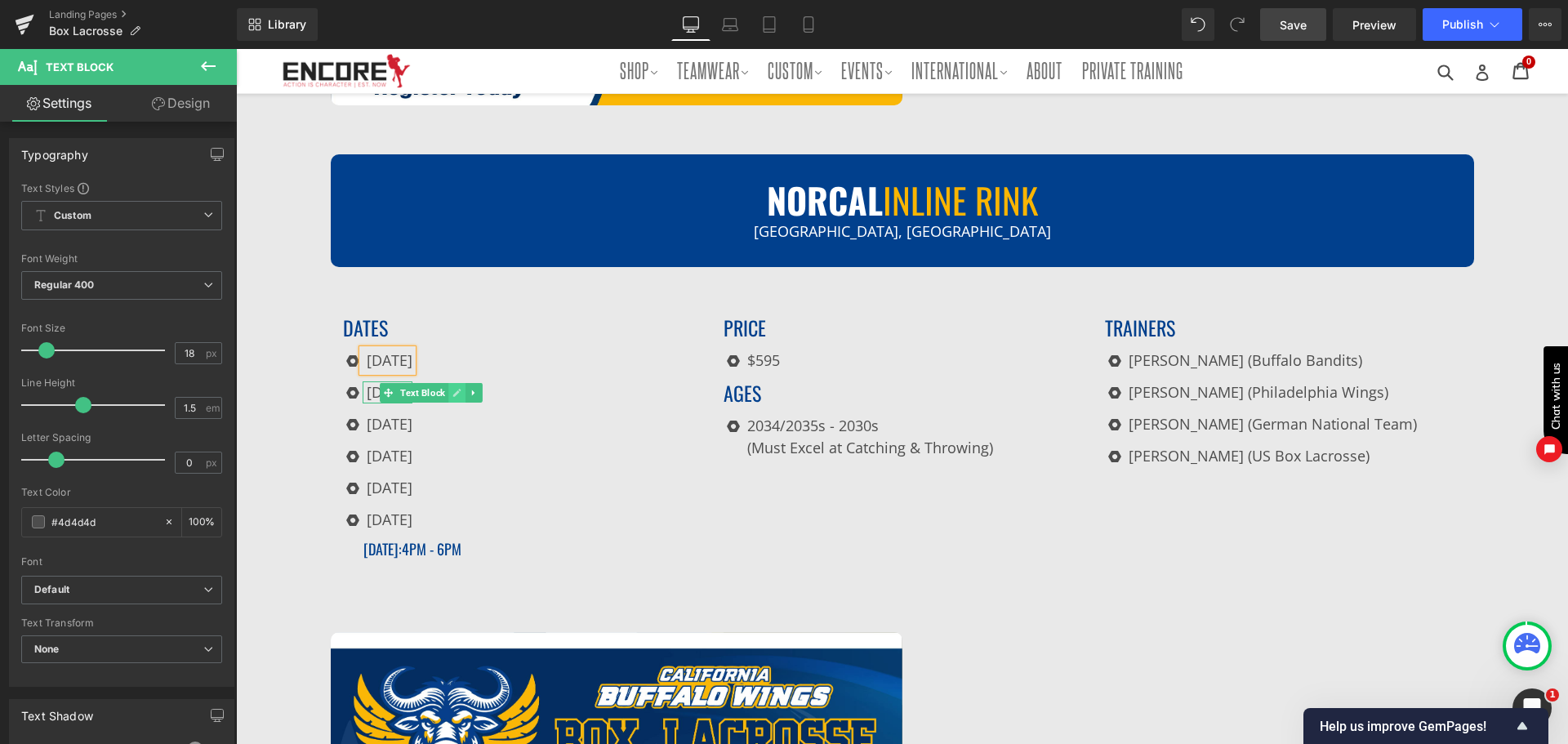
click at [453, 393] on icon at bounding box center [457, 393] width 8 height 8
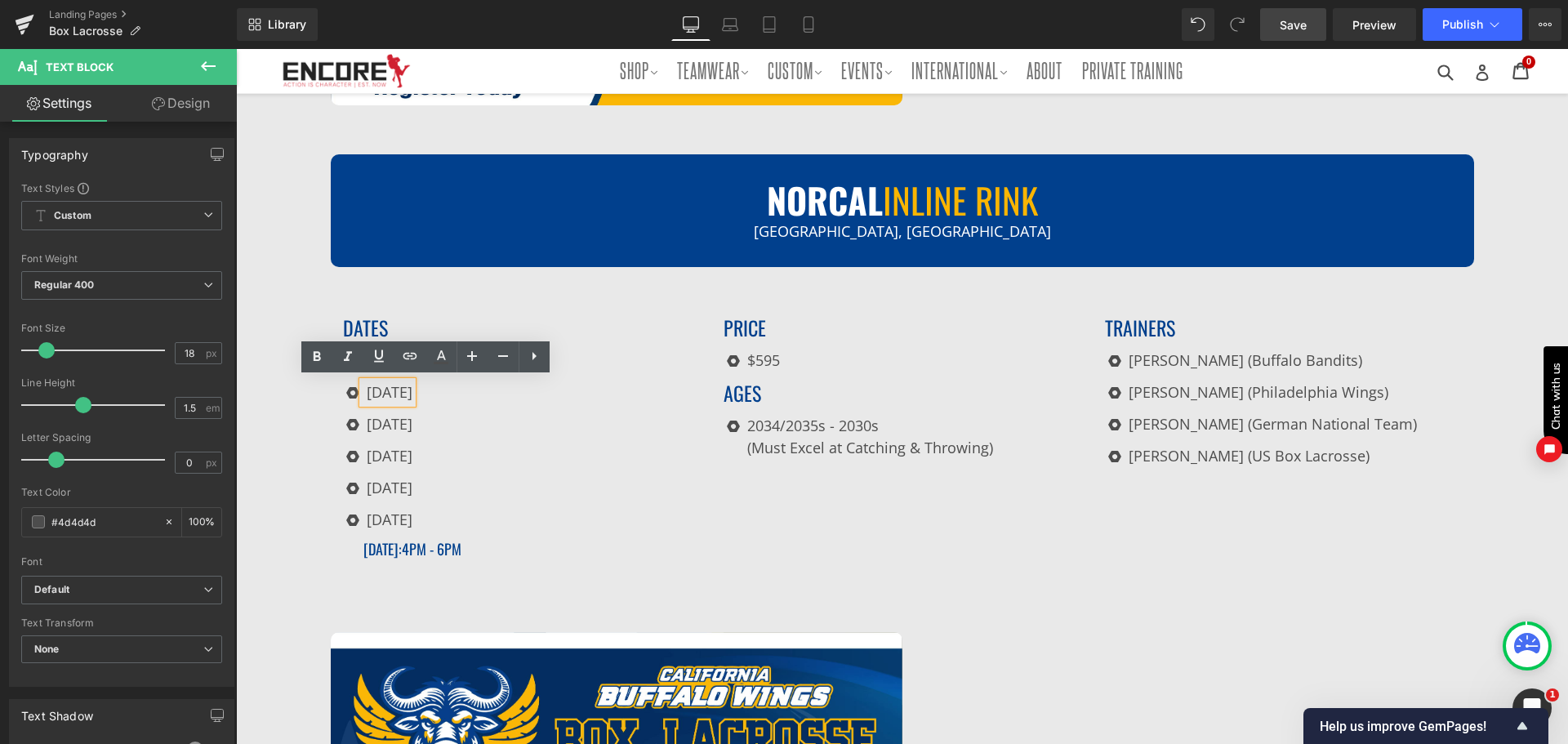
click at [413, 387] on p "[DATE]" at bounding box center [389, 392] width 46 height 22
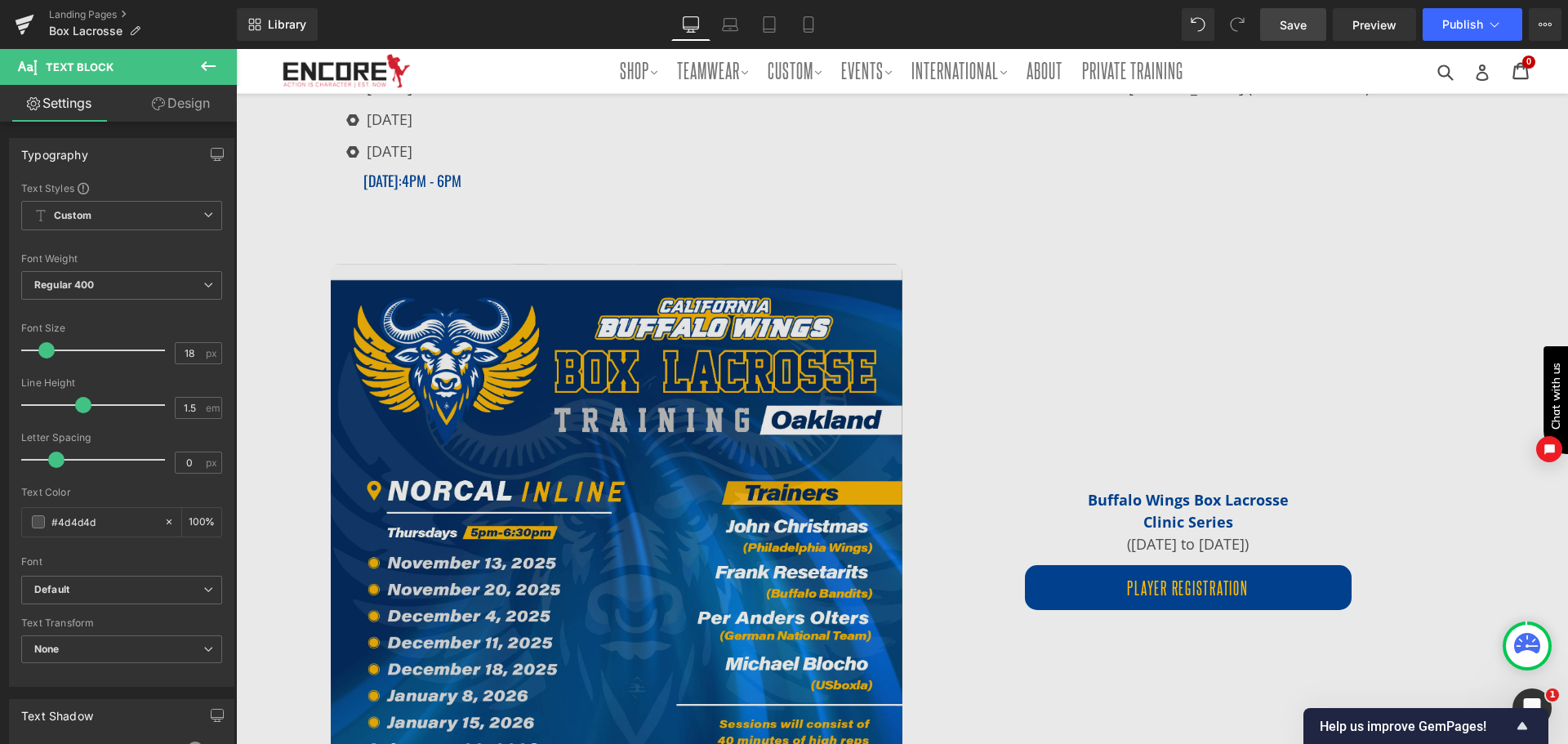
scroll to position [1628, 0]
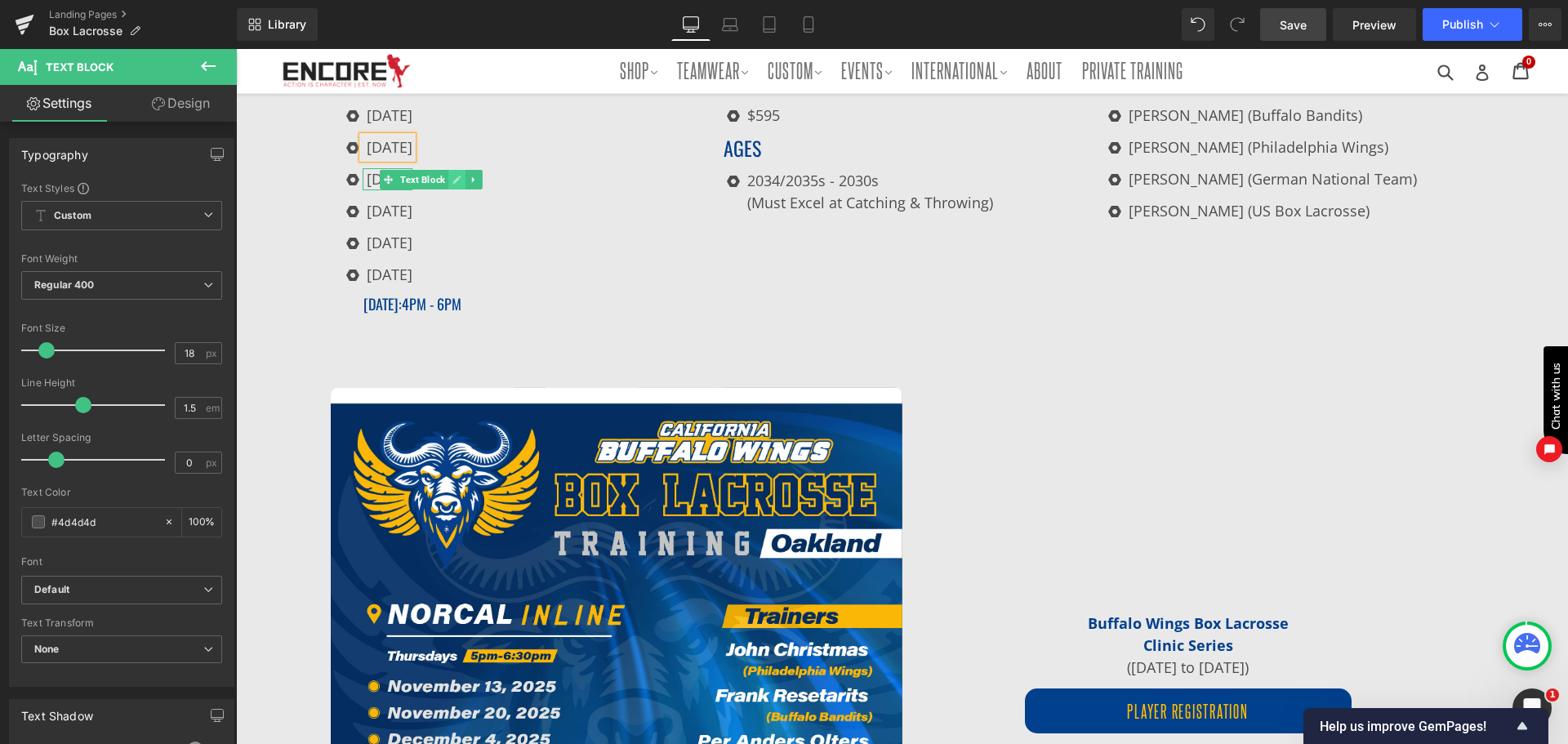
click at [456, 176] on link at bounding box center [456, 180] width 17 height 20
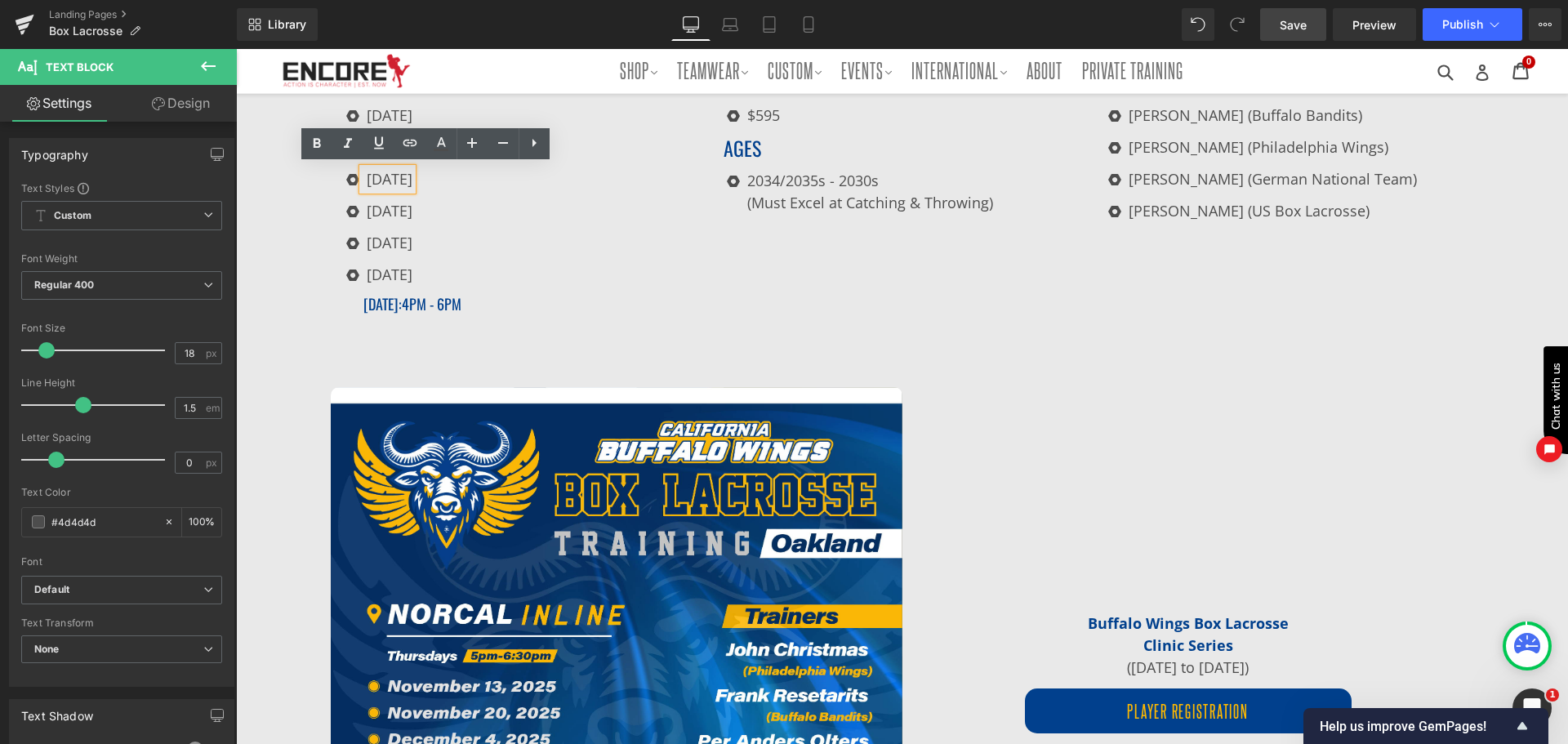
click at [400, 176] on p "[DATE]" at bounding box center [389, 179] width 46 height 22
click at [413, 173] on p "[DATE]" at bounding box center [389, 179] width 46 height 22
copy p "[DATE]"
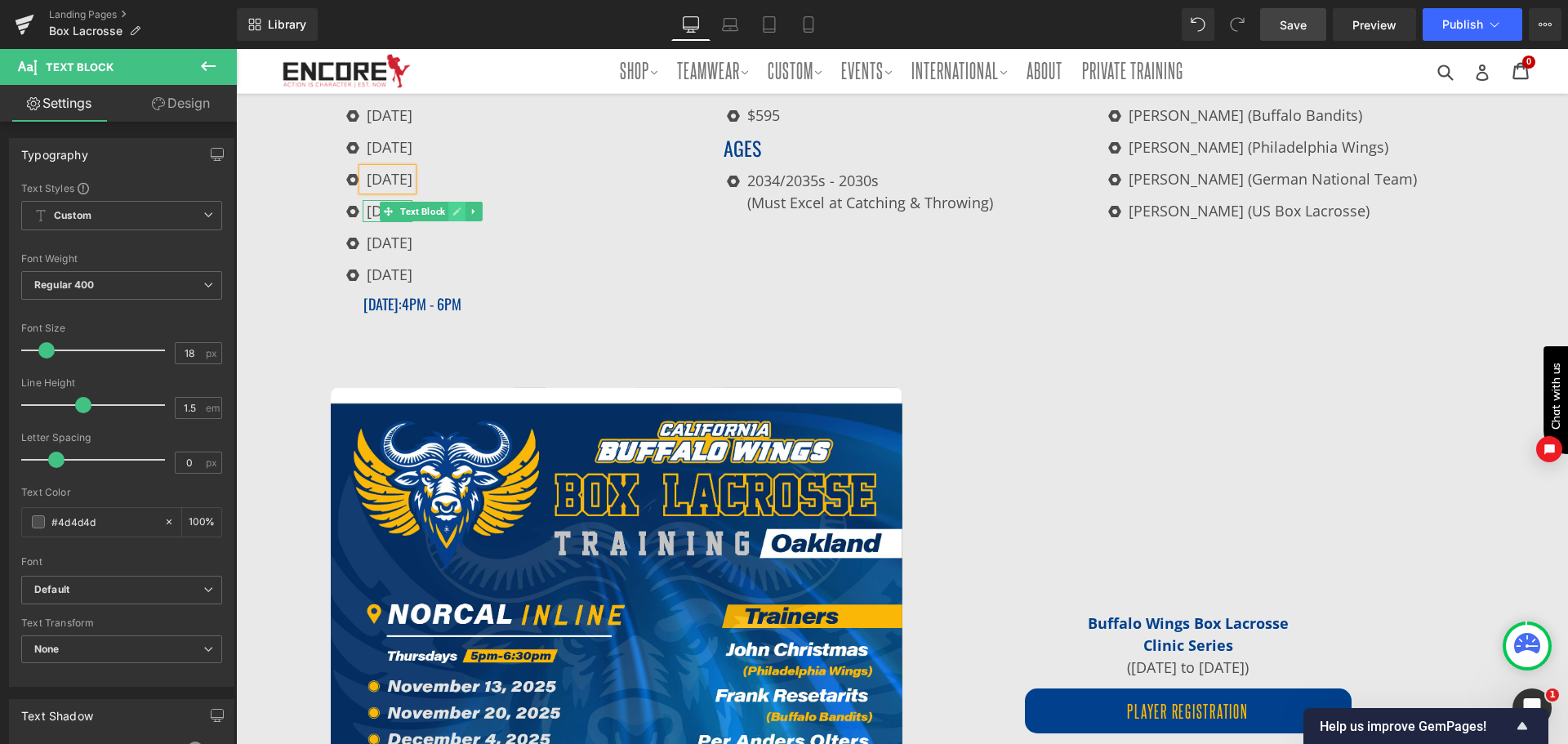
click at [452, 206] on icon at bounding box center [456, 211] width 9 height 10
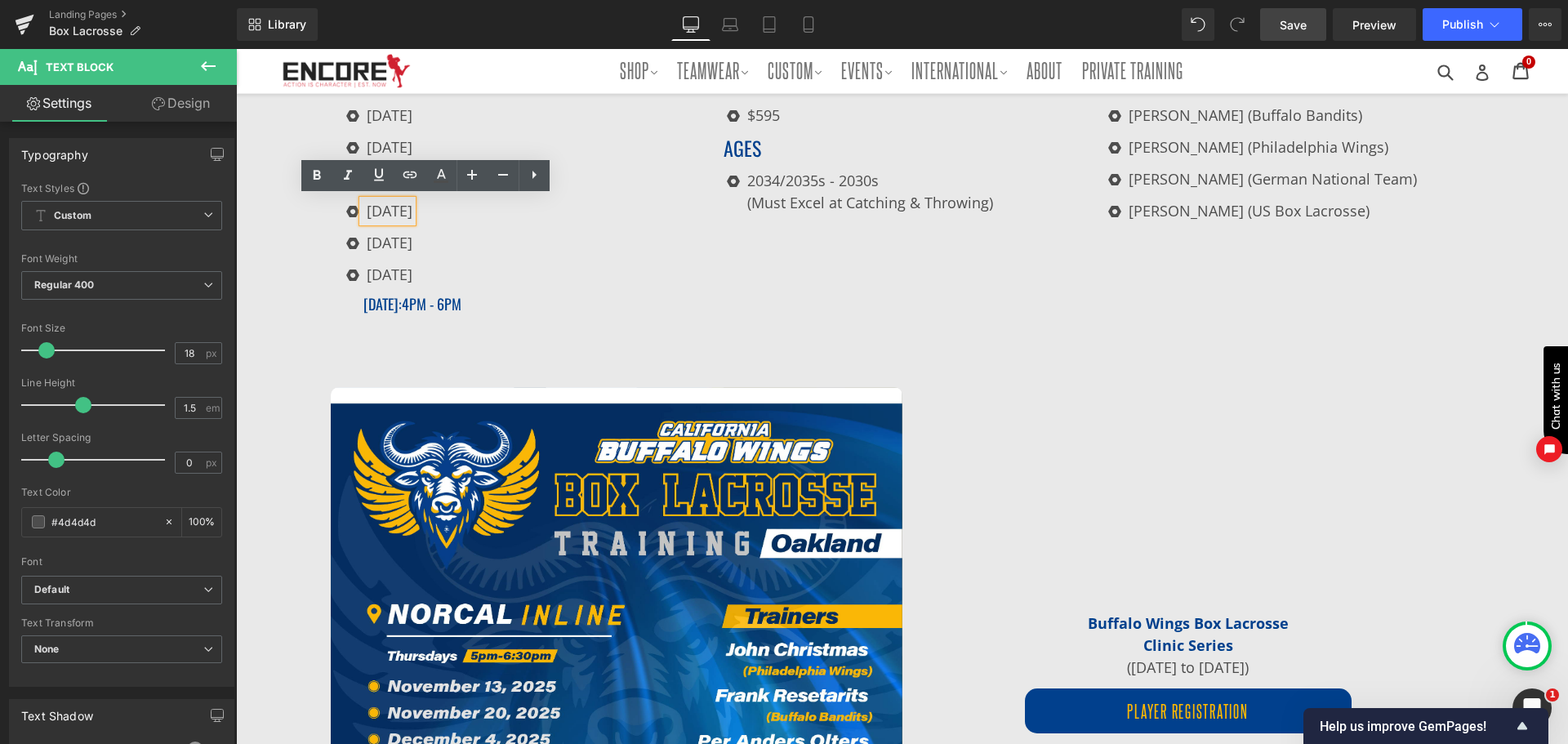
click at [413, 204] on p "[DATE]" at bounding box center [389, 211] width 46 height 22
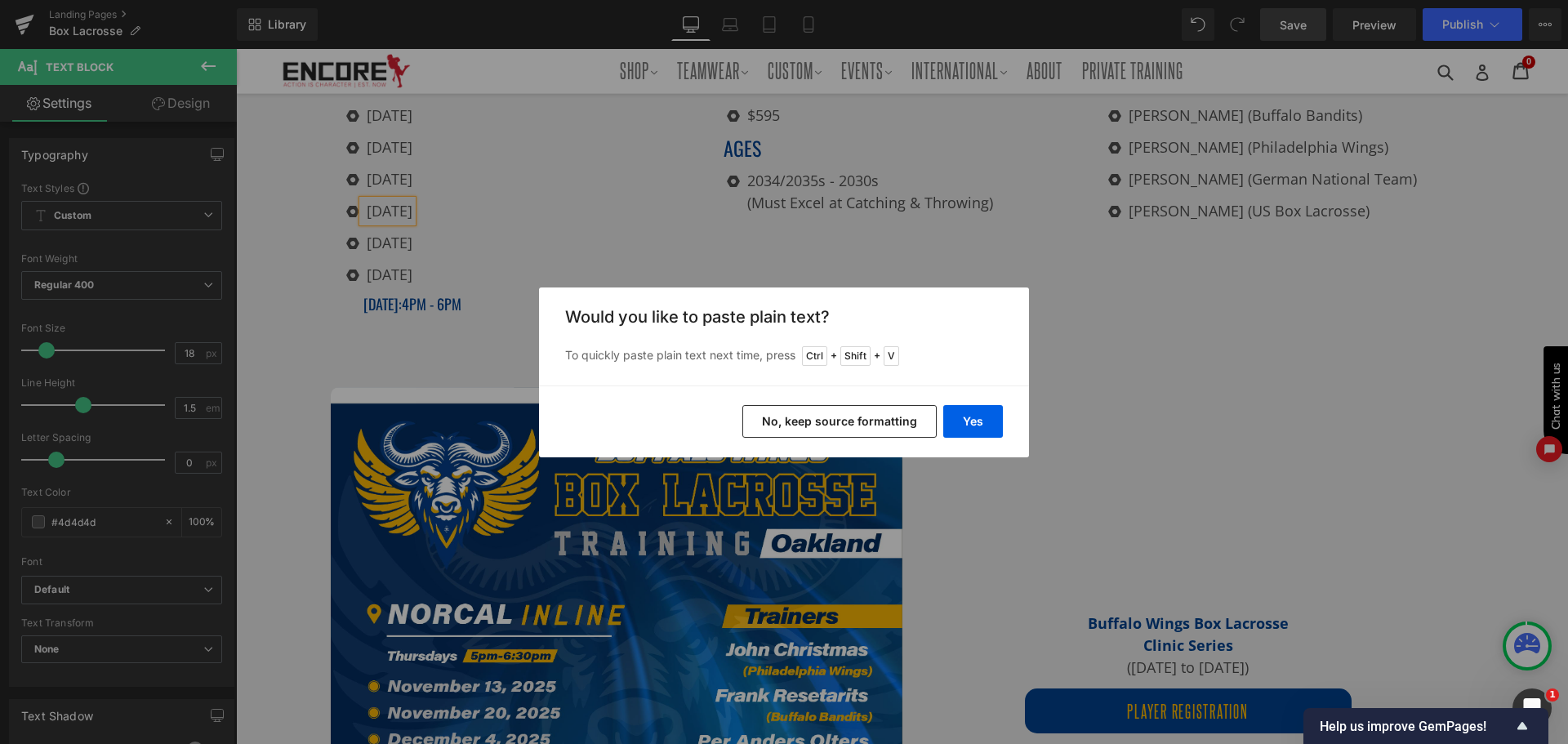
click at [804, 415] on button "No, keep source formatting" at bounding box center [840, 421] width 195 height 32
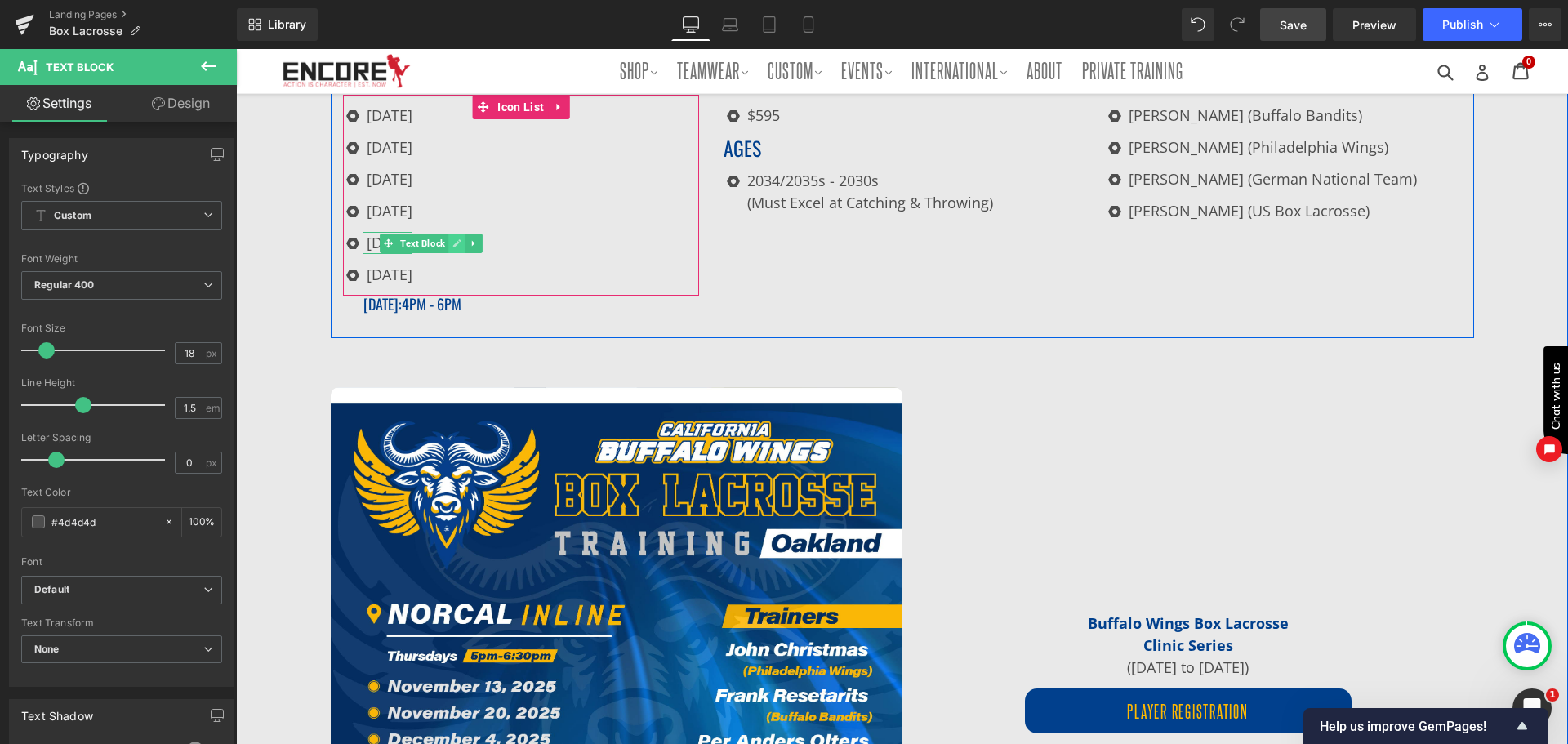
click at [458, 235] on link at bounding box center [456, 244] width 17 height 20
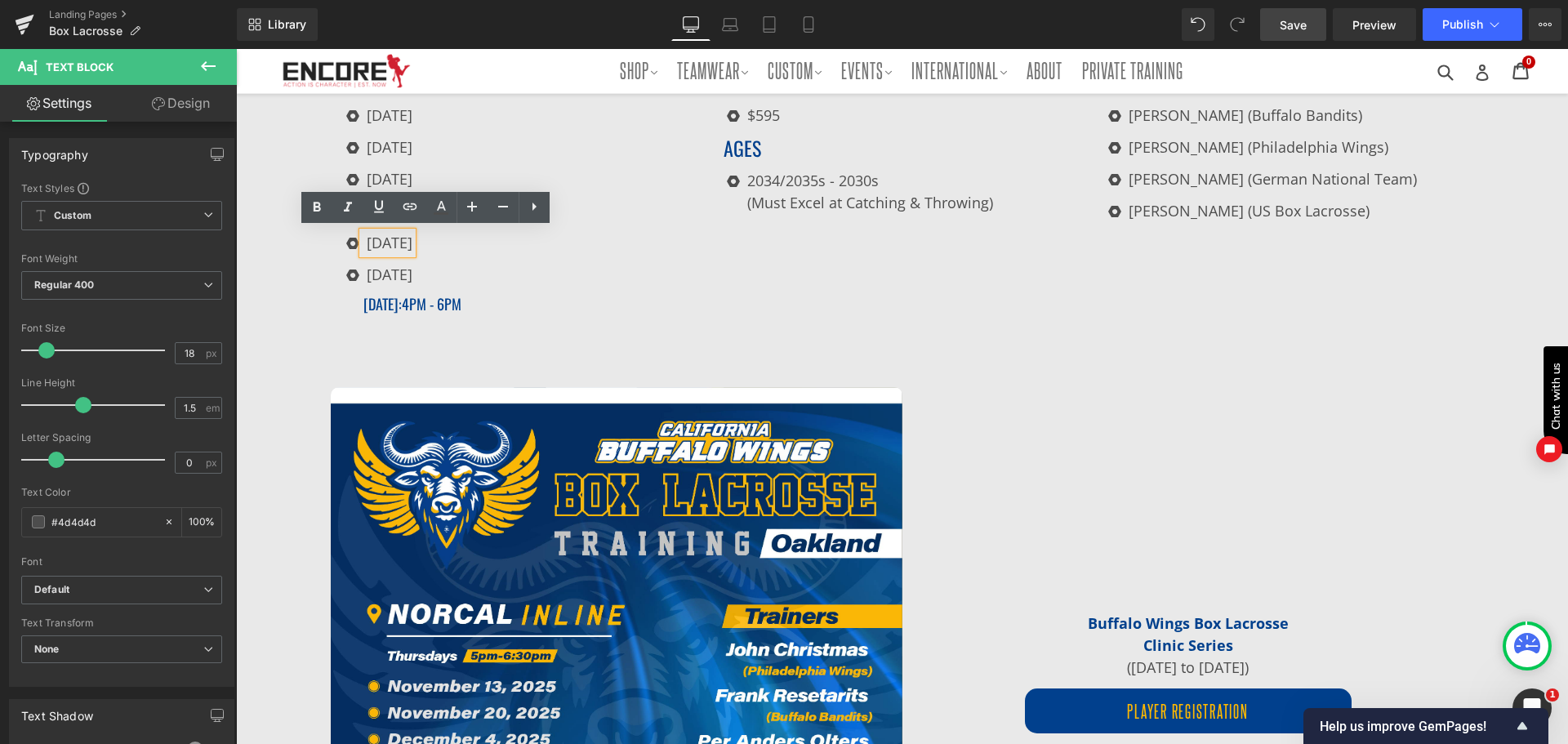
click at [413, 235] on p "[DATE]" at bounding box center [389, 243] width 46 height 22
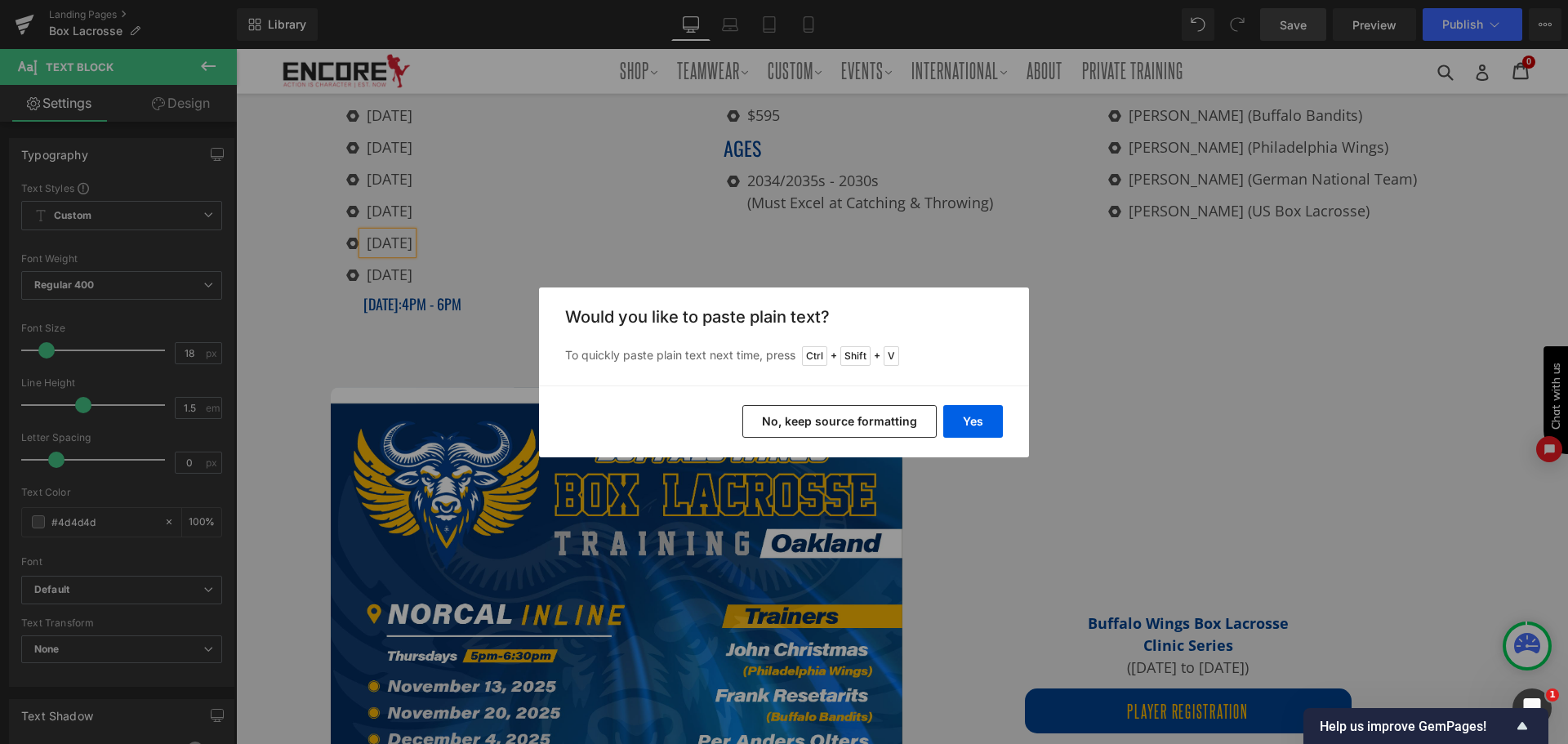
click at [895, 422] on button "No, keep source formatting" at bounding box center [840, 421] width 195 height 32
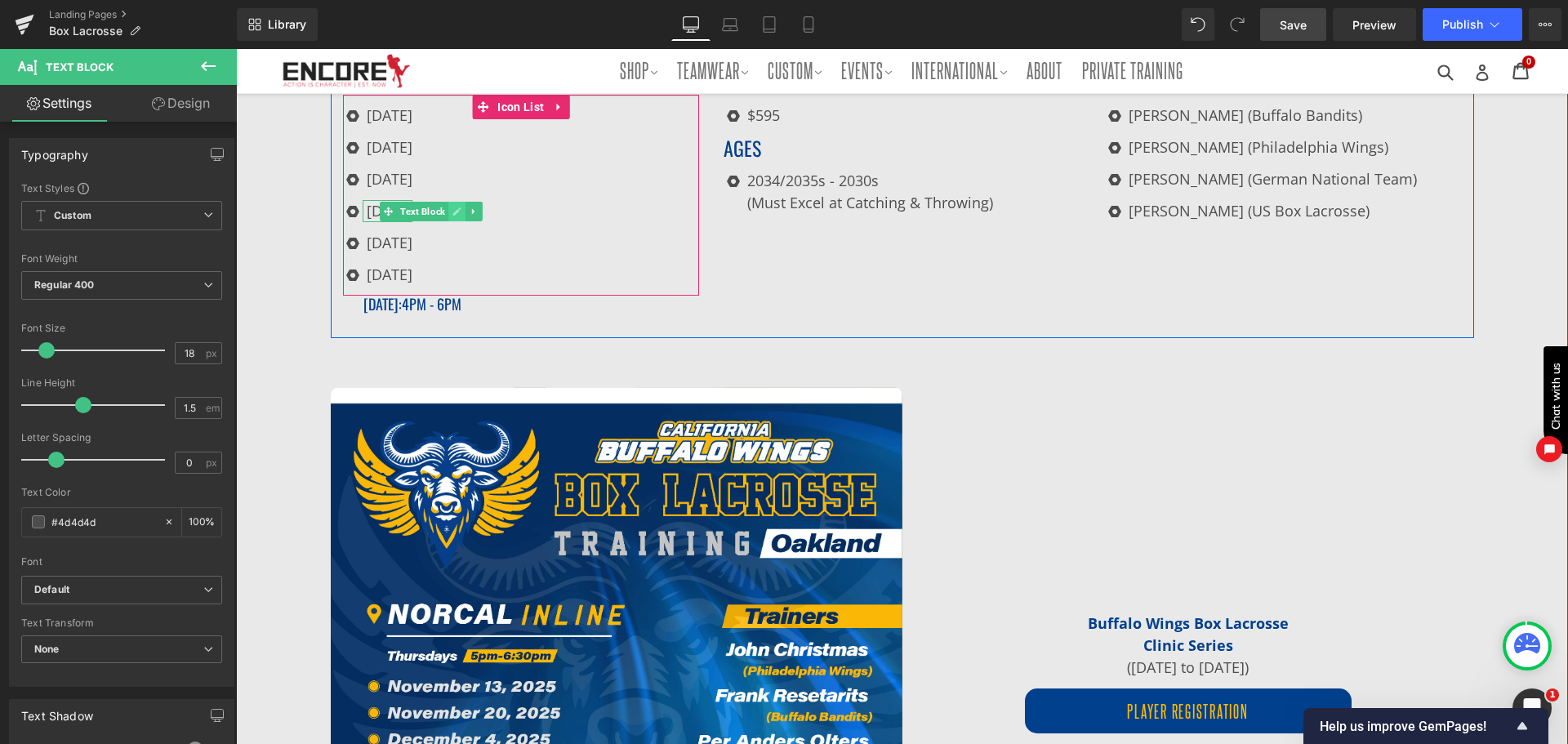
click at [456, 206] on icon at bounding box center [456, 211] width 9 height 10
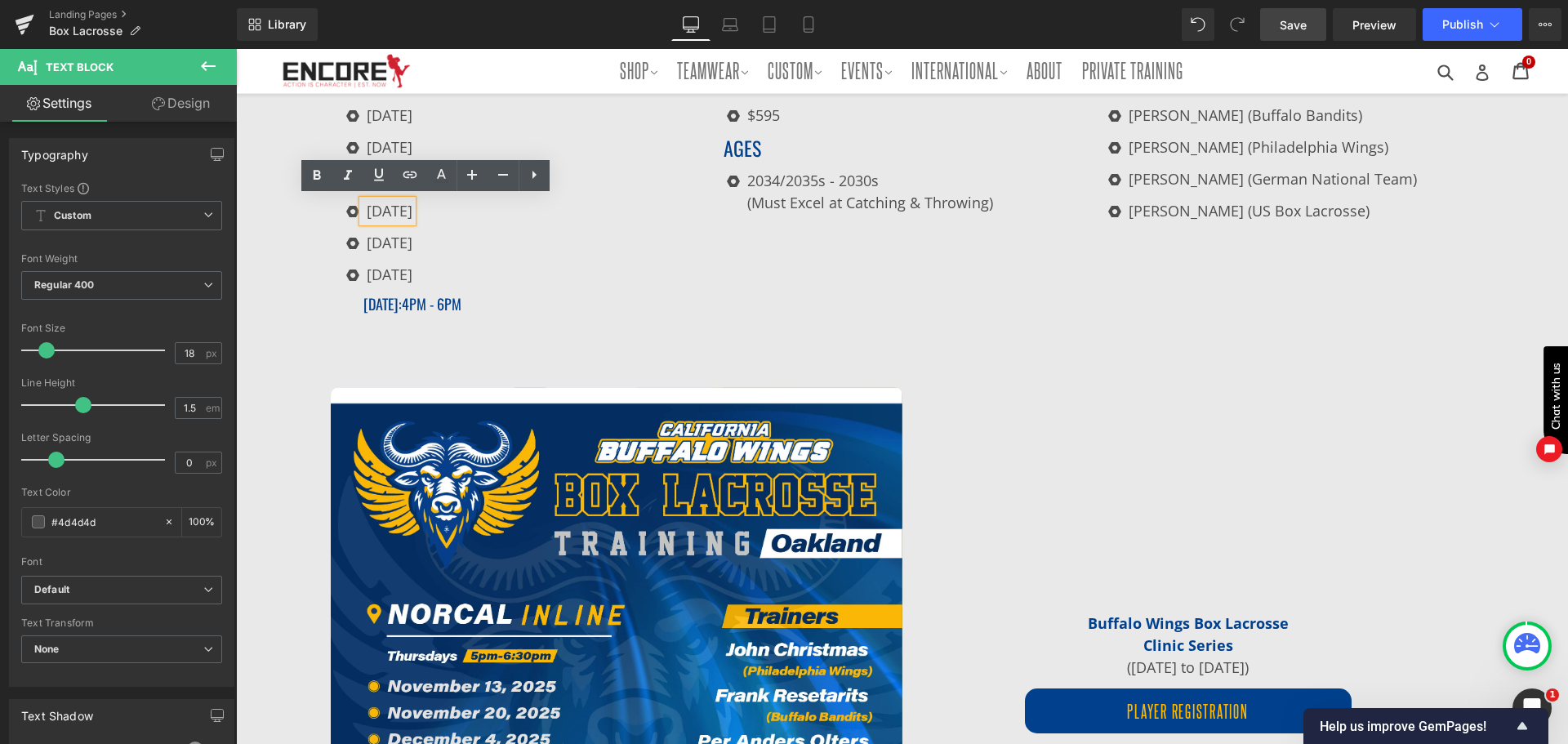
click at [413, 205] on p "[DATE]" at bounding box center [389, 211] width 46 height 22
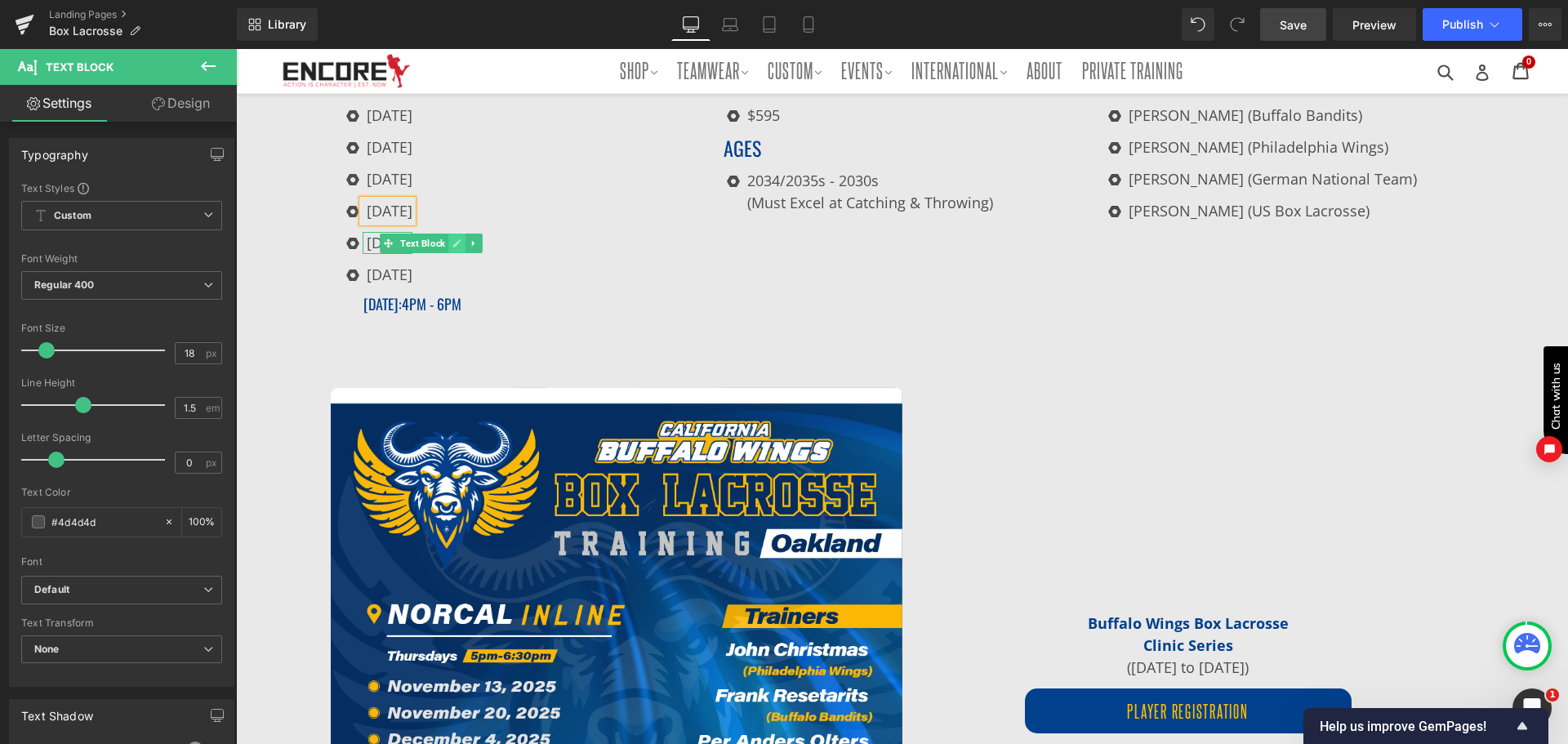
click at [453, 245] on icon at bounding box center [457, 243] width 8 height 8
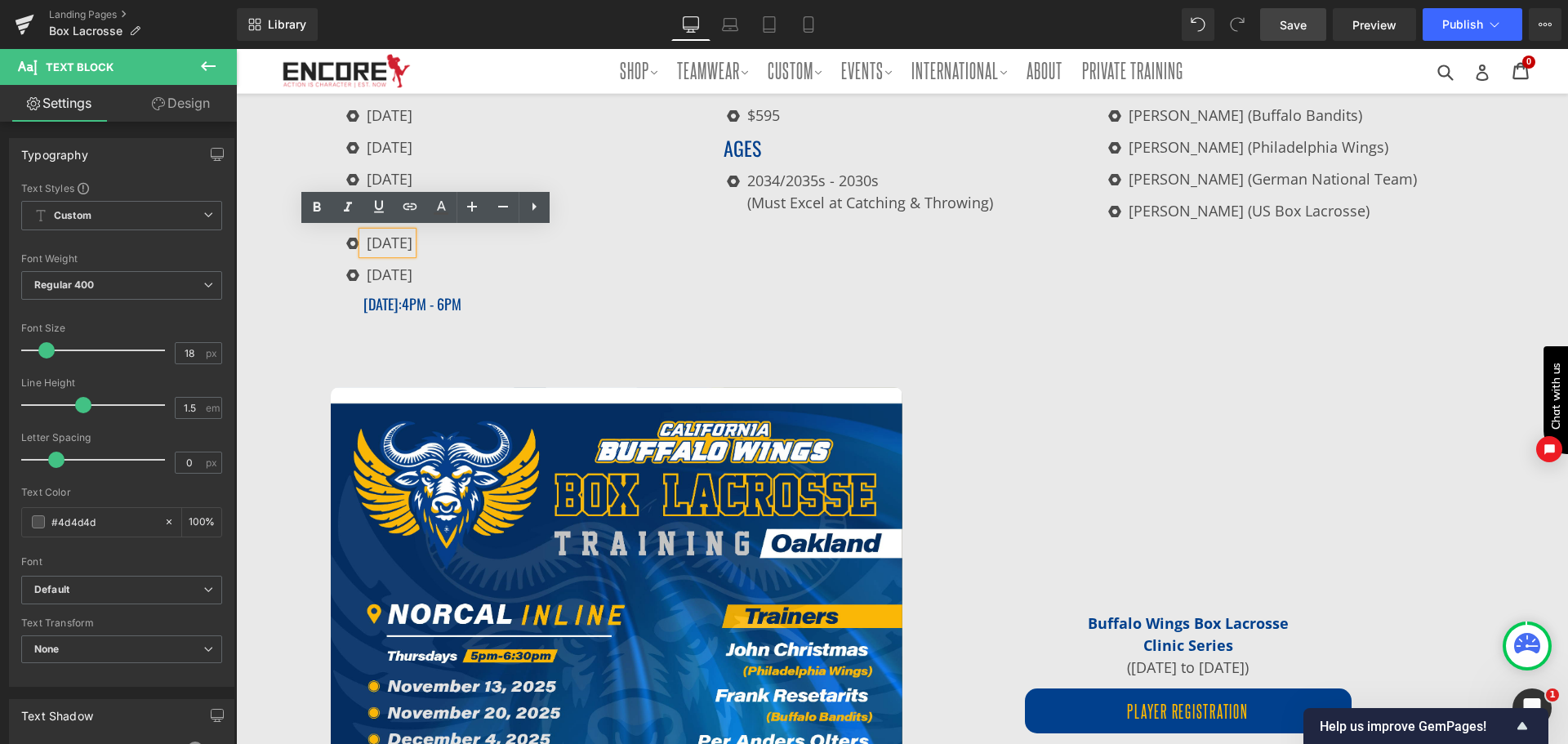
click at [413, 240] on p "[DATE]" at bounding box center [389, 243] width 46 height 22
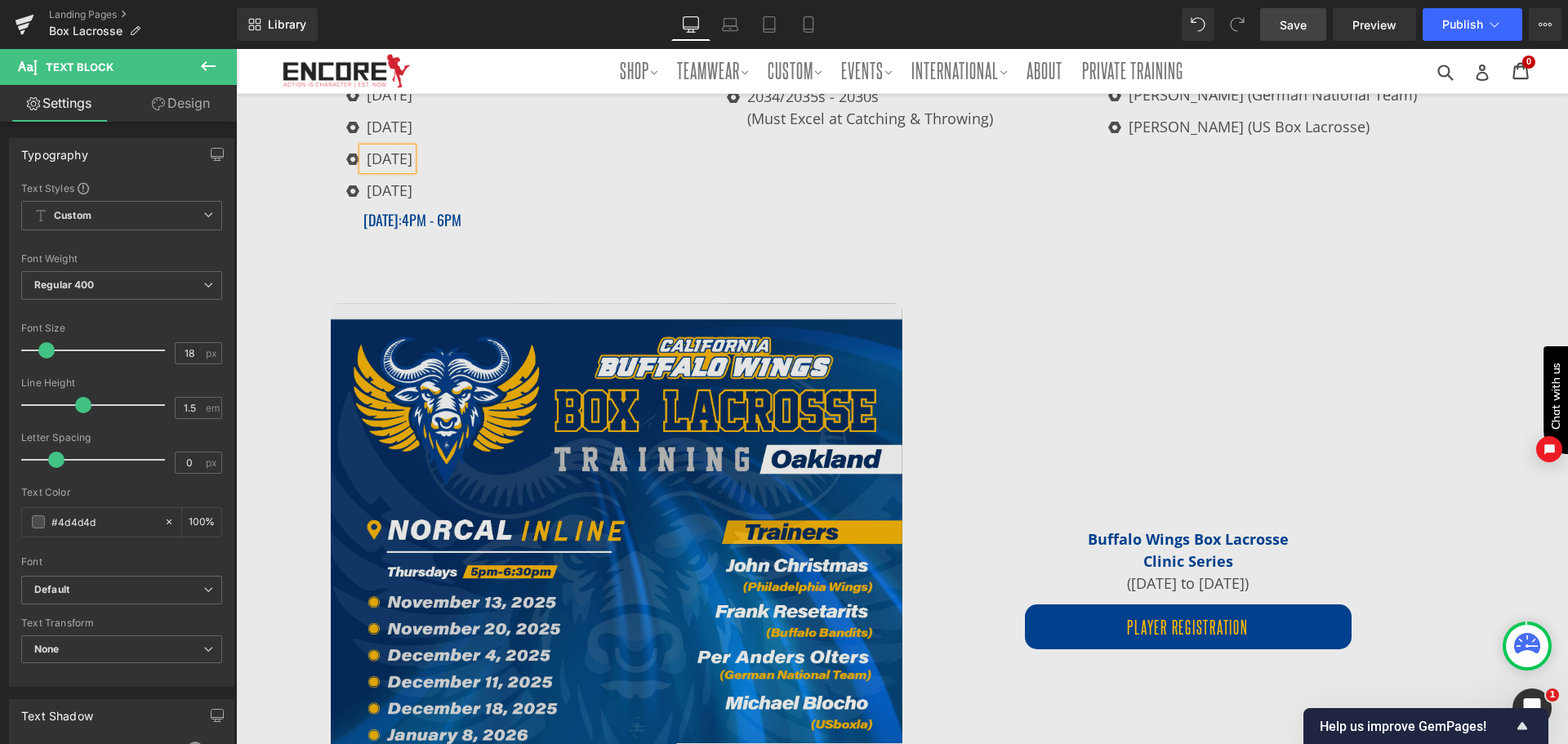
scroll to position [1709, 0]
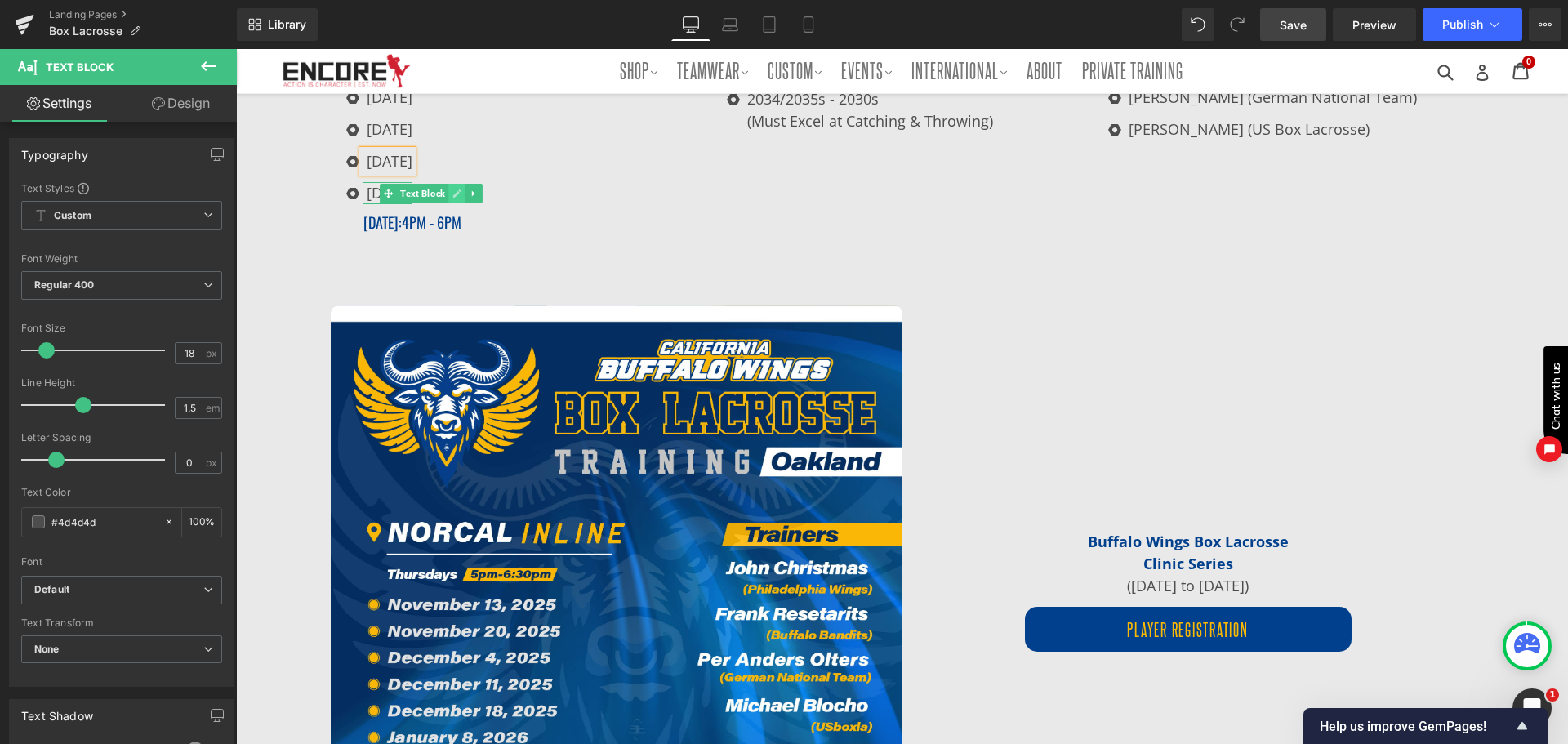
click at [450, 184] on link at bounding box center [456, 194] width 17 height 20
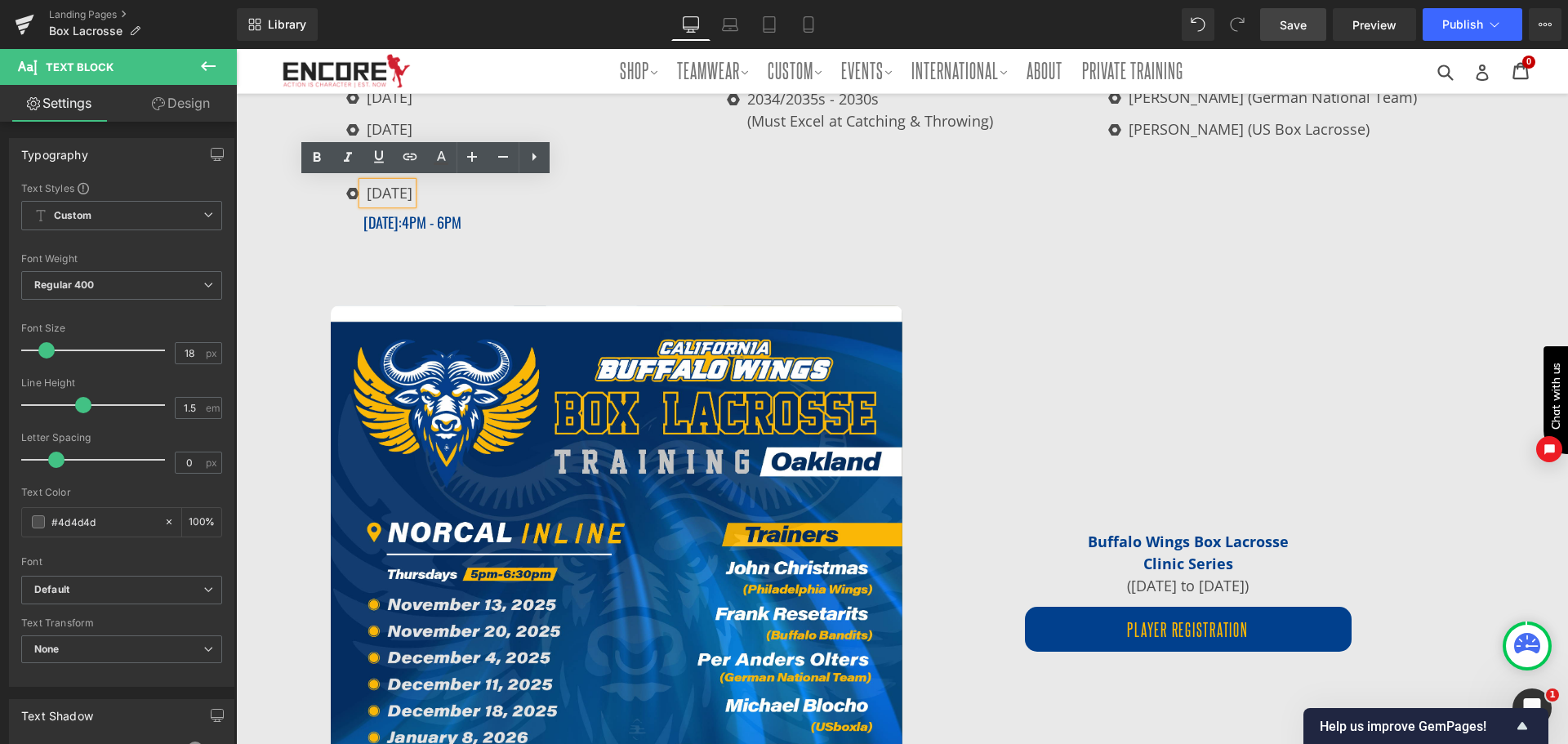
drag, startPoint x: 429, startPoint y: 188, endPoint x: 476, endPoint y: 188, distance: 47.0
click at [413, 189] on p "[DATE]" at bounding box center [389, 193] width 46 height 22
drag, startPoint x: 472, startPoint y: 189, endPoint x: 356, endPoint y: 191, distance: 116.0
click at [363, 191] on div "[DATE]" at bounding box center [387, 193] width 50 height 22
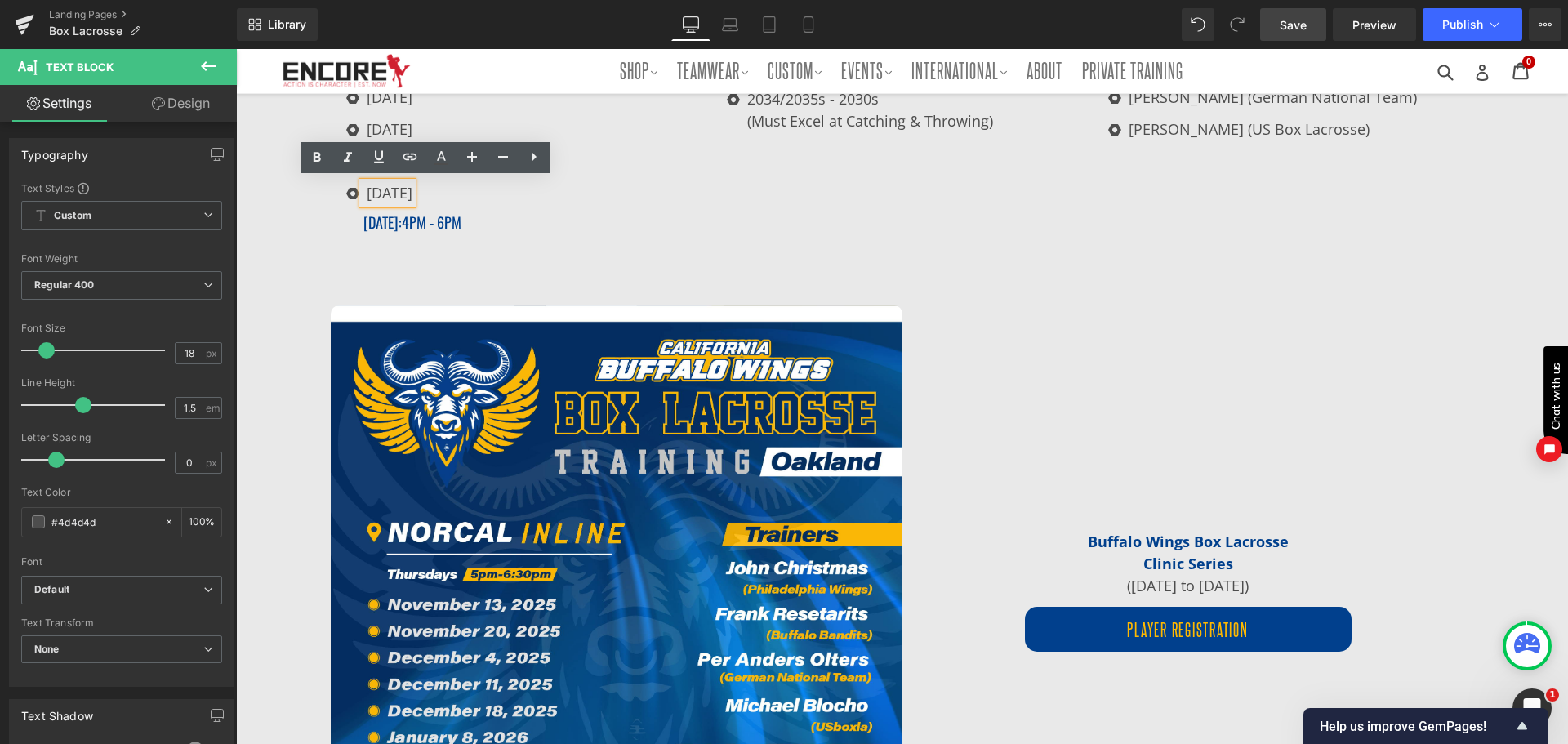
copy p "[DATE]"
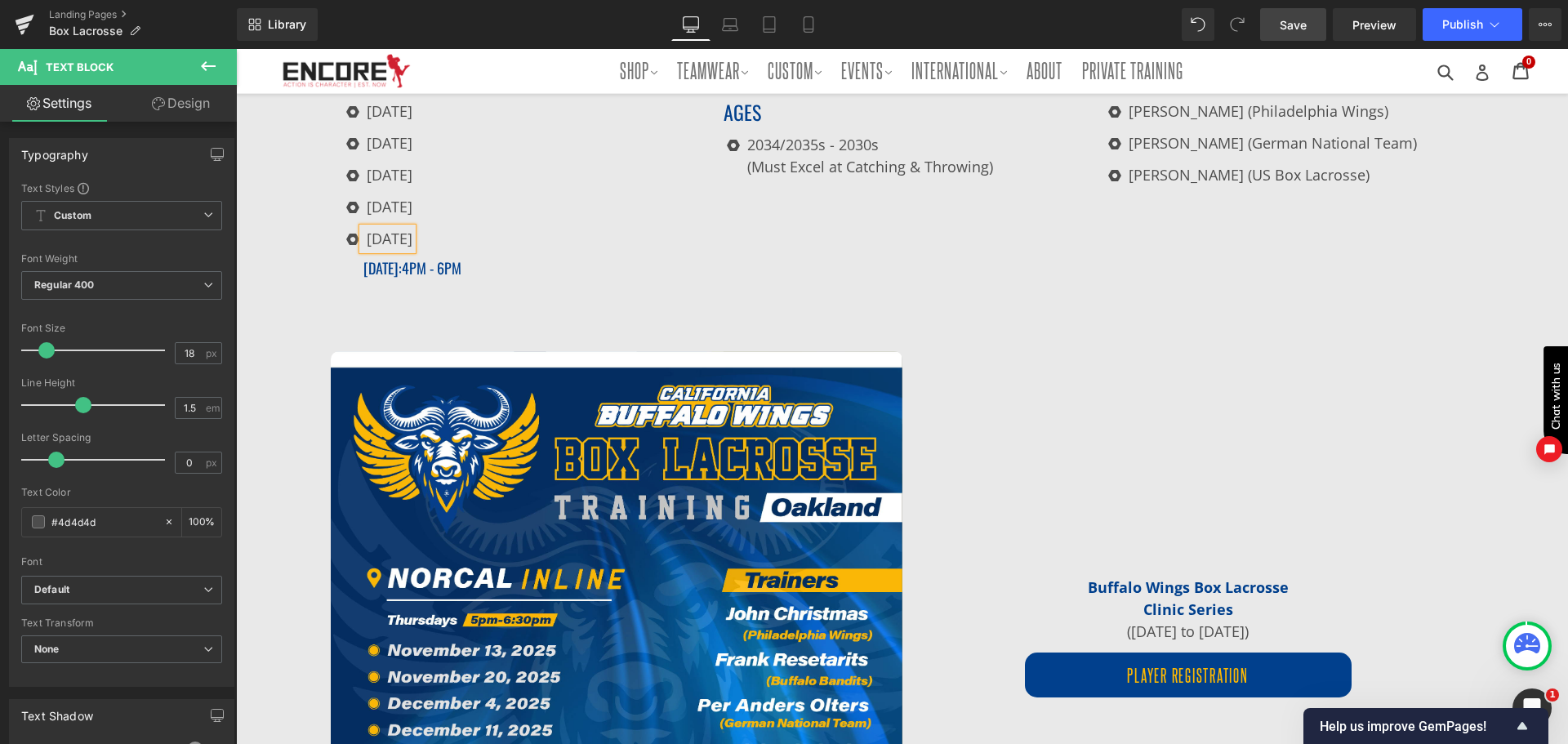
scroll to position [1628, 0]
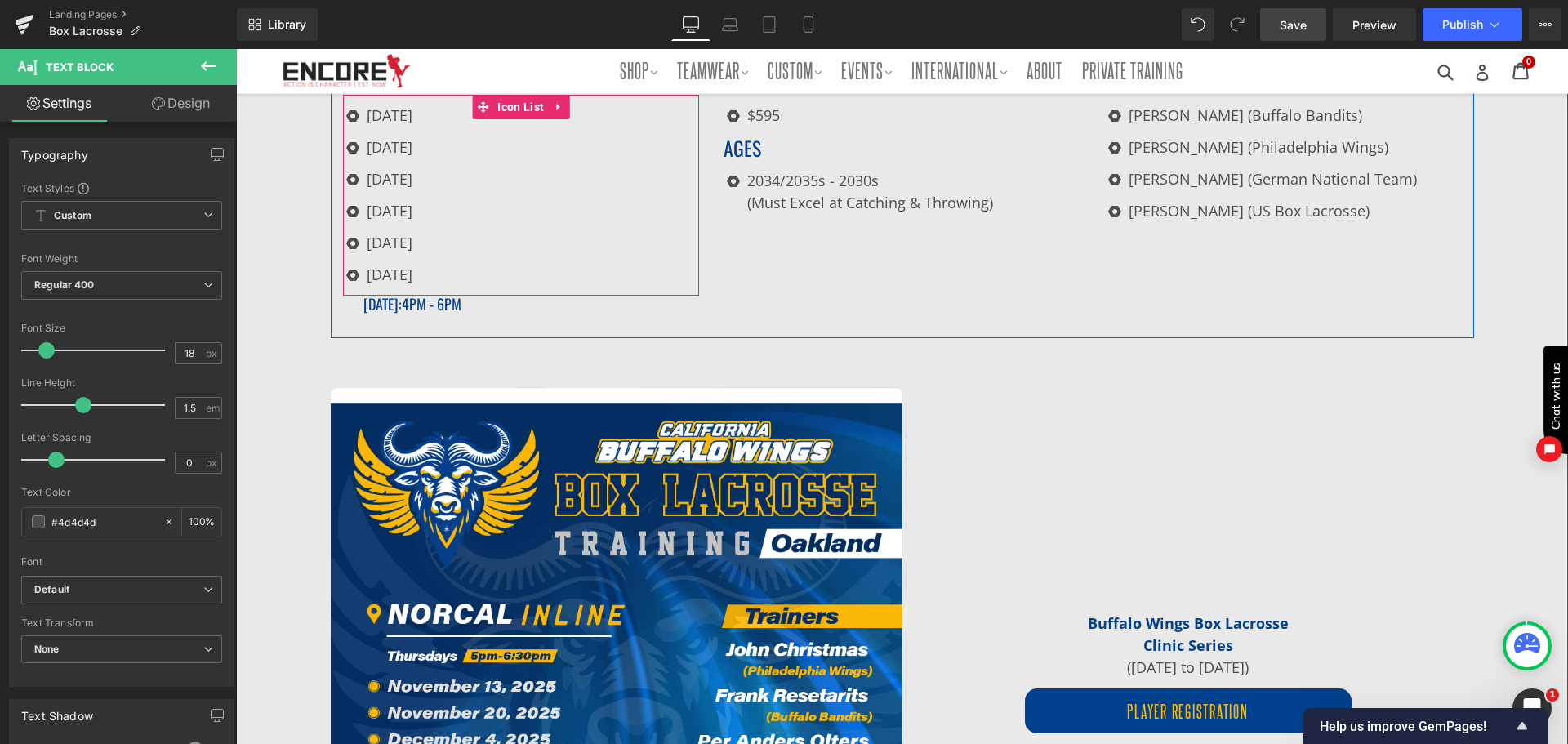
click at [552, 220] on div "Icon [DATE] Text Block Icon [DATE] Text Block Icon [DATE] Text Block Icon [DATE…" at bounding box center [521, 200] width 357 height 191
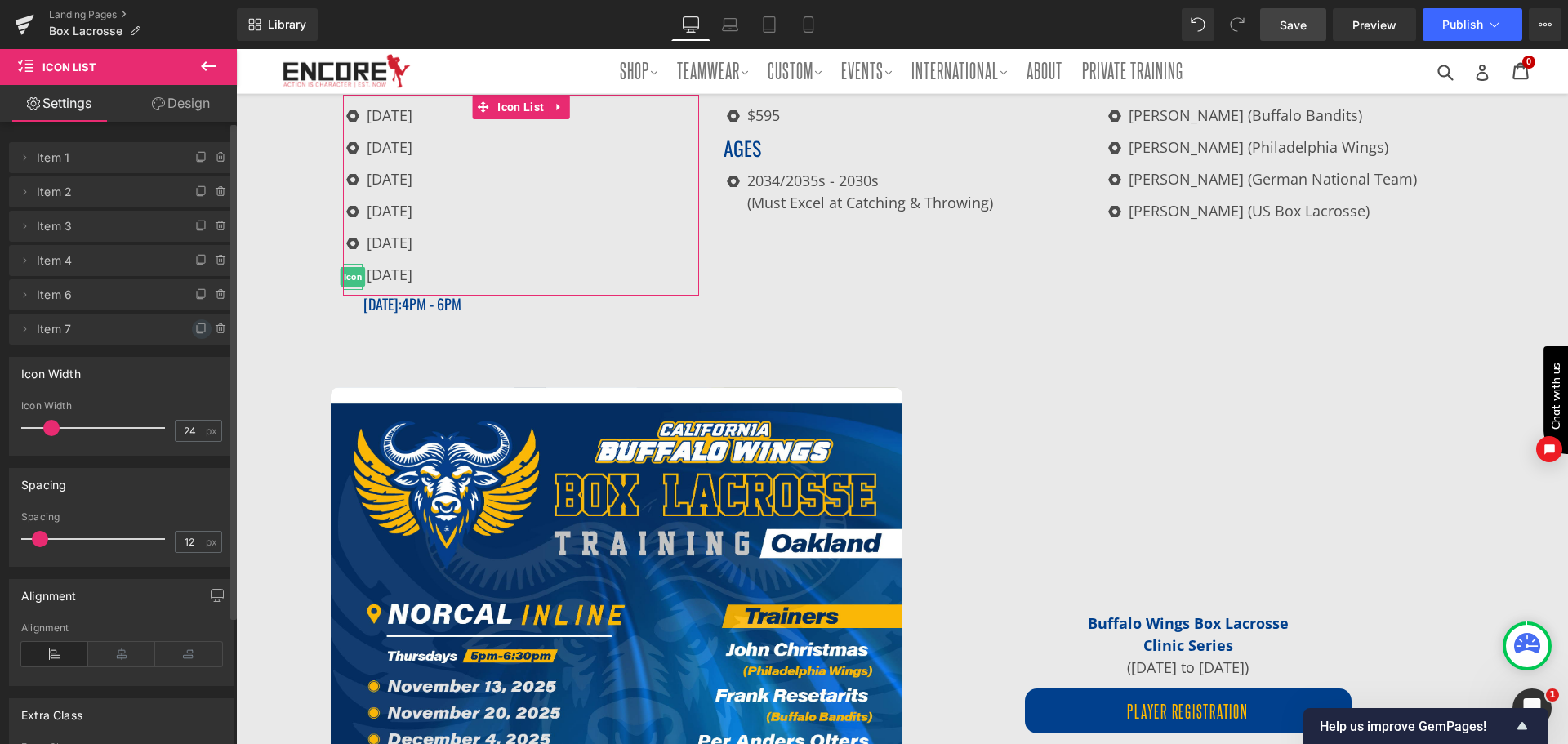
click at [196, 322] on icon at bounding box center [202, 328] width 13 height 13
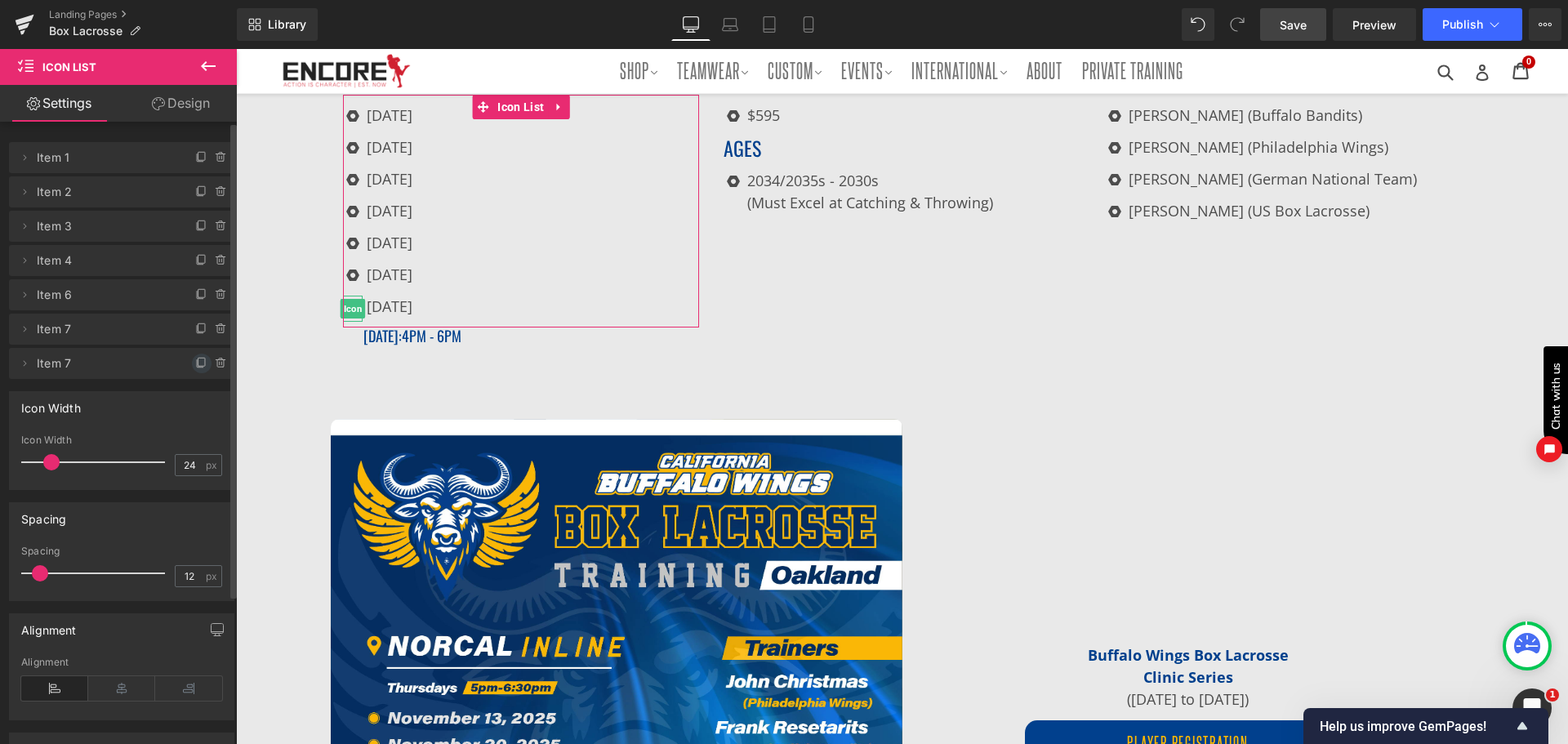
click at [196, 357] on icon at bounding box center [202, 363] width 13 height 13
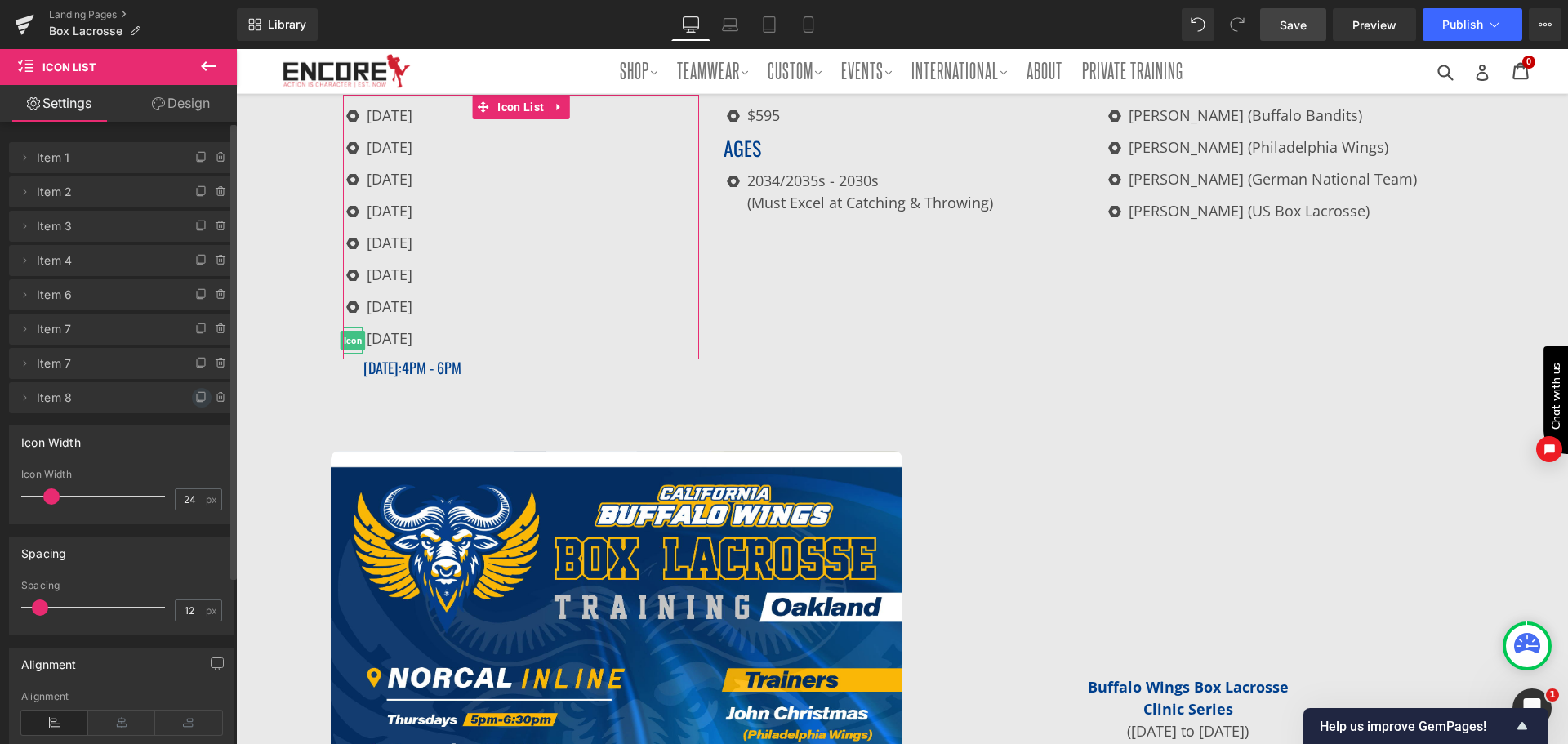
click at [196, 392] on icon at bounding box center [202, 397] width 13 height 13
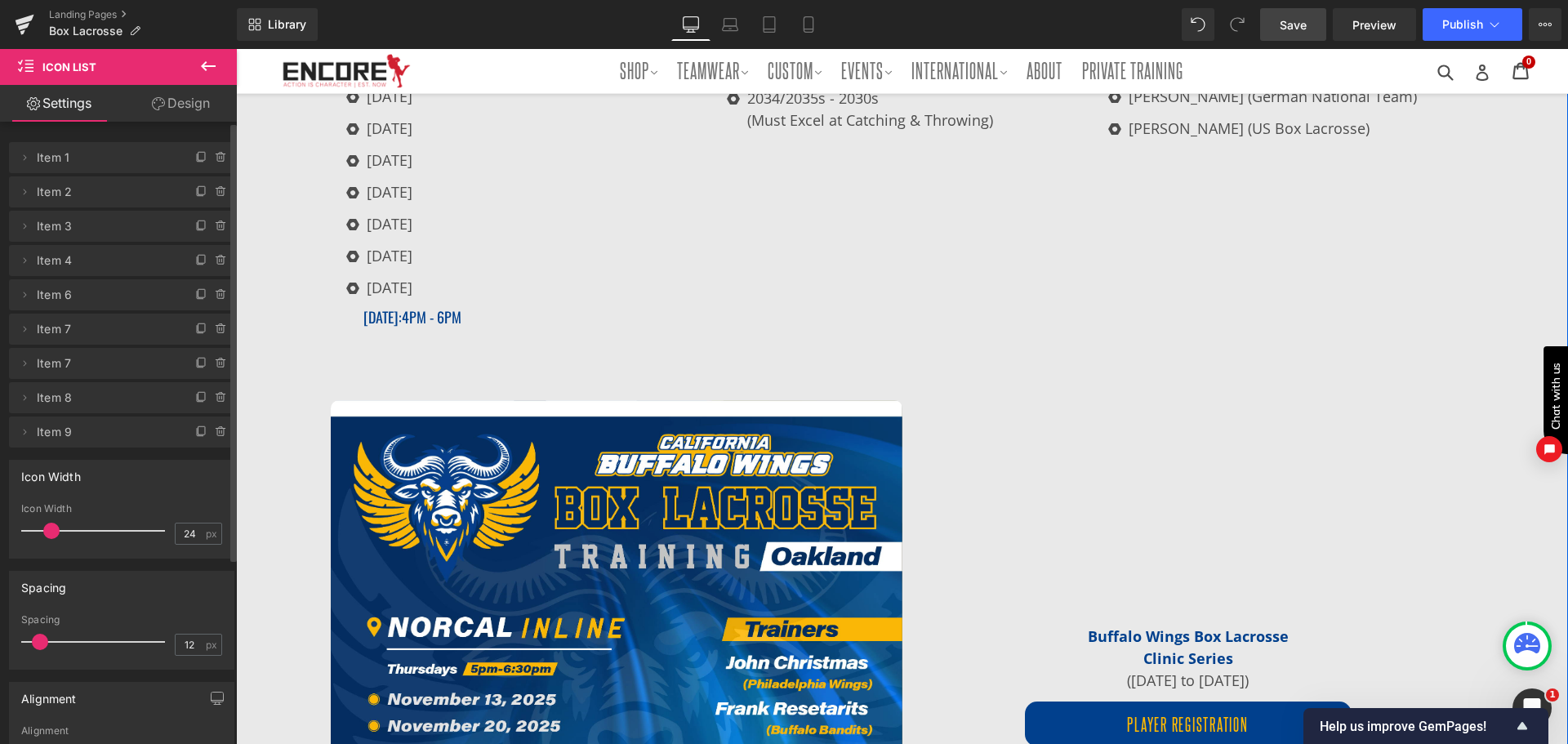
scroll to position [1709, 0]
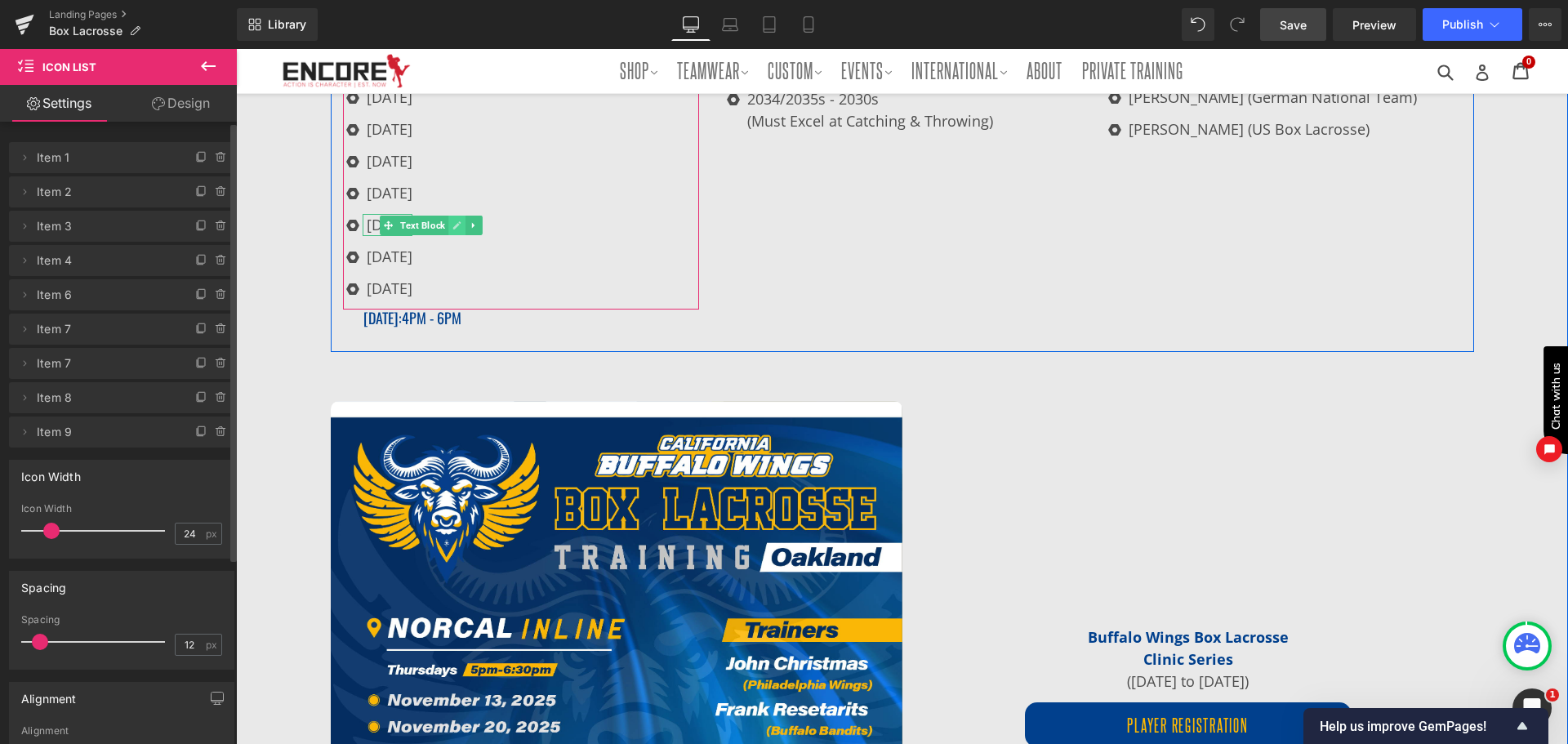
click at [456, 222] on link at bounding box center [456, 225] width 17 height 20
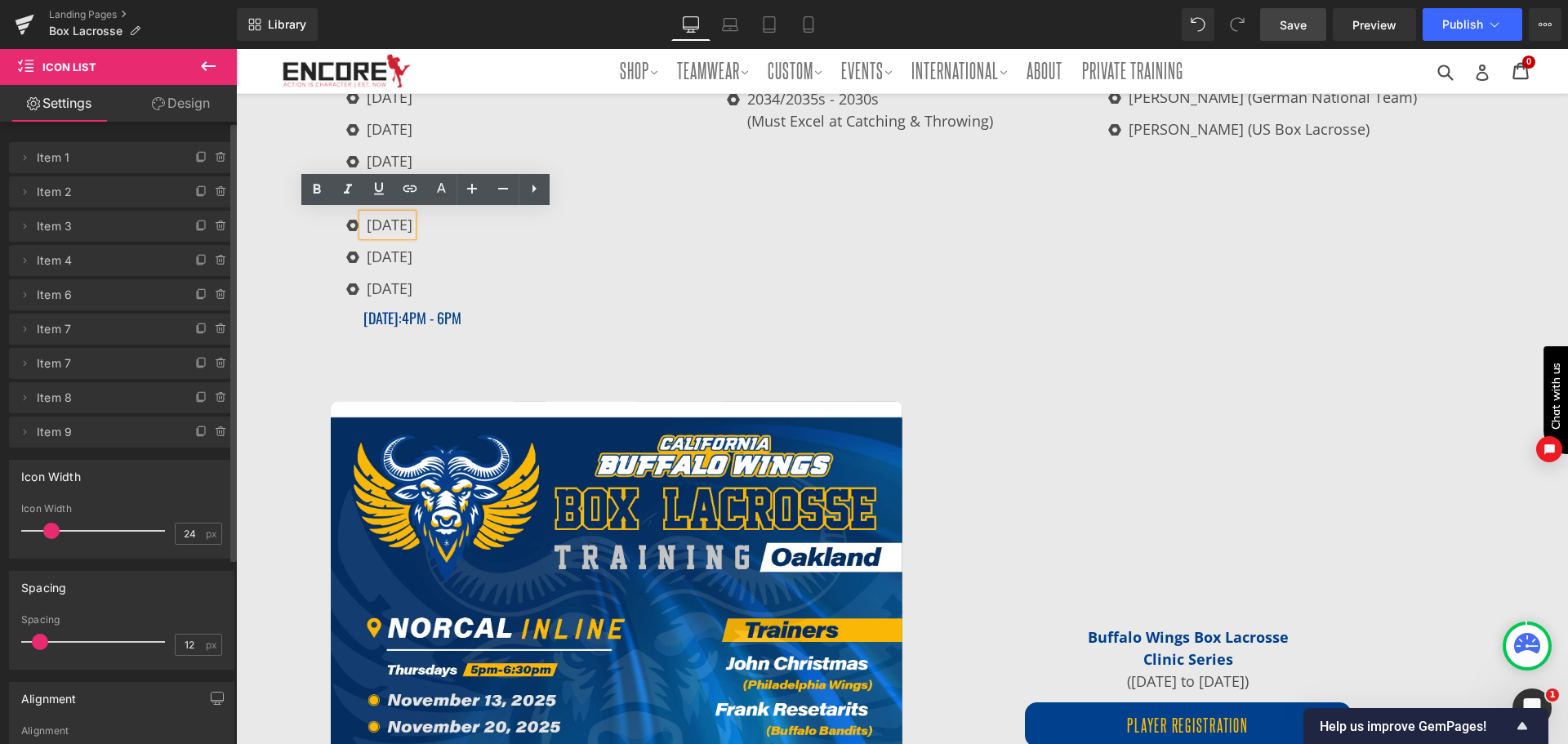
click at [413, 223] on p "[DATE]" at bounding box center [389, 225] width 46 height 22
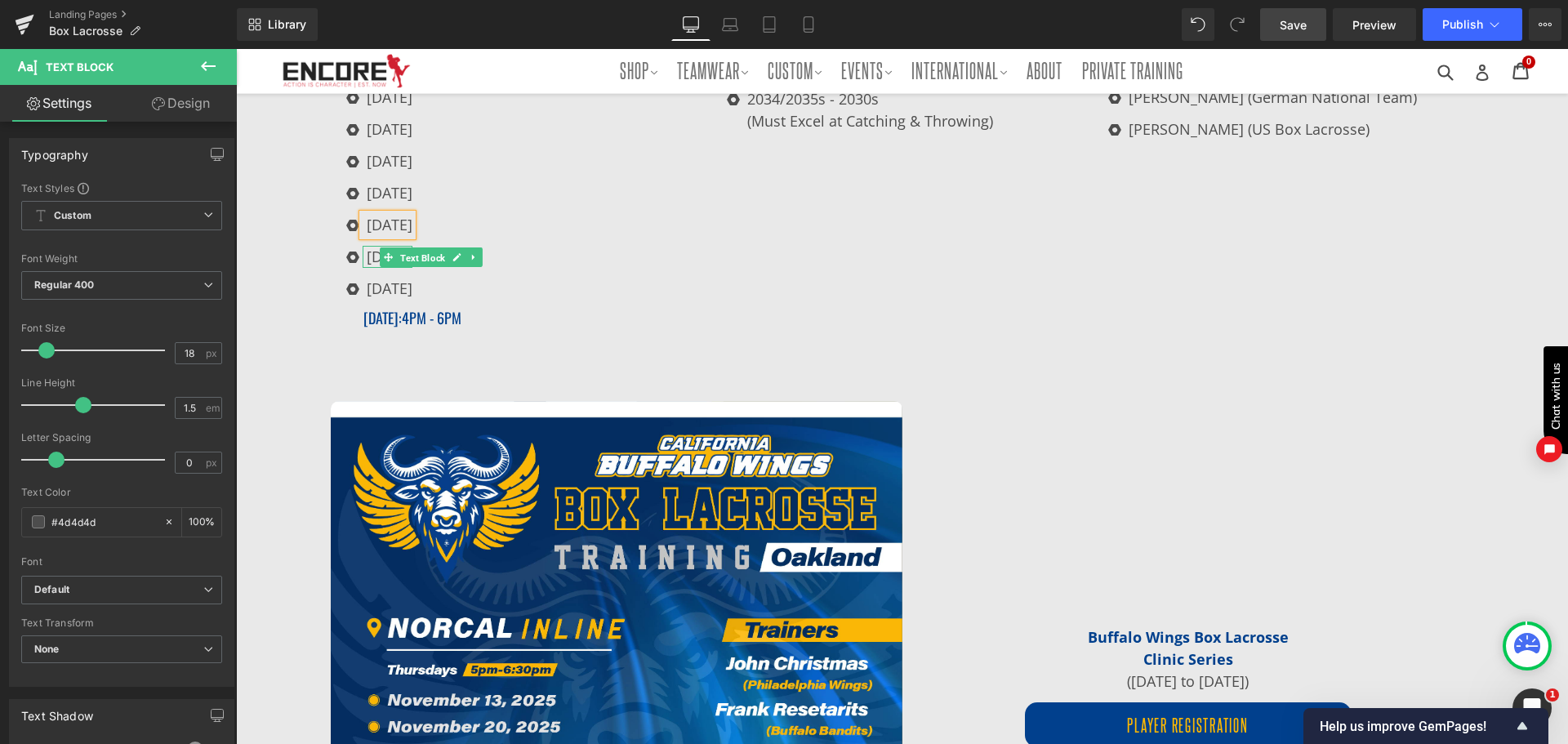
click at [433, 254] on span "Text Block" at bounding box center [423, 258] width 51 height 20
click at [453, 254] on icon at bounding box center [457, 258] width 8 height 8
click at [413, 254] on p "[DATE]" at bounding box center [389, 257] width 46 height 22
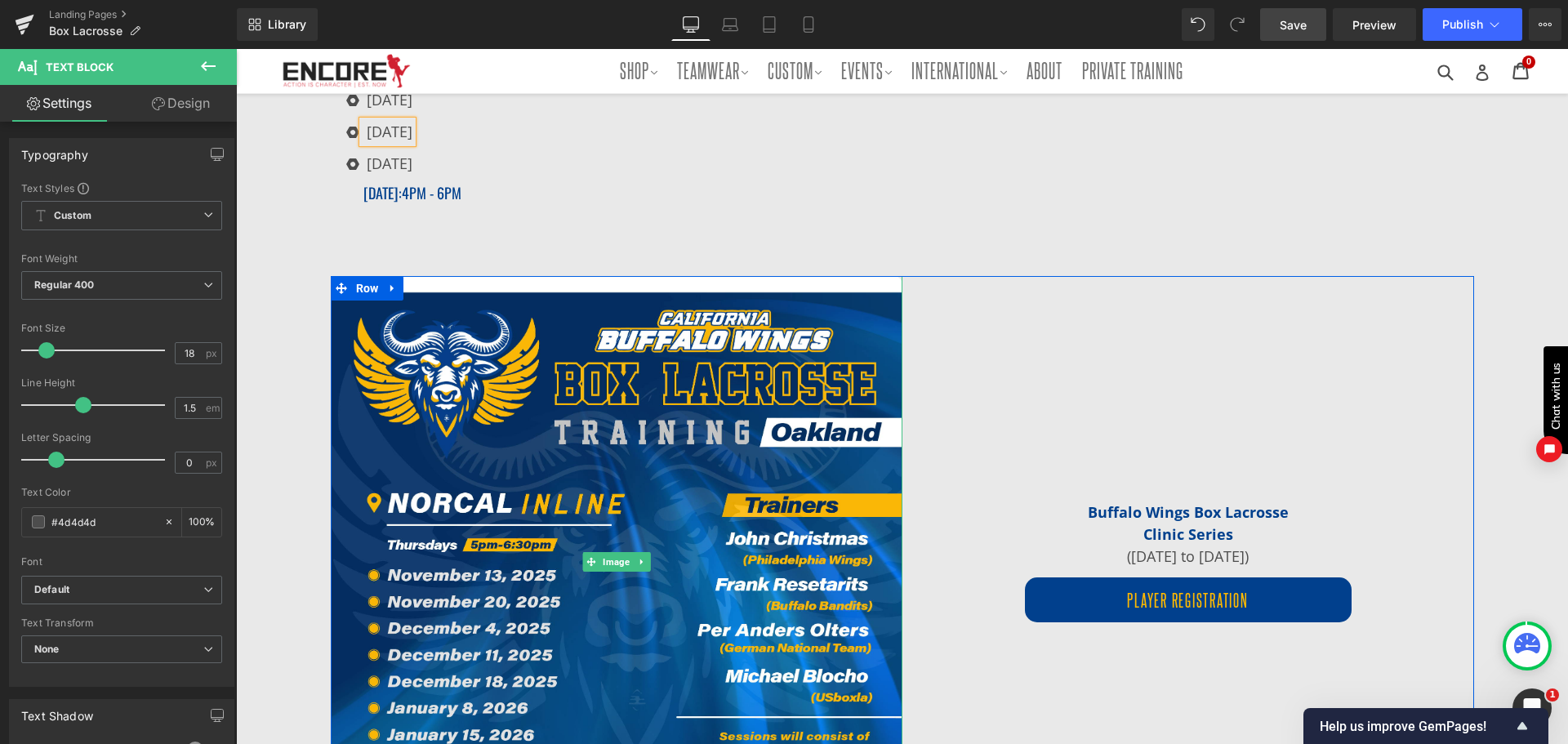
scroll to position [1791, 0]
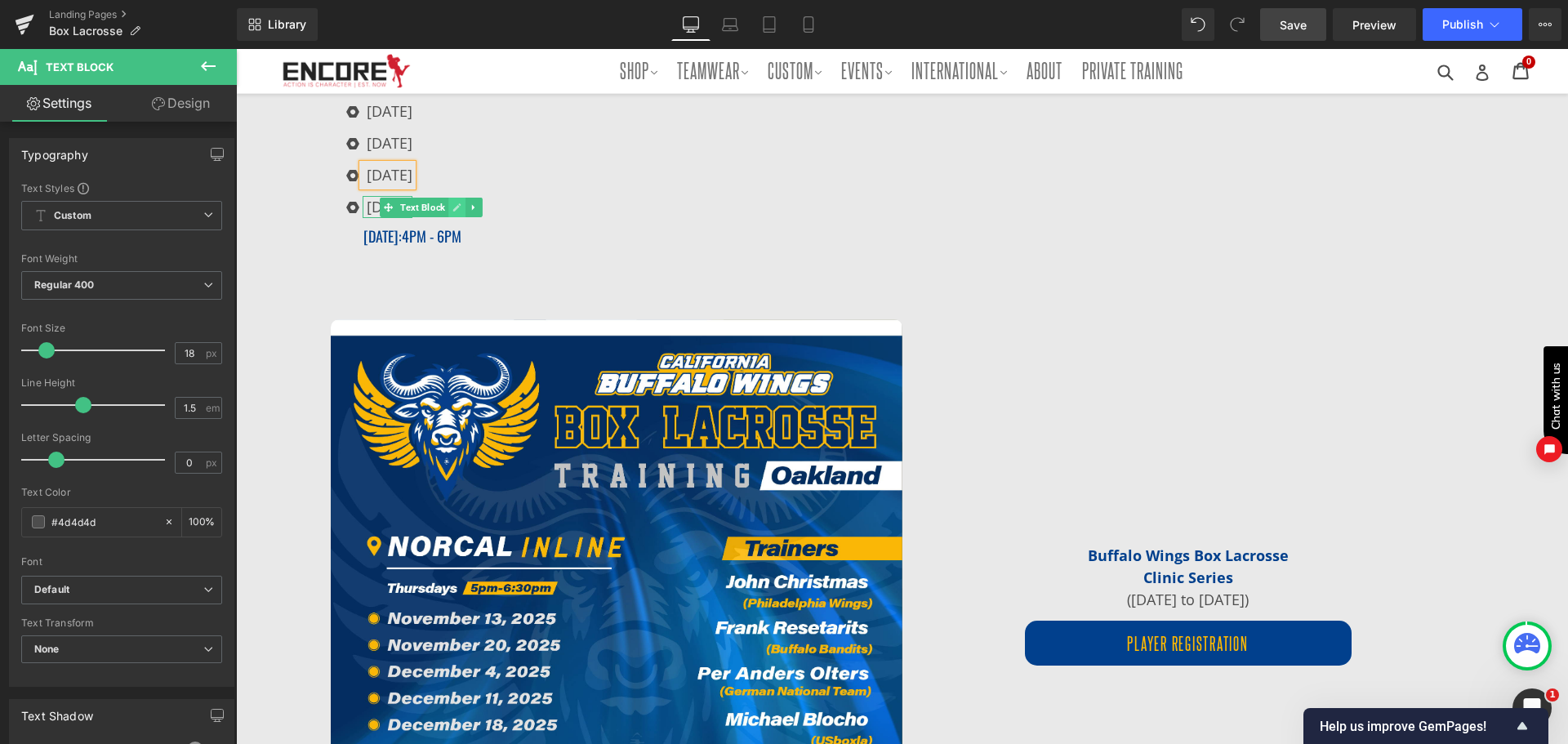
click at [454, 199] on link at bounding box center [456, 207] width 17 height 20
click at [413, 200] on p "[DATE]" at bounding box center [389, 206] width 46 height 22
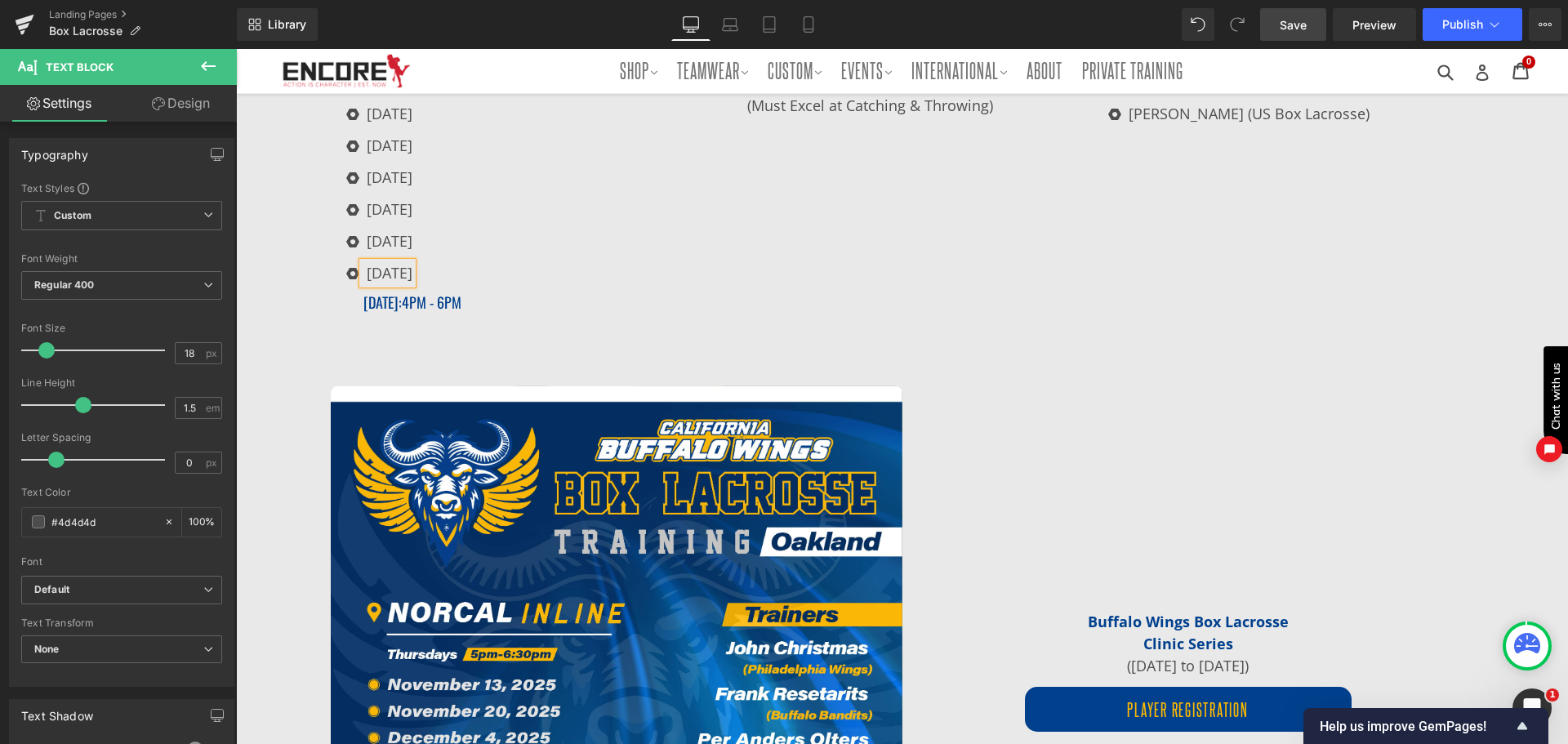
scroll to position [1723, 0]
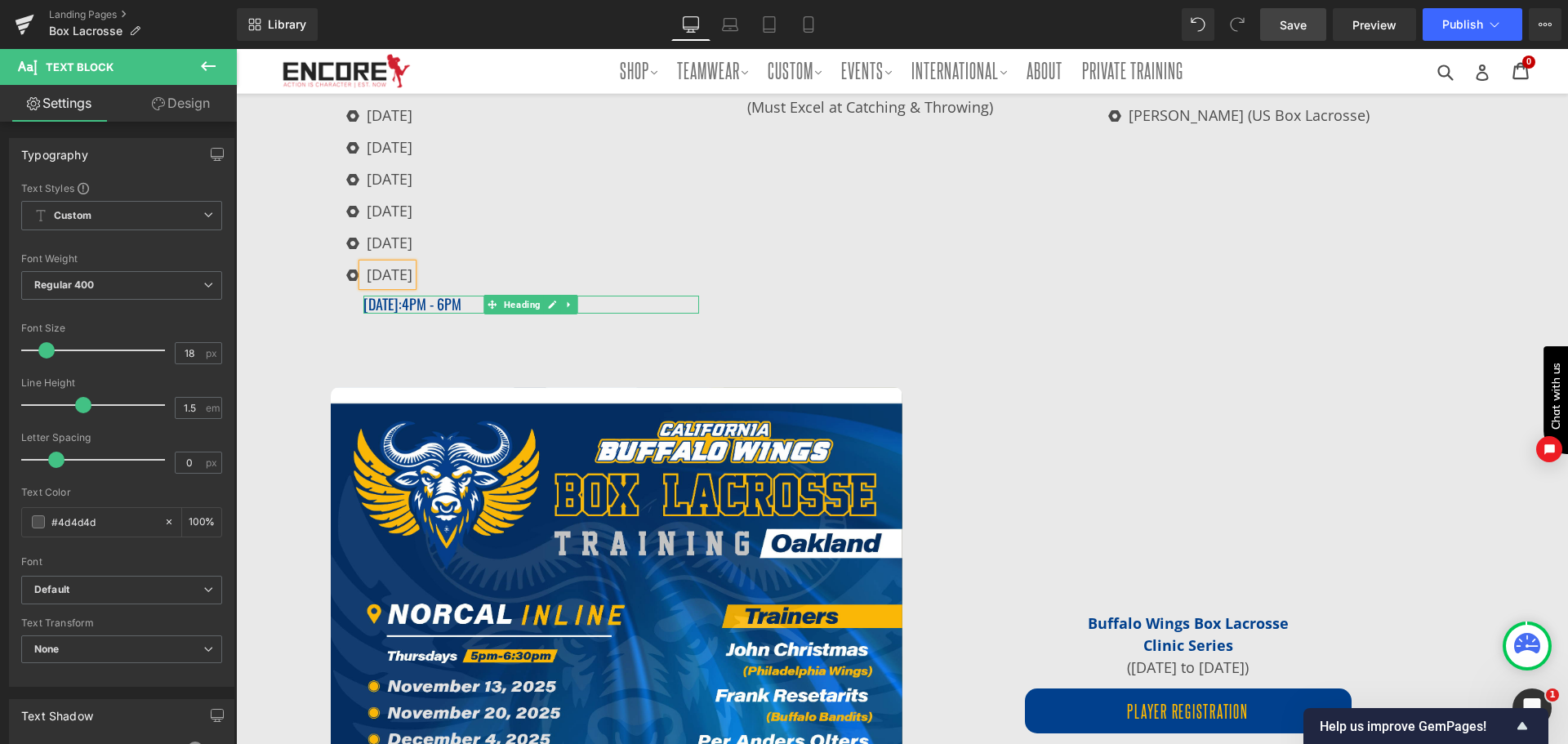
drag, startPoint x: 442, startPoint y: 302, endPoint x: 434, endPoint y: 302, distance: 8.0
click at [442, 302] on span "4pm - 6pM" at bounding box center [432, 304] width 60 height 22
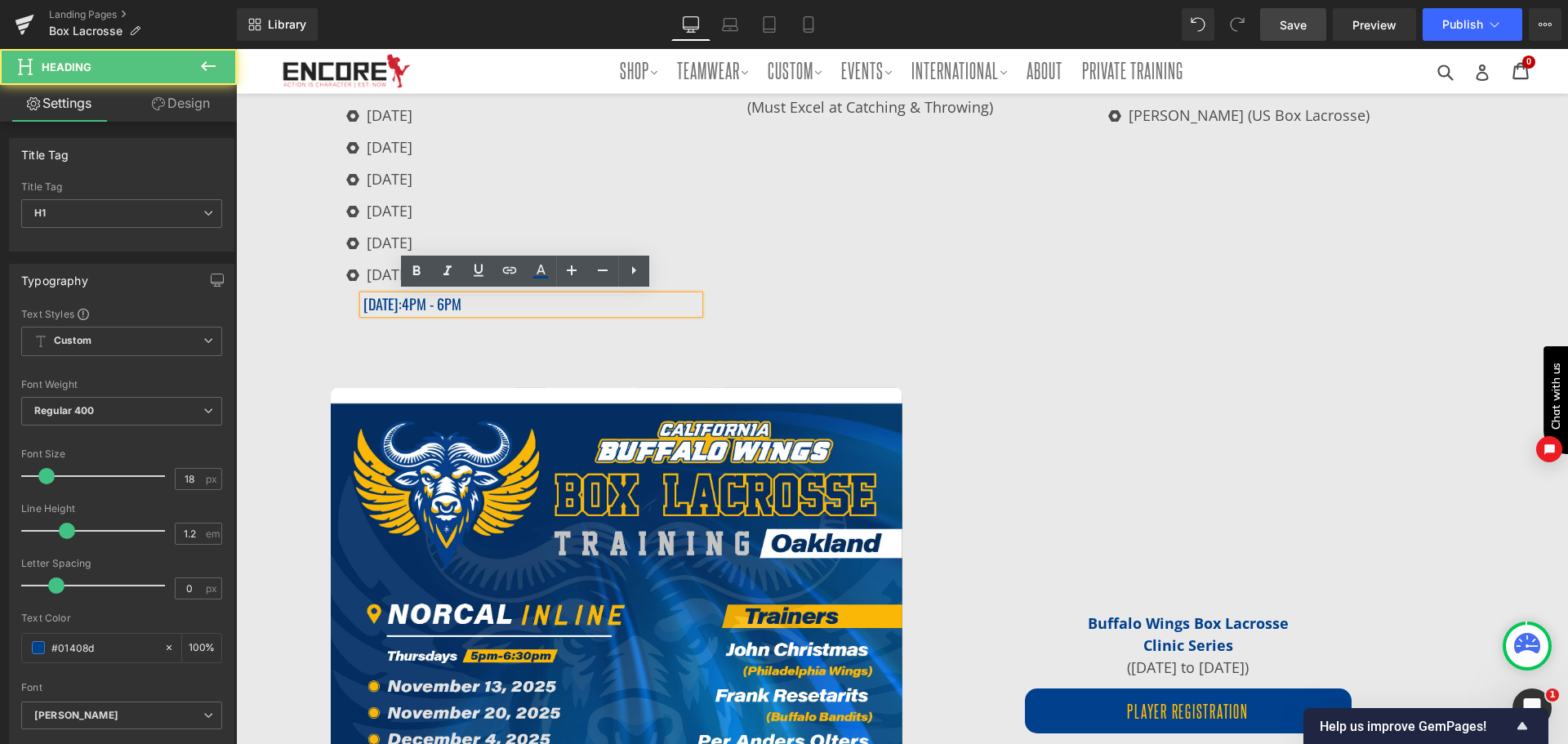
drag, startPoint x: 434, startPoint y: 302, endPoint x: 465, endPoint y: 301, distance: 31.0
click at [435, 302] on span "4pm - 6pM" at bounding box center [432, 304] width 60 height 22
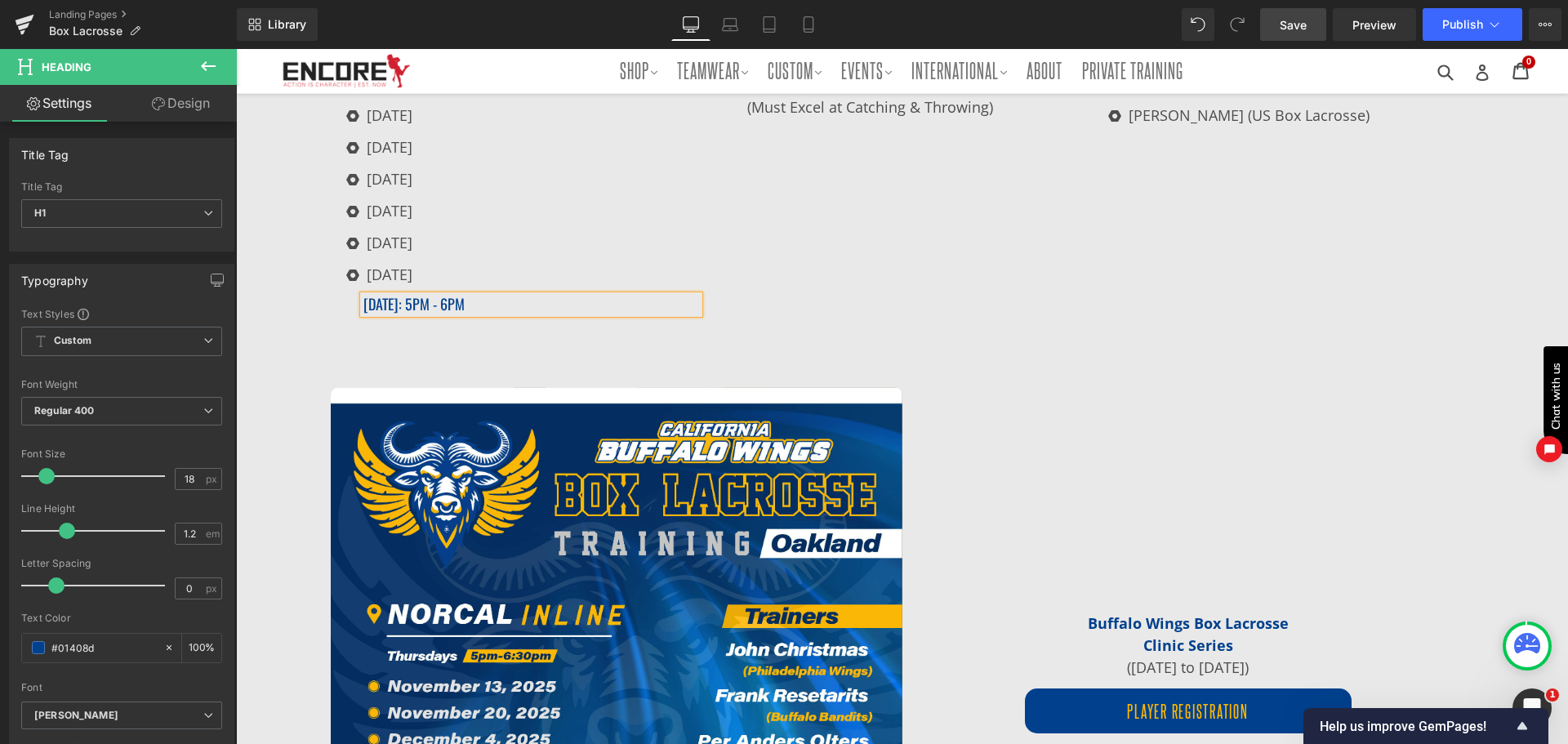
click at [465, 298] on span "pm - 6pM" at bounding box center [438, 304] width 52 height 22
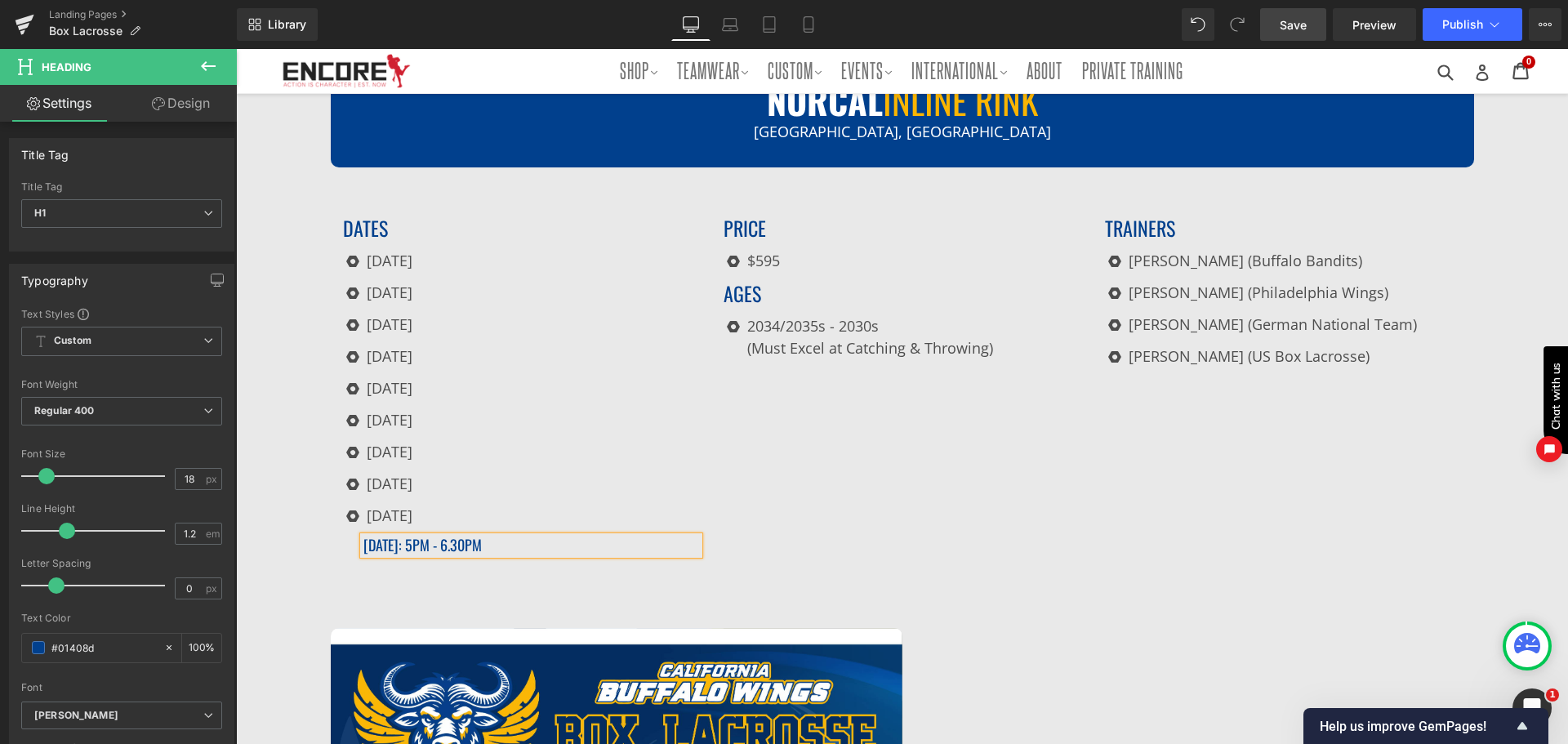
scroll to position [1478, 0]
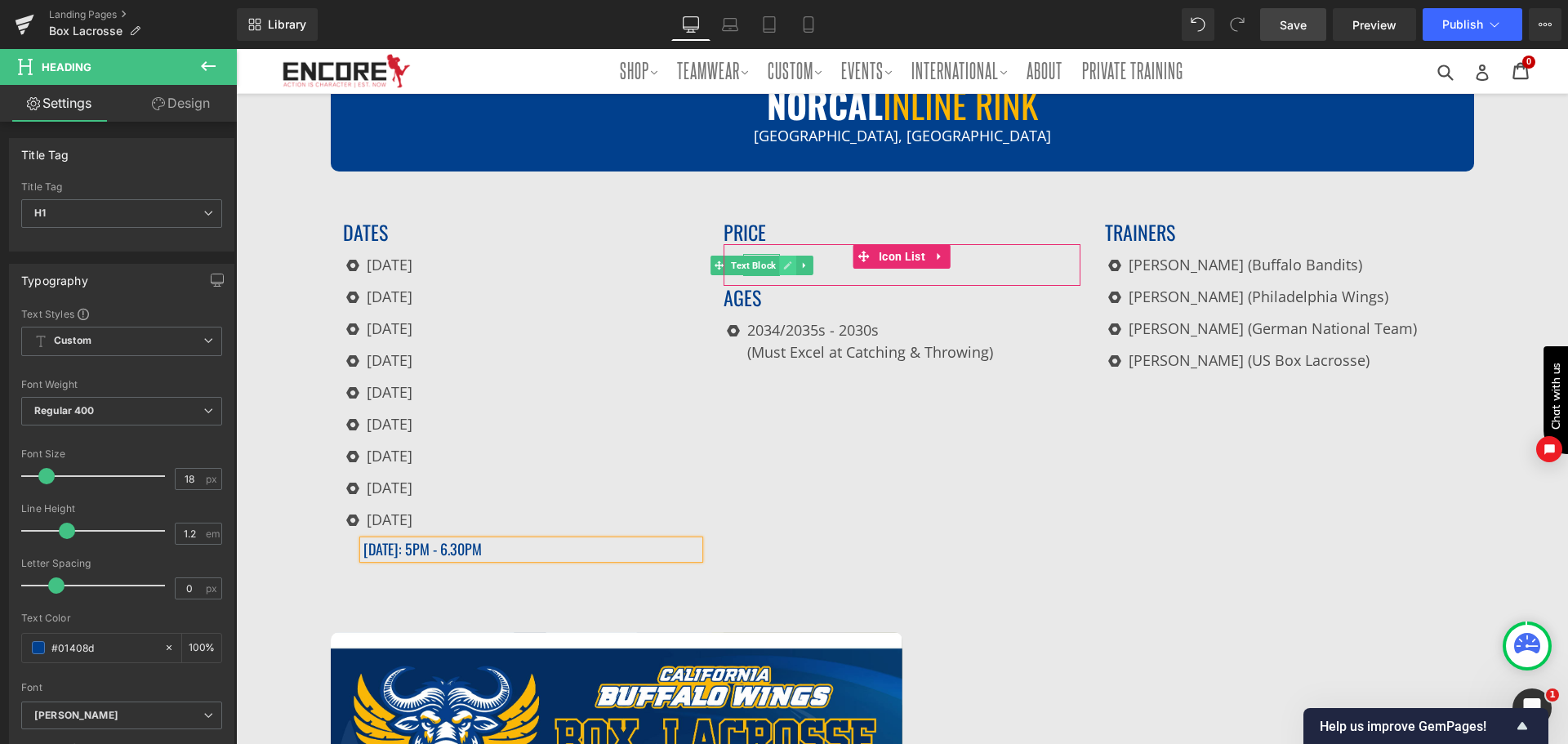
click at [785, 261] on icon at bounding box center [788, 265] width 8 height 8
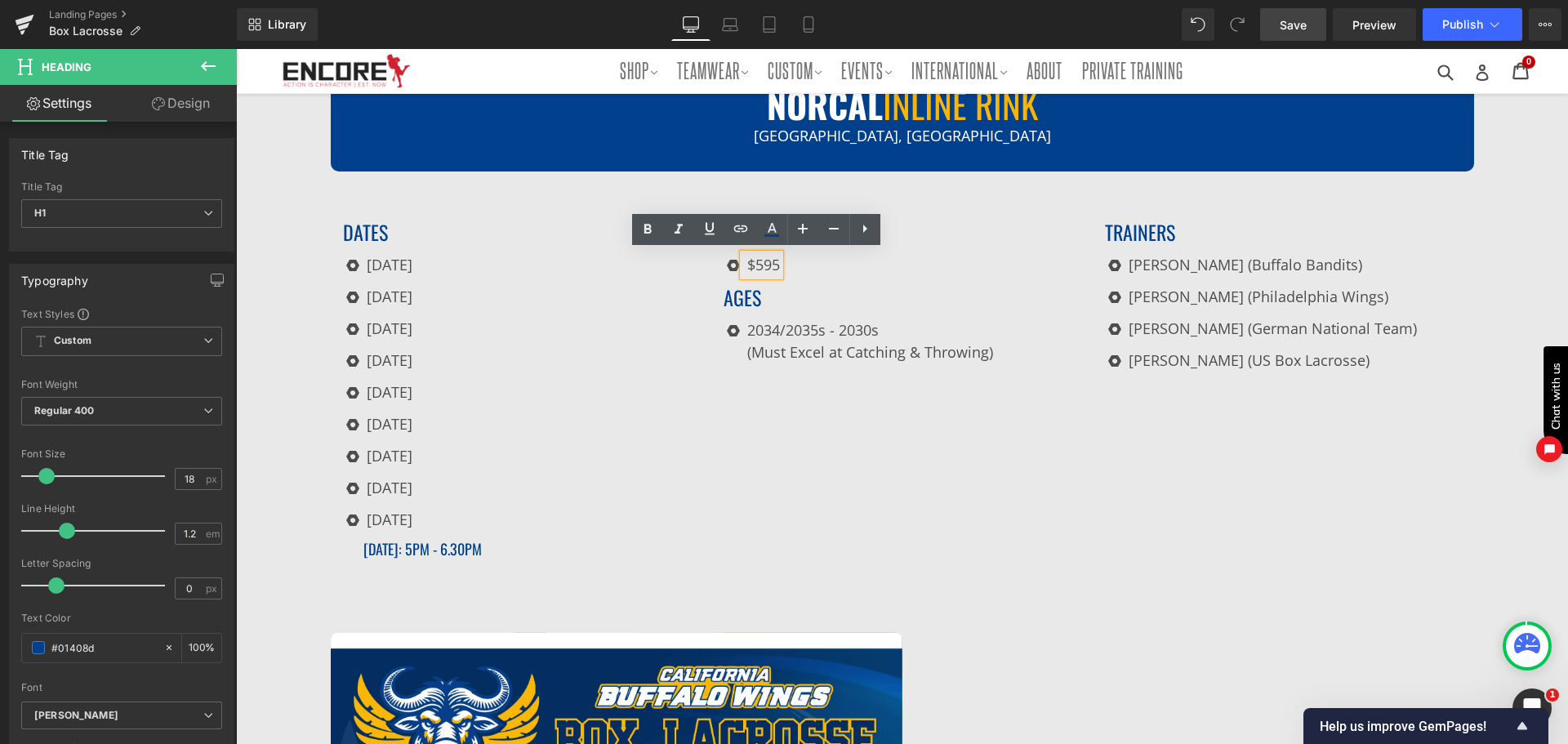
click at [756, 260] on p "$595" at bounding box center [763, 264] width 32 height 22
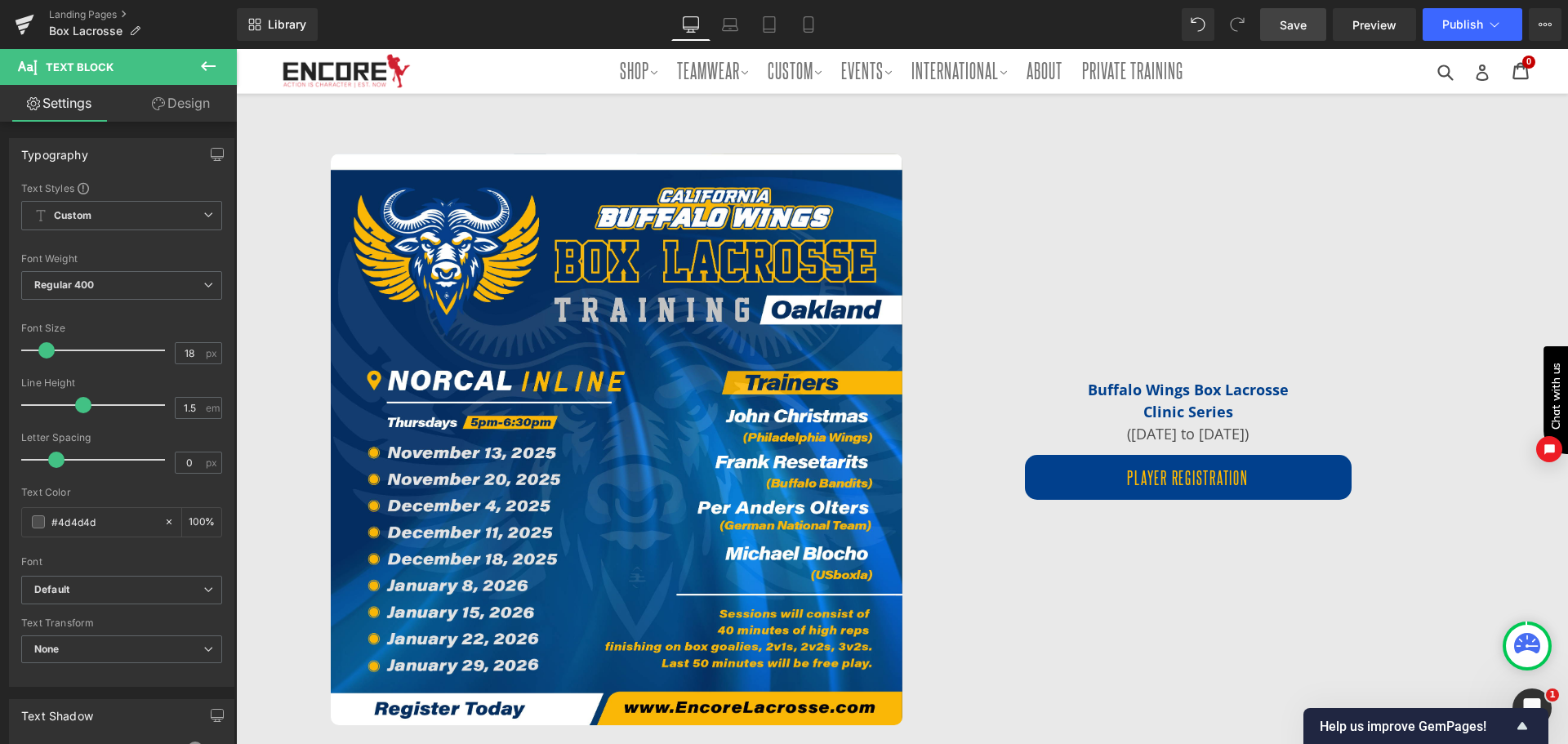
scroll to position [1968, 0]
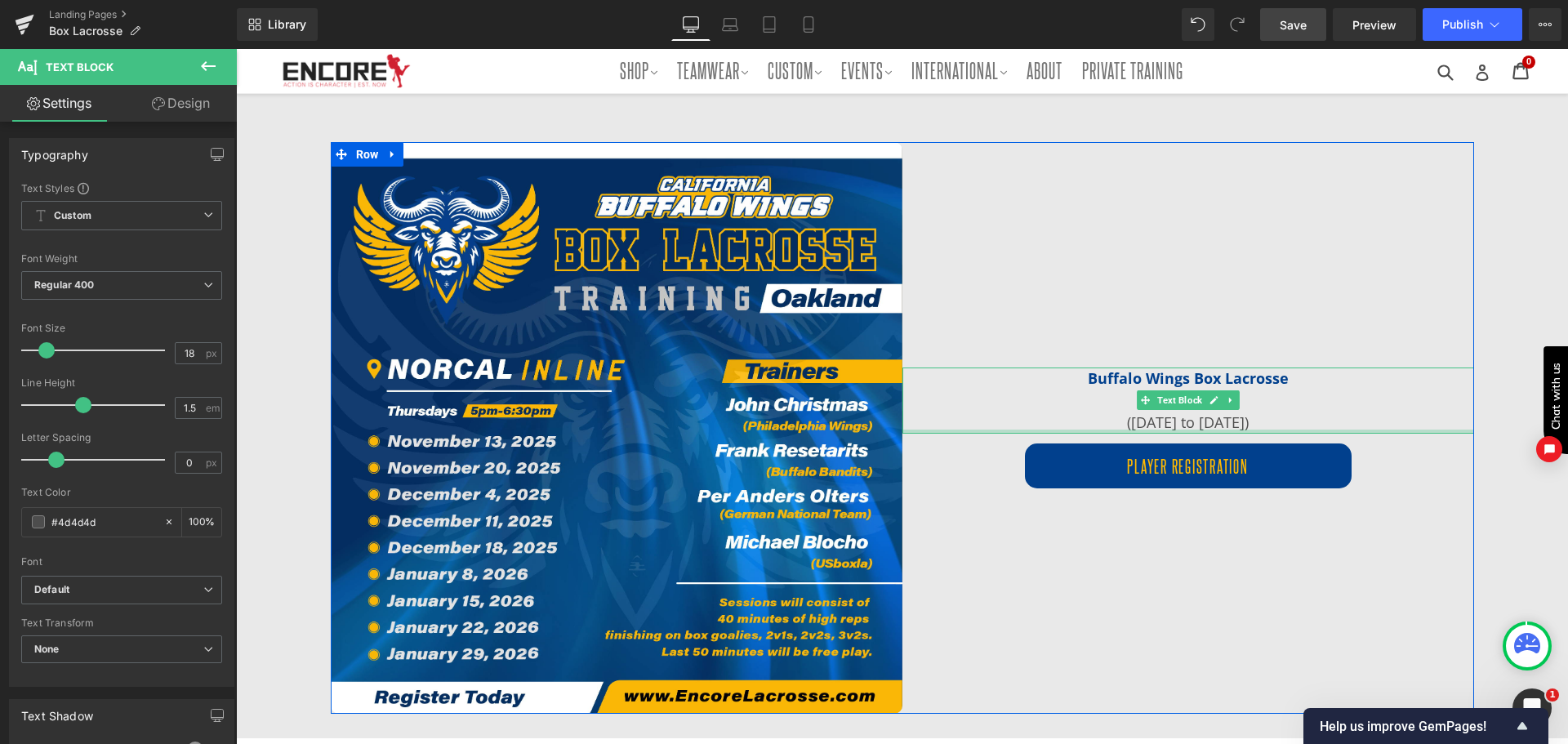
click at [1244, 426] on p "([DATE] to [DATE])" at bounding box center [1189, 423] width 572 height 22
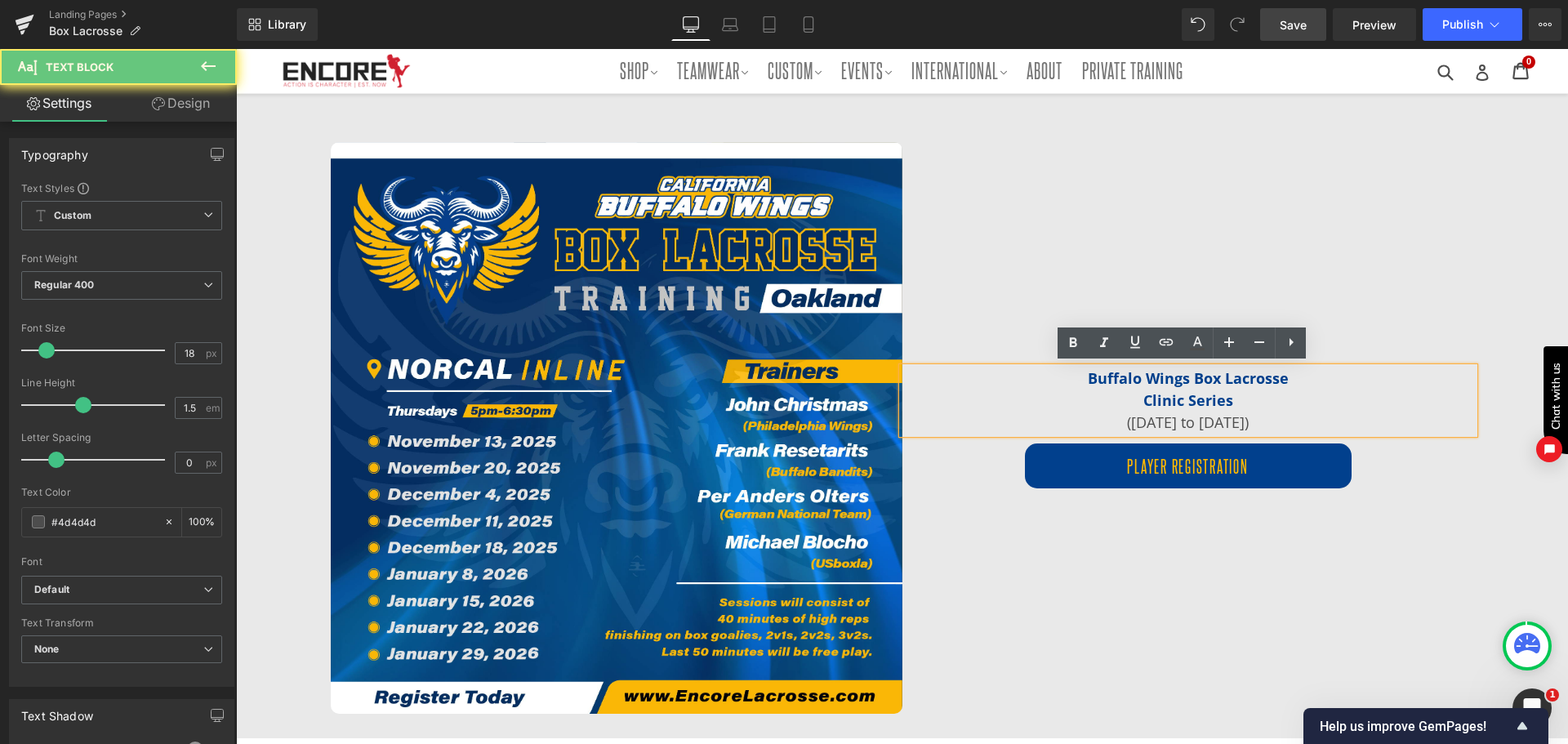
click at [1244, 421] on p "([DATE] to [DATE])" at bounding box center [1189, 423] width 572 height 22
click at [1253, 416] on p "([DATE] to [DATE])" at bounding box center [1189, 423] width 572 height 22
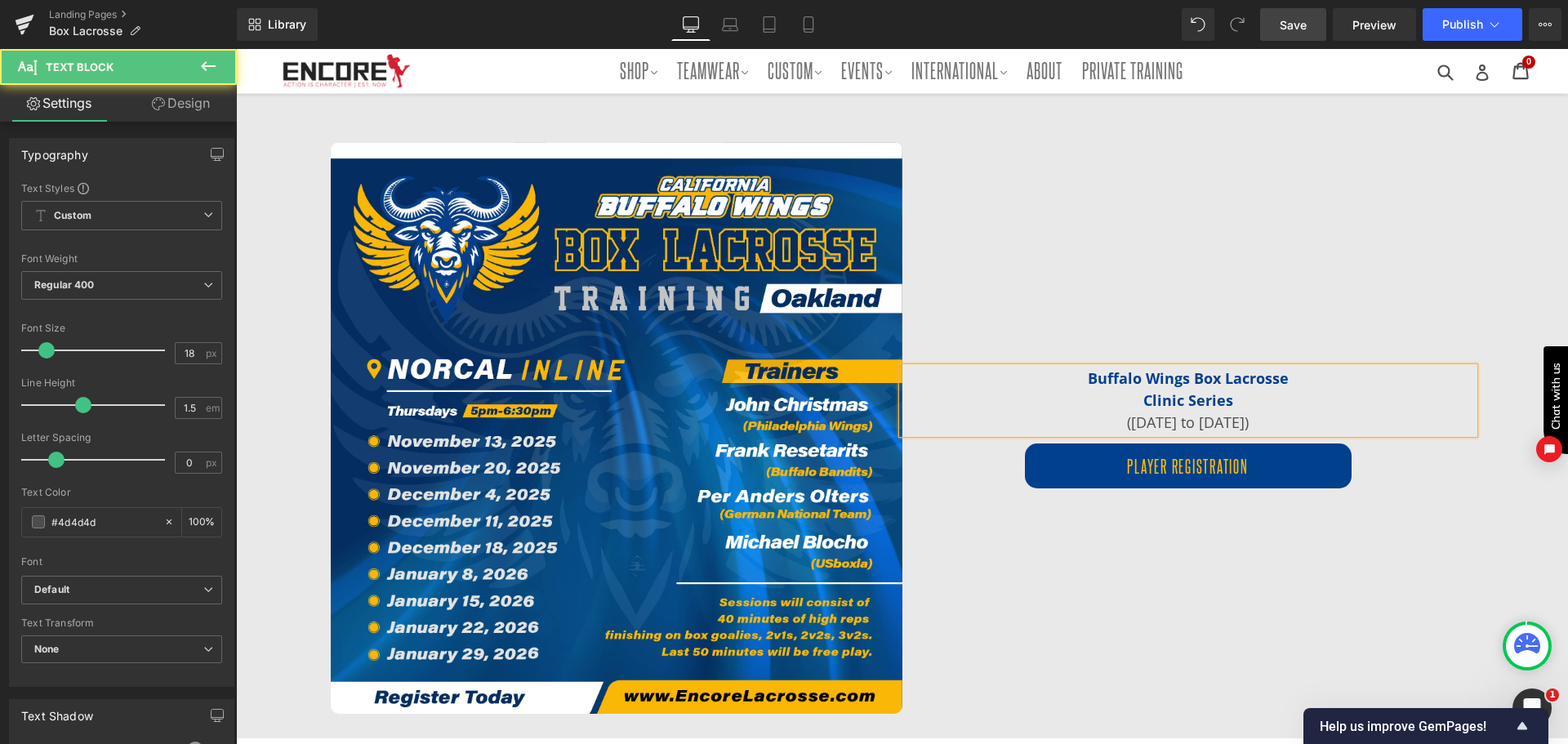
click at [1215, 418] on p "([DATE] to [DATE])" at bounding box center [1189, 423] width 572 height 22
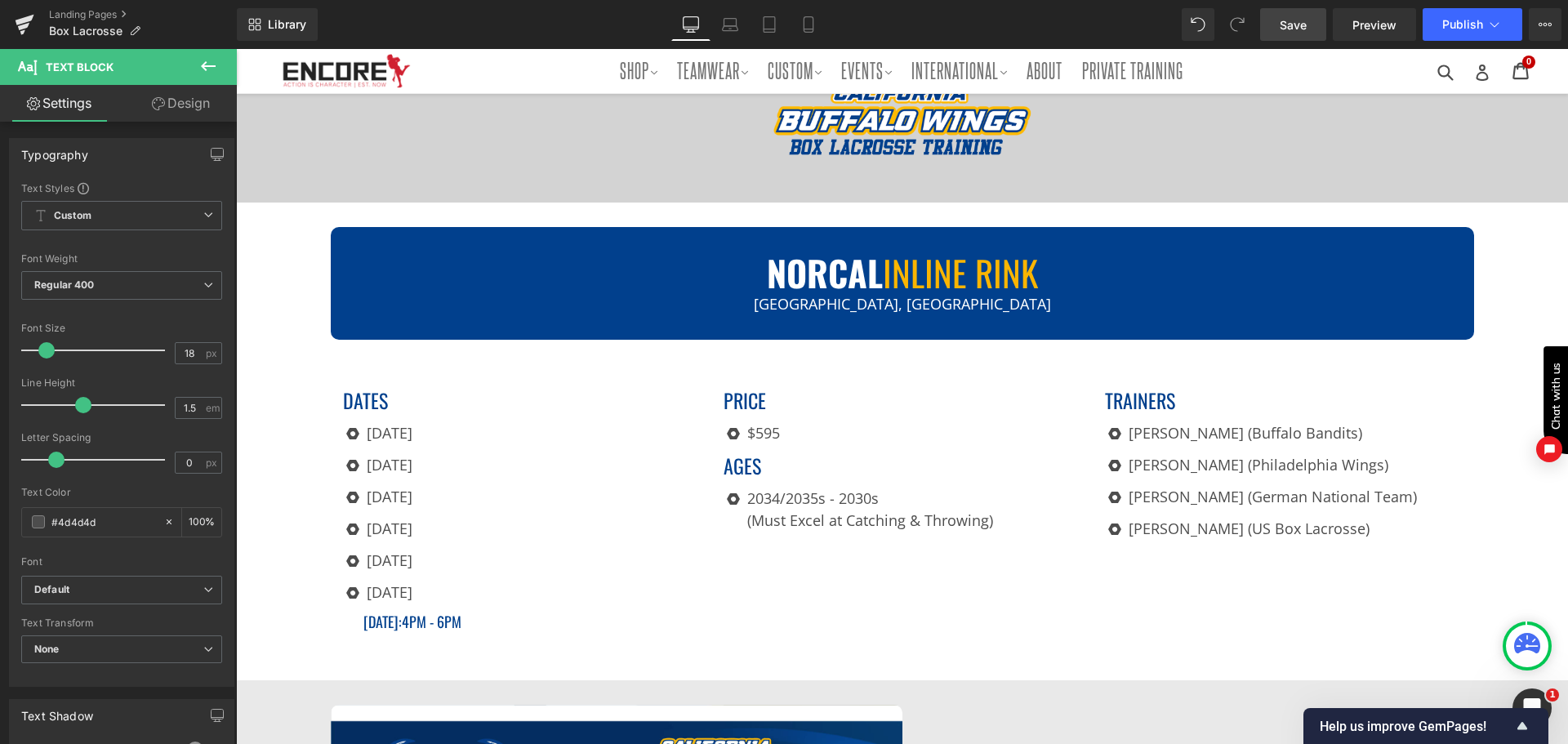
scroll to position [8, 0]
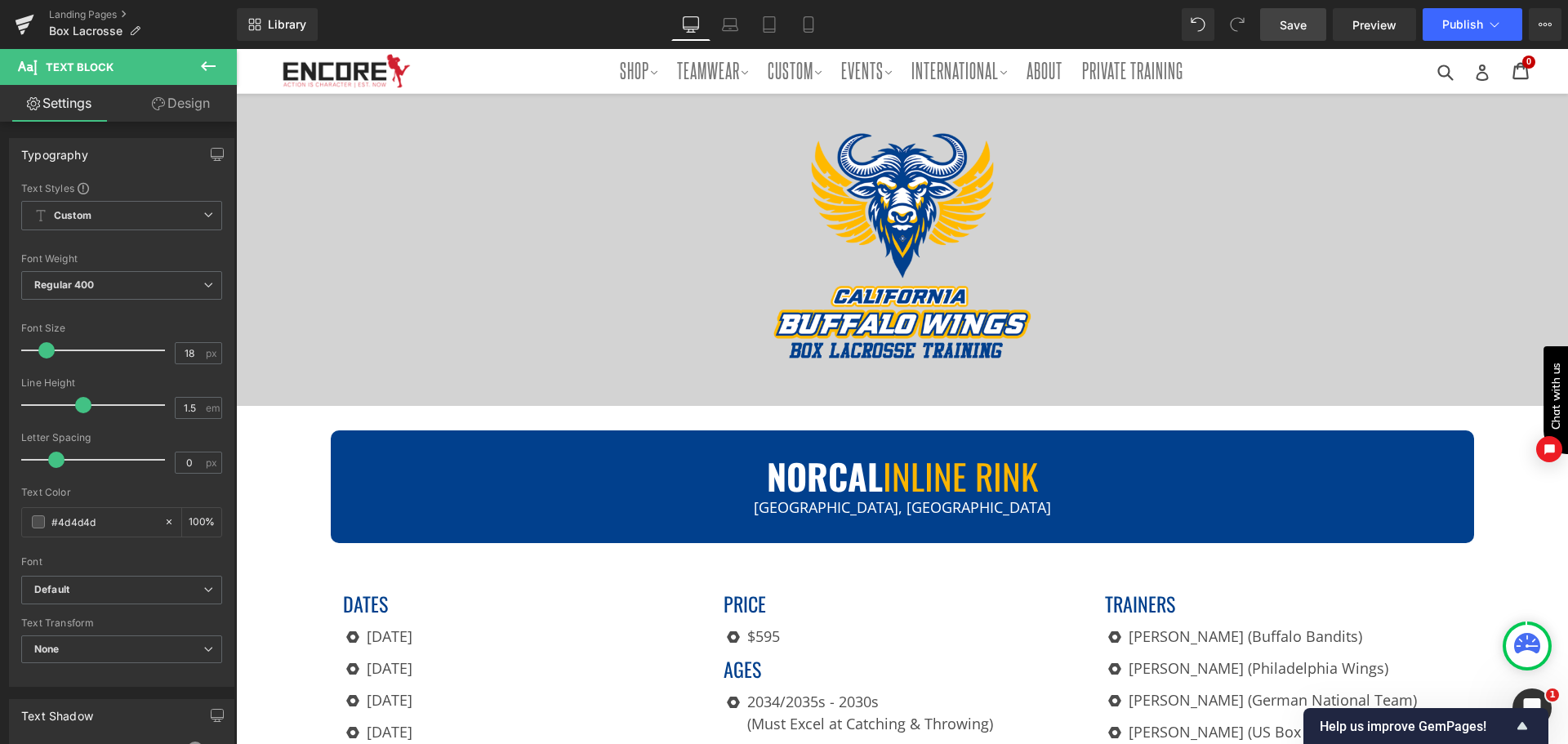
click at [1289, 31] on span "Save" at bounding box center [1293, 25] width 27 height 17
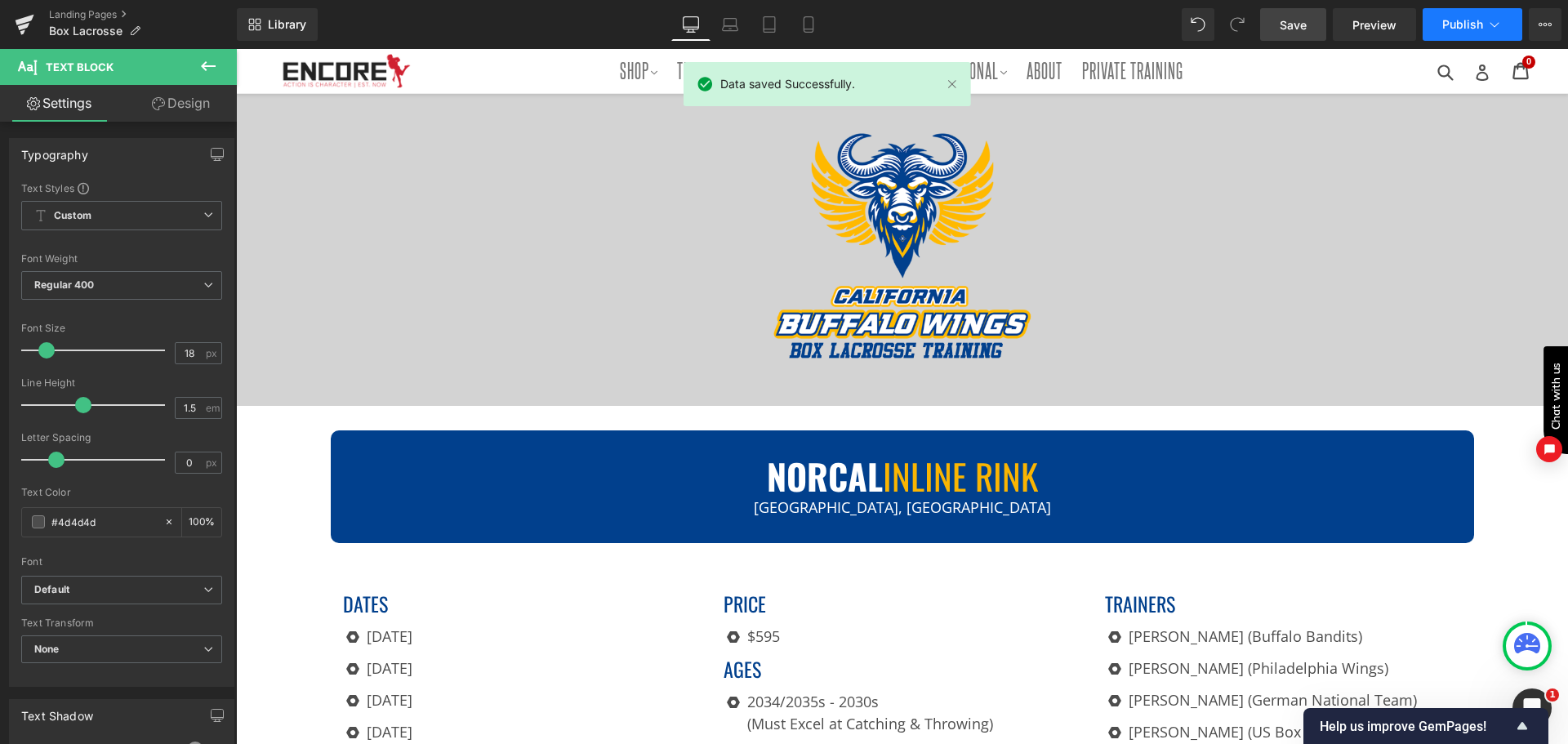
click at [1461, 27] on span "Publish" at bounding box center [1463, 24] width 41 height 13
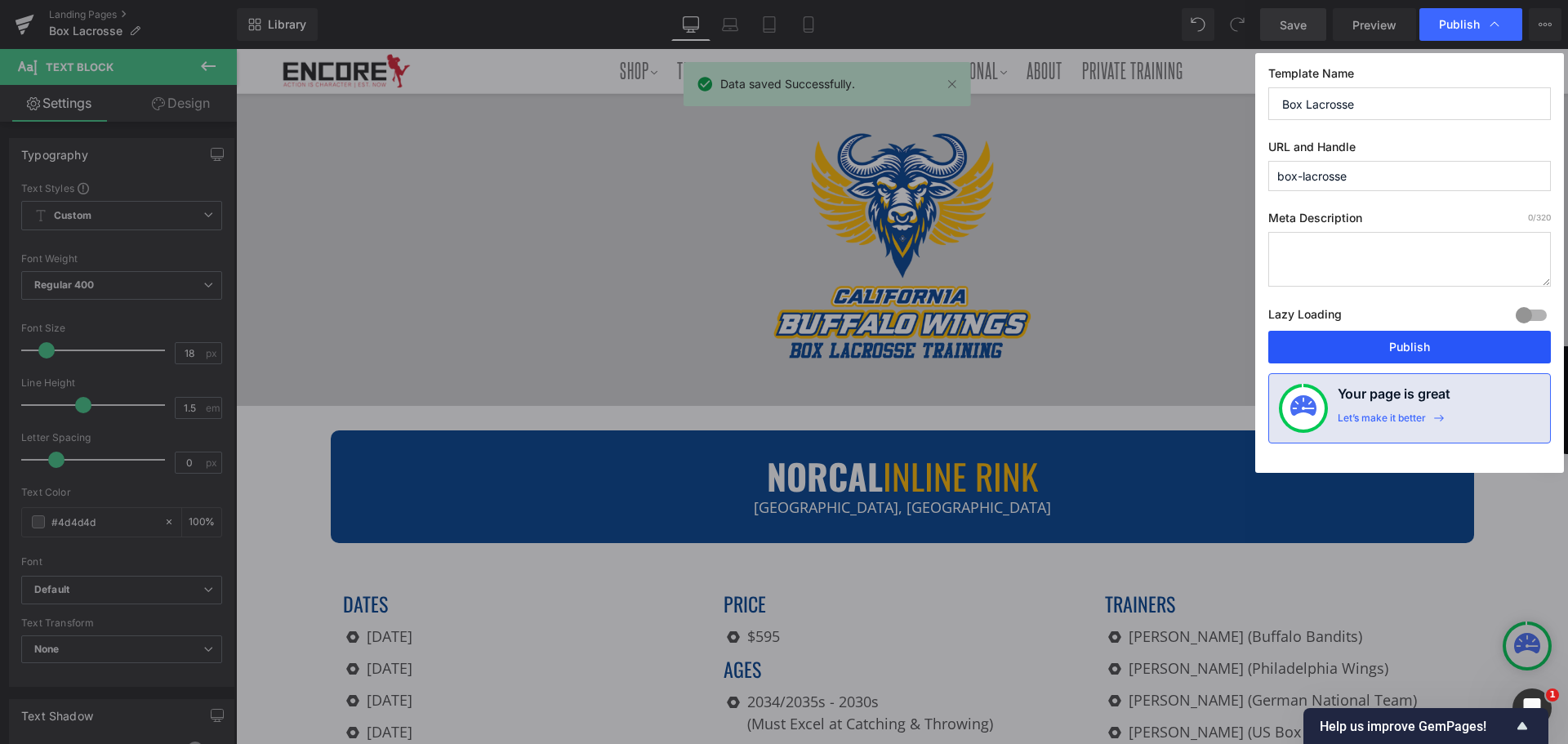
click at [1415, 345] on button "Publish" at bounding box center [1409, 347] width 282 height 32
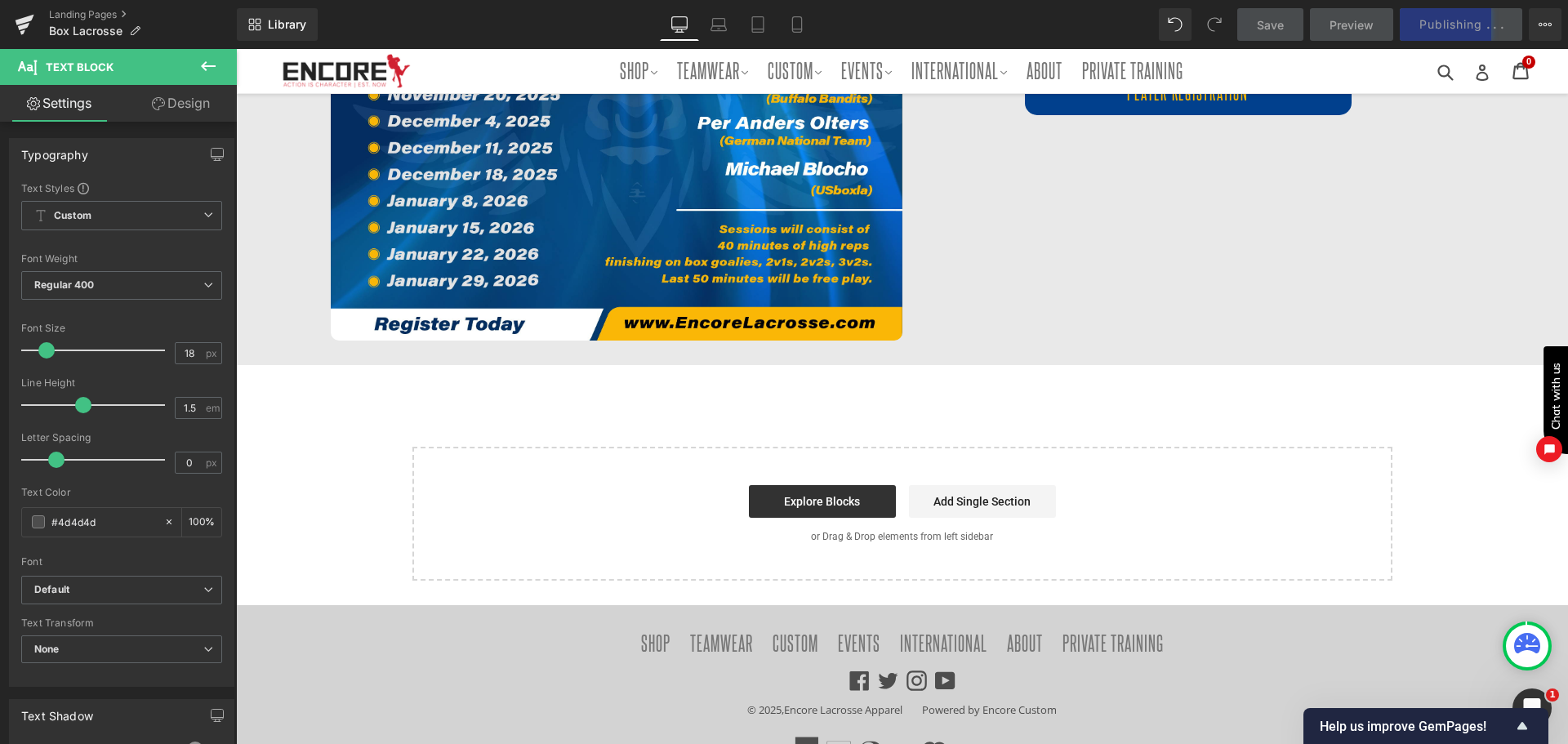
scroll to position [2376, 0]
